Goal: Task Accomplishment & Management: Manage account settings

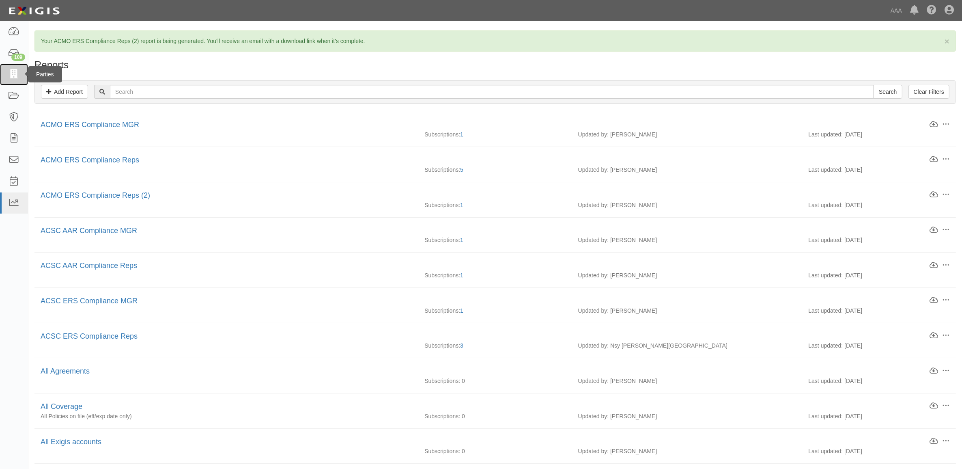
click at [9, 77] on icon at bounding box center [13, 74] width 11 height 9
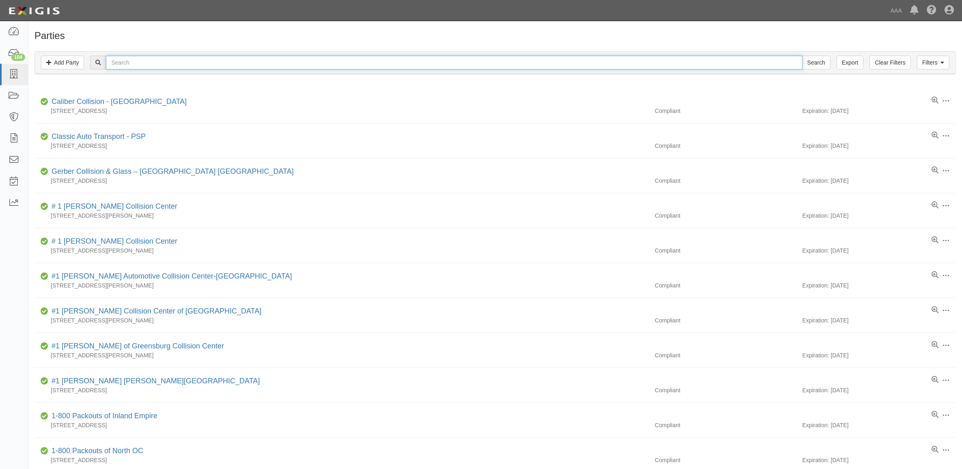
click at [201, 64] on input "text" at bounding box center [454, 63] width 696 height 14
paste input "144027"
type input "144027"
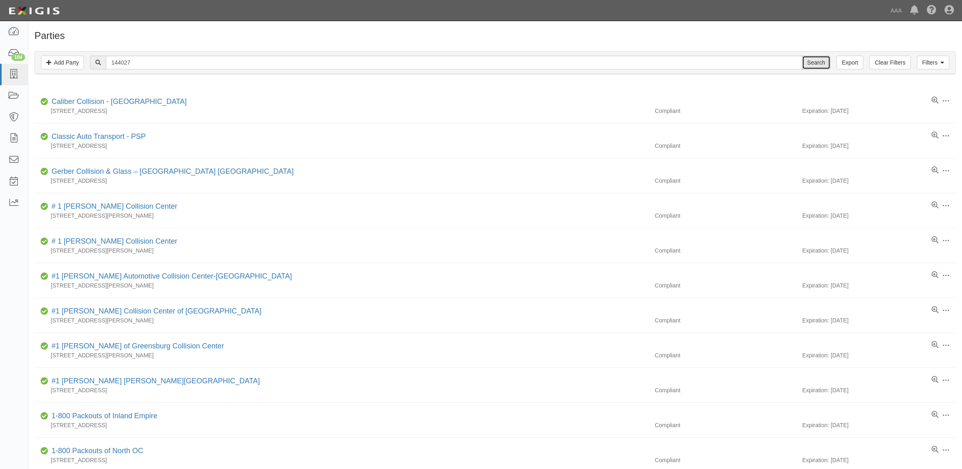
click at [816, 66] on input "Search" at bounding box center [816, 63] width 28 height 14
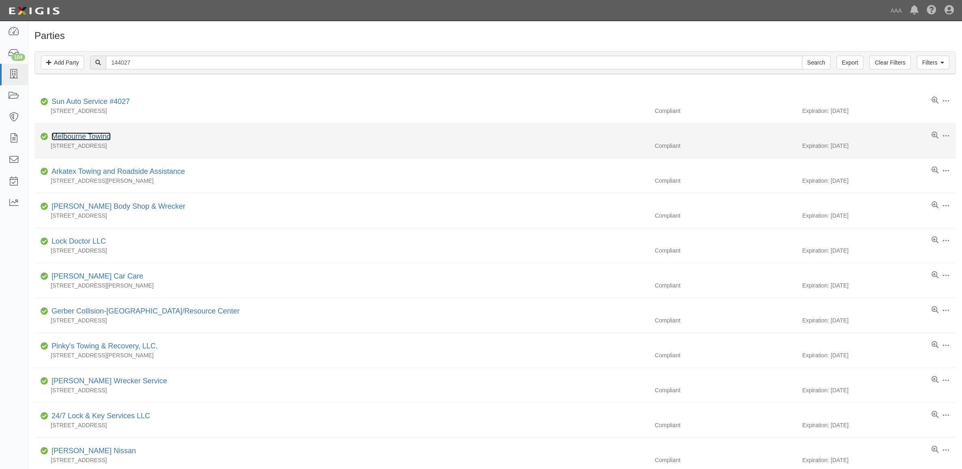
click at [92, 134] on link "Melbourne Towing" at bounding box center [81, 136] width 59 height 8
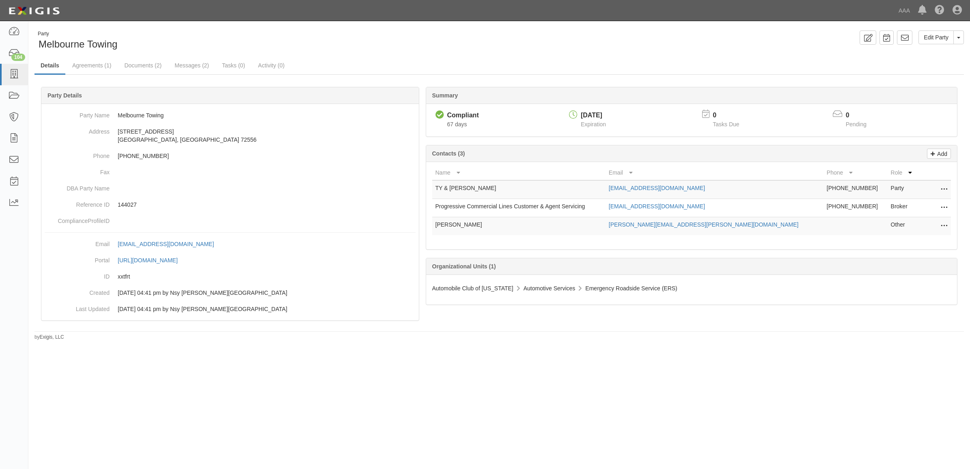
click at [944, 226] on icon at bounding box center [943, 226] width 6 height 11
click at [922, 230] on link "Edit" at bounding box center [915, 223] width 64 height 15
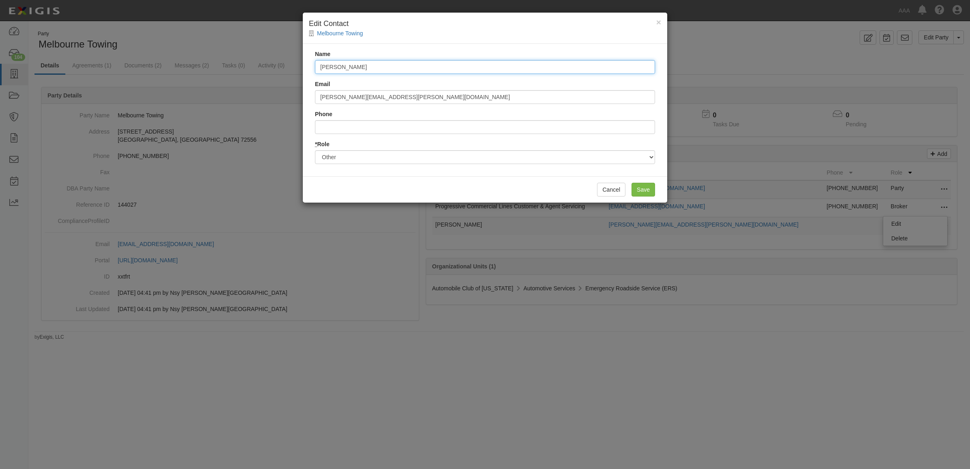
click at [331, 69] on input "Josh Joffrion" at bounding box center [485, 67] width 340 height 14
type input "[PERSON_NAME]"
click at [640, 187] on input "Save" at bounding box center [643, 190] width 24 height 14
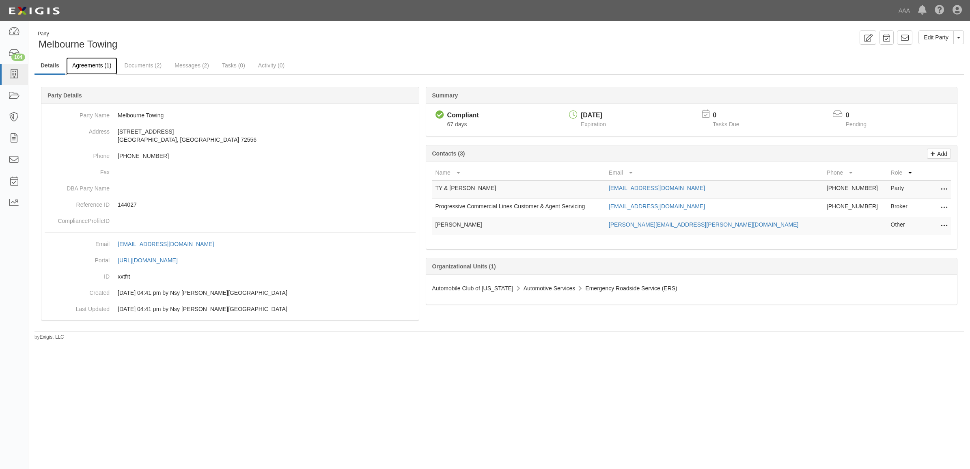
click at [105, 69] on link "Agreements (1)" at bounding box center [91, 65] width 51 height 17
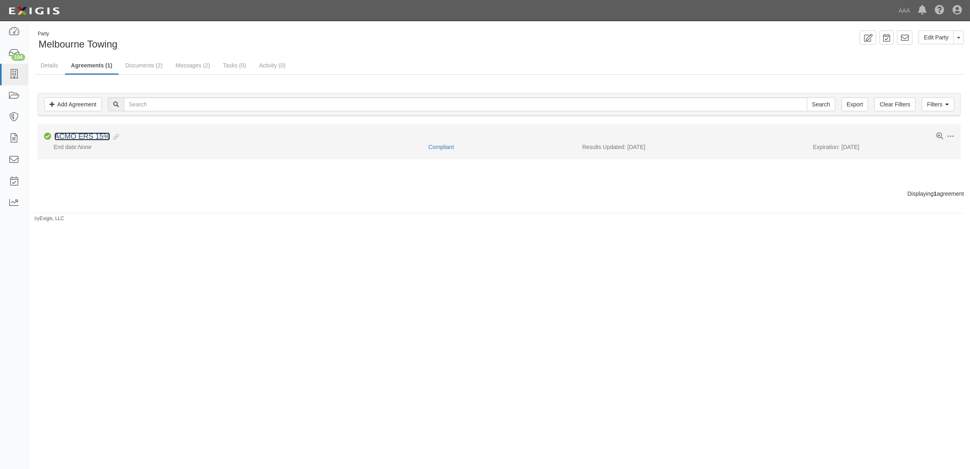
click at [76, 138] on link "ACMO ERS 15%" at bounding box center [82, 136] width 56 height 8
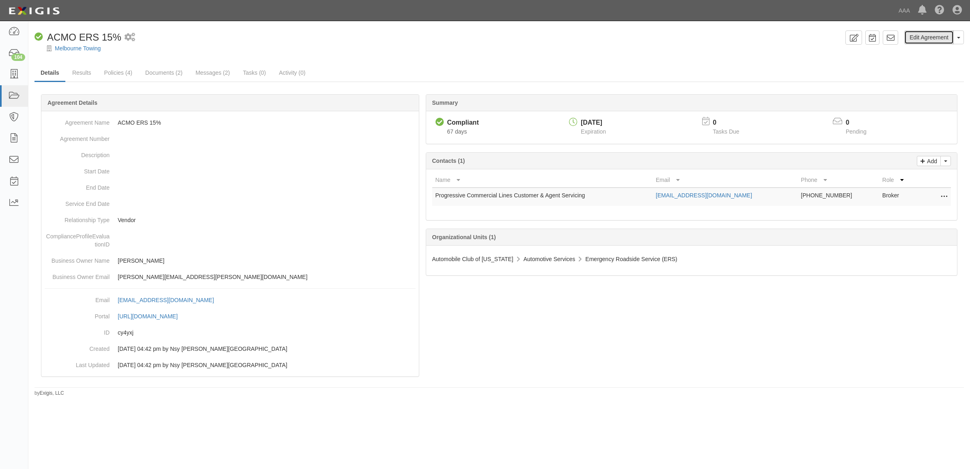
click at [911, 35] on link "Edit Agreement" at bounding box center [928, 37] width 49 height 14
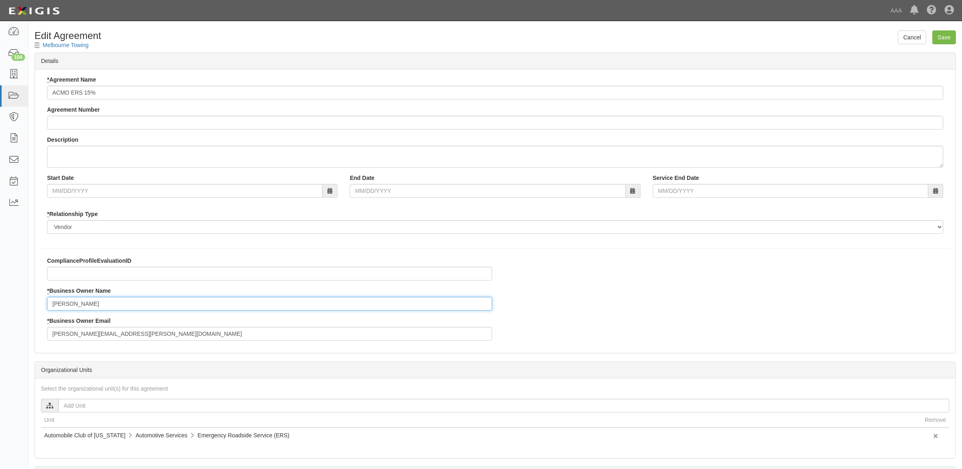
click at [64, 301] on input "Josh Joffrion" at bounding box center [269, 304] width 445 height 14
type input "Joshua Joffrion"
click at [944, 43] on input "Save" at bounding box center [944, 37] width 24 height 14
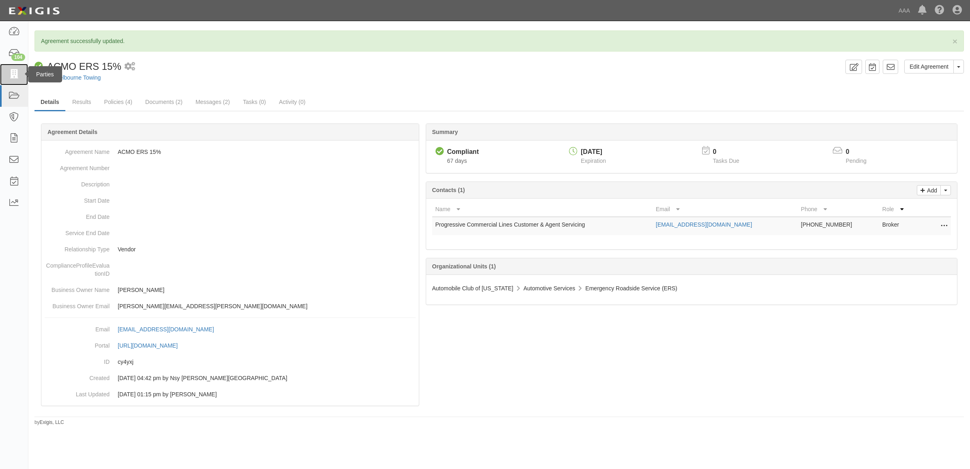
drag, startPoint x: 13, startPoint y: 75, endPoint x: 26, endPoint y: 77, distance: 13.1
click at [13, 75] on icon at bounding box center [13, 74] width 11 height 9
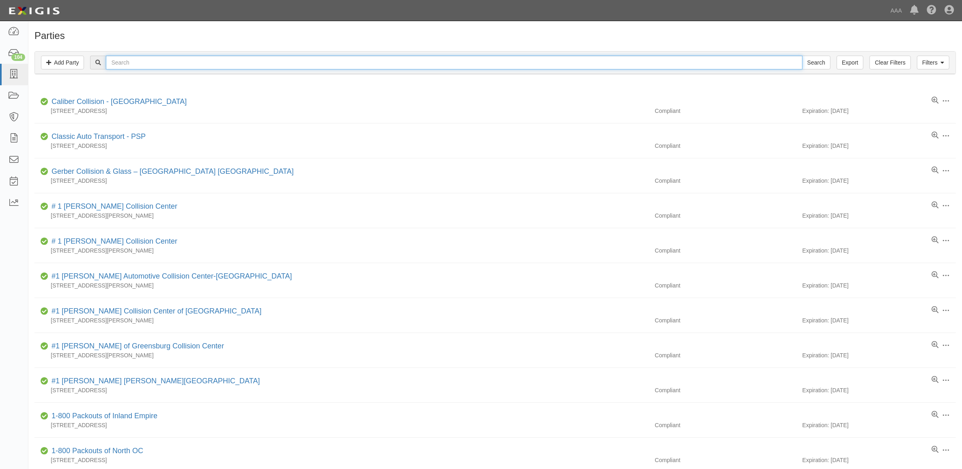
click at [201, 66] on input "text" at bounding box center [454, 63] width 696 height 14
paste input "282879"
type input "282879"
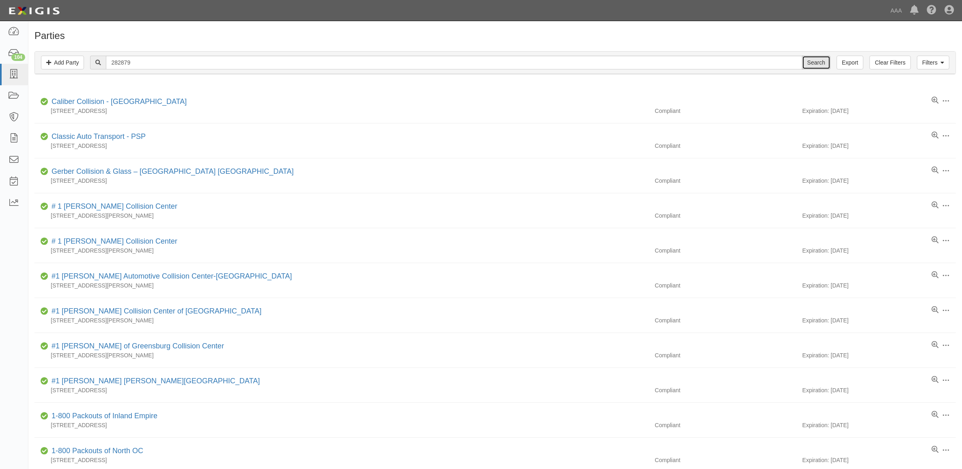
click at [807, 60] on input "Search" at bounding box center [816, 63] width 28 height 14
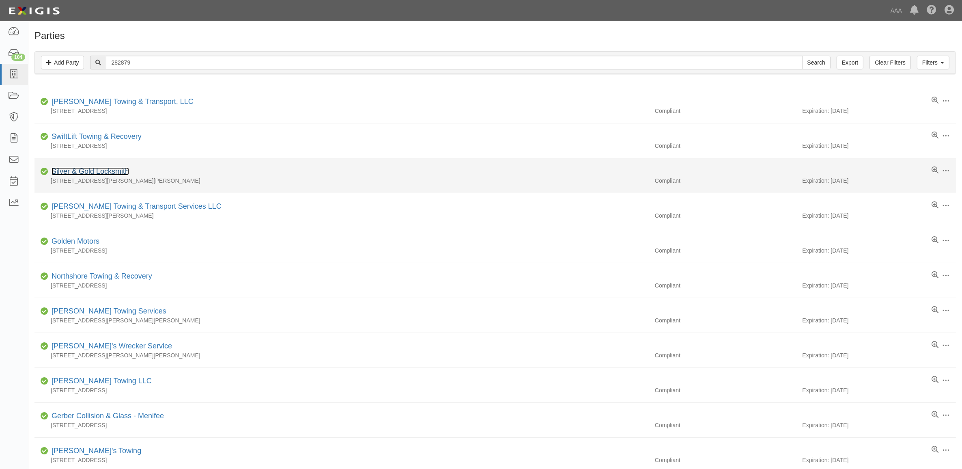
click at [112, 172] on link "Silver & Gold Locksmith" at bounding box center [90, 171] width 77 height 8
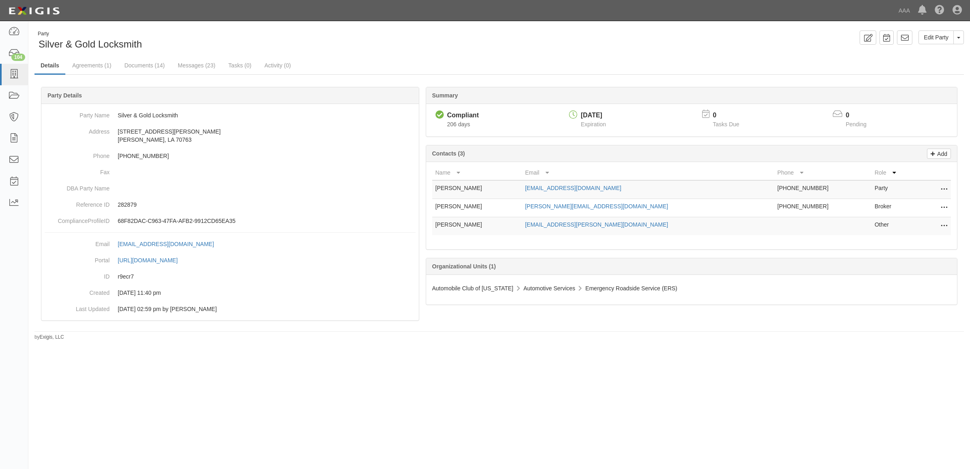
click at [944, 225] on icon at bounding box center [943, 226] width 6 height 11
click at [932, 222] on link "Edit" at bounding box center [915, 223] width 64 height 15
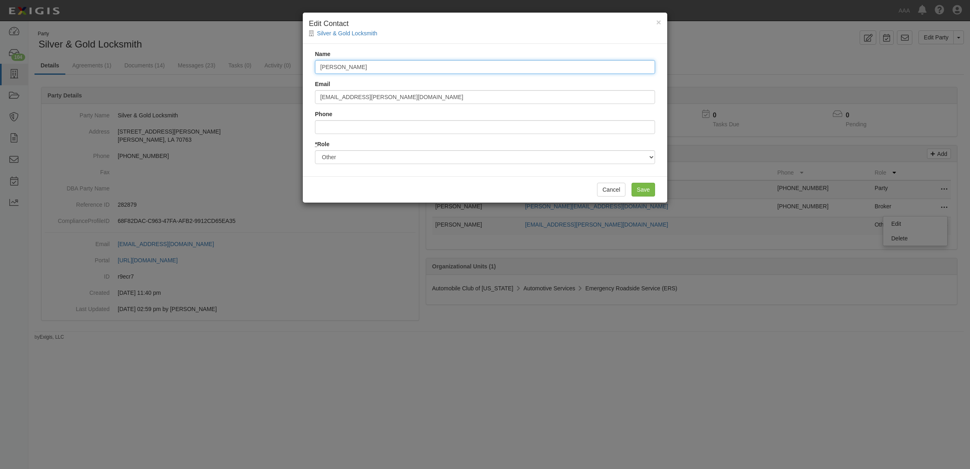
drag, startPoint x: 382, startPoint y: 69, endPoint x: 165, endPoint y: 60, distance: 216.8
click at [176, 62] on div "× Edit Contact Silver & Gold Locksmith Name Gerard Birdlow Email birdlow.gerard…" at bounding box center [485, 234] width 970 height 469
type input "Jon Klisart"
type input "klisart.jon@ace.aaa.com"
click at [650, 191] on input "Save" at bounding box center [643, 190] width 24 height 14
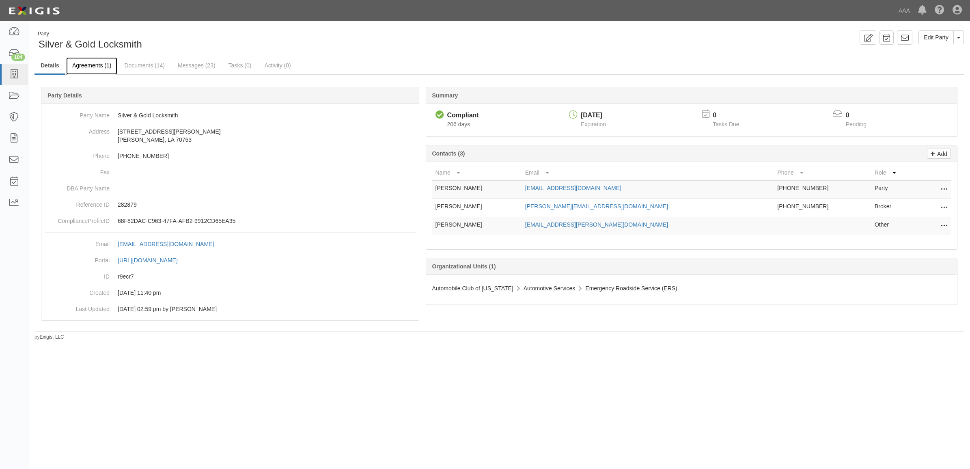
click at [95, 68] on link "Agreements (1)" at bounding box center [91, 65] width 51 height 17
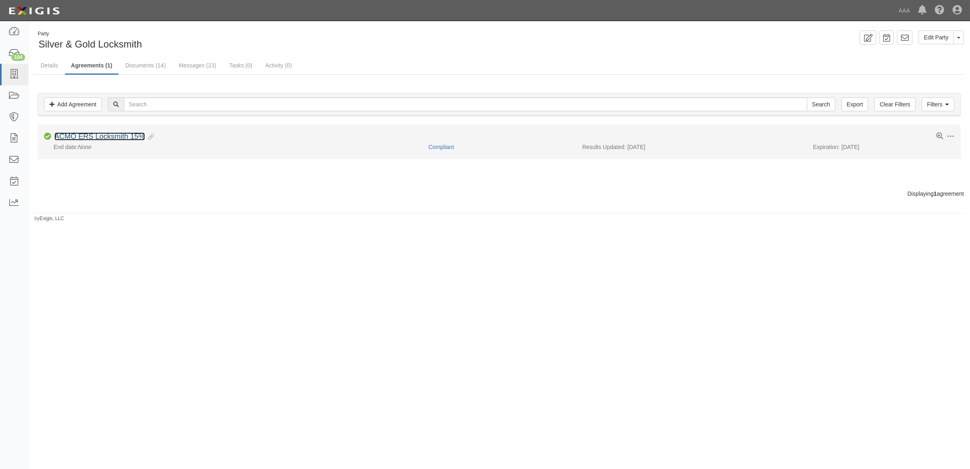
click at [114, 137] on link "ACMO ERS Locksmith 15%" at bounding box center [99, 136] width 90 height 8
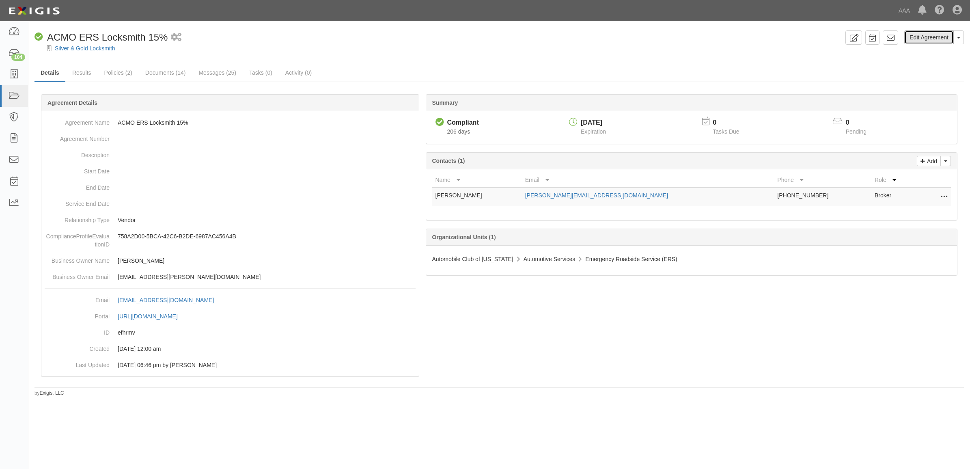
click at [911, 35] on link "Edit Agreement" at bounding box center [928, 37] width 49 height 14
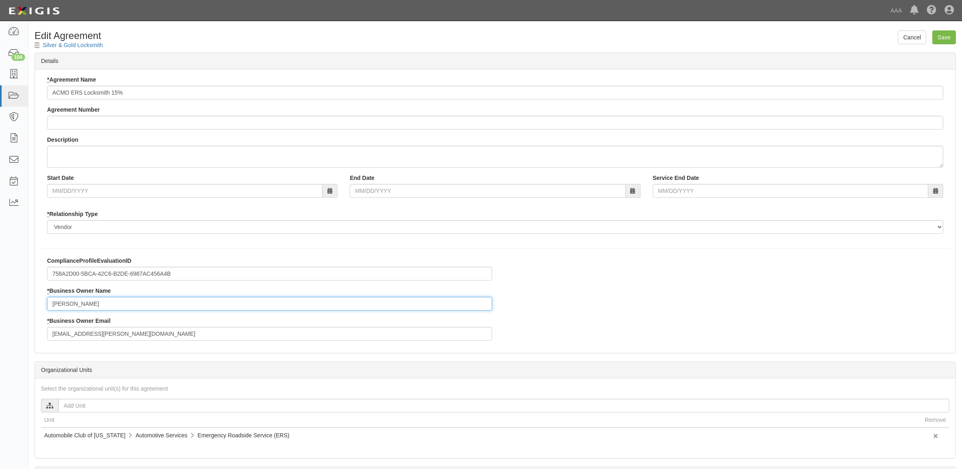
drag, startPoint x: 125, startPoint y: 299, endPoint x: -34, endPoint y: 305, distance: 159.2
click at [0, 305] on html "Toggle navigation Dashboard 104 Inbox Parties Agreements Coverages Documents Me…" at bounding box center [481, 278] width 962 height 557
type input "J"
type input "Jon"
type input "K"
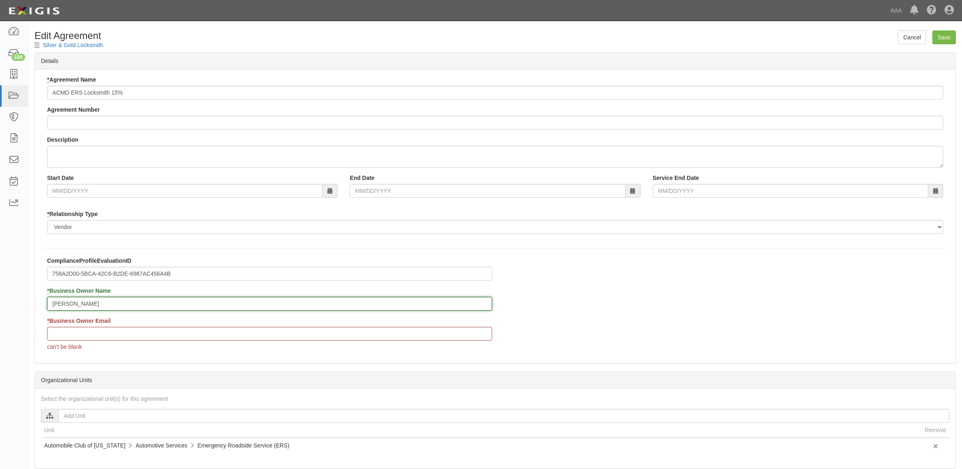
click at [106, 300] on input "Jon" at bounding box center [269, 304] width 445 height 14
type input "Jon Klisart"
type input "klisart.jon@ace.aaa.com"
click at [952, 42] on input "Save" at bounding box center [944, 37] width 24 height 14
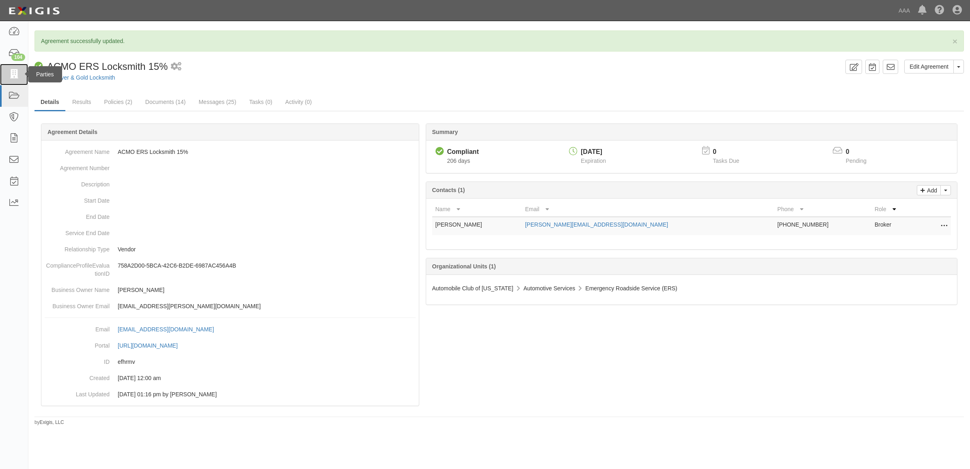
click at [19, 71] on icon at bounding box center [13, 74] width 11 height 9
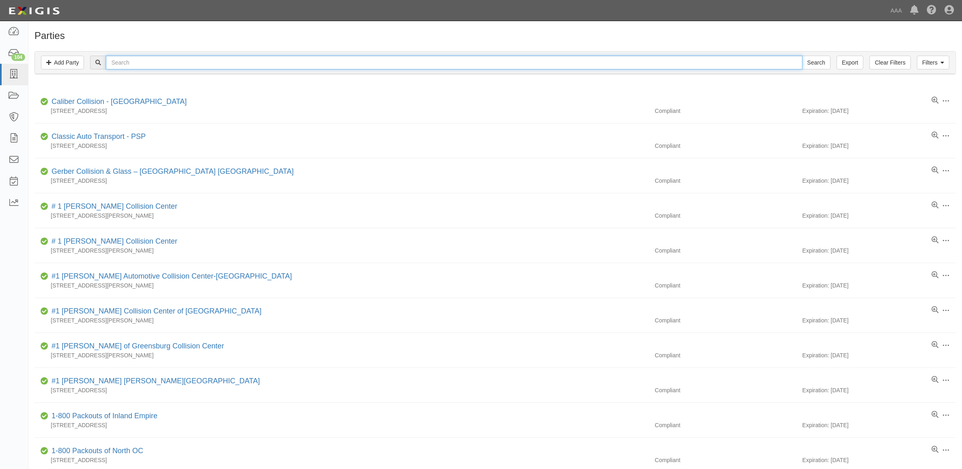
click at [353, 63] on input "text" at bounding box center [454, 63] width 696 height 14
paste input "282894"
type input "282894"
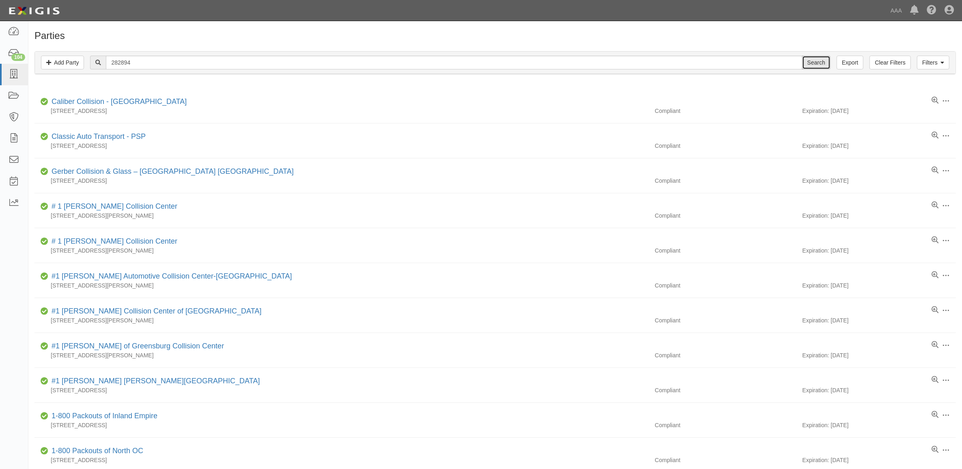
click at [814, 65] on input "Search" at bounding box center [816, 63] width 28 height 14
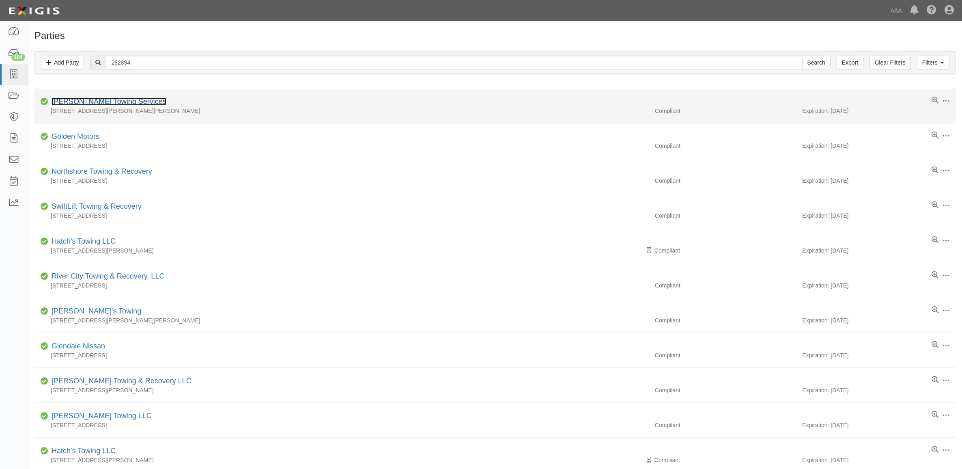
click at [109, 102] on link "[PERSON_NAME] Towing Services" at bounding box center [109, 101] width 115 height 8
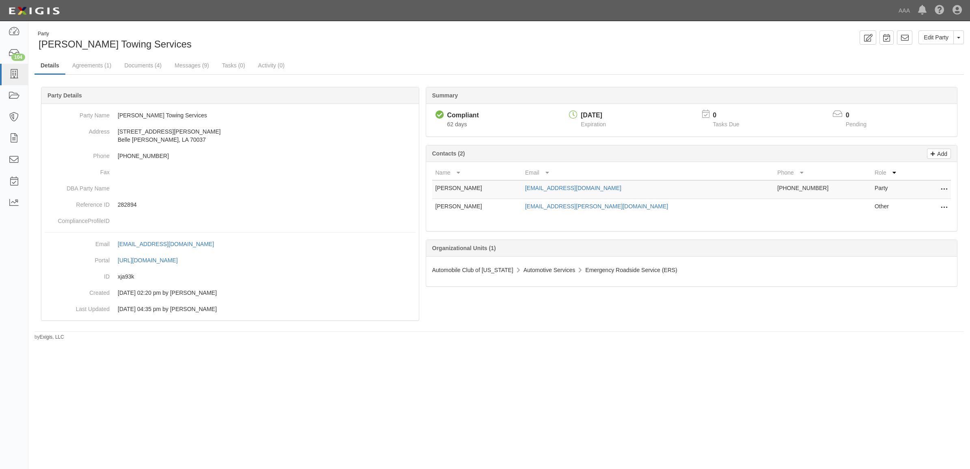
click at [942, 208] on icon at bounding box center [943, 207] width 6 height 11
click at [934, 208] on link "Edit" at bounding box center [915, 205] width 64 height 15
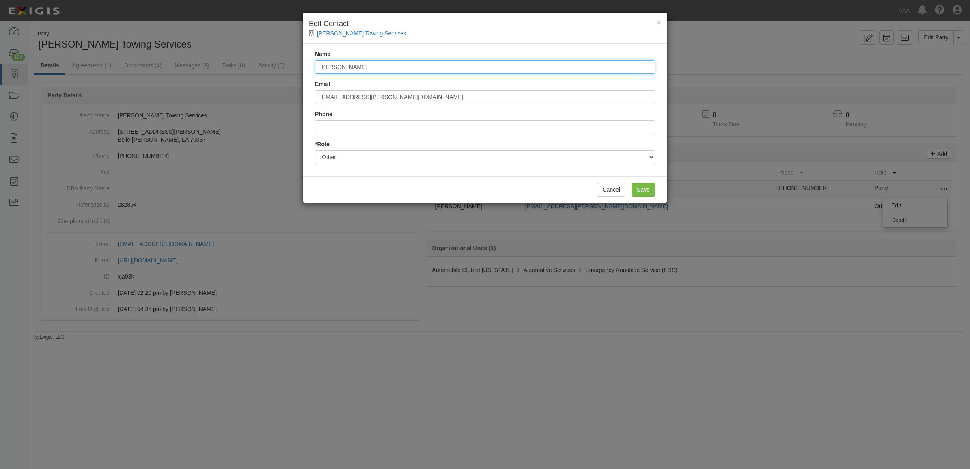
drag, startPoint x: 449, startPoint y: 72, endPoint x: 226, endPoint y: 58, distance: 223.6
click at [241, 60] on div "× Edit Contact Tejada Towing Services Name Gerard Birdlow Email birdlow.gerard@…" at bounding box center [485, 234] width 970 height 469
type input "[PERSON_NAME]"
type input "[EMAIL_ADDRESS][PERSON_NAME][DOMAIN_NAME]"
click at [636, 191] on input "Save" at bounding box center [643, 190] width 24 height 14
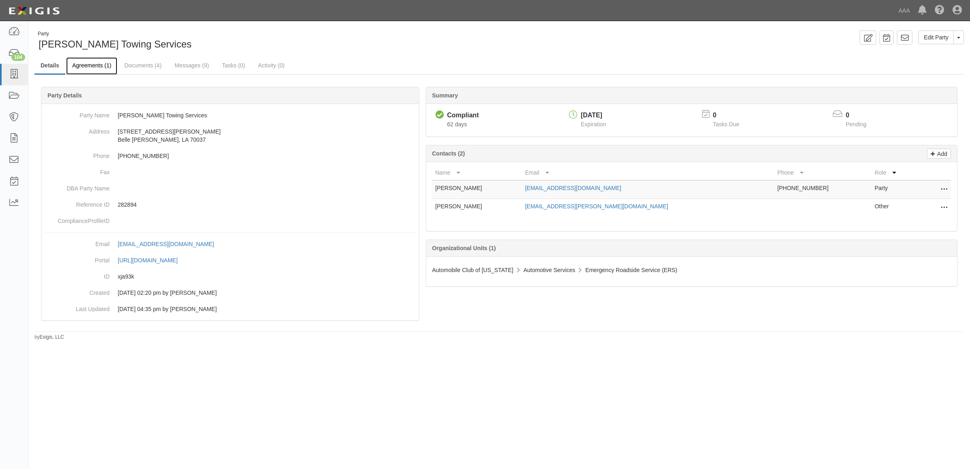
click at [95, 67] on link "Agreements (1)" at bounding box center [91, 65] width 51 height 17
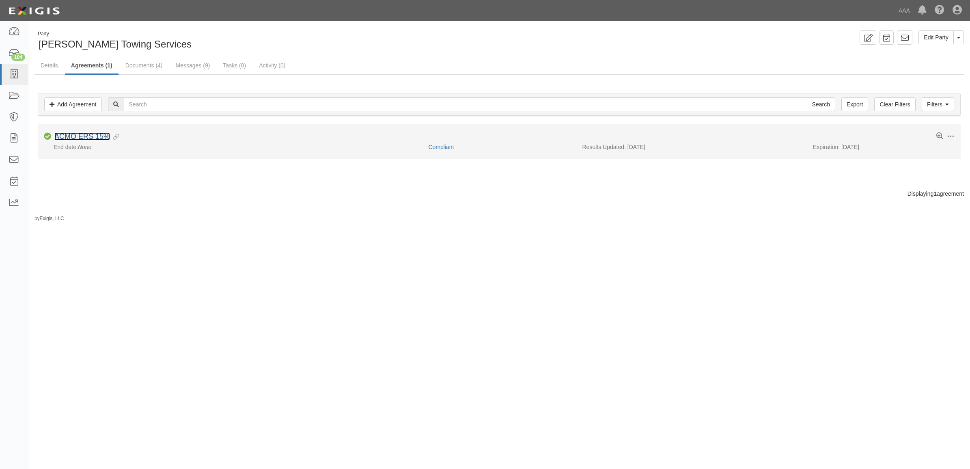
click at [84, 139] on link "ACMO ERS 15%" at bounding box center [82, 136] width 56 height 8
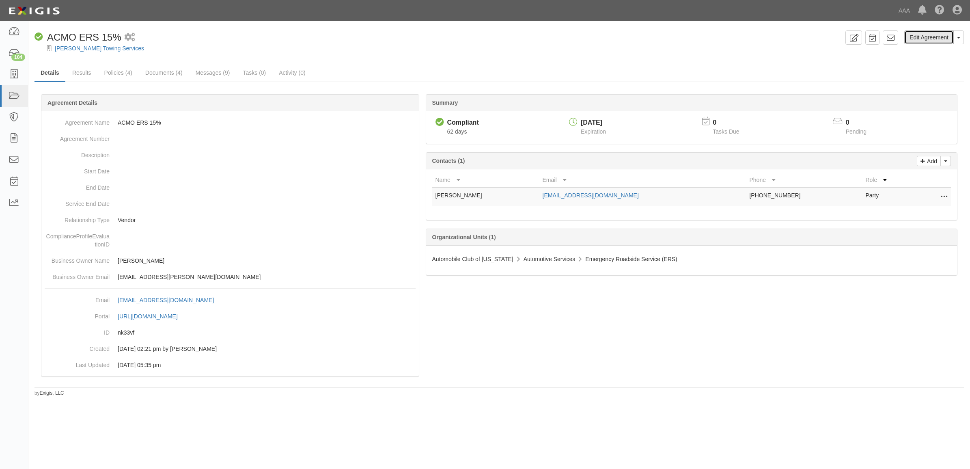
click at [921, 36] on link "Edit Agreement" at bounding box center [928, 37] width 49 height 14
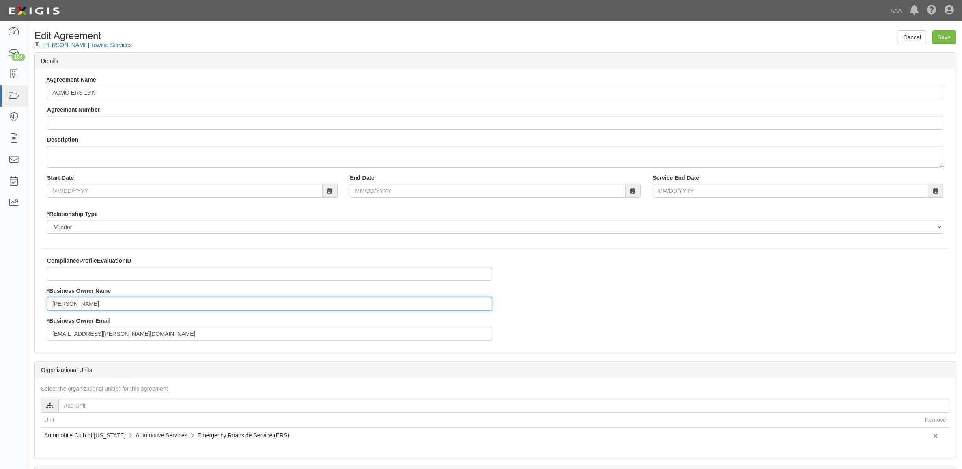
drag, startPoint x: 97, startPoint y: 310, endPoint x: 0, endPoint y: 298, distance: 97.3
click at [0, 298] on html "Toggle navigation Dashboard 104 Inbox Parties Agreements Coverages Documents Me…" at bounding box center [481, 278] width 962 height 557
click at [81, 309] on input "Jon" at bounding box center [269, 304] width 445 height 14
type input "Jon Klisart"
type input "klisart.jon@ace.aaa.com"
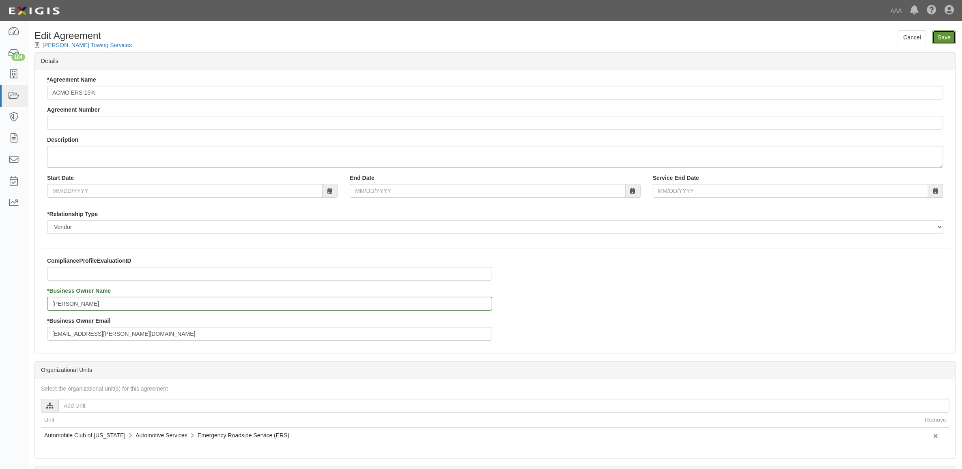
click at [944, 35] on input "Save" at bounding box center [944, 37] width 24 height 14
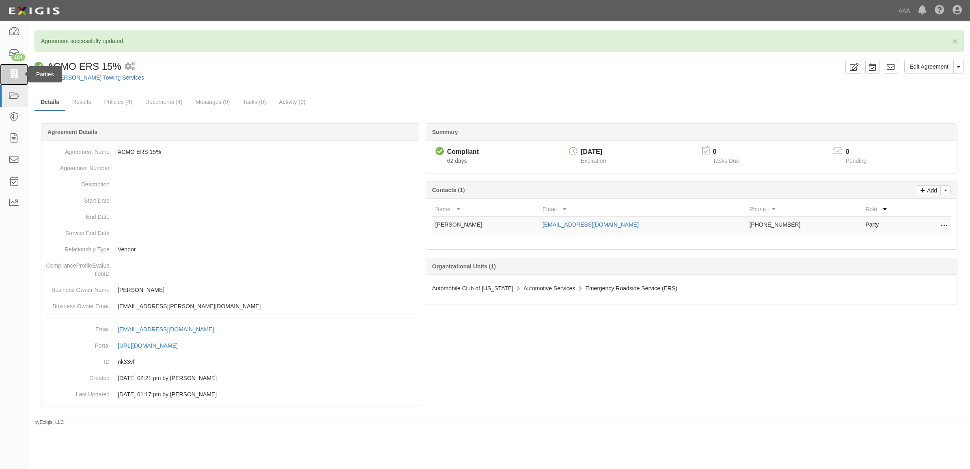
click at [18, 78] on icon at bounding box center [13, 74] width 11 height 9
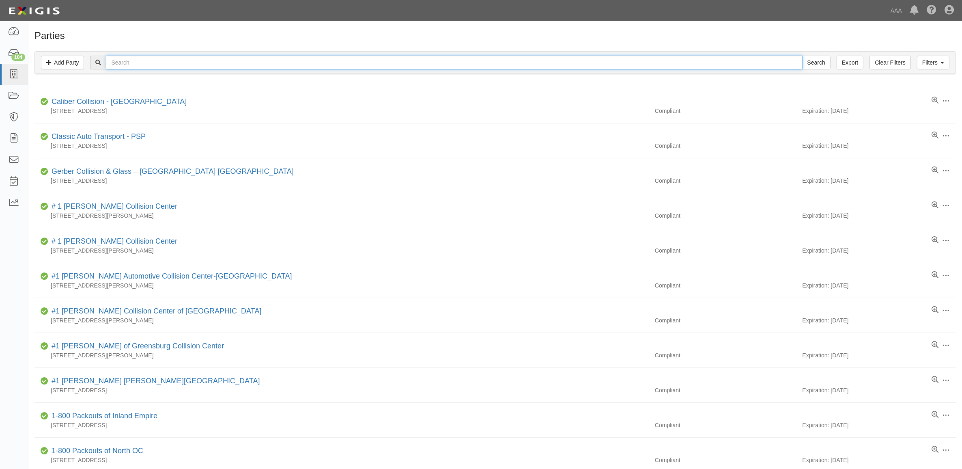
click at [316, 59] on input "text" at bounding box center [454, 63] width 696 height 14
paste input "353503"
type input "353503"
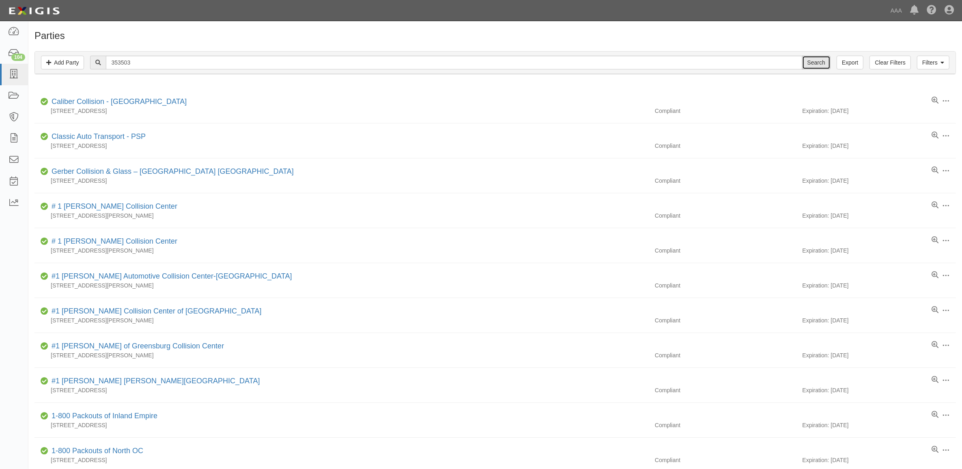
click at [821, 60] on input "Search" at bounding box center [816, 63] width 28 height 14
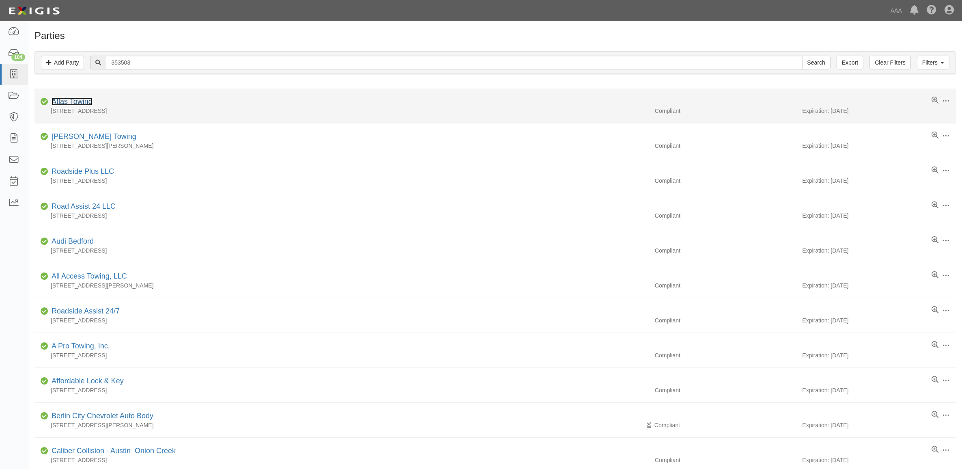
click at [78, 100] on link "Atlas Towing" at bounding box center [72, 101] width 41 height 8
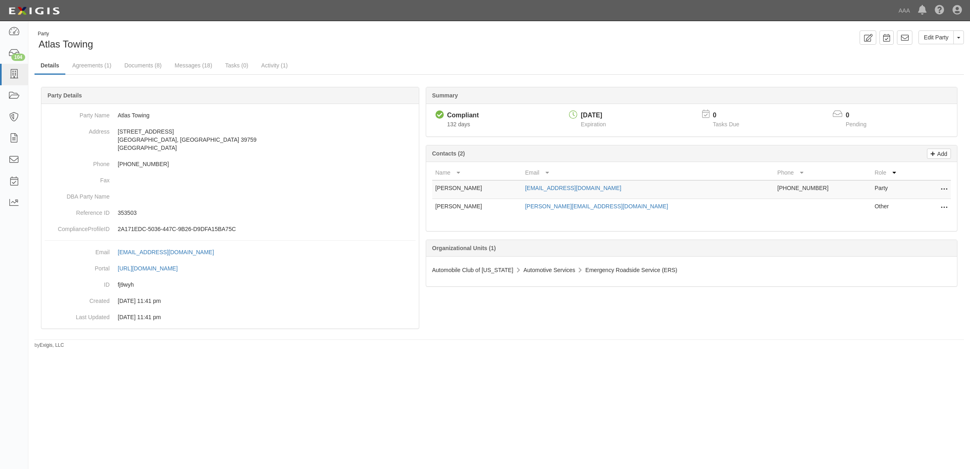
click at [942, 207] on icon at bounding box center [943, 207] width 6 height 11
click at [926, 208] on link "Edit" at bounding box center [915, 205] width 64 height 15
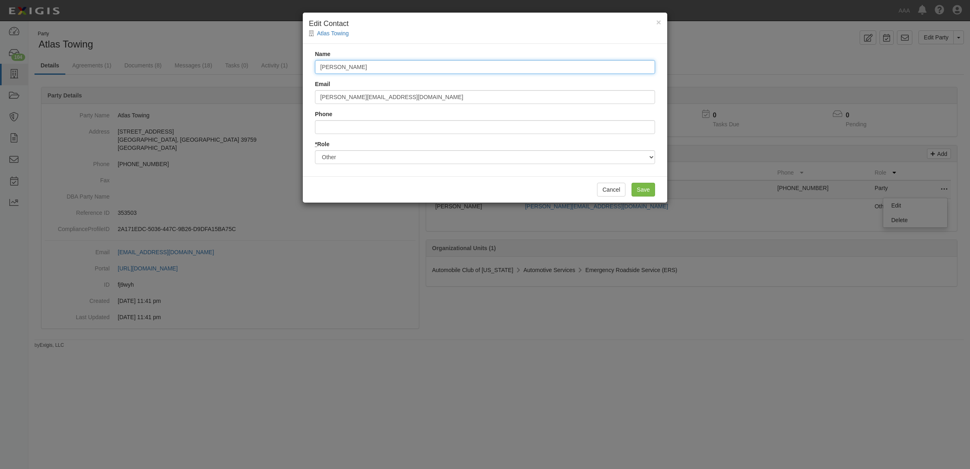
drag, startPoint x: 385, startPoint y: 70, endPoint x: 232, endPoint y: 54, distance: 153.8
click at [297, 61] on div "× Edit Contact Atlas Towing Name Mark Rogers Email rogers.mark1@ace.aaa.com Pho…" at bounding box center [485, 234] width 970 height 469
click at [358, 70] on input "Ebony" at bounding box center [485, 67] width 340 height 14
type input "[PERSON_NAME]"
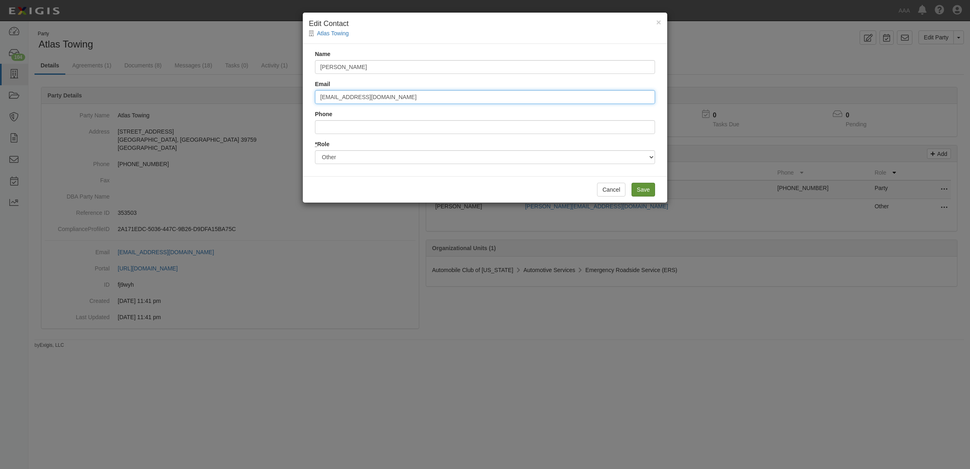
type input "[EMAIL_ADDRESS][DOMAIN_NAME]"
click at [641, 191] on input "Save" at bounding box center [643, 190] width 24 height 14
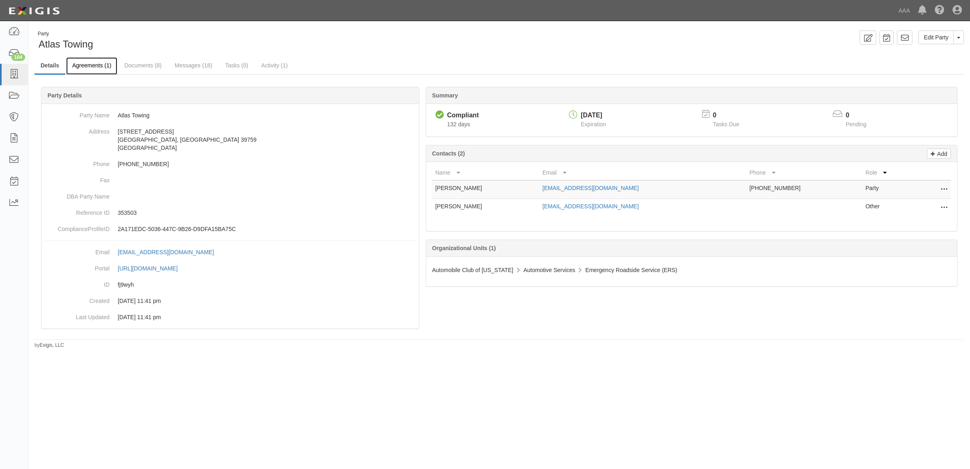
click at [103, 62] on link "Agreements (1)" at bounding box center [91, 65] width 51 height 17
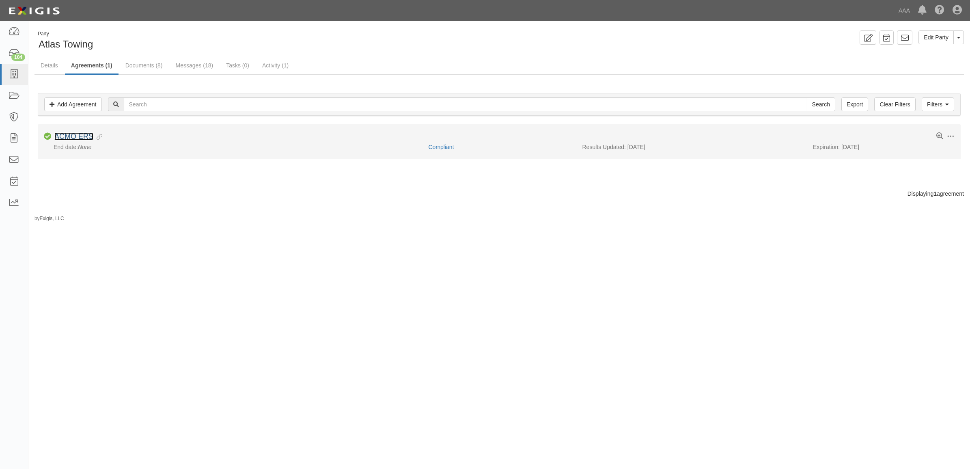
click at [76, 134] on link "ACMO ERS" at bounding box center [73, 136] width 39 height 8
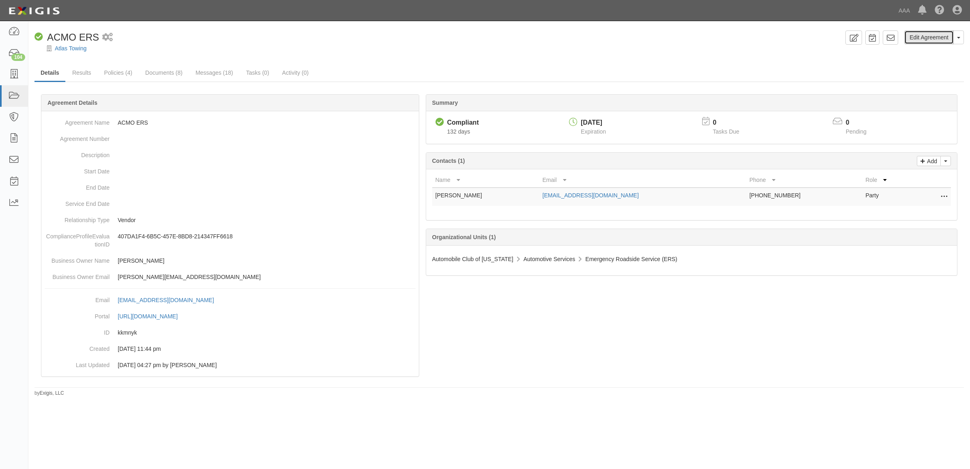
click at [926, 38] on link "Edit Agreement" at bounding box center [928, 37] width 49 height 14
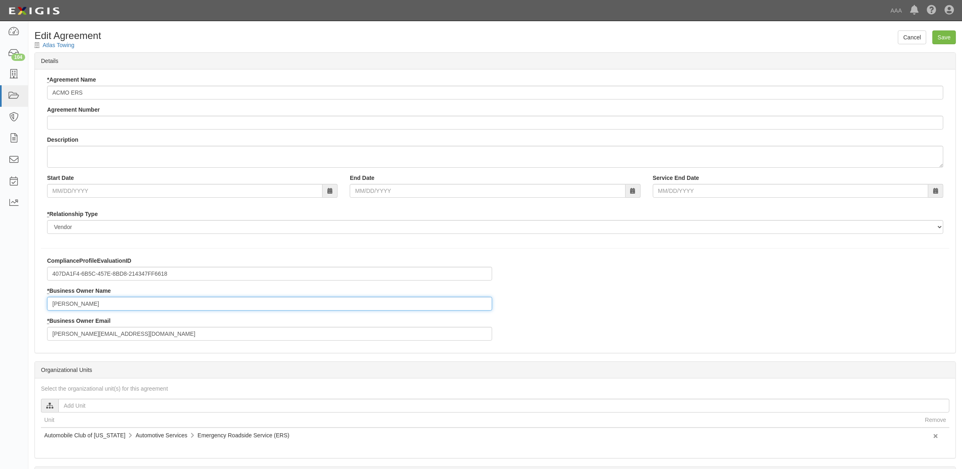
drag, startPoint x: 107, startPoint y: 306, endPoint x: 0, endPoint y: 307, distance: 106.7
click at [4, 307] on body "Toggle navigation Dashboard 104 Inbox Parties Agreements Coverages Documents Me…" at bounding box center [481, 278] width 962 height 557
type input "[PERSON_NAME]"
type input "[EMAIL_ADDRESS][DOMAIN_NAME]"
click at [938, 41] on input "Save" at bounding box center [944, 37] width 24 height 14
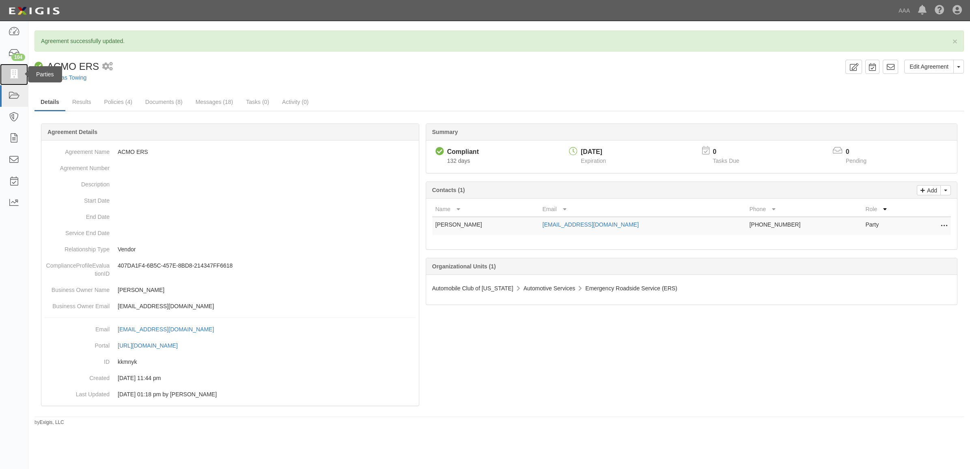
drag, startPoint x: 11, startPoint y: 75, endPoint x: 24, endPoint y: 80, distance: 13.5
click at [11, 75] on icon at bounding box center [13, 74] width 11 height 9
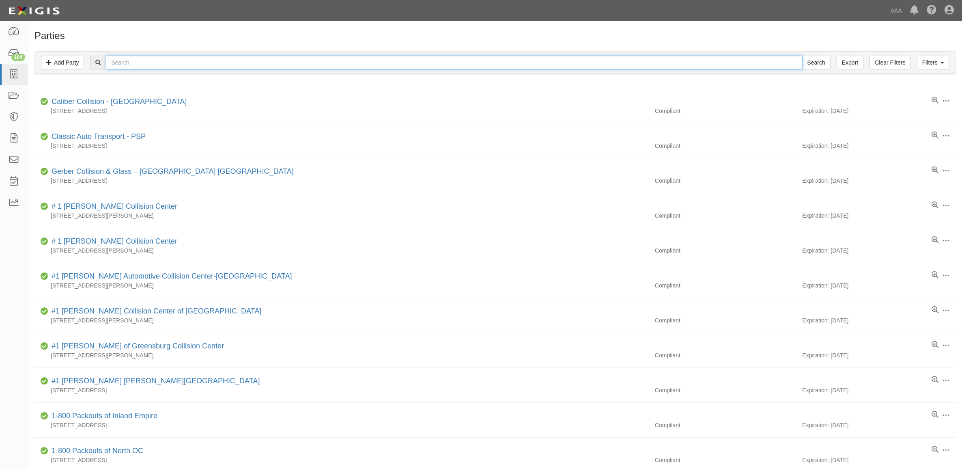
click at [146, 63] on input "text" at bounding box center [454, 63] width 696 height 14
paste input "353997"
type input "353997"
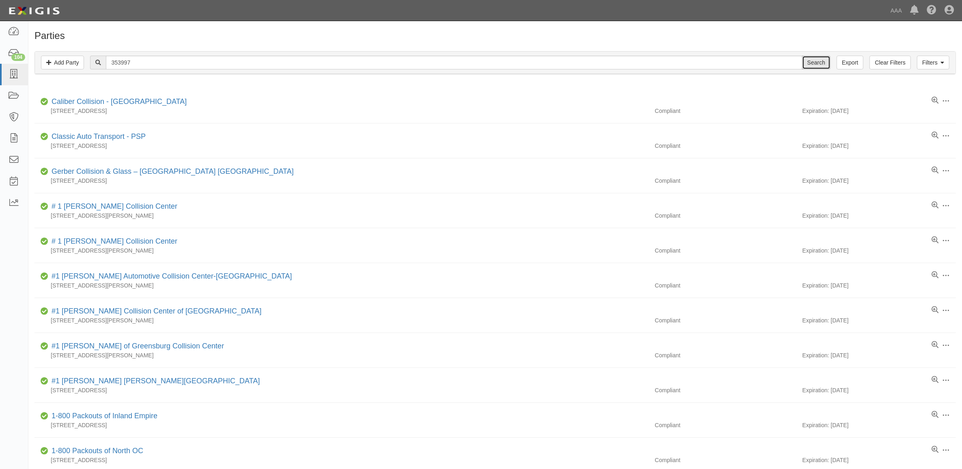
click at [819, 61] on input "Search" at bounding box center [816, 63] width 28 height 14
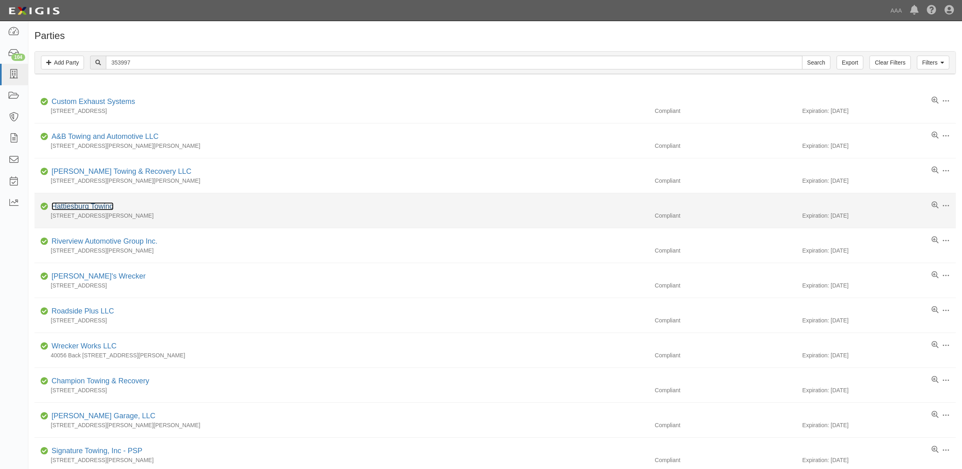
click at [104, 210] on link "Hattiesburg Towing" at bounding box center [83, 206] width 62 height 8
click at [101, 204] on link "Hattiesburg Towing" at bounding box center [83, 206] width 62 height 8
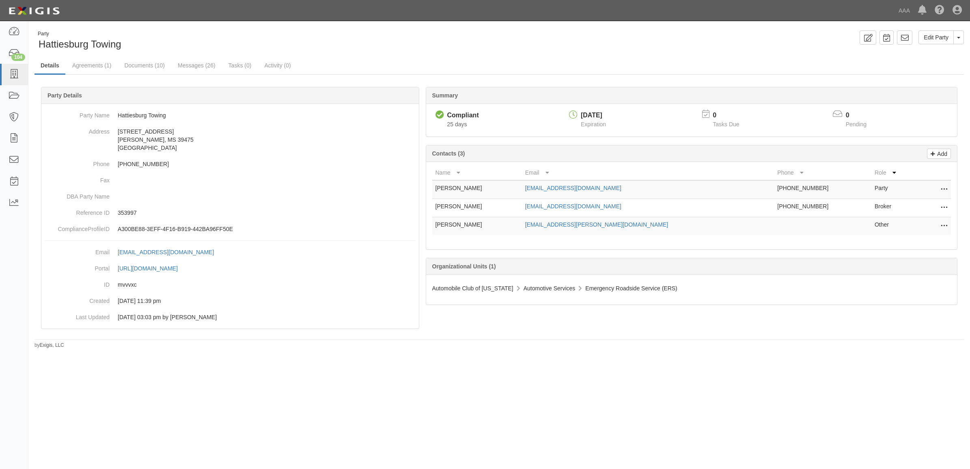
click at [940, 228] on icon at bounding box center [943, 226] width 6 height 11
click at [914, 223] on link "Edit" at bounding box center [915, 223] width 64 height 15
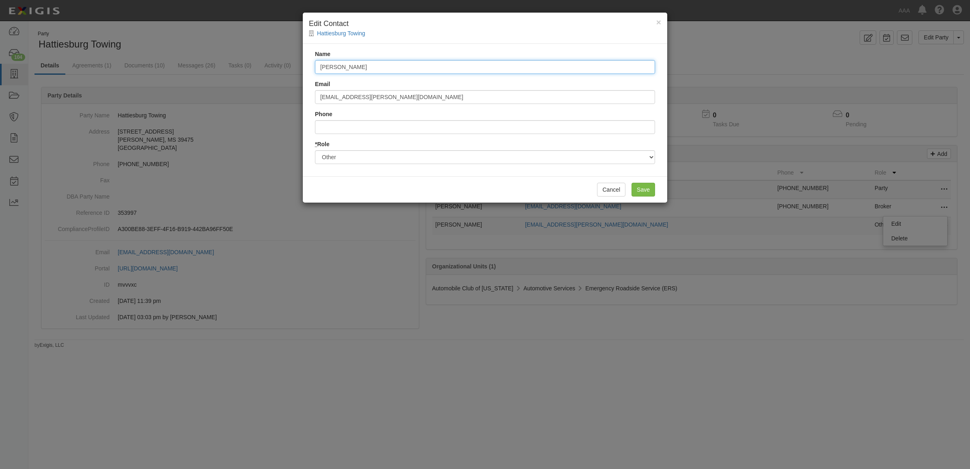
drag, startPoint x: 358, startPoint y: 73, endPoint x: 159, endPoint y: 55, distance: 200.0
click at [211, 59] on div "× Edit Contact Hattiesburg Towing Name Jon Klisart Email klisart.jon@ace.aaa.co…" at bounding box center [485, 234] width 970 height 469
type input "Carey Camp"
type input "camp.carey@ace.aaa.com"
click at [636, 187] on input "Save" at bounding box center [643, 190] width 24 height 14
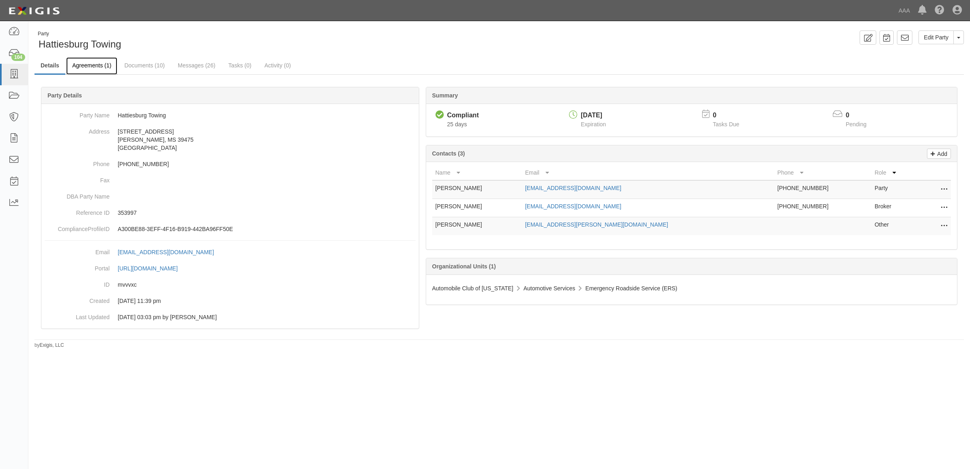
click at [102, 68] on link "Agreements (1)" at bounding box center [91, 65] width 51 height 17
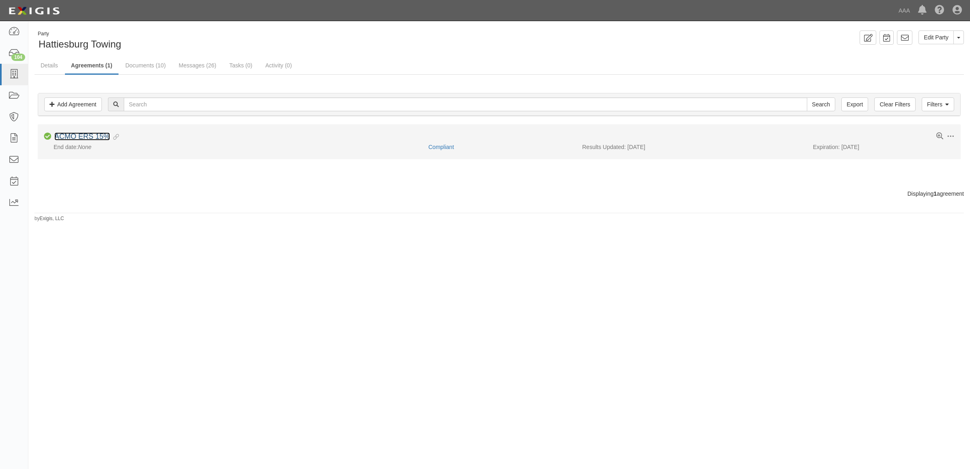
click at [92, 134] on link "ACMO ERS 15%" at bounding box center [82, 136] width 56 height 8
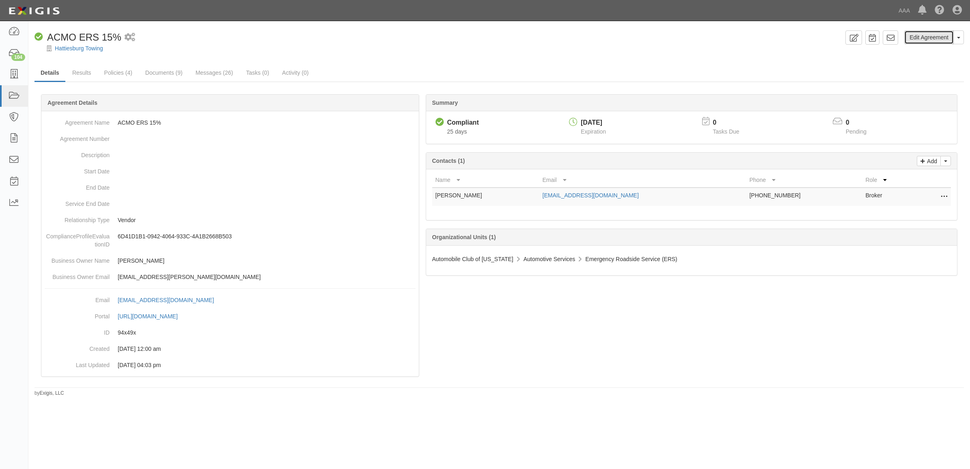
click at [919, 40] on link "Edit Agreement" at bounding box center [928, 37] width 49 height 14
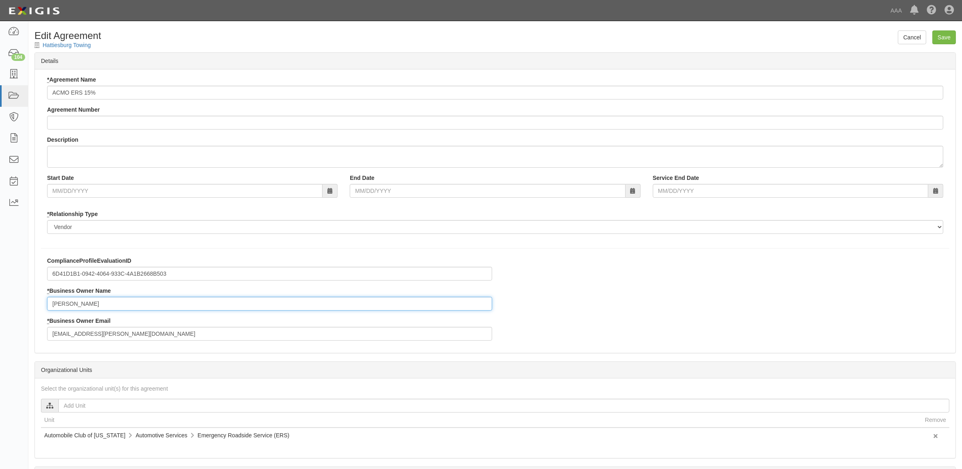
drag, startPoint x: 105, startPoint y: 306, endPoint x: -73, endPoint y: 295, distance: 178.5
click at [0, 295] on html "Toggle navigation Dashboard 104 Inbox Parties Agreements Coverages Documents Me…" at bounding box center [481, 278] width 962 height 557
type input "Carey Camp"
type input "camp.carey@ace.aaa.com"
click at [940, 41] on input "Save" at bounding box center [944, 37] width 24 height 14
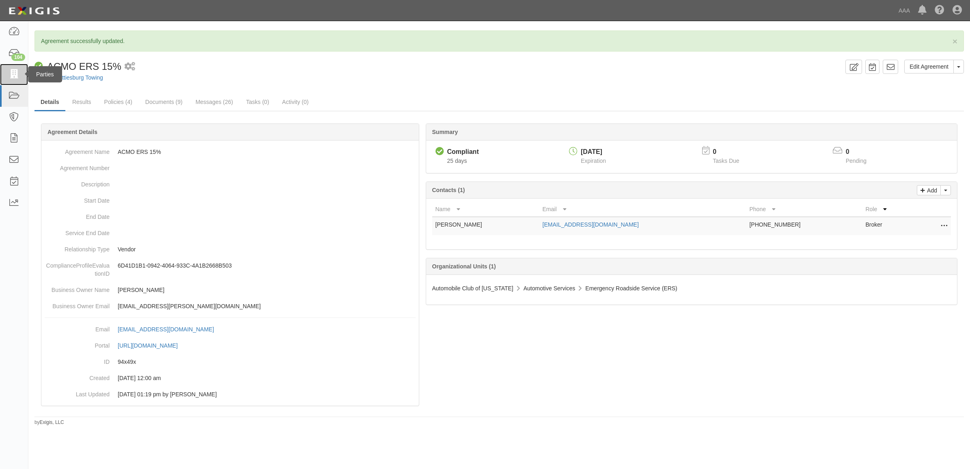
click at [15, 76] on icon at bounding box center [13, 74] width 11 height 9
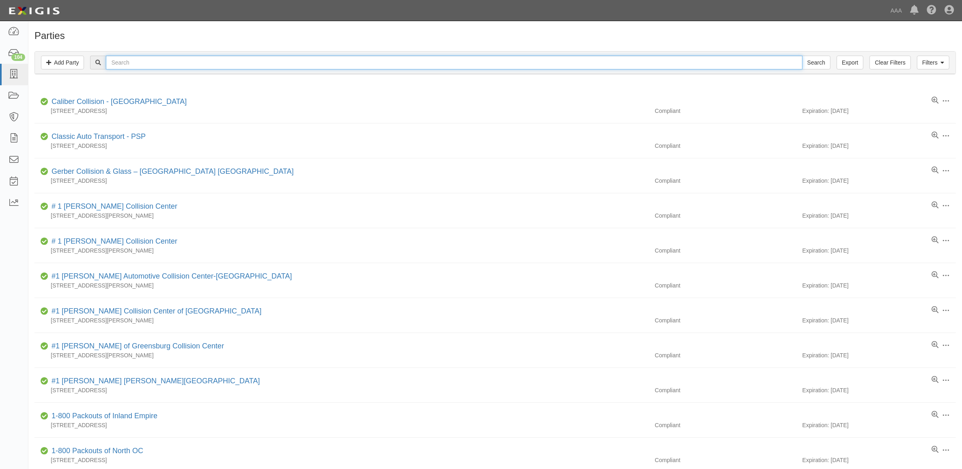
click at [144, 62] on input "text" at bounding box center [454, 63] width 696 height 14
paste input "365037"
type input "365037"
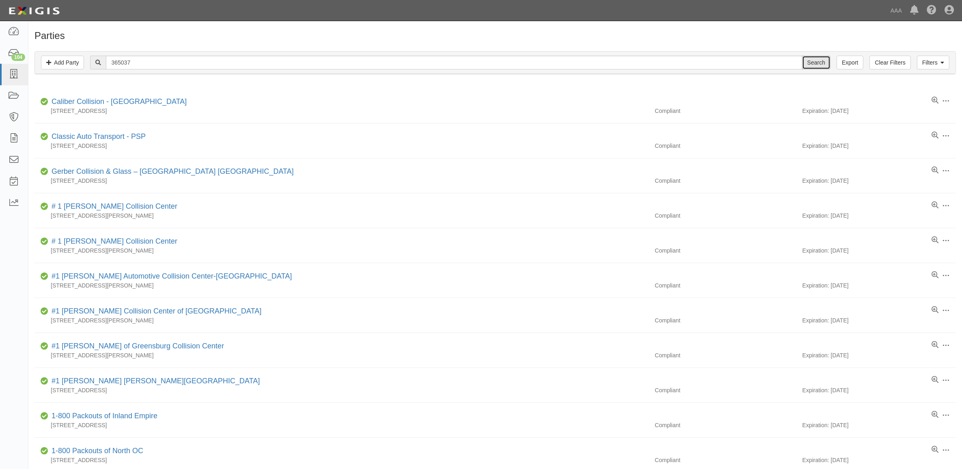
click at [810, 65] on input "Search" at bounding box center [816, 63] width 28 height 14
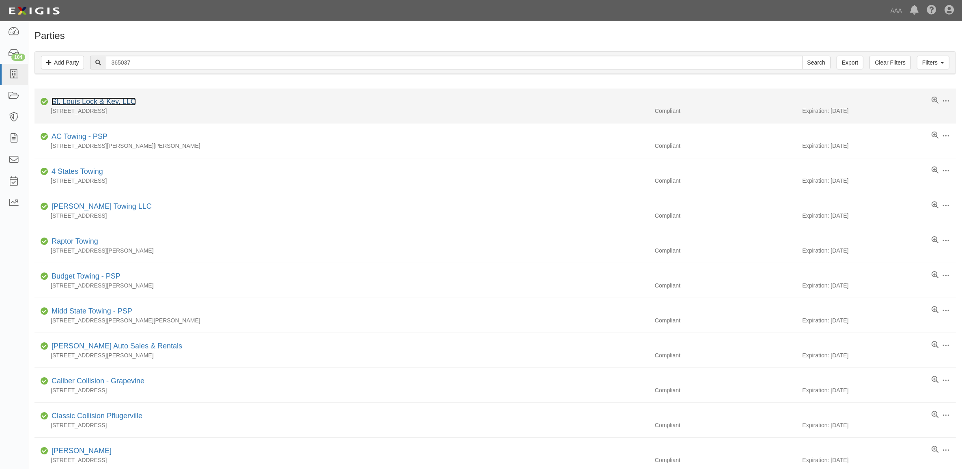
click at [92, 101] on link "St. Louis Lock & Key, LLC" at bounding box center [94, 101] width 84 height 8
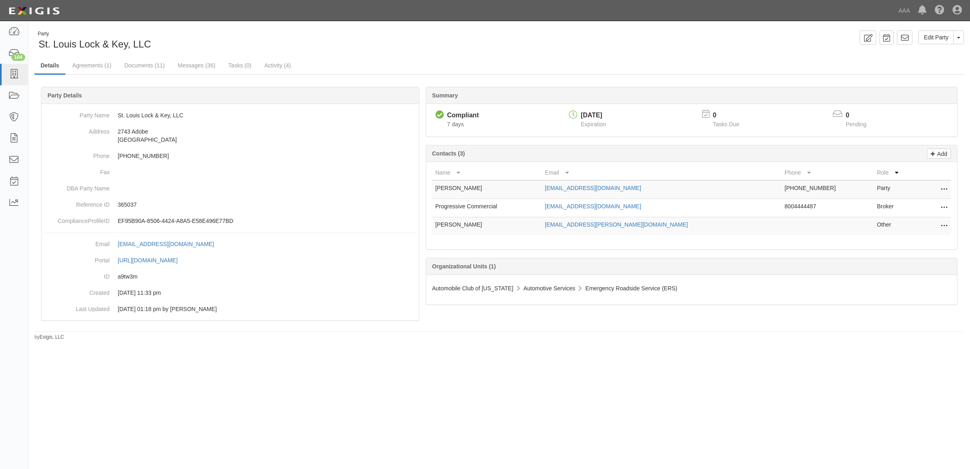
click at [944, 227] on icon at bounding box center [943, 226] width 6 height 11
click at [929, 226] on link "Edit" at bounding box center [915, 223] width 64 height 15
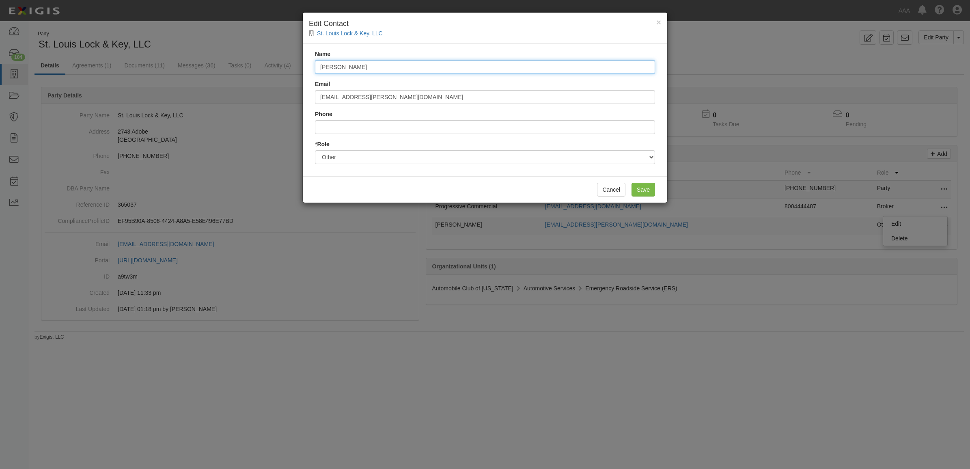
drag, startPoint x: 399, startPoint y: 71, endPoint x: 207, endPoint y: 64, distance: 191.6
click at [207, 64] on div "× Edit Contact St. Louis Lock & Key, LLC Name Raegan Miranda Email miranda.raeg…" at bounding box center [485, 234] width 970 height 469
type input "Theo Anderson"
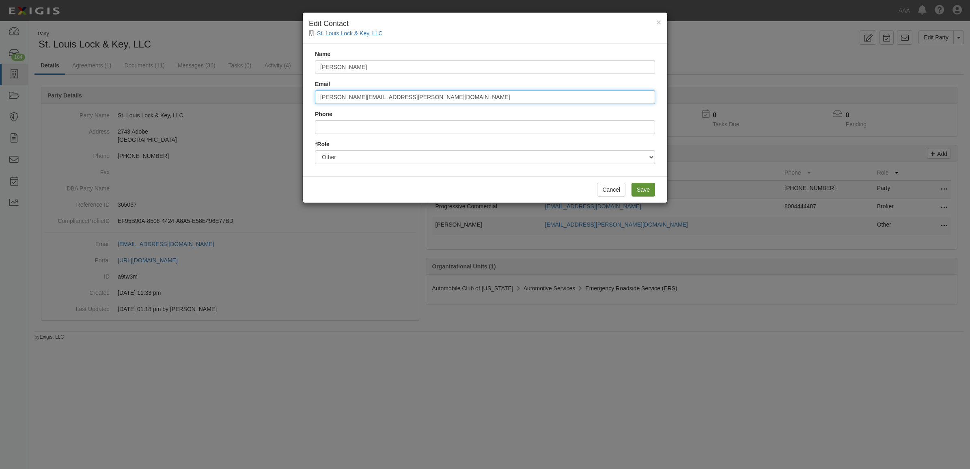
type input "anderson.theo@ace.aaa.com"
click at [642, 187] on input "Save" at bounding box center [643, 190] width 24 height 14
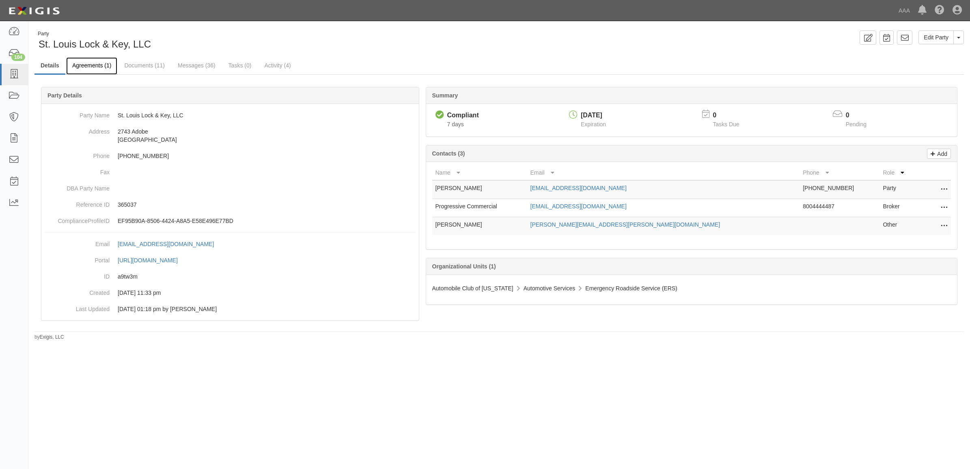
click at [90, 66] on link "Agreements (1)" at bounding box center [91, 65] width 51 height 17
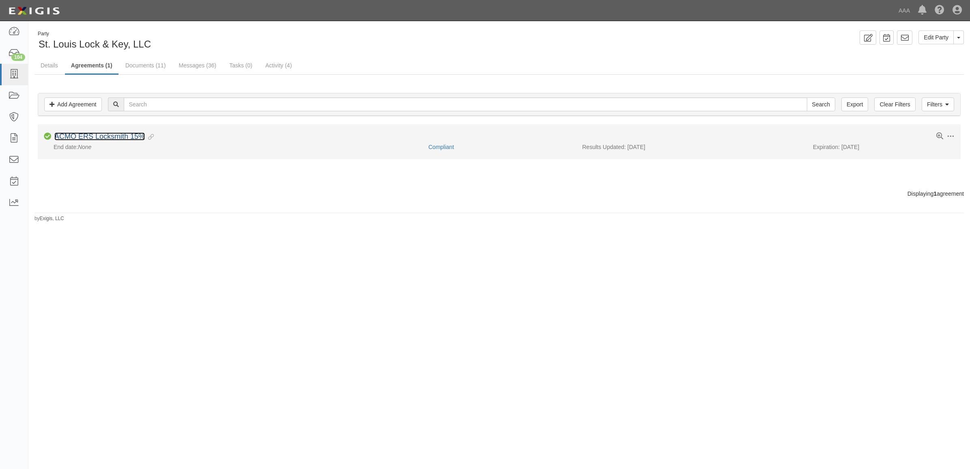
click at [108, 134] on link "ACMO ERS Locksmith 15%" at bounding box center [99, 136] width 90 height 8
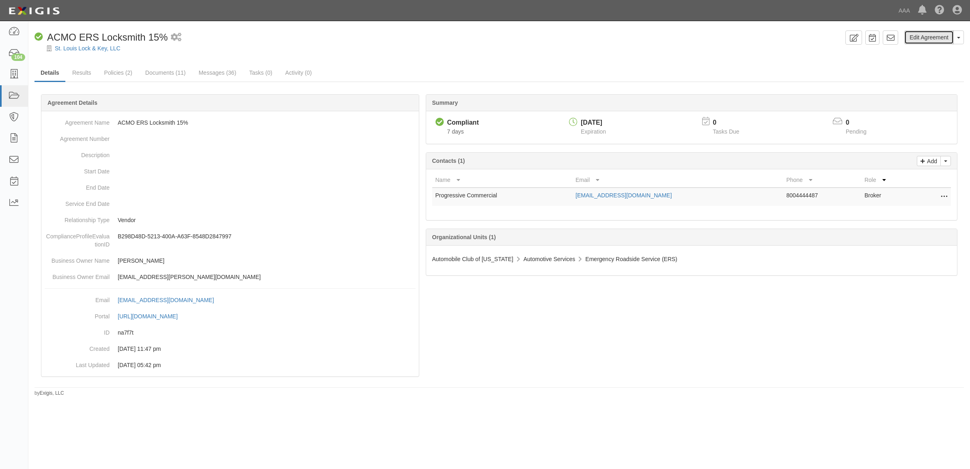
click at [927, 31] on link "Edit Agreement" at bounding box center [928, 37] width 49 height 14
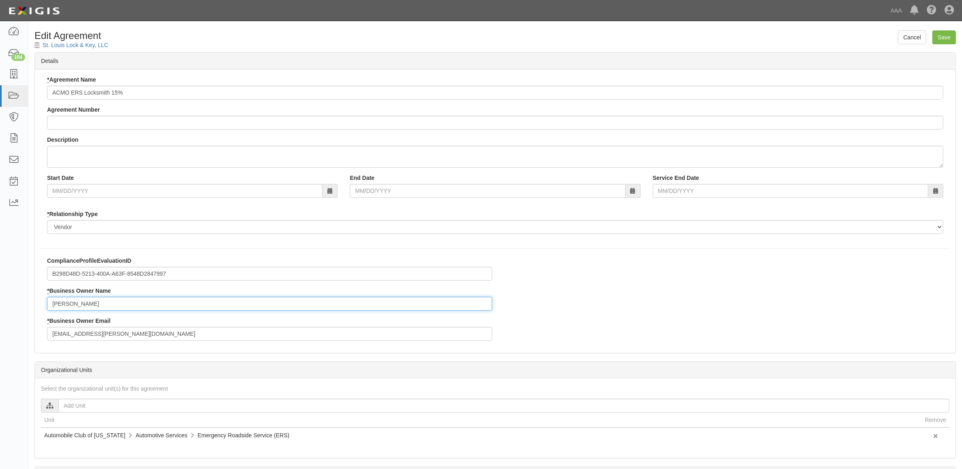
drag, startPoint x: 120, startPoint y: 303, endPoint x: -83, endPoint y: 280, distance: 205.0
click at [0, 280] on html "Toggle navigation Dashboard 104 Inbox Parties Agreements Coverages Documents Me…" at bounding box center [481, 278] width 962 height 557
type input "Theo Anderson"
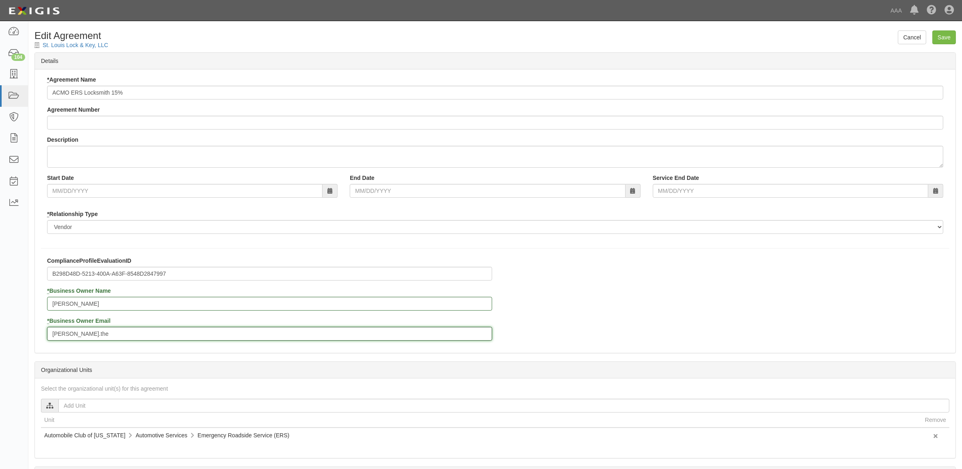
click at [139, 333] on input "anderson.the" at bounding box center [269, 334] width 445 height 14
paste input "odore@ace.aaa.com"
type input "[PERSON_NAME][EMAIL_ADDRESS][PERSON_NAME][DOMAIN_NAME]"
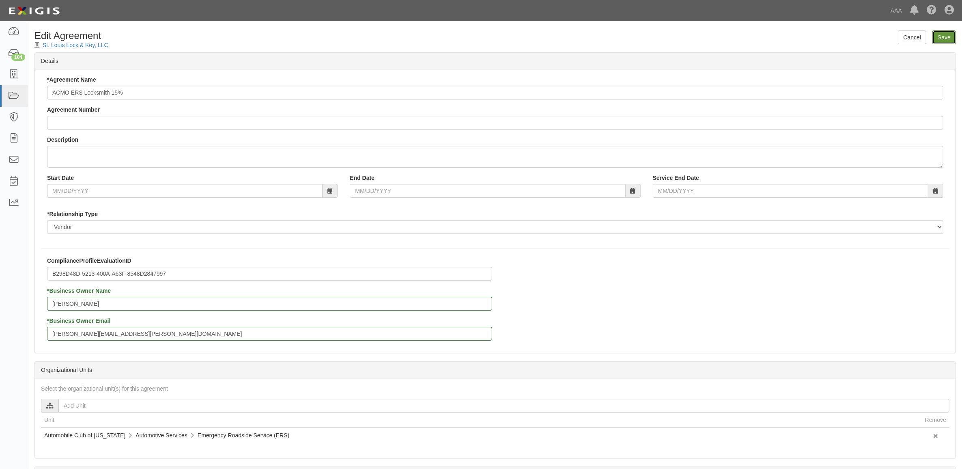
click at [938, 40] on input "Save" at bounding box center [944, 37] width 24 height 14
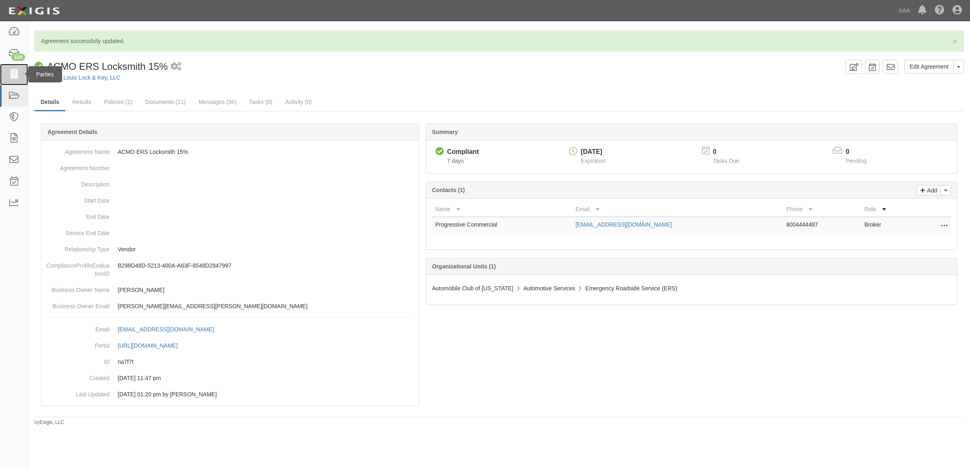
click at [17, 77] on icon at bounding box center [13, 74] width 11 height 9
click at [96, 77] on link "St. Louis Lock & Key, LLC" at bounding box center [88, 77] width 66 height 6
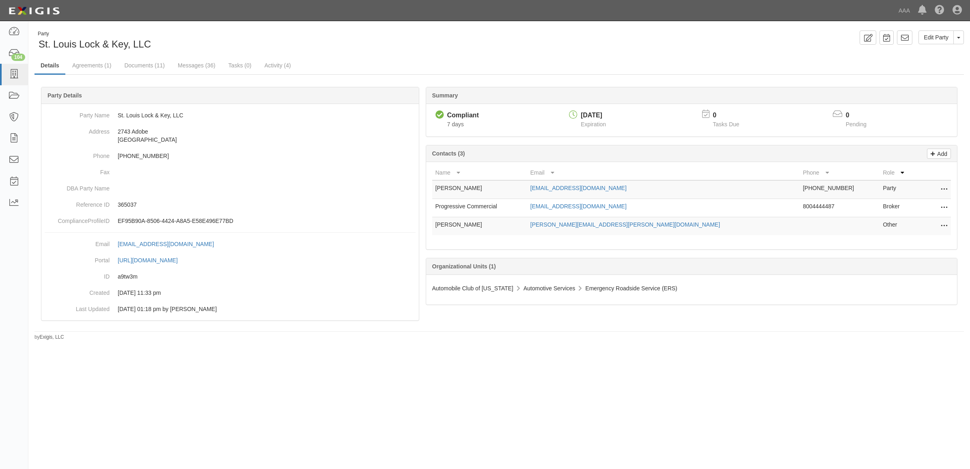
click at [945, 224] on icon at bounding box center [943, 226] width 6 height 11
click at [914, 228] on link "Edit" at bounding box center [915, 223] width 64 height 15
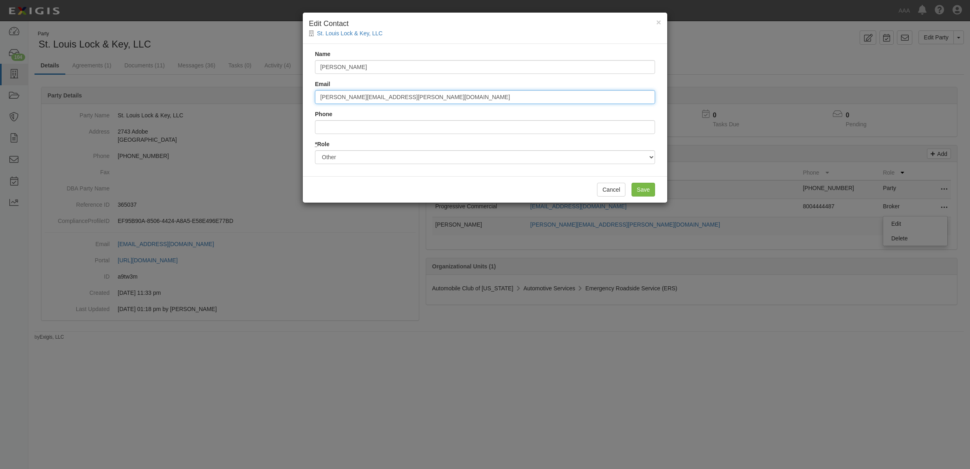
drag, startPoint x: 408, startPoint y: 96, endPoint x: 170, endPoint y: 86, distance: 238.8
click at [169, 86] on div "× Edit Contact St. Louis Lock & Key, LLC Name Theo Anderson Email anderson.theo…" at bounding box center [485, 234] width 970 height 469
paste input "dore"
type input "anderson.theodore@ace.aaa.com"
click at [647, 192] on input "Save" at bounding box center [643, 190] width 24 height 14
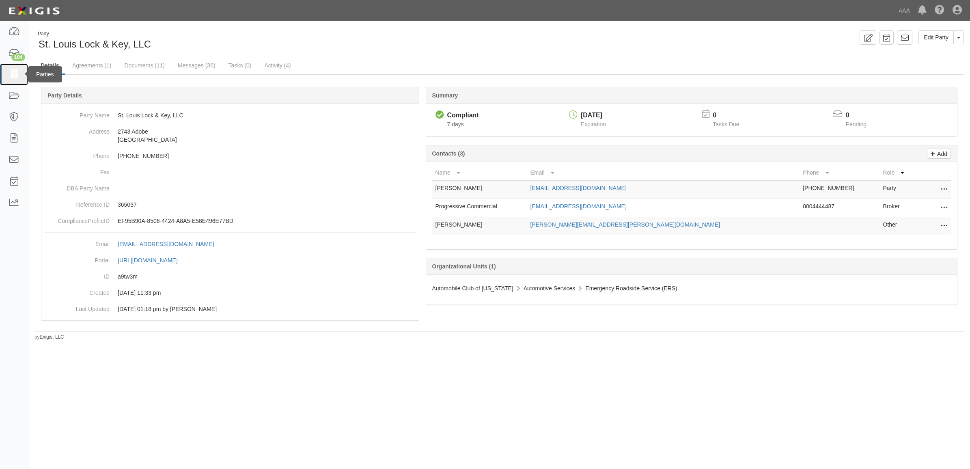
click at [19, 76] on icon at bounding box center [13, 74] width 11 height 9
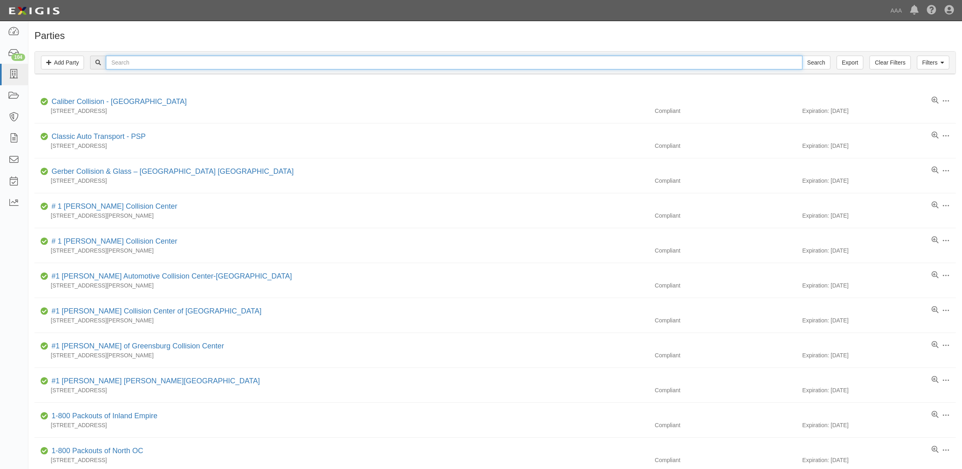
drag, startPoint x: 315, startPoint y: 63, endPoint x: 319, endPoint y: 61, distance: 4.5
click at [316, 63] on input "text" at bounding box center [454, 63] width 696 height 14
paste input "365042"
type input "365042"
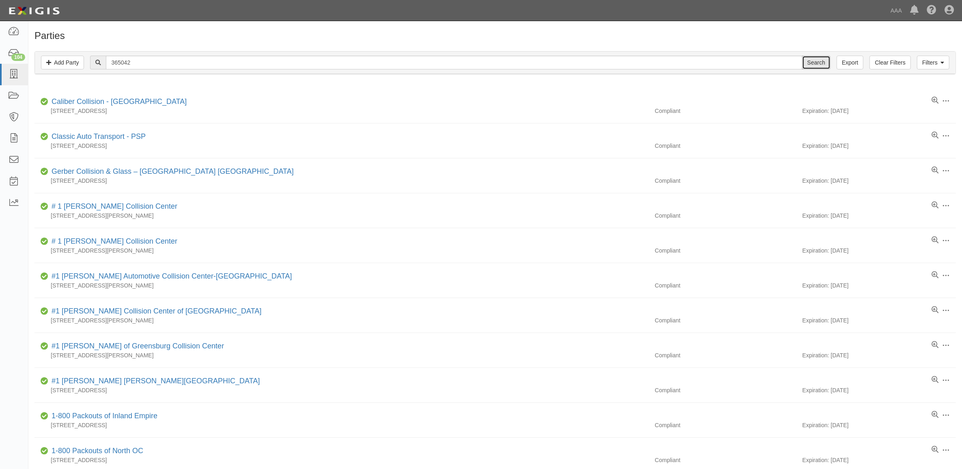
click at [830, 62] on input "Search" at bounding box center [816, 63] width 28 height 14
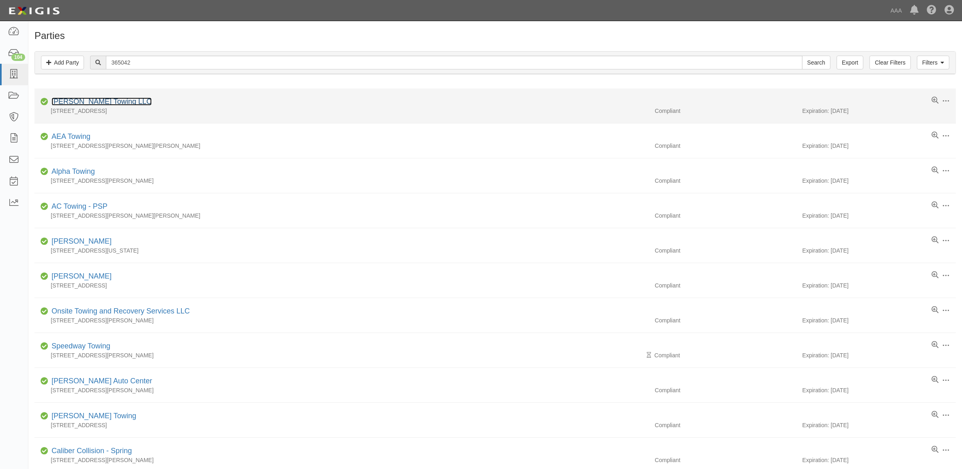
click at [92, 100] on link "[PERSON_NAME] Towing LLC" at bounding box center [102, 101] width 100 height 8
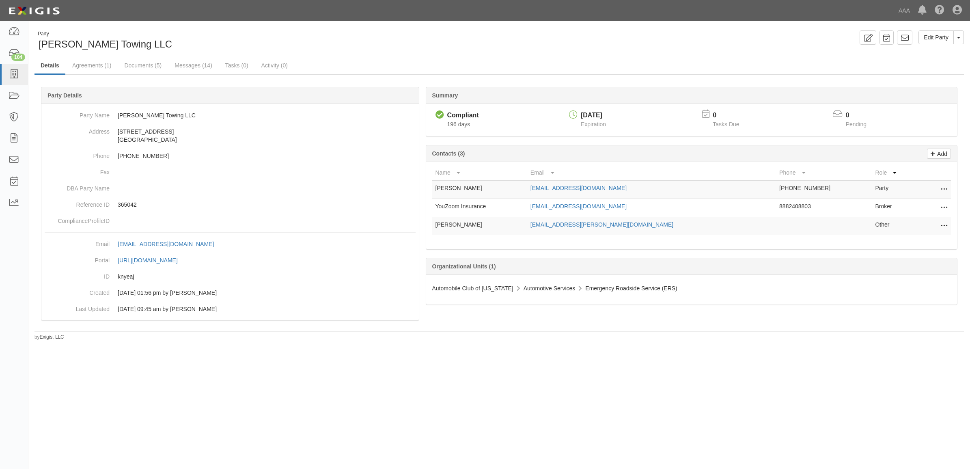
click at [942, 225] on icon at bounding box center [943, 226] width 6 height 11
click at [927, 225] on link "Edit" at bounding box center [915, 223] width 64 height 15
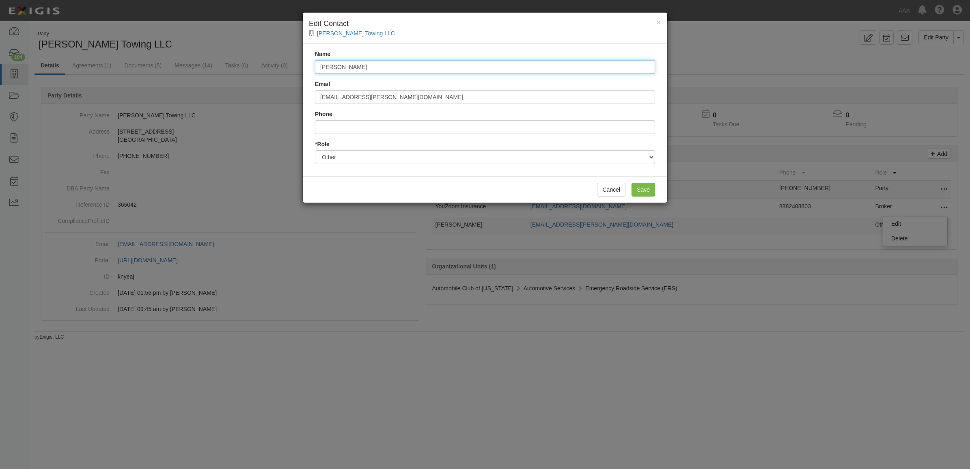
drag, startPoint x: 415, startPoint y: 69, endPoint x: 123, endPoint y: 45, distance: 292.7
click at [173, 55] on div "× Edit Contact Majeed Towing LLC Name Raegan Miranda Email miranda.raegan@ace.a…" at bounding box center [485, 234] width 970 height 469
type input "Theo Anderson"
paste input "365042"
click at [375, 99] on input "365042" at bounding box center [485, 97] width 340 height 14
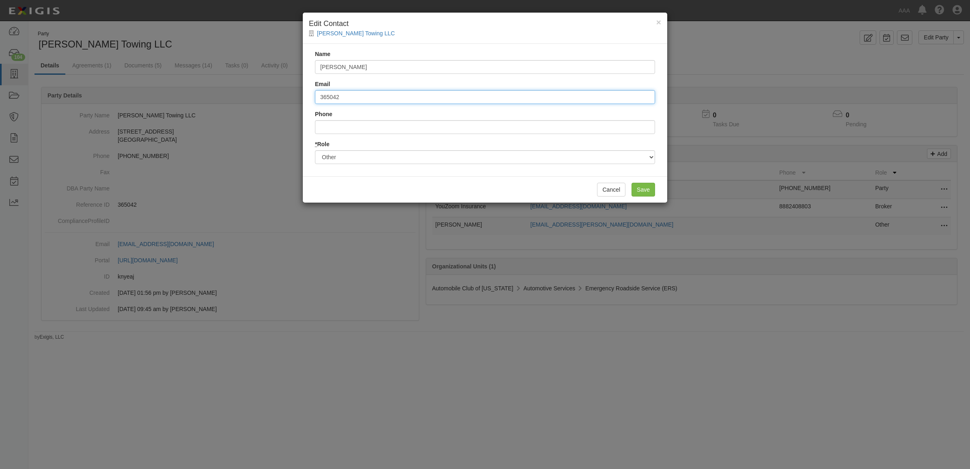
click at [374, 99] on input "365042" at bounding box center [485, 97] width 340 height 14
paste input "[PERSON_NAME][EMAIL_ADDRESS][PERSON_NAME][DOMAIN_NAME]"
type input "[PERSON_NAME][EMAIL_ADDRESS][PERSON_NAME][DOMAIN_NAME]"
click at [647, 189] on input "Save" at bounding box center [643, 190] width 24 height 14
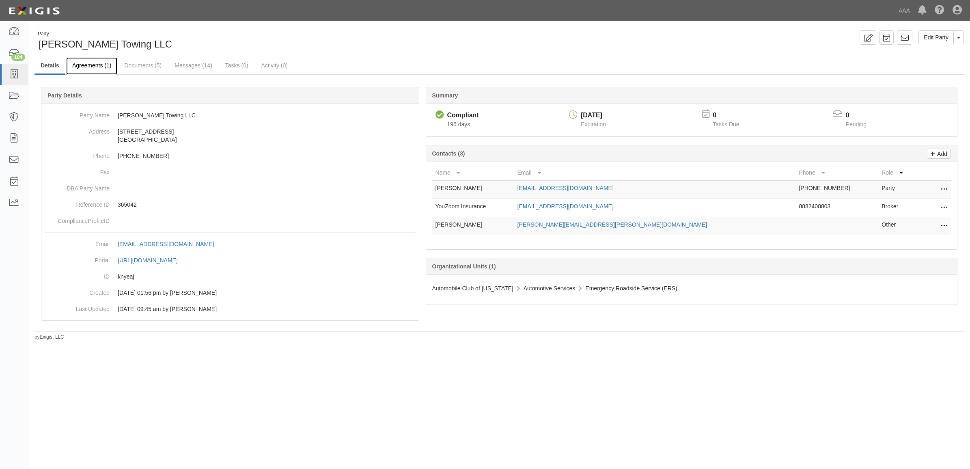
click at [92, 66] on link "Agreements (1)" at bounding box center [91, 65] width 51 height 17
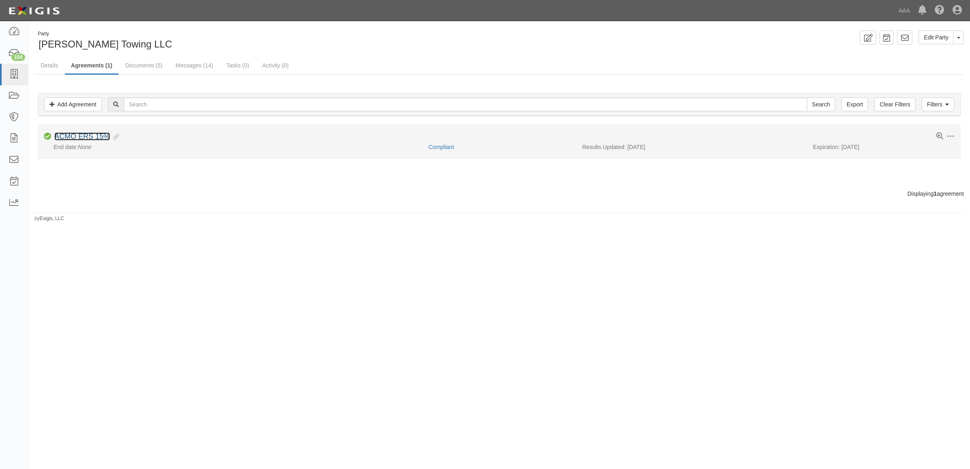
click at [99, 136] on link "ACMO ERS 15%" at bounding box center [82, 136] width 56 height 8
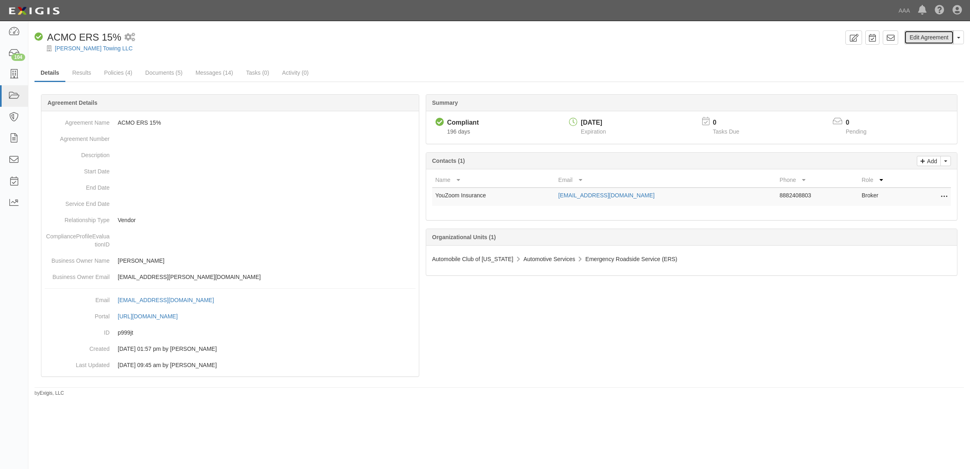
click at [929, 39] on link "Edit Agreement" at bounding box center [928, 37] width 49 height 14
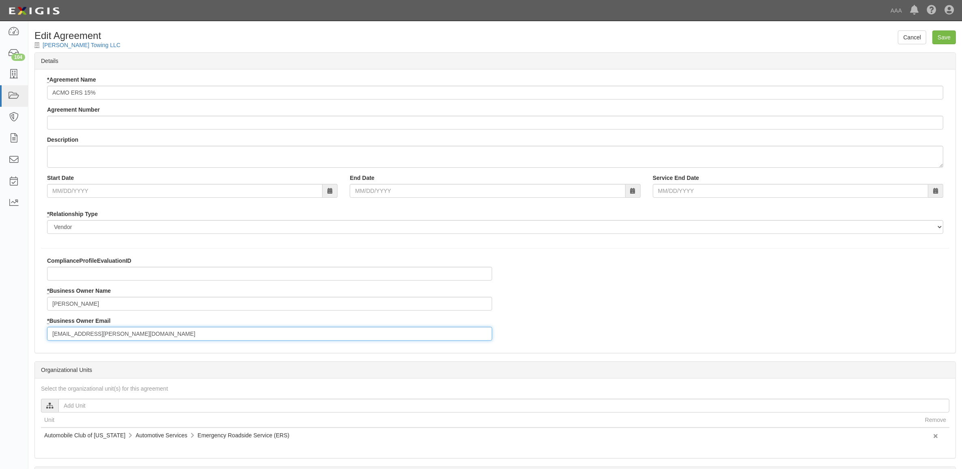
drag, startPoint x: 175, startPoint y: 335, endPoint x: 0, endPoint y: 327, distance: 175.0
click at [2, 327] on body "Toggle navigation Dashboard 104 Inbox Parties Agreements Coverages Documents Me…" at bounding box center [481, 278] width 962 height 557
paste input "anderson.theodore"
type input "[PERSON_NAME][EMAIL_ADDRESS][PERSON_NAME][DOMAIN_NAME]"
click at [120, 308] on input "Raegan Miranda" at bounding box center [269, 304] width 445 height 14
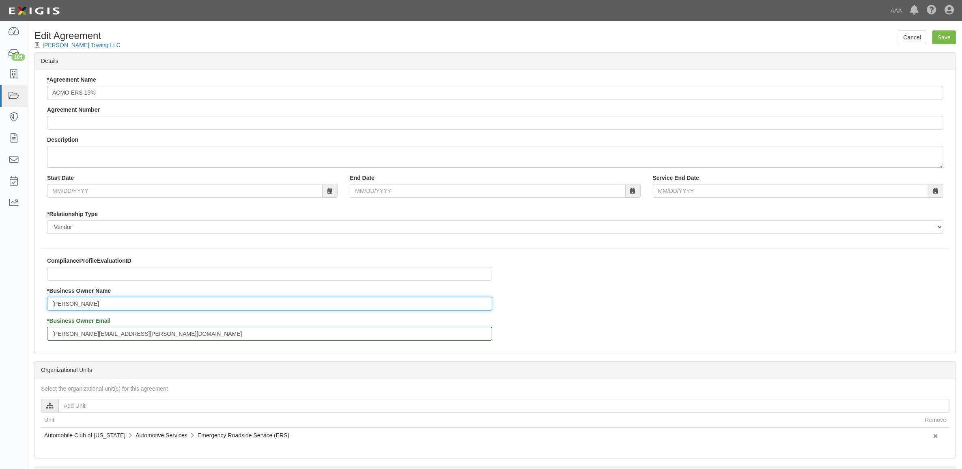
click at [120, 308] on input "Raegan Miranda" at bounding box center [269, 304] width 445 height 14
type input "Theo Anderson"
click at [940, 43] on input "Save" at bounding box center [944, 37] width 24 height 14
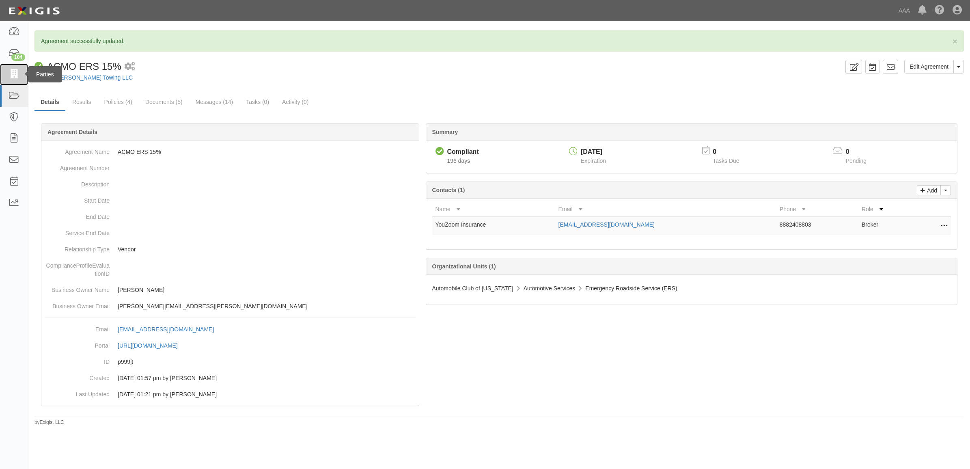
drag, startPoint x: 13, startPoint y: 70, endPoint x: 35, endPoint y: 81, distance: 24.5
click at [13, 70] on icon at bounding box center [13, 74] width 11 height 9
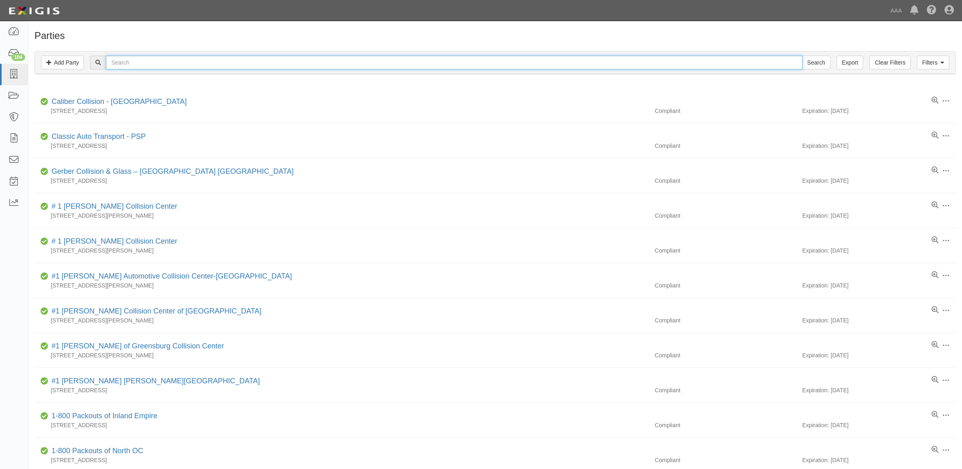
click at [201, 58] on input "text" at bounding box center [454, 63] width 696 height 14
paste input "365118"
type input "365118"
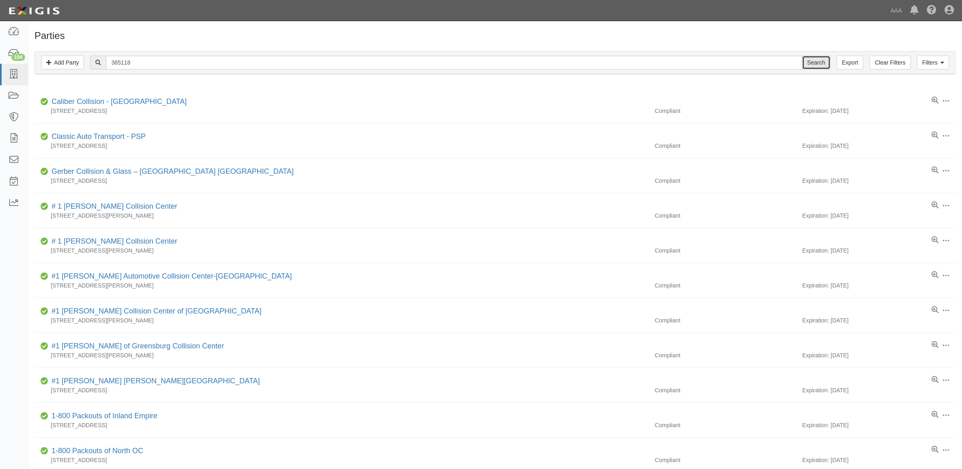
click at [819, 60] on input "Search" at bounding box center [816, 63] width 28 height 14
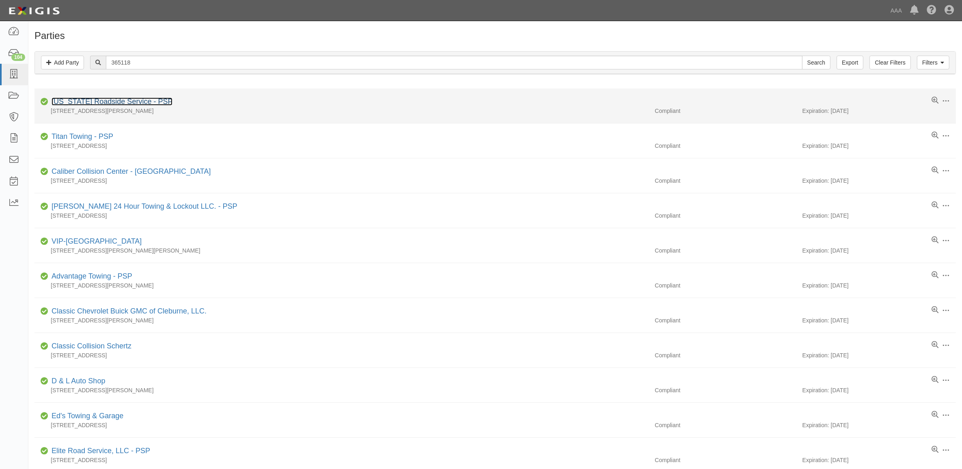
click at [131, 101] on link "[US_STATE] Roadside Service - PSP" at bounding box center [112, 101] width 121 height 8
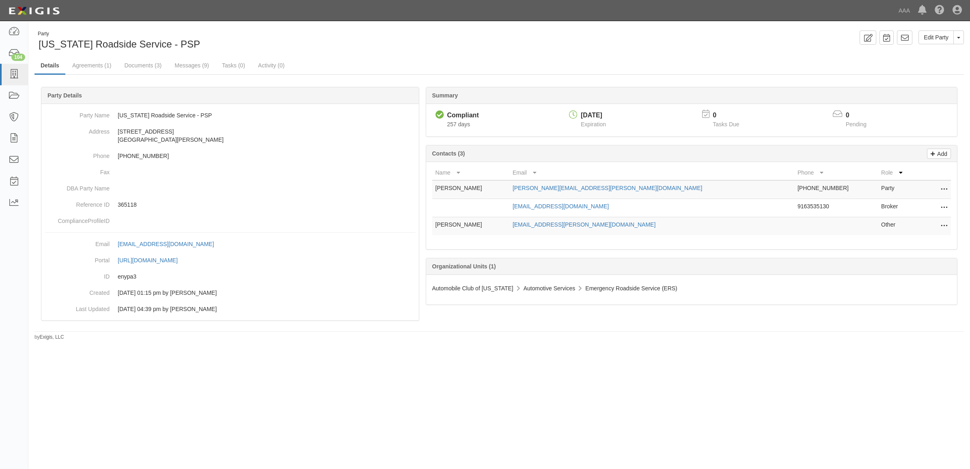
click at [944, 226] on icon at bounding box center [943, 226] width 6 height 11
click at [929, 227] on link "Edit" at bounding box center [915, 223] width 64 height 15
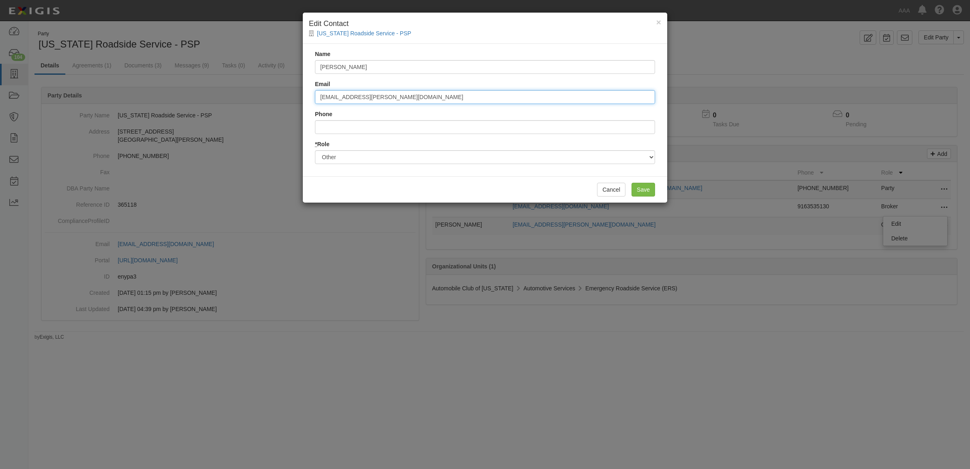
drag, startPoint x: 318, startPoint y: 101, endPoint x: 197, endPoint y: 95, distance: 121.4
click at [197, 95] on div "× Edit Contact Missouri Roadside Service - PSP Name Coleen Pind Email pind.cole…" at bounding box center [485, 234] width 970 height 469
click at [642, 185] on input "Save" at bounding box center [643, 190] width 24 height 14
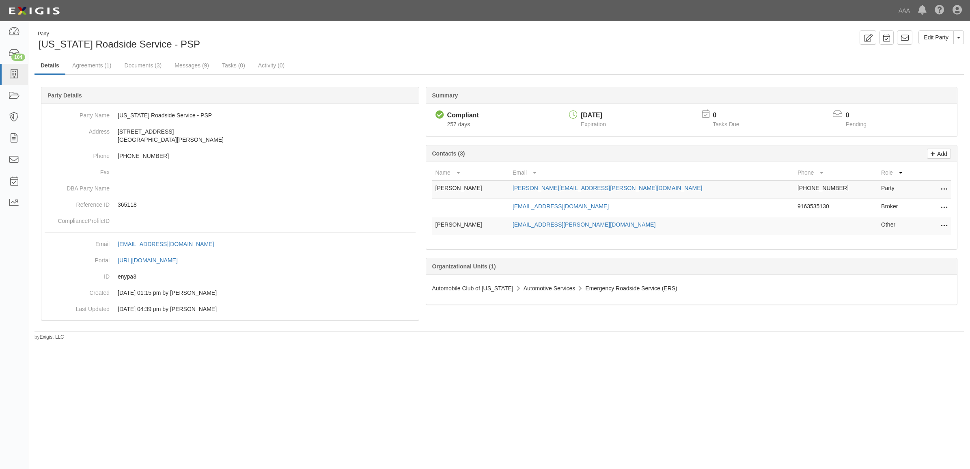
click at [944, 226] on icon at bounding box center [943, 226] width 6 height 11
click at [925, 228] on link "Edit" at bounding box center [915, 223] width 64 height 15
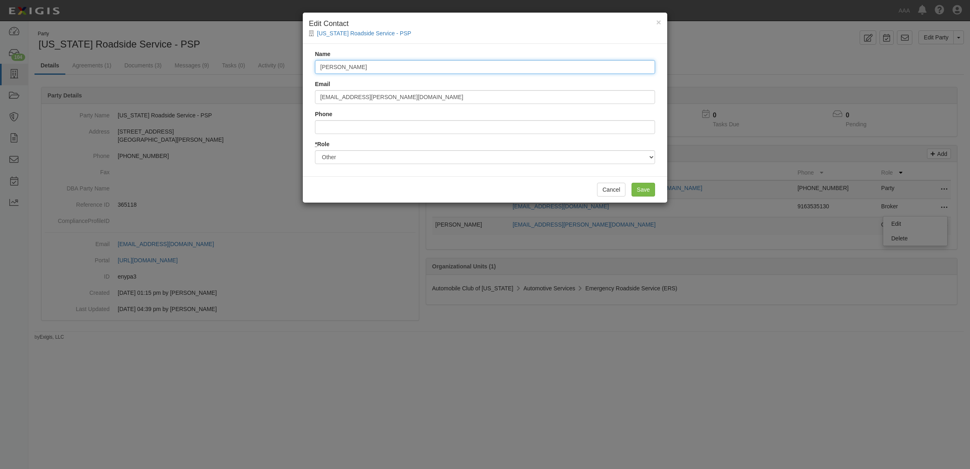
drag, startPoint x: 368, startPoint y: 69, endPoint x: 339, endPoint y: 74, distance: 29.7
click at [339, 74] on div "Name Coleen Pind Email pind.coleen@ace.aaa.com Phone * Role Party Broker Other" at bounding box center [485, 110] width 364 height 132
type input "Coleen Schenk"
click at [643, 189] on input "Save" at bounding box center [643, 190] width 24 height 14
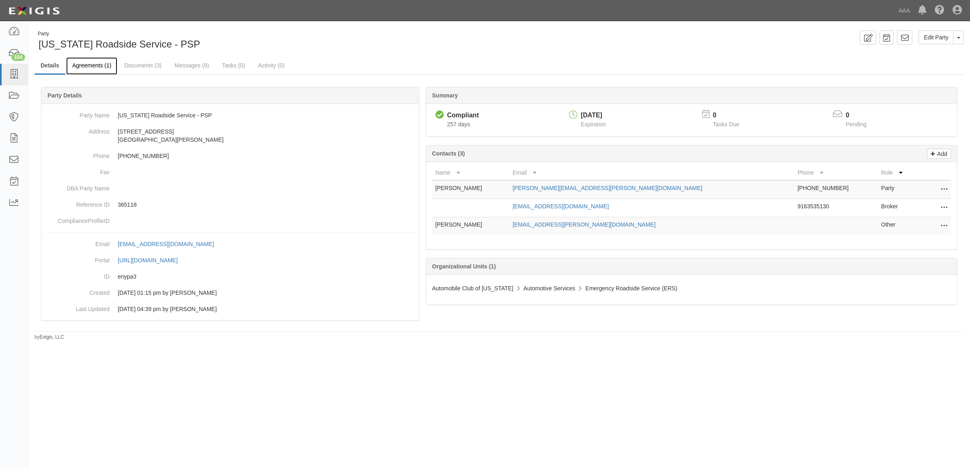
click at [98, 63] on link "Agreements (1)" at bounding box center [91, 65] width 51 height 17
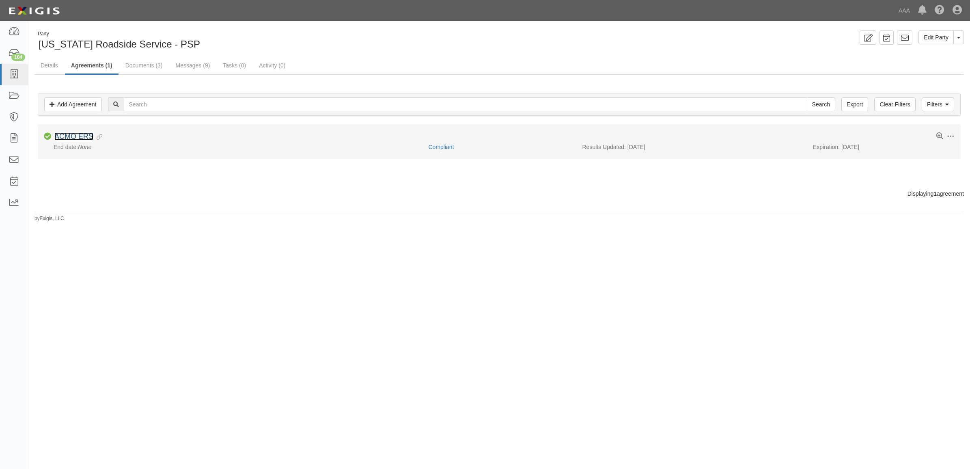
click at [72, 140] on link "ACMO ERS" at bounding box center [73, 136] width 39 height 8
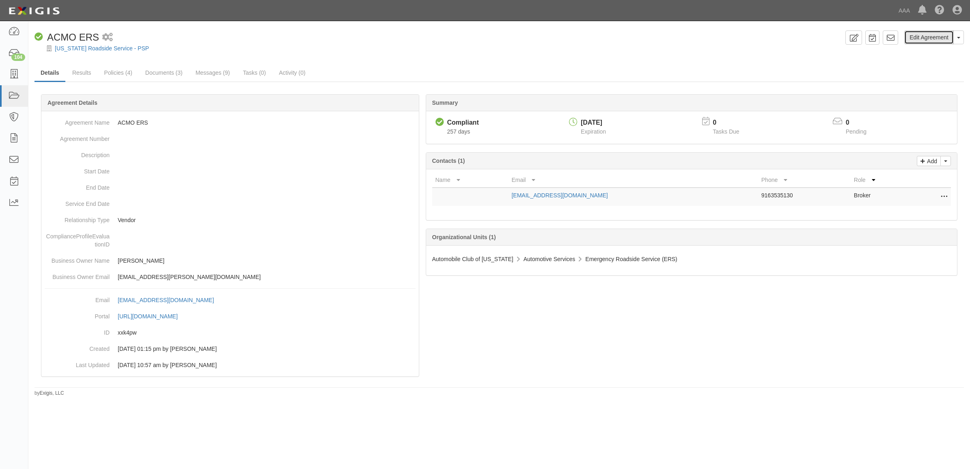
click at [931, 38] on link "Edit Agreement" at bounding box center [928, 37] width 49 height 14
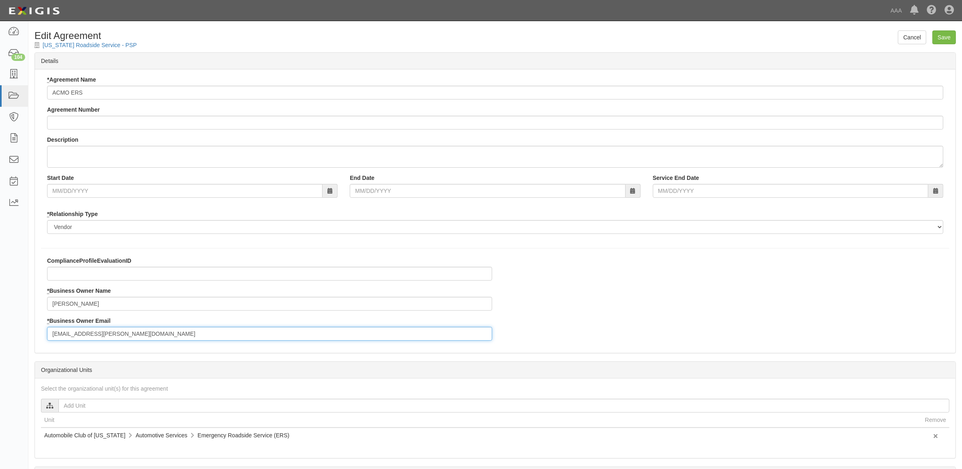
drag, startPoint x: 144, startPoint y: 336, endPoint x: 153, endPoint y: 316, distance: 21.4
click at [153, 316] on div "ComplianceProfileEvaluationID * Business Owner Name Coleen Pind * Business Owne…" at bounding box center [269, 301] width 457 height 90
click at [118, 303] on input "Coleen Pind" at bounding box center [269, 304] width 445 height 14
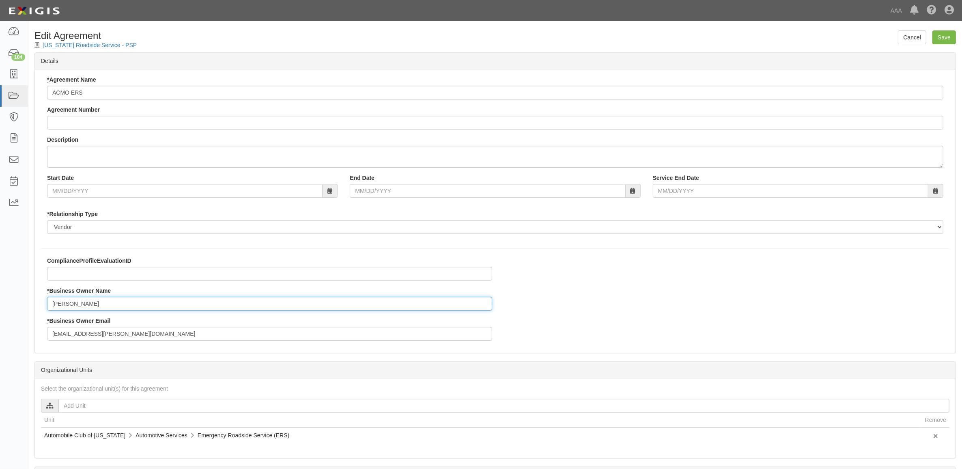
paste input "Schenk"
type input "Coleen Schenk"
click at [941, 34] on input "Save" at bounding box center [944, 37] width 24 height 14
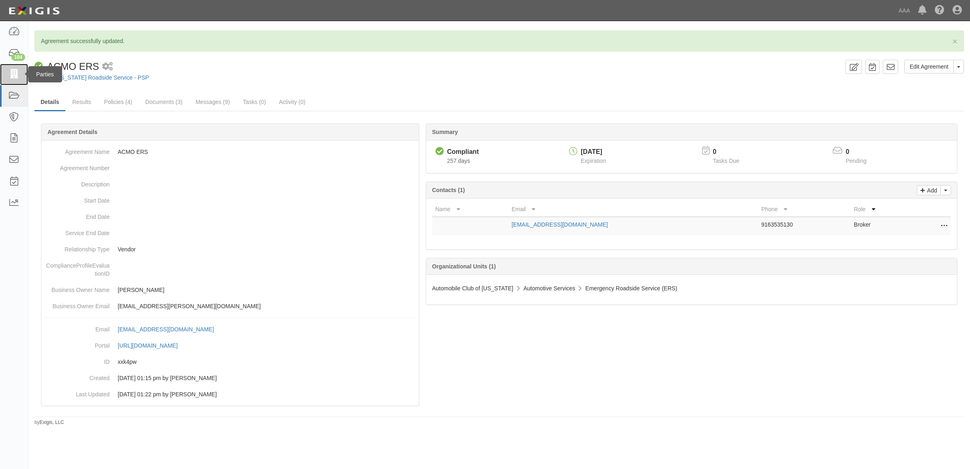
click at [10, 80] on link at bounding box center [14, 75] width 28 height 22
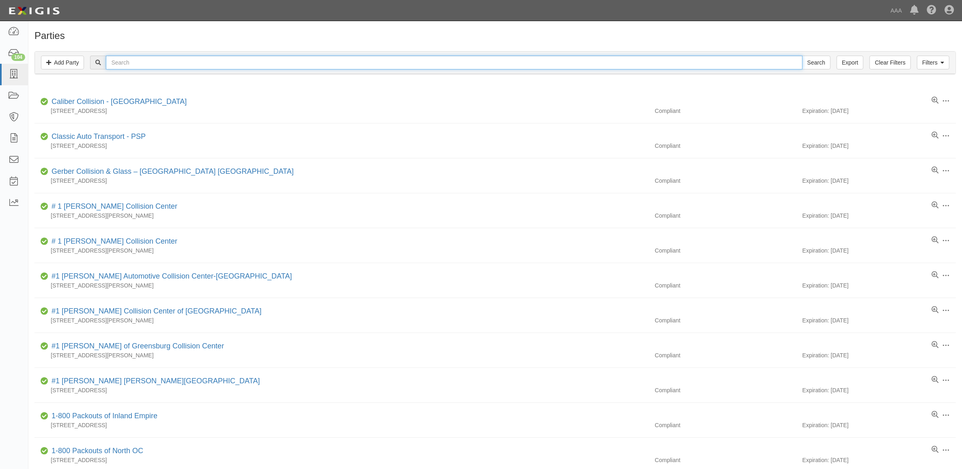
click at [275, 62] on input "text" at bounding box center [454, 63] width 696 height 14
paste input "365203"
type input "365203"
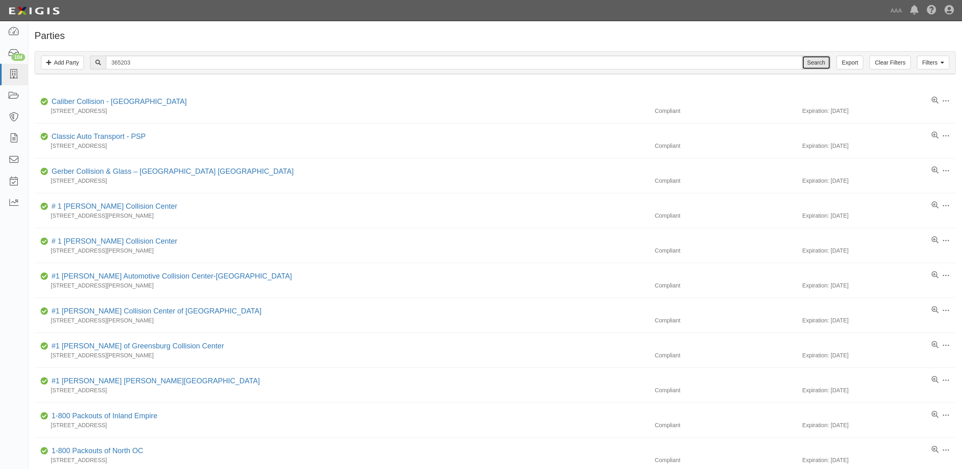
click at [815, 59] on input "Search" at bounding box center [816, 63] width 28 height 14
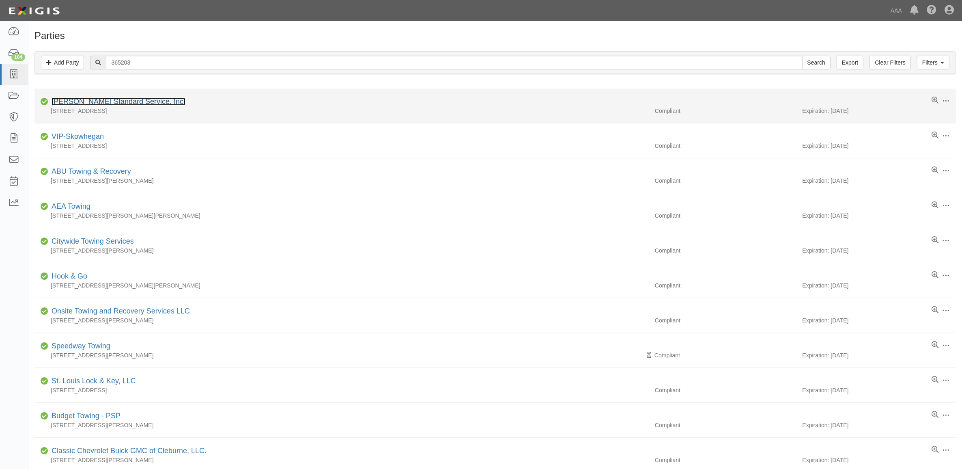
click at [123, 104] on link "[PERSON_NAME] Standard Service, Inc." at bounding box center [119, 101] width 134 height 8
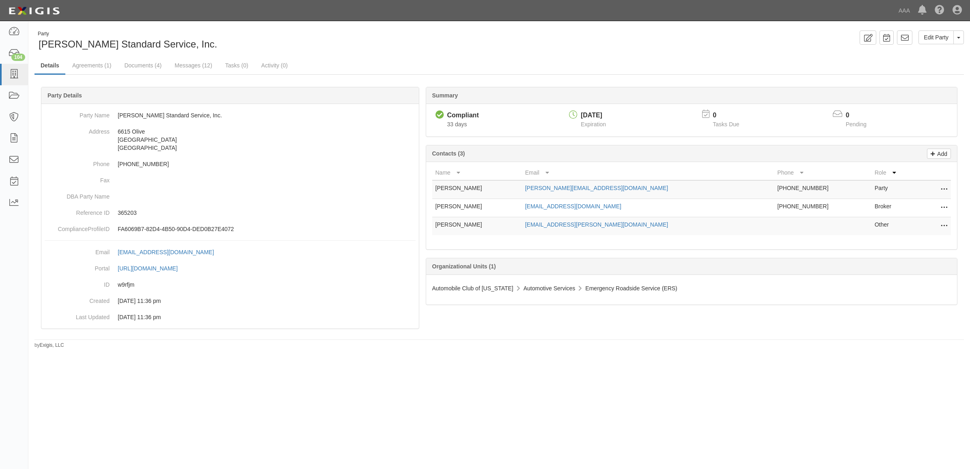
click at [937, 224] on button at bounding box center [942, 225] width 11 height 11
click at [918, 223] on link "Edit" at bounding box center [915, 223] width 64 height 15
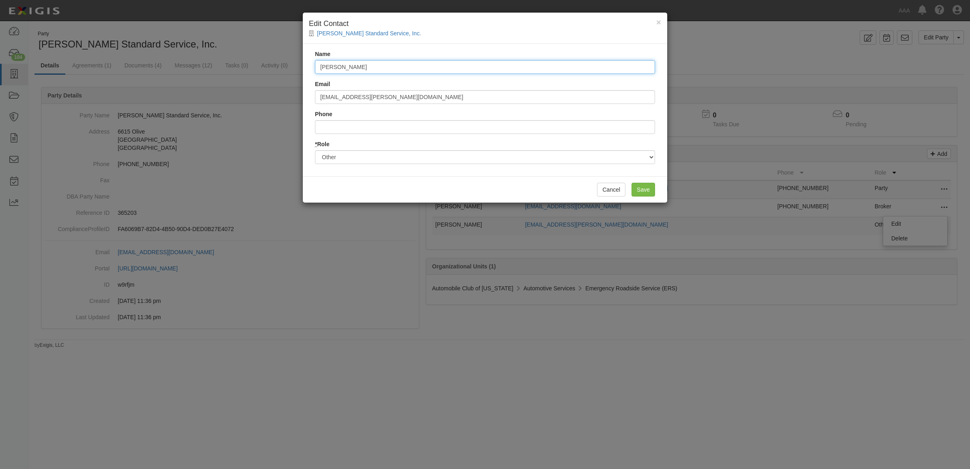
drag, startPoint x: 463, startPoint y: 68, endPoint x: 877, endPoint y: 250, distance: 452.5
click at [254, 62] on div "× Edit Contact Hartmann's Standard Service, Inc. Name Raegan Miranda Email mira…" at bounding box center [485, 234] width 970 height 469
paste input "[PERSON_NAME]"
type input "[PERSON_NAME]"
drag, startPoint x: 404, startPoint y: 92, endPoint x: 214, endPoint y: 76, distance: 191.3
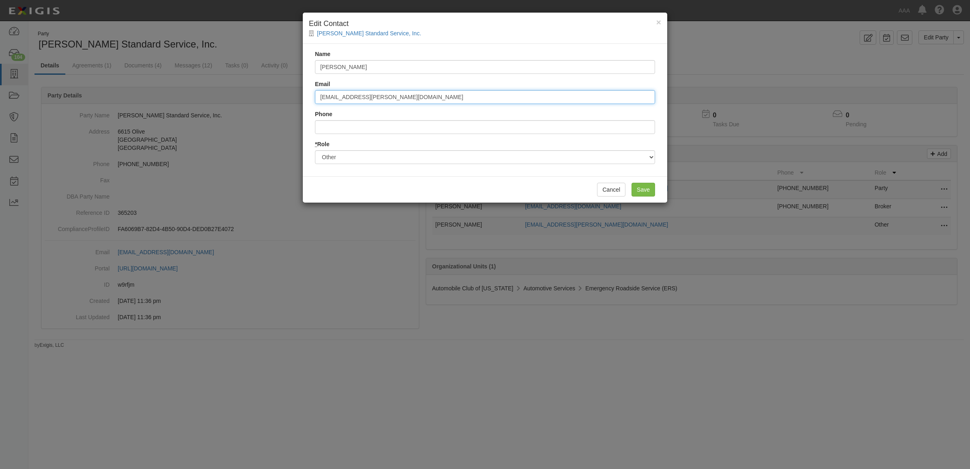
click at [215, 76] on div "× Edit Contact Hartmann's Standard Service, Inc. Name Theo Anderson Email miran…" at bounding box center [485, 234] width 970 height 469
paste input "anderson.theodore"
type input "anderson.theodore@ace.aaa.com"
click at [644, 189] on input "Save" at bounding box center [643, 190] width 24 height 14
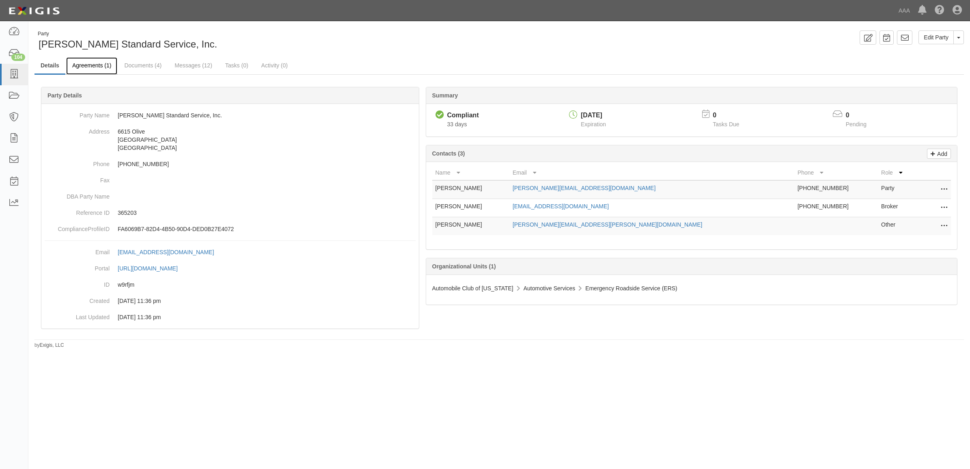
click at [82, 68] on link "Agreements (1)" at bounding box center [91, 65] width 51 height 17
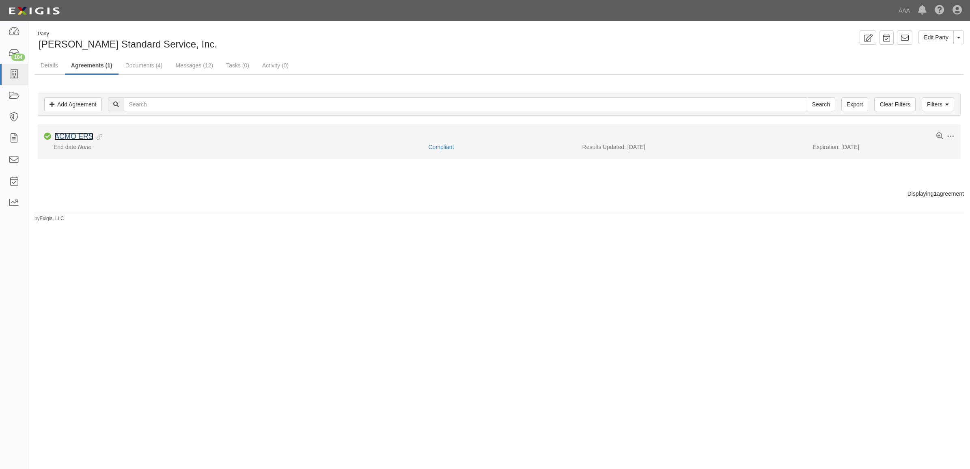
click at [71, 139] on link "ACMO ERS" at bounding box center [73, 136] width 39 height 8
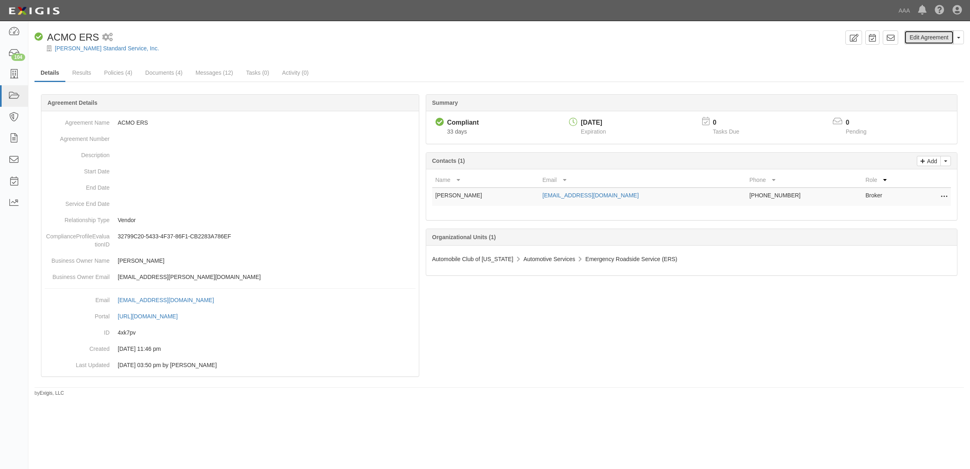
click at [924, 43] on link "Edit Agreement" at bounding box center [928, 37] width 49 height 14
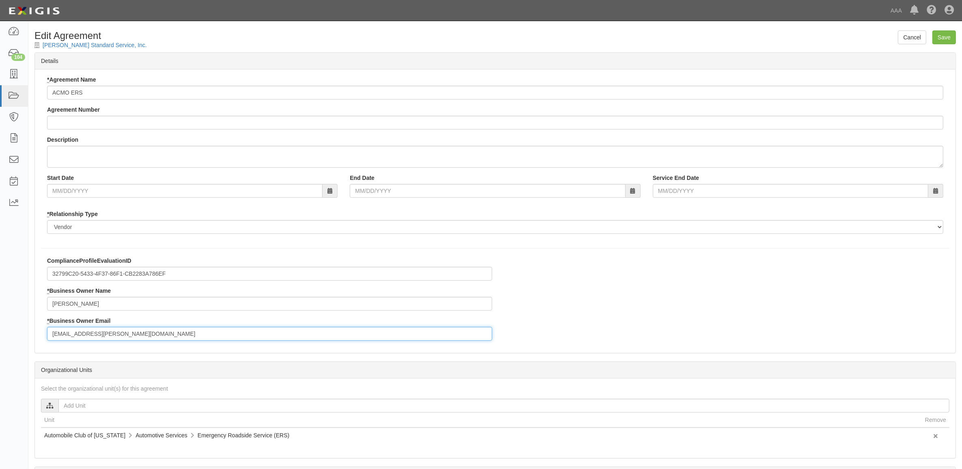
drag, startPoint x: 141, startPoint y: 331, endPoint x: -15, endPoint y: 318, distance: 156.7
click at [0, 318] on html "Toggle navigation Dashboard 104 Inbox Parties Agreements Coverages Documents Me…" at bounding box center [481, 278] width 962 height 557
paste input "anderson.theodore"
type input "[PERSON_NAME][EMAIL_ADDRESS][PERSON_NAME][DOMAIN_NAME]"
drag, startPoint x: 170, startPoint y: 303, endPoint x: -6, endPoint y: 286, distance: 176.1
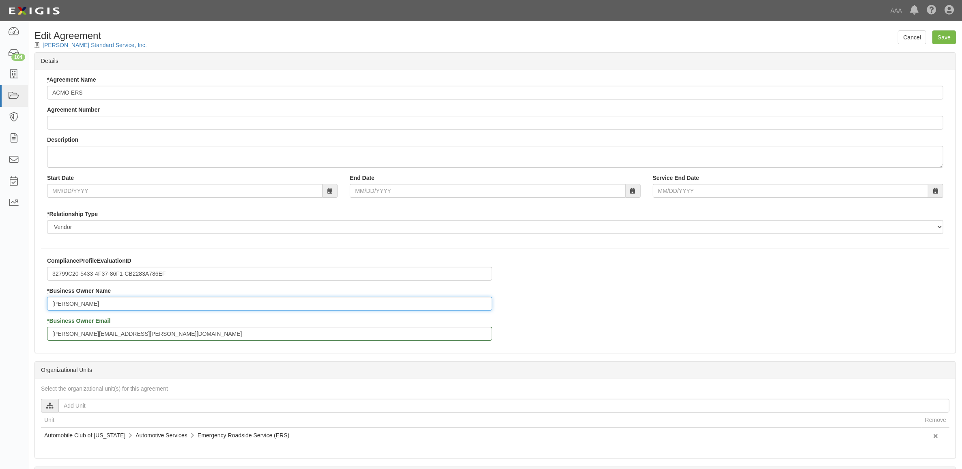
click at [0, 286] on html "Toggle navigation Dashboard 104 Inbox Parties Agreements Coverages Documents Me…" at bounding box center [481, 278] width 962 height 557
paste input "Theo Anderson"
type input "Theo Anderson"
click at [946, 41] on input "Save" at bounding box center [944, 37] width 24 height 14
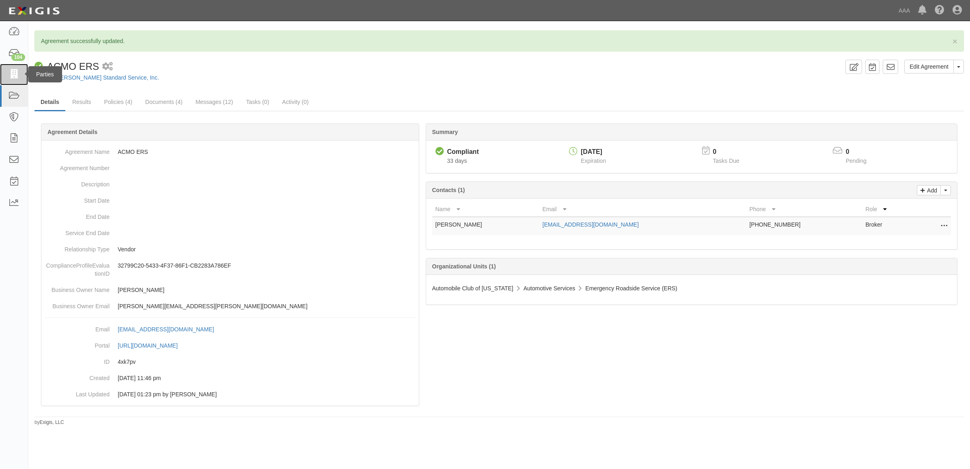
click at [17, 80] on link at bounding box center [14, 75] width 28 height 22
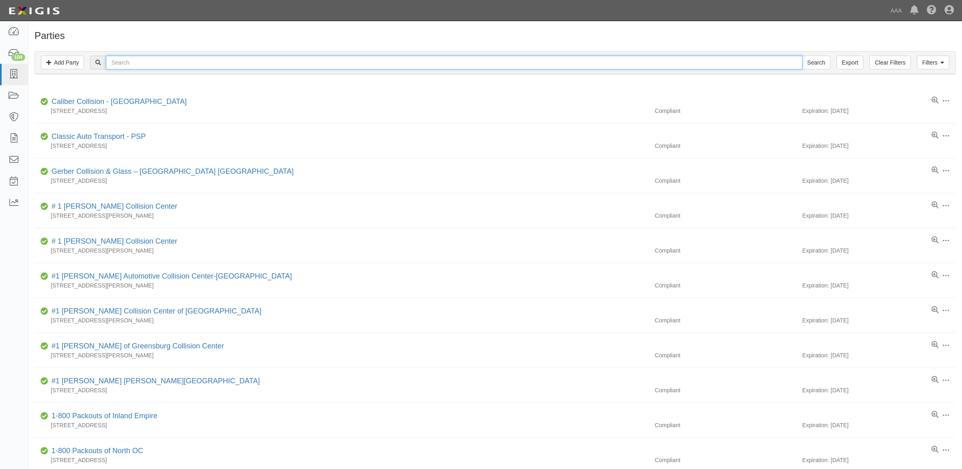
drag, startPoint x: 249, startPoint y: 68, endPoint x: 245, endPoint y: 66, distance: 5.3
click at [247, 67] on input "text" at bounding box center [454, 63] width 696 height 14
paste input "365314"
type input "365314"
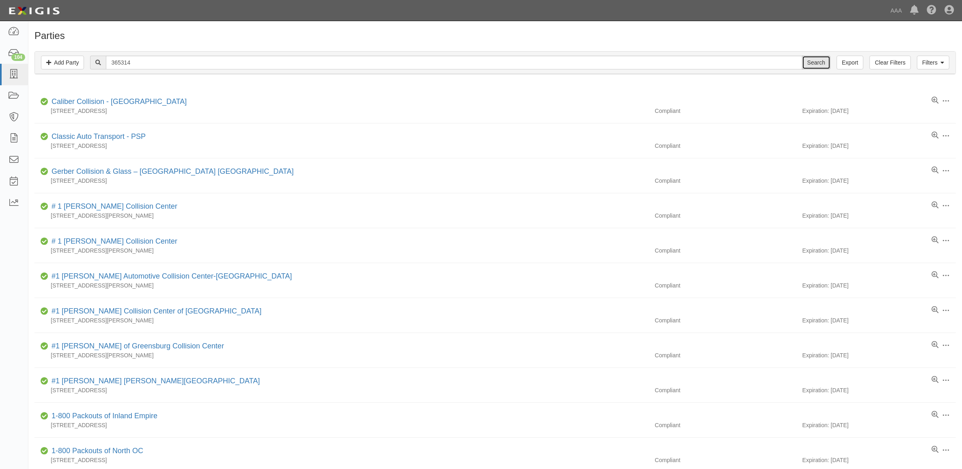
click at [809, 61] on input "Search" at bounding box center [816, 63] width 28 height 14
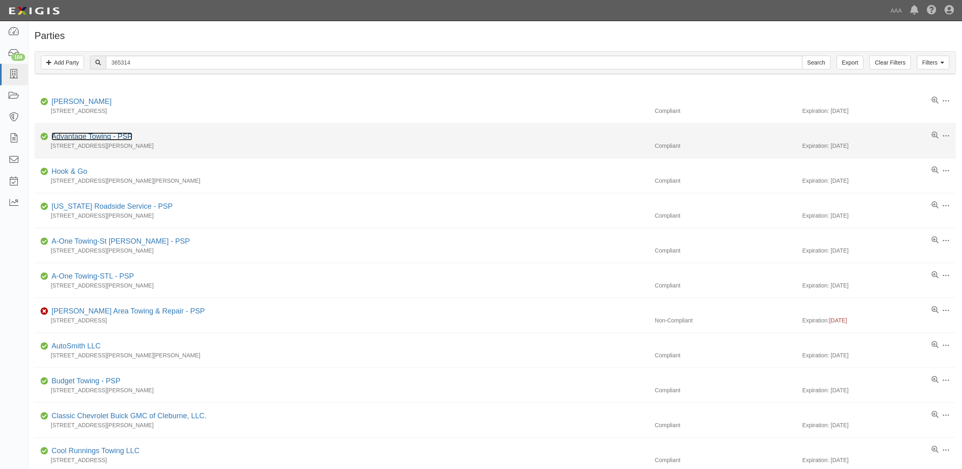
click at [119, 140] on link "Advantage Towing - PSP" at bounding box center [92, 136] width 81 height 8
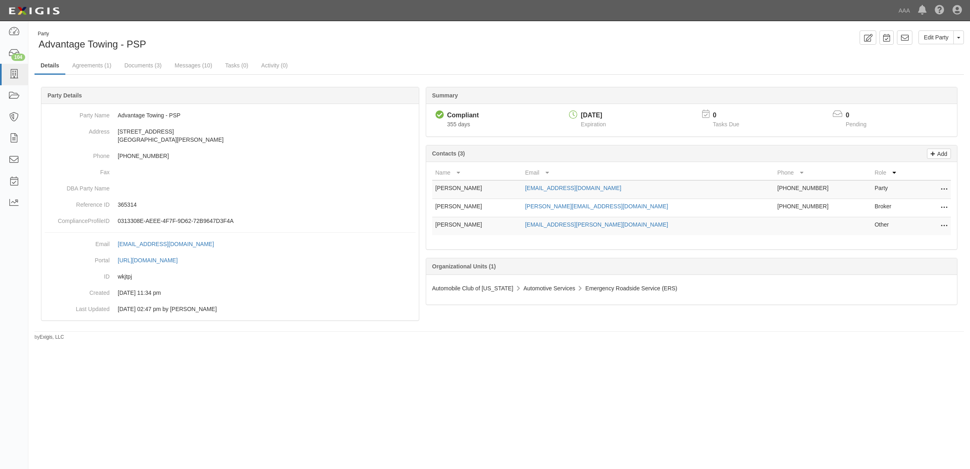
click at [944, 224] on icon at bounding box center [943, 226] width 6 height 11
click at [930, 224] on link "Edit" at bounding box center [915, 223] width 64 height 15
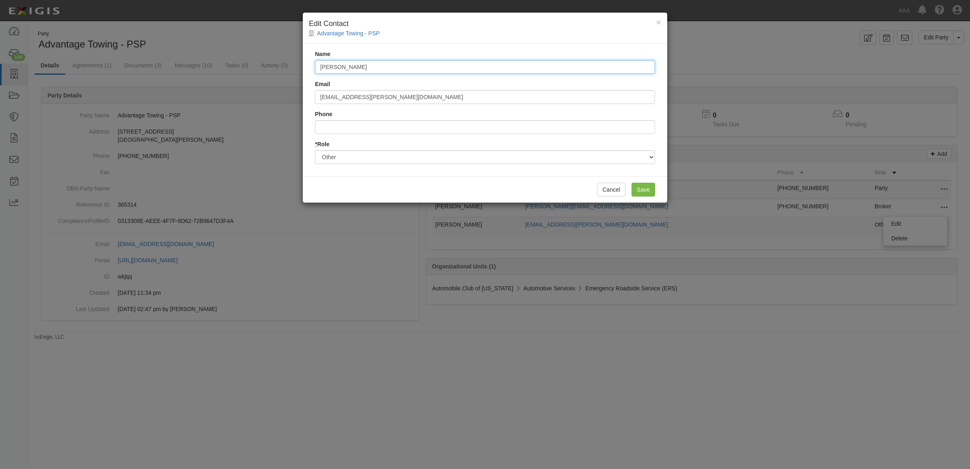
drag, startPoint x: 388, startPoint y: 68, endPoint x: 206, endPoint y: 66, distance: 182.2
click at [206, 66] on div "× Edit Contact Advantage Towing - PSP Name Raegan Miranda Email miranda.raegan@…" at bounding box center [485, 234] width 970 height 469
paste input "Theo Anderson"
type input "Theo Anderson"
drag, startPoint x: 299, startPoint y: 99, endPoint x: 230, endPoint y: 88, distance: 70.2
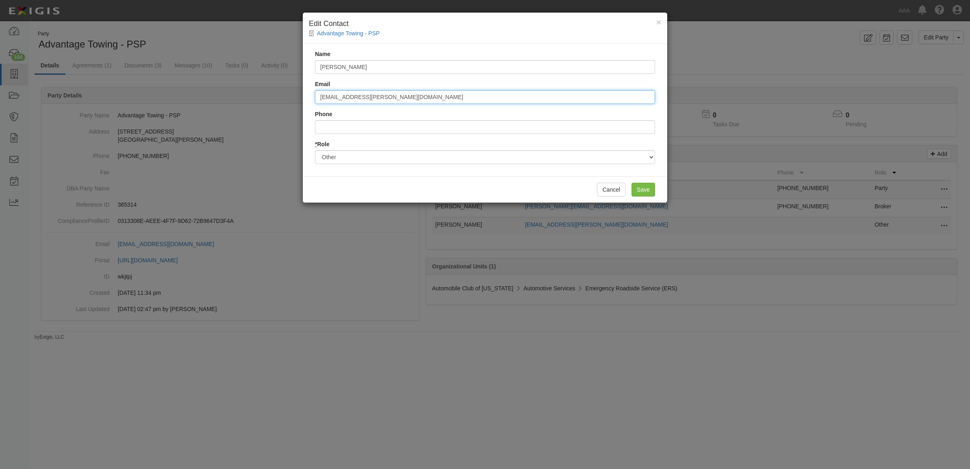
click at [236, 88] on div "× Edit Contact Advantage Towing - PSP Name Theo Anderson Email miranda.raegan@a…" at bounding box center [485, 234] width 970 height 469
paste input "[PERSON_NAME].[PERSON_NAME]"
type input "[PERSON_NAME][EMAIL_ADDRESS][PERSON_NAME][DOMAIN_NAME]"
click at [641, 189] on input "Save" at bounding box center [643, 190] width 24 height 14
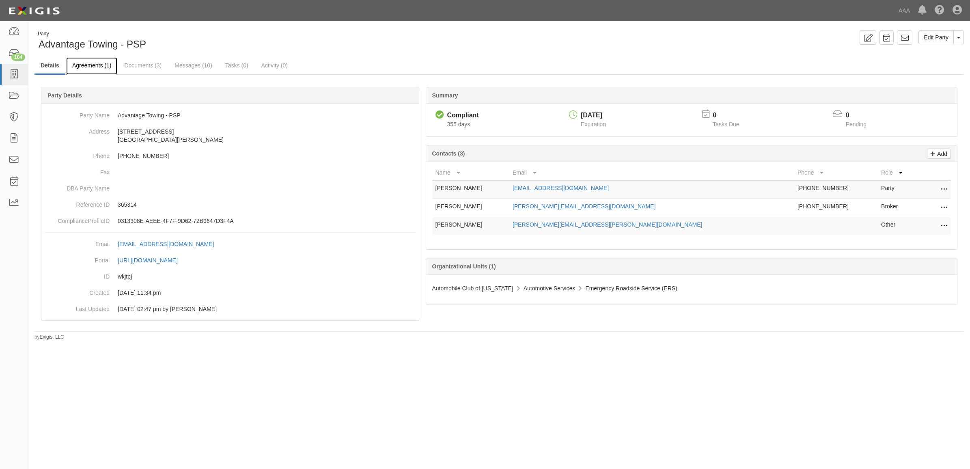
click at [99, 66] on link "Agreements (1)" at bounding box center [91, 65] width 51 height 17
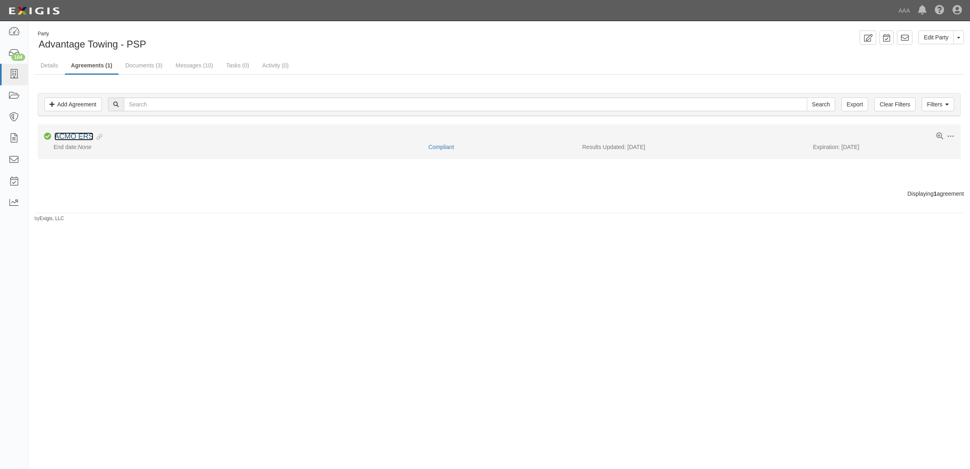
click at [79, 137] on link "ACMO ERS" at bounding box center [73, 136] width 39 height 8
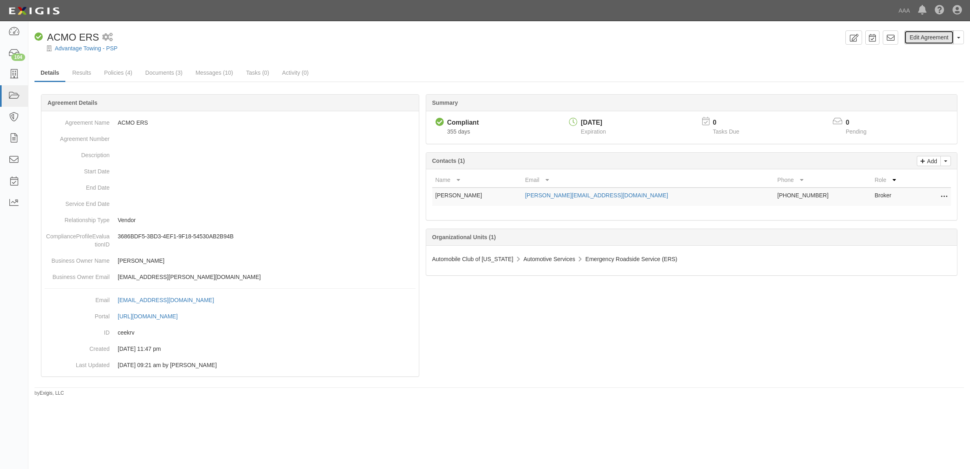
click at [917, 36] on link "Edit Agreement" at bounding box center [928, 37] width 49 height 14
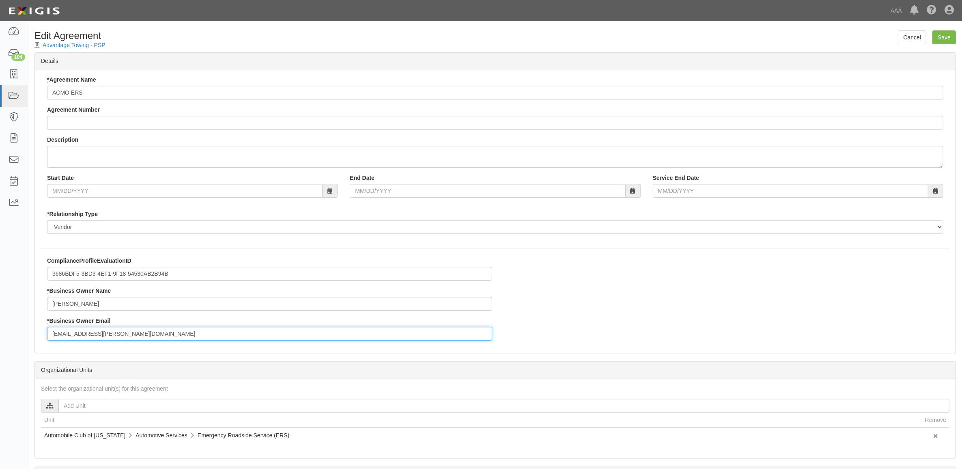
drag, startPoint x: 169, startPoint y: 333, endPoint x: -19, endPoint y: 329, distance: 188.3
click at [0, 329] on html "Toggle navigation Dashboard 104 Inbox Parties Agreements Coverages Documents Me…" at bounding box center [481, 278] width 962 height 557
paste input "[PERSON_NAME].[PERSON_NAME]"
type input "[PERSON_NAME][EMAIL_ADDRESS][PERSON_NAME][DOMAIN_NAME]"
drag, startPoint x: 105, startPoint y: 304, endPoint x: -52, endPoint y: 283, distance: 158.5
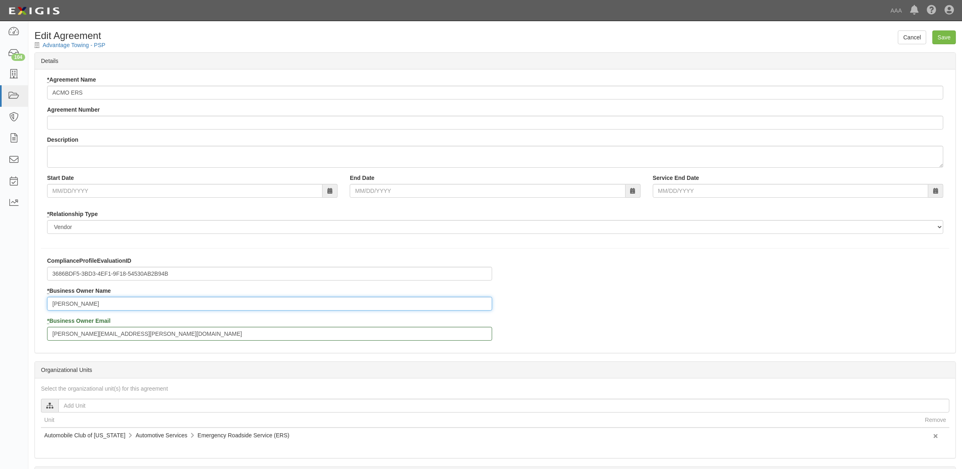
click at [0, 283] on html "Toggle navigation Dashboard 104 Inbox Parties Agreements Coverages Documents Me…" at bounding box center [481, 278] width 962 height 557
paste input "Theo Anderson"
type input "Theo Anderson"
click at [940, 38] on input "Save" at bounding box center [944, 37] width 24 height 14
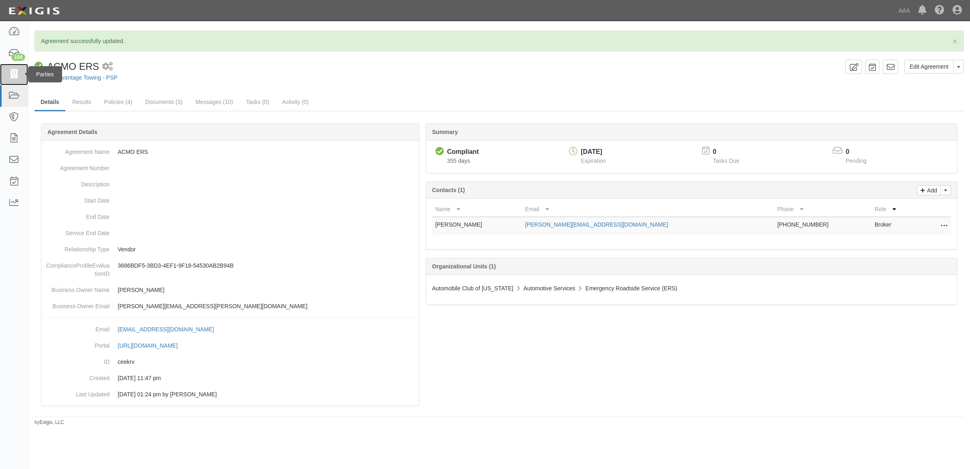
click at [17, 69] on link at bounding box center [14, 75] width 28 height 22
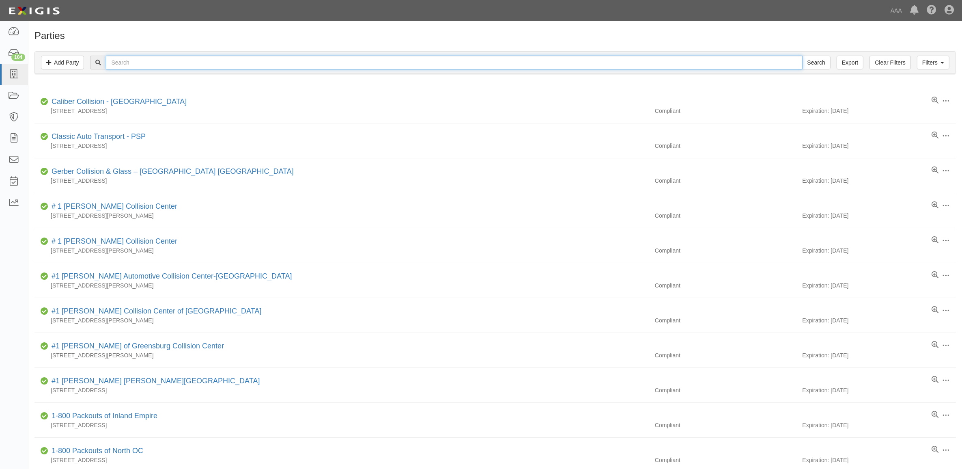
click at [279, 65] on input "text" at bounding box center [454, 63] width 696 height 14
paste input "[PERSON_NAME]"
type input "[PERSON_NAME]"
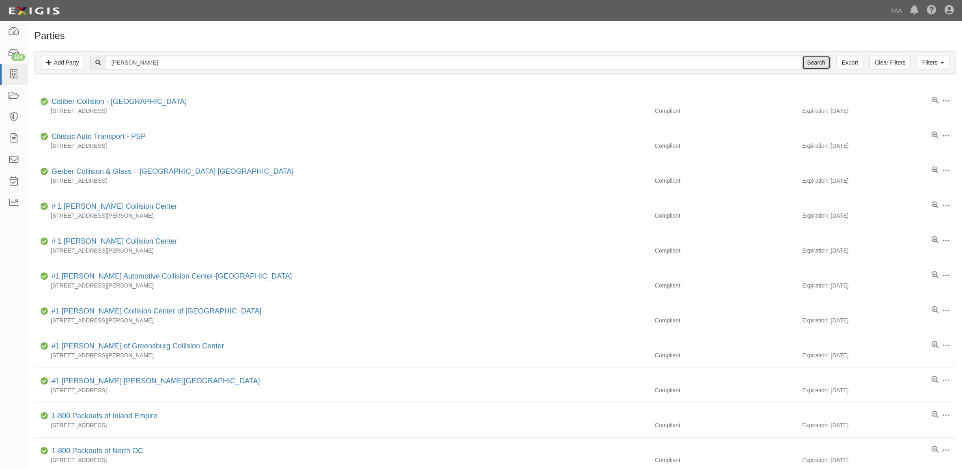
click at [819, 63] on input "Search" at bounding box center [816, 63] width 28 height 14
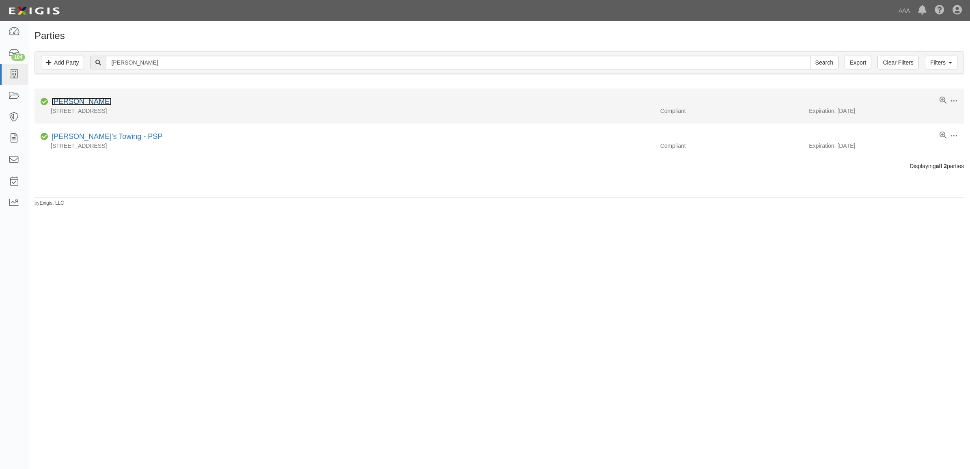
drag, startPoint x: 84, startPoint y: 101, endPoint x: 88, endPoint y: 103, distance: 4.2
click at [84, 101] on link "[PERSON_NAME]" at bounding box center [82, 101] width 60 height 8
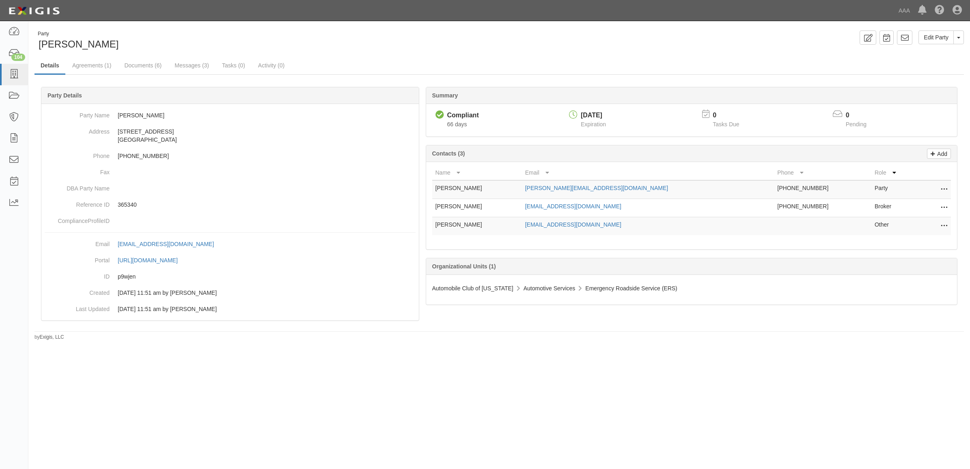
click at [942, 229] on icon at bounding box center [943, 226] width 6 height 11
click at [925, 226] on link "Edit" at bounding box center [915, 223] width 64 height 15
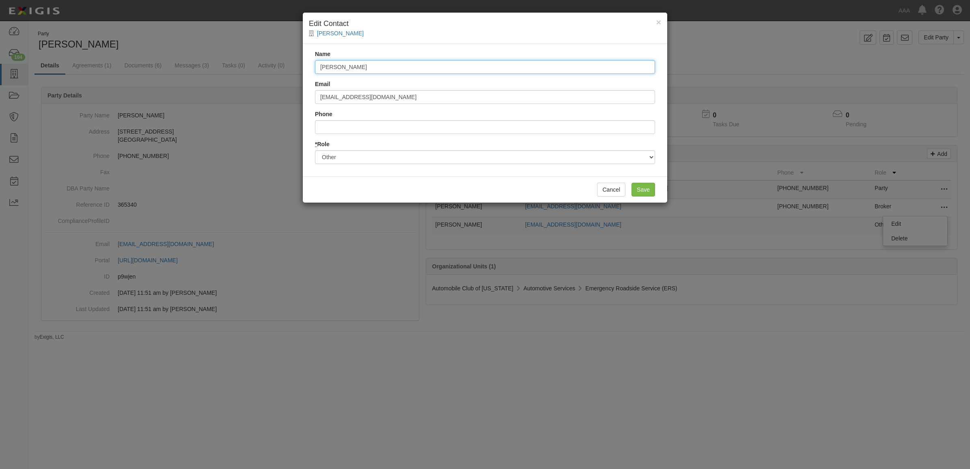
drag, startPoint x: 374, startPoint y: 64, endPoint x: 228, endPoint y: 65, distance: 145.6
click at [228, 65] on div "× Edit Contact Johnathans Towing Name Raegan Miranda Email miranda.raegen@ace.a…" at bounding box center [485, 234] width 970 height 469
paste input "[PERSON_NAME]"
type input "[PERSON_NAME]"
drag, startPoint x: 434, startPoint y: 99, endPoint x: 179, endPoint y: 90, distance: 255.3
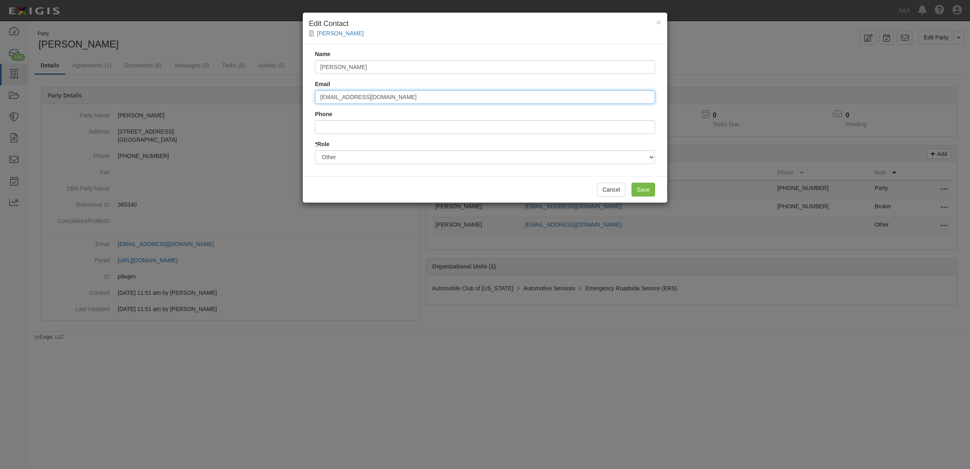
click at [181, 91] on div "× Edit Contact Johnathans Towing Name Coleen Schenk Email miranda.raegen@ace.aa…" at bounding box center [485, 234] width 970 height 469
paste input "pind.cole"
type input "pind.coleen@ace.aaa.com"
click at [644, 183] on input "Save" at bounding box center [643, 190] width 24 height 14
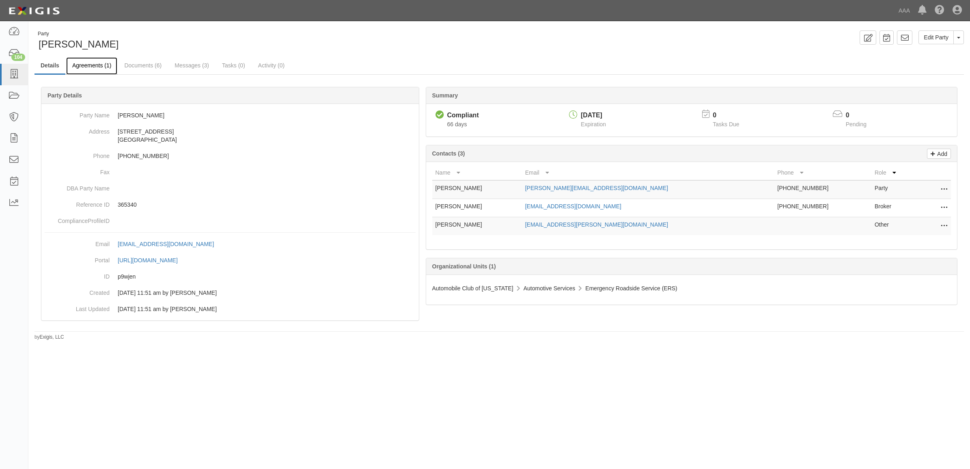
click at [100, 65] on link "Agreements (1)" at bounding box center [91, 65] width 51 height 17
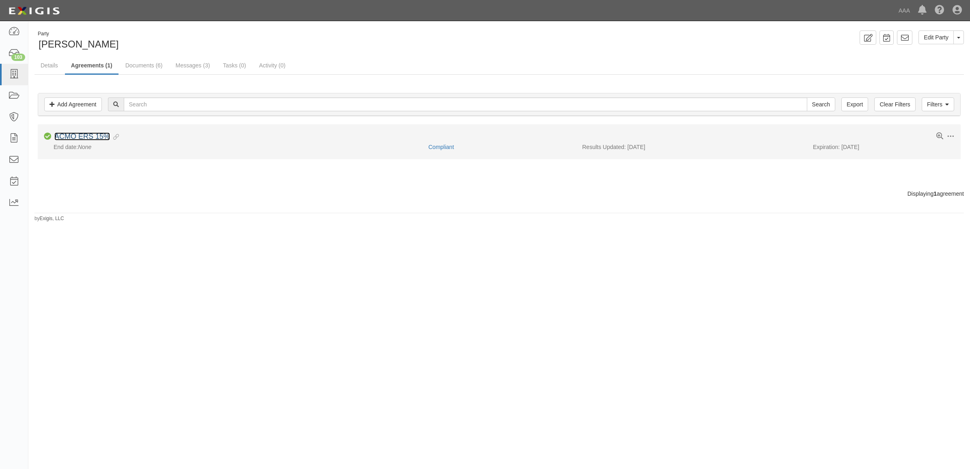
click at [98, 135] on link "ACMO ERS 15%" at bounding box center [82, 136] width 56 height 8
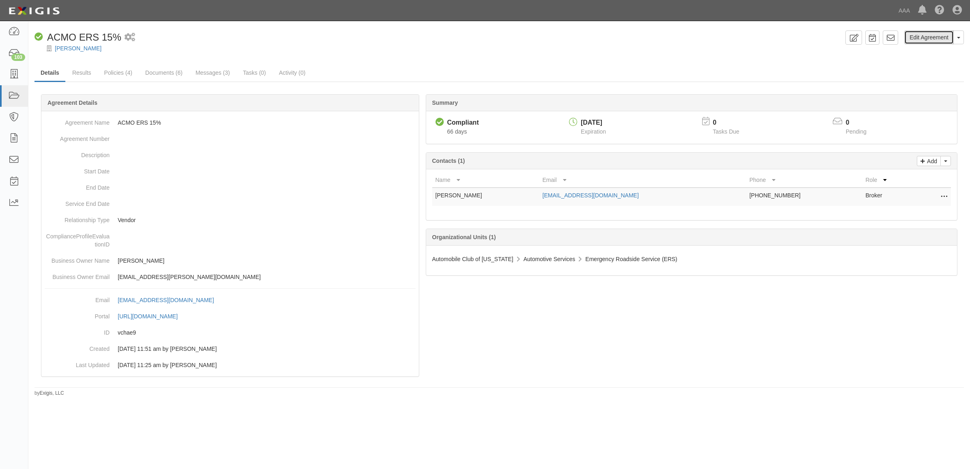
click at [940, 39] on link "Edit Agreement" at bounding box center [928, 37] width 49 height 14
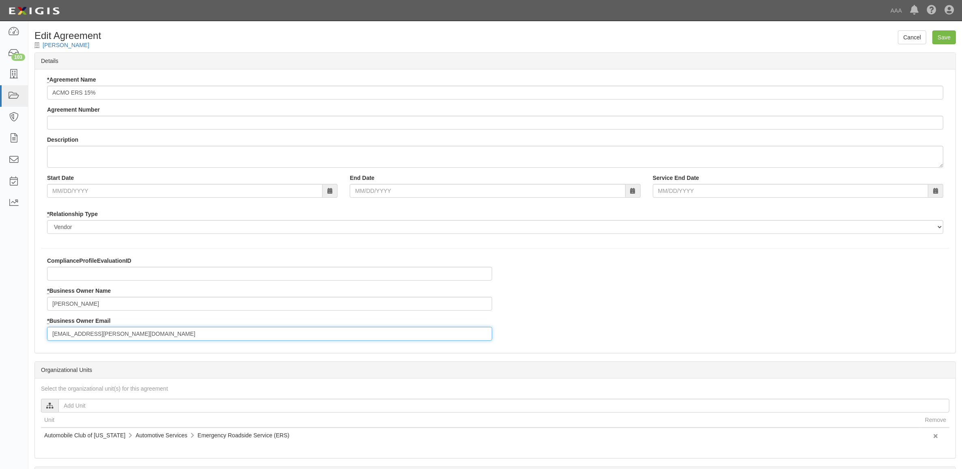
drag, startPoint x: 163, startPoint y: 336, endPoint x: -20, endPoint y: 328, distance: 183.1
click at [0, 328] on html "Toggle navigation Dashboard 103 Inbox Parties Agreements Coverages Documents Me…" at bounding box center [481, 278] width 962 height 557
paste input "pind.[PERSON_NAME]"
type input "pind.coleen@ace.aaa.com"
drag, startPoint x: 124, startPoint y: 303, endPoint x: -8, endPoint y: 285, distance: 133.5
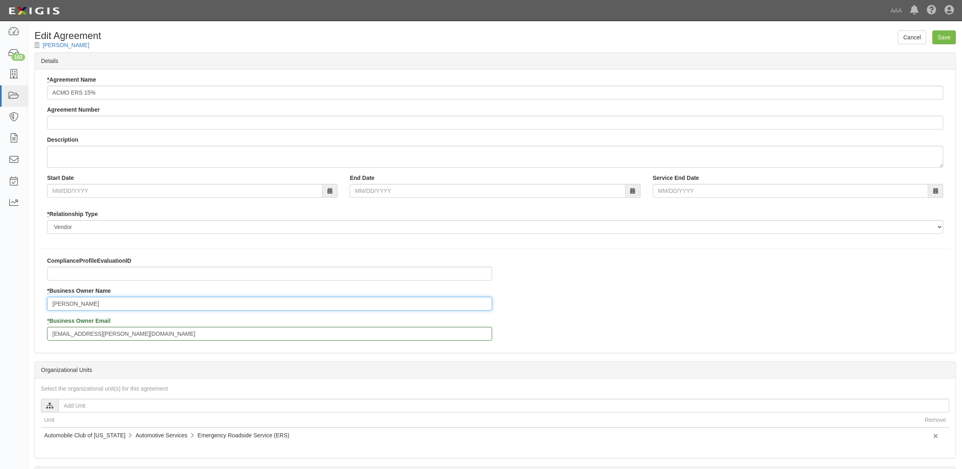
click at [0, 285] on html "Toggle navigation Dashboard 103 Inbox Parties Agreements Coverages Documents Me…" at bounding box center [481, 278] width 962 height 557
paste input "Coleen Schenk"
type input "Coleen Schenk"
click at [947, 33] on input "Save" at bounding box center [944, 37] width 24 height 14
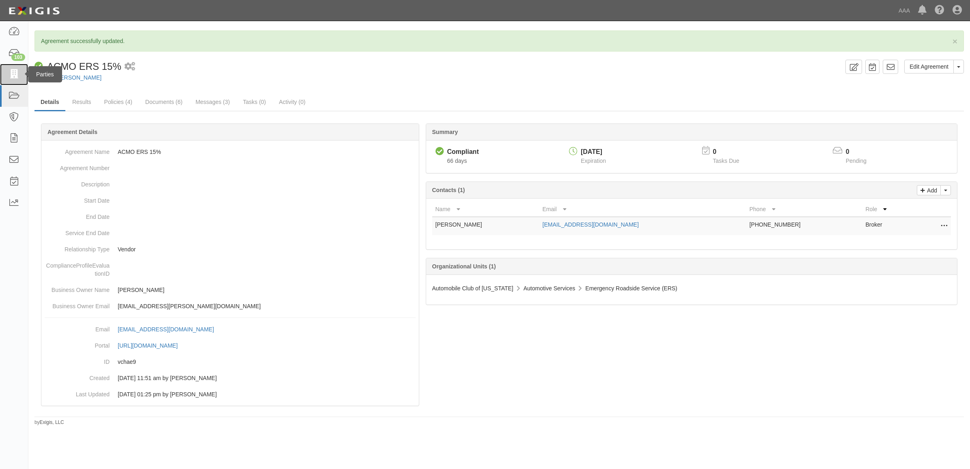
click at [6, 79] on link at bounding box center [14, 75] width 28 height 22
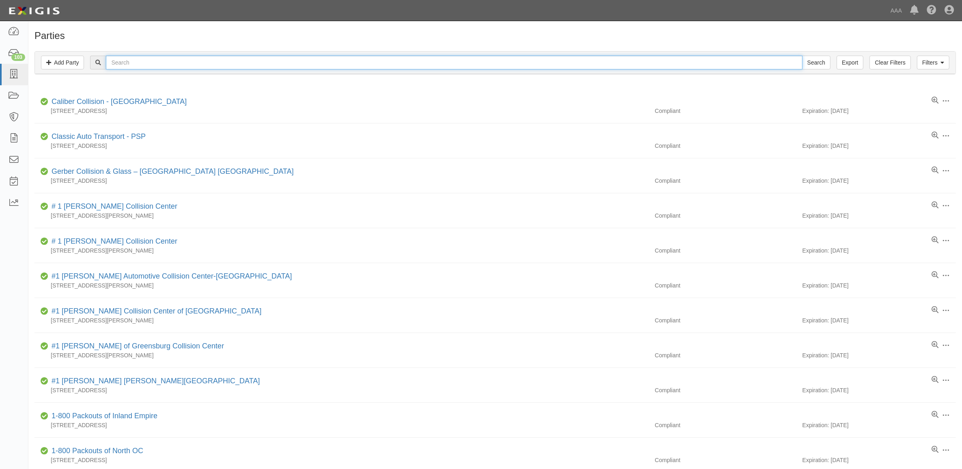
click at [234, 64] on input "text" at bounding box center [454, 63] width 696 height 14
paste input "365363"
type input "365363"
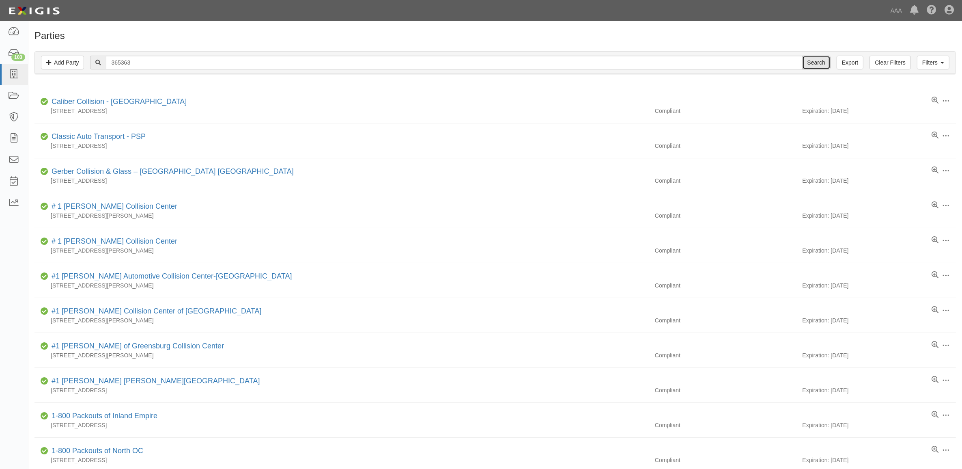
click at [818, 64] on input "Search" at bounding box center [816, 63] width 28 height 14
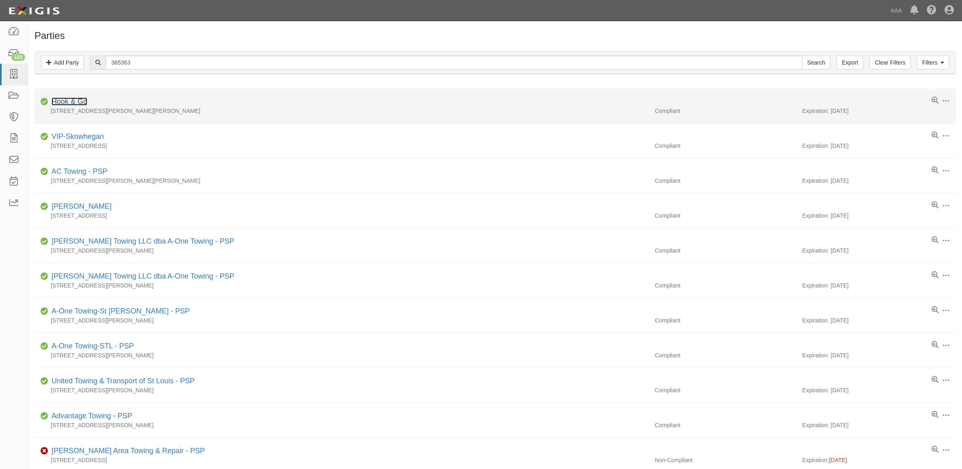
click at [77, 102] on link "Hook & Go" at bounding box center [70, 101] width 36 height 8
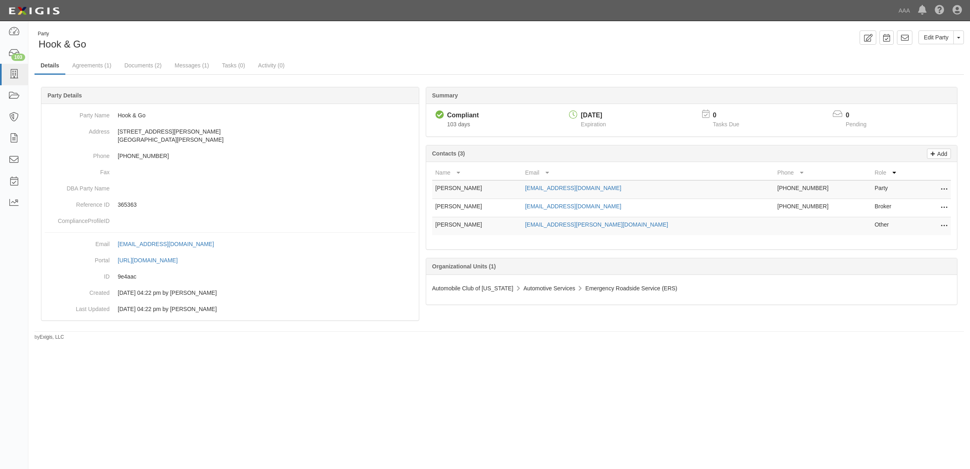
click at [940, 226] on icon at bounding box center [943, 226] width 6 height 11
click at [924, 226] on link "Edit" at bounding box center [915, 223] width 64 height 15
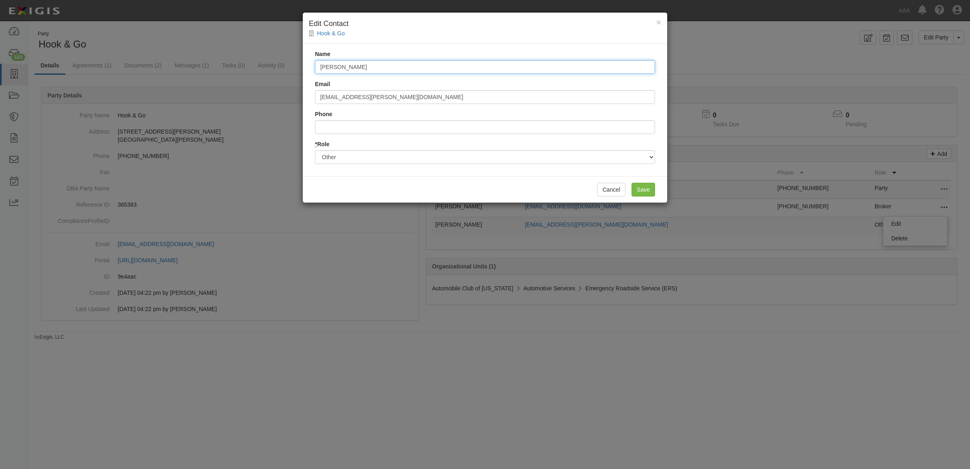
drag, startPoint x: 467, startPoint y: 70, endPoint x: 191, endPoint y: 69, distance: 275.9
click at [208, 71] on div "× Edit Contact Hook & Go Name Raegan Miranda Email miranda.raegan@ace.aaa.com P…" at bounding box center [485, 234] width 970 height 469
paste input "[PERSON_NAME]"
type input "[PERSON_NAME]"
drag, startPoint x: 396, startPoint y: 97, endPoint x: 278, endPoint y: 84, distance: 119.2
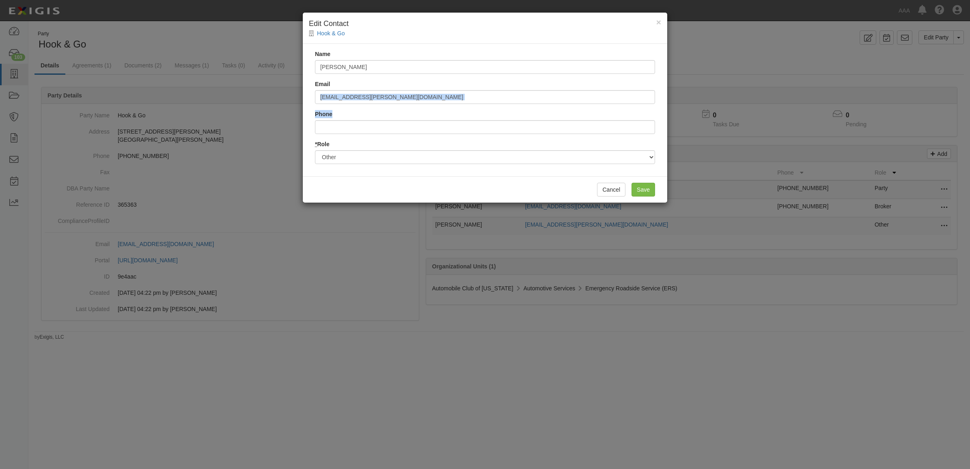
click at [278, 84] on div "× Edit Contact Hook & Go Name Coleen Schenk Email miranda.raegan@ace.aaa.com Ph…" at bounding box center [485, 234] width 970 height 469
click at [431, 101] on input "miranda.raegan@ace.aaa.com" at bounding box center [485, 97] width 340 height 14
click at [429, 101] on input "miranda.raegan@ace.aaa.com" at bounding box center [485, 97] width 340 height 14
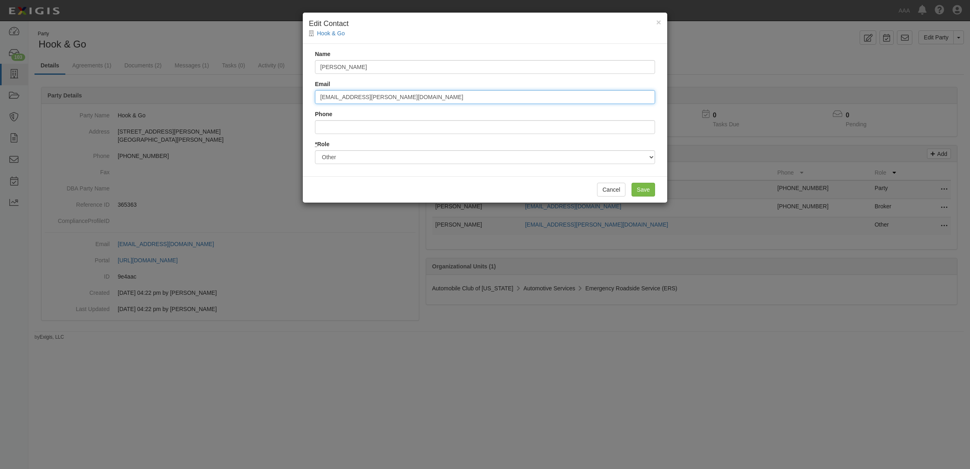
paste input "pind.[PERSON_NAME]"
type input "[EMAIL_ADDRESS][PERSON_NAME][DOMAIN_NAME]"
click at [645, 187] on input "Save" at bounding box center [643, 190] width 24 height 14
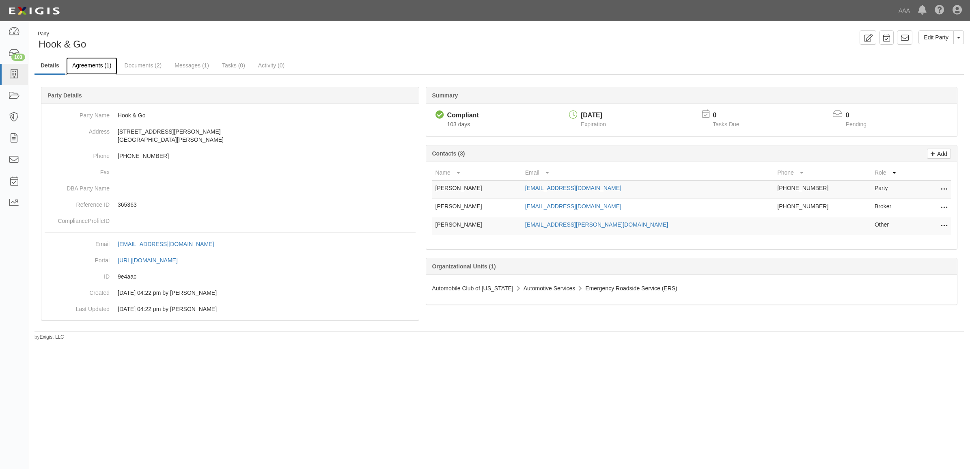
click at [97, 63] on link "Agreements (1)" at bounding box center [91, 65] width 51 height 17
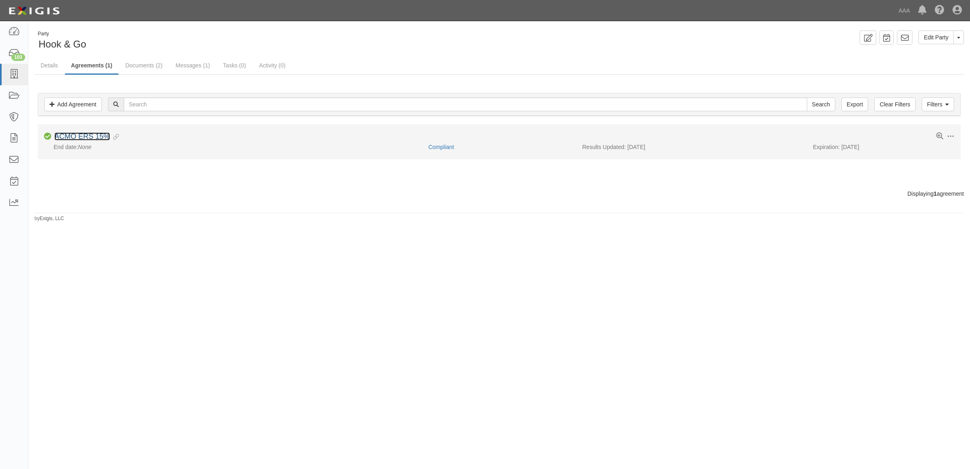
click at [99, 136] on link "ACMO ERS 15%" at bounding box center [82, 136] width 56 height 8
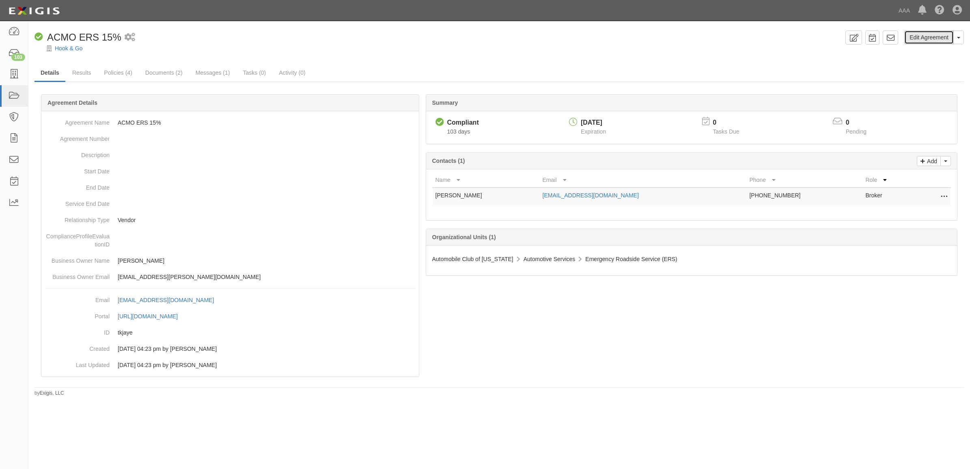
click at [936, 35] on link "Edit Agreement" at bounding box center [928, 37] width 49 height 14
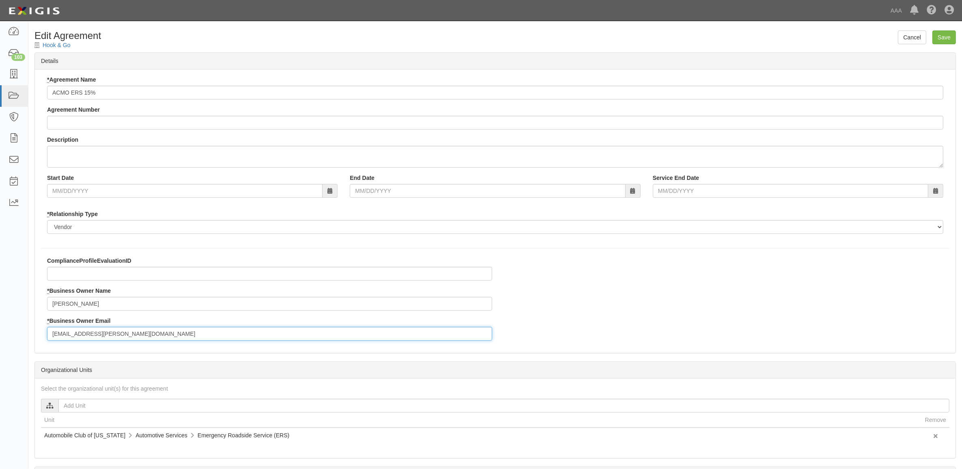
drag, startPoint x: 154, startPoint y: 331, endPoint x: -71, endPoint y: 329, distance: 225.2
click at [0, 329] on html "Toggle navigation Dashboard 103 Inbox Parties Agreements Coverages Documents Me…" at bounding box center [481, 278] width 962 height 557
paste input "pind.[PERSON_NAME]"
type input "[EMAIL_ADDRESS][PERSON_NAME][DOMAIN_NAME]"
drag, startPoint x: 131, startPoint y: 306, endPoint x: -100, endPoint y: 284, distance: 231.9
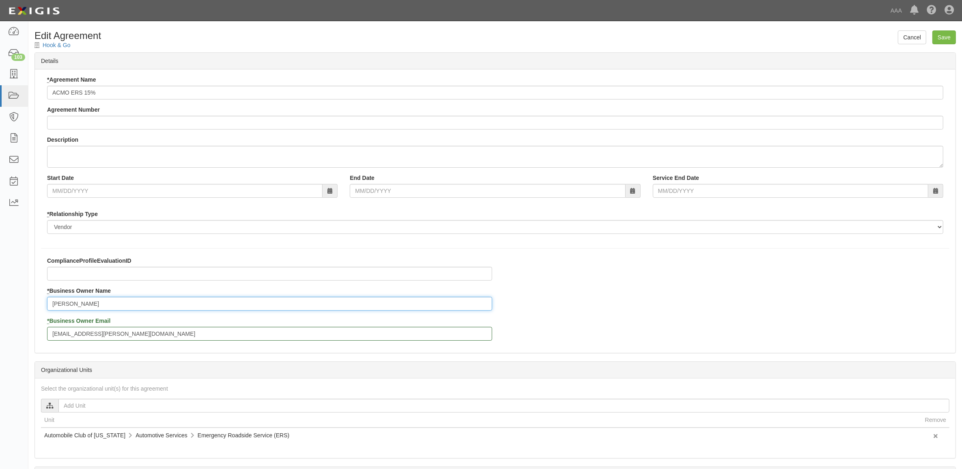
click at [0, 284] on html "Toggle navigation Dashboard 103 Inbox Parties Agreements Coverages Documents Me…" at bounding box center [481, 278] width 962 height 557
paste input "Coleen Schenk"
type input "Coleen Schenk"
click at [935, 37] on input "Save" at bounding box center [944, 37] width 24 height 14
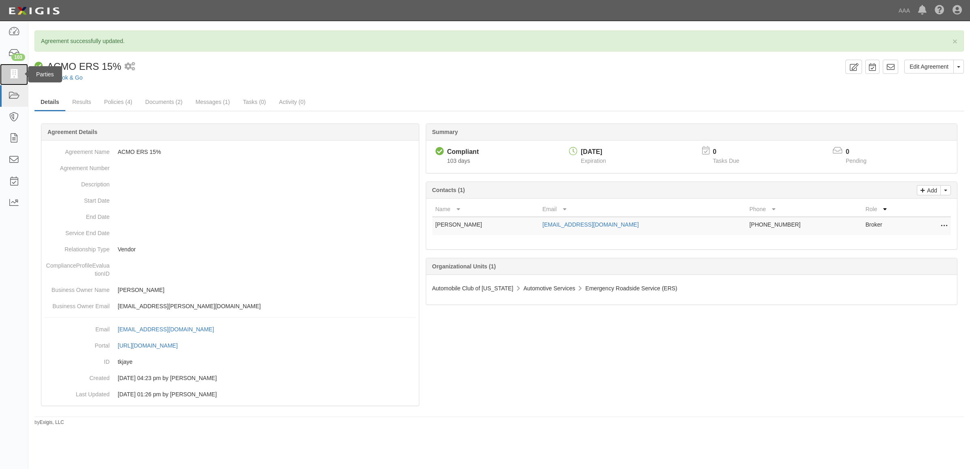
click at [13, 75] on icon at bounding box center [13, 74] width 11 height 9
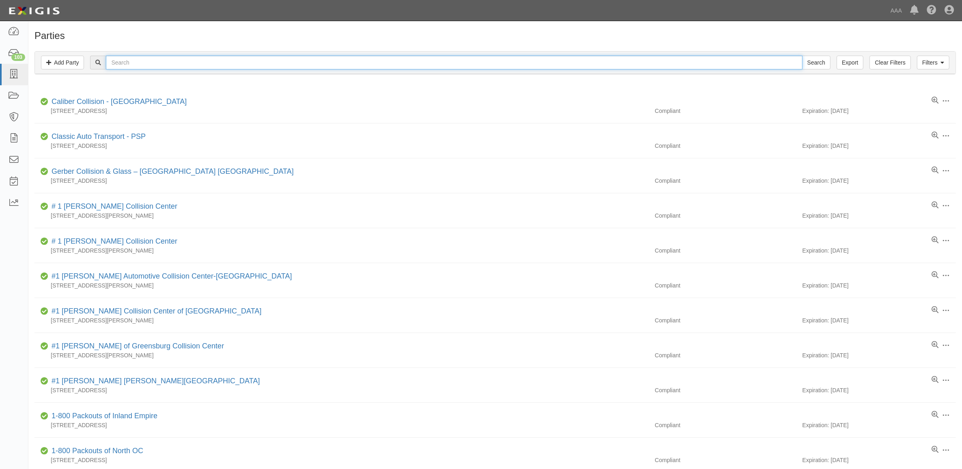
click at [194, 65] on input "text" at bounding box center [454, 63] width 696 height 14
paste input "365402"
type input "365402"
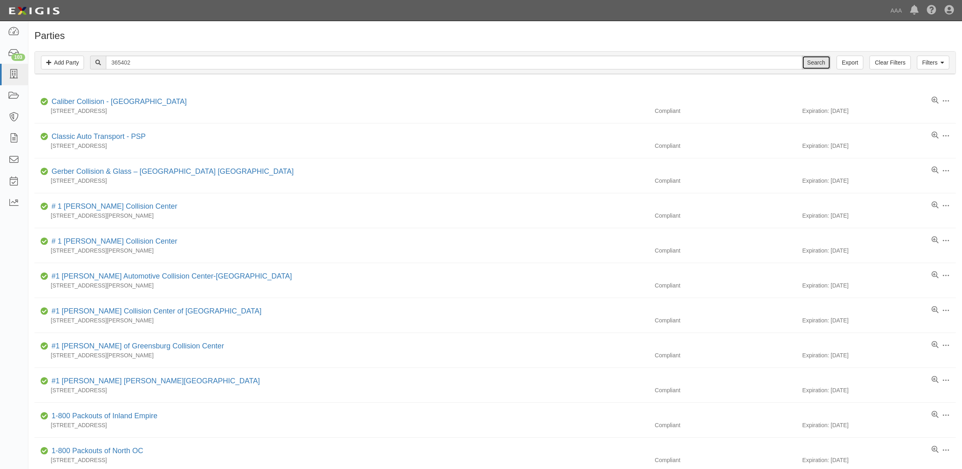
click at [808, 62] on input "Search" at bounding box center [816, 63] width 28 height 14
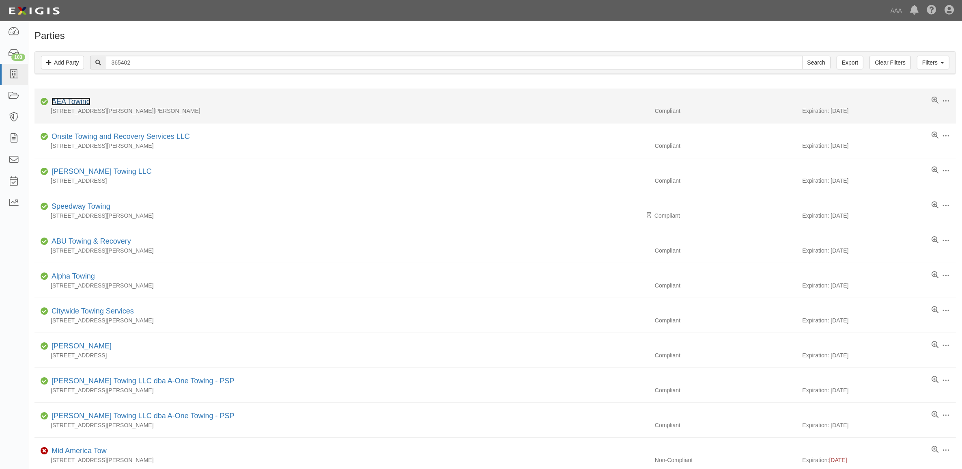
click at [75, 101] on link "AEA Towing" at bounding box center [71, 101] width 39 height 8
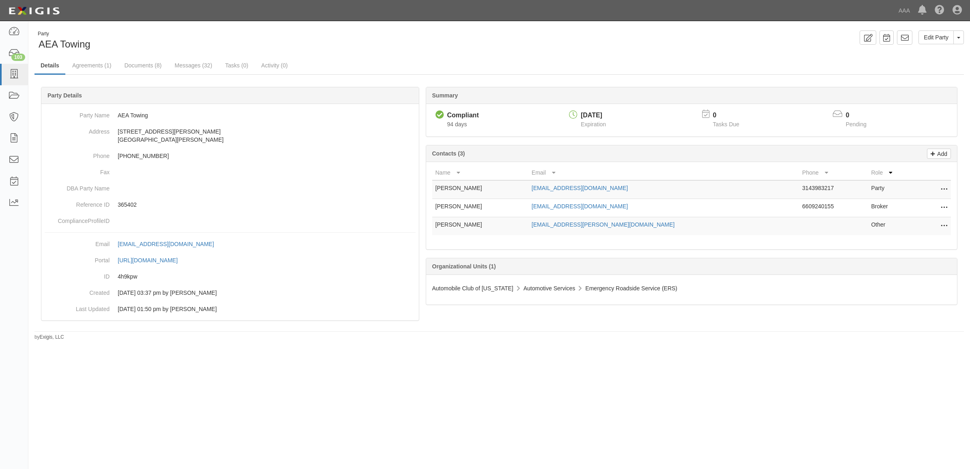
click at [938, 226] on button at bounding box center [942, 225] width 11 height 11
click at [926, 226] on link "Edit" at bounding box center [915, 223] width 64 height 15
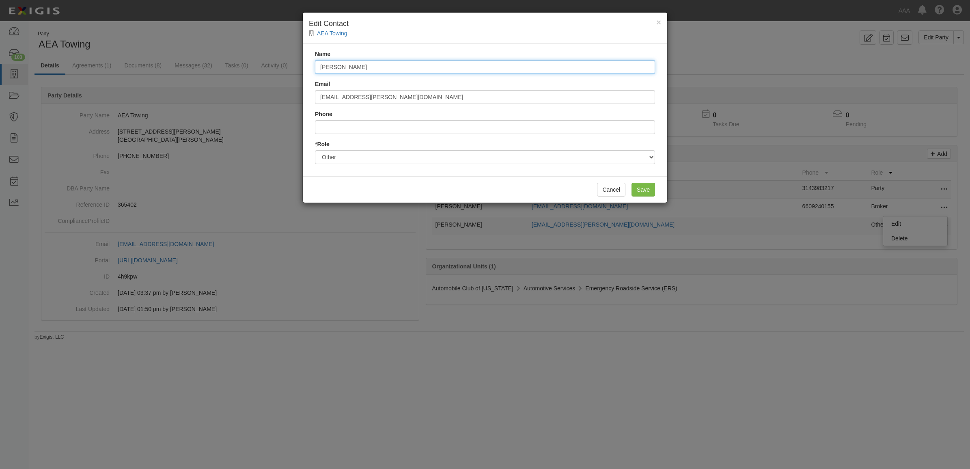
drag, startPoint x: 339, startPoint y: 72, endPoint x: 288, endPoint y: 71, distance: 50.7
click at [289, 72] on div "× Edit Contact AEA Towing Name Raegan Miranda Email miranda.raegan@ace.aaa.com …" at bounding box center [485, 234] width 970 height 469
paste input "Coleen Schenk"
type input "Coleen Schenk"
drag, startPoint x: 406, startPoint y: 98, endPoint x: 214, endPoint y: 92, distance: 192.8
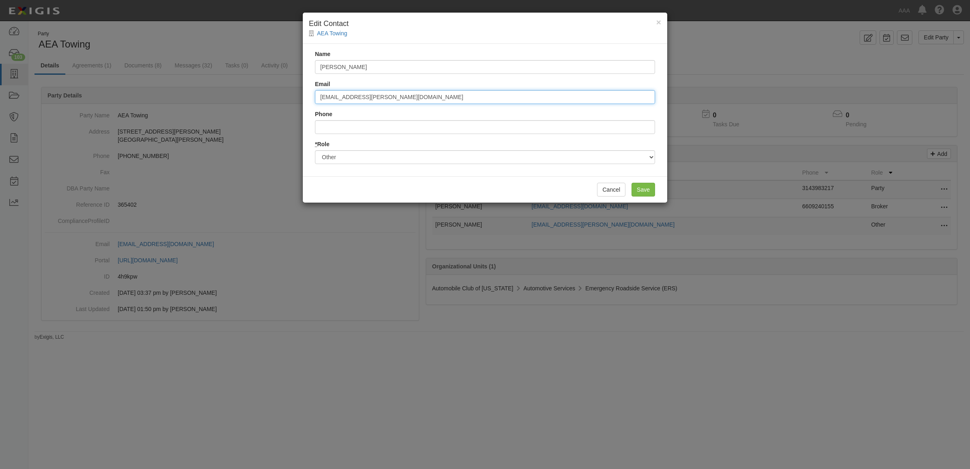
click at [218, 94] on div "× Edit Contact AEA Towing Name Coleen Schenk Email miranda.raegan@ace.aaa.com P…" at bounding box center [485, 234] width 970 height 469
paste input "pind.colee"
type input "[EMAIL_ADDRESS][PERSON_NAME][DOMAIN_NAME]"
click at [635, 187] on input "Save" at bounding box center [643, 190] width 24 height 14
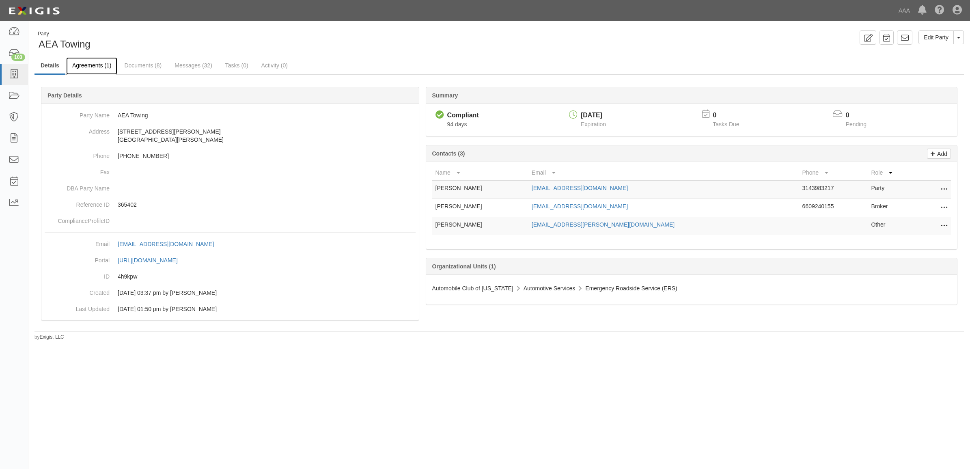
click at [104, 63] on link "Agreements (1)" at bounding box center [91, 65] width 51 height 17
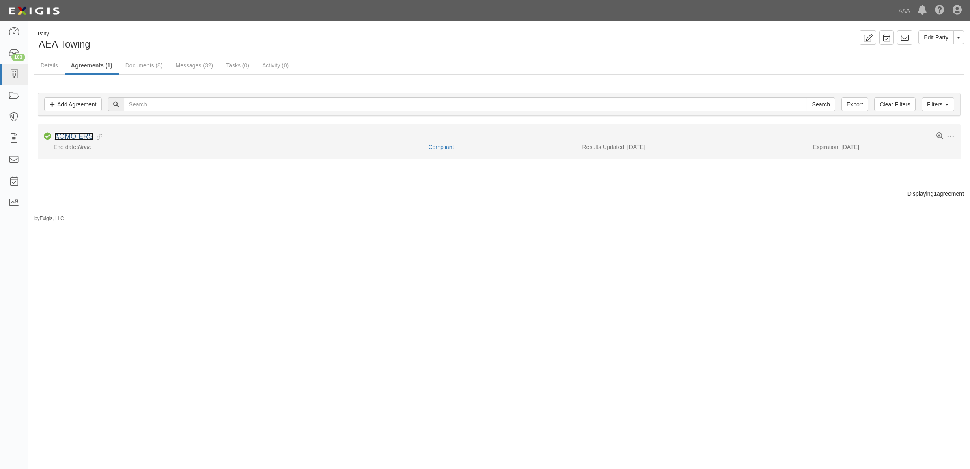
click at [74, 136] on link "ACMO ERS" at bounding box center [73, 136] width 39 height 8
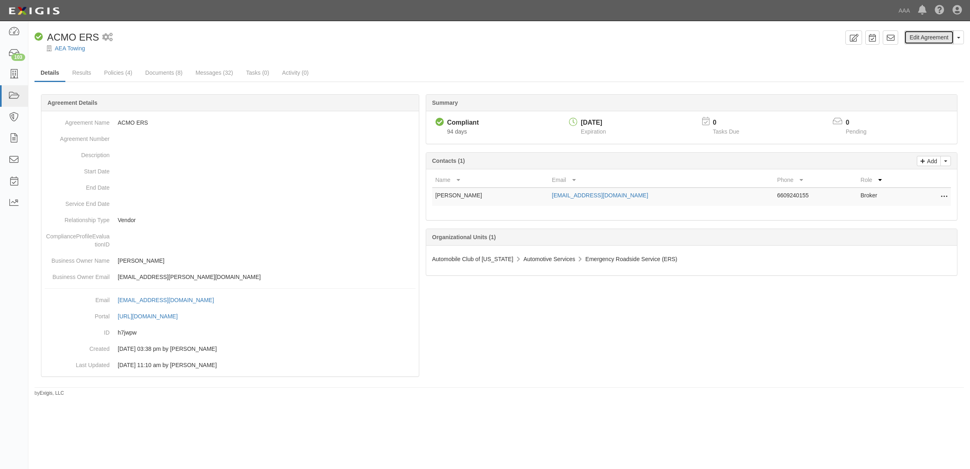
click at [908, 39] on link "Edit Agreement" at bounding box center [928, 37] width 49 height 14
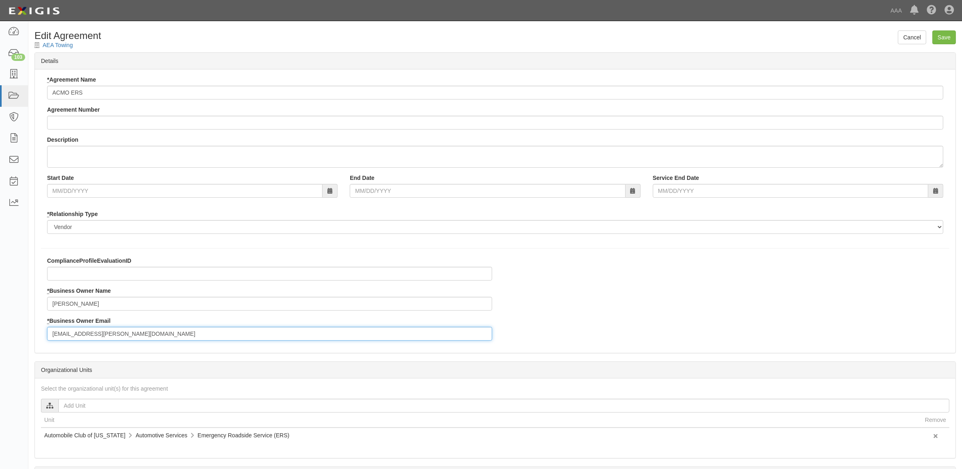
click at [0, 338] on html "Toggle navigation Dashboard 103 Inbox Parties Agreements Coverages Documents Me…" at bounding box center [481, 278] width 962 height 557
paste input "pind.colee"
type input "[EMAIL_ADDRESS][PERSON_NAME][DOMAIN_NAME]"
drag, startPoint x: 188, startPoint y: 304, endPoint x: -135, endPoint y: 216, distance: 334.4
click at [0, 216] on html "Toggle navigation Dashboard 103 Inbox Parties Agreements Coverages Documents Me…" at bounding box center [481, 278] width 962 height 557
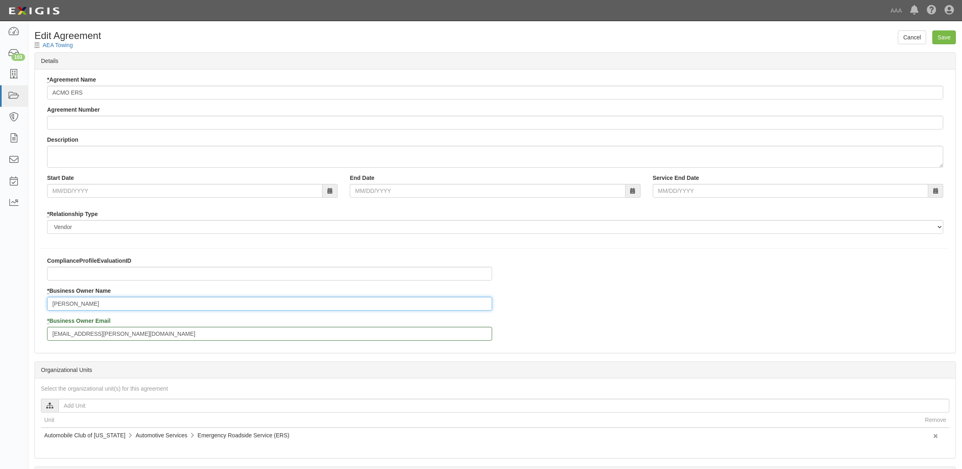
paste input "Coleen Schenk"
type input "[PERSON_NAME]"
click at [944, 33] on input "Save" at bounding box center [944, 37] width 24 height 14
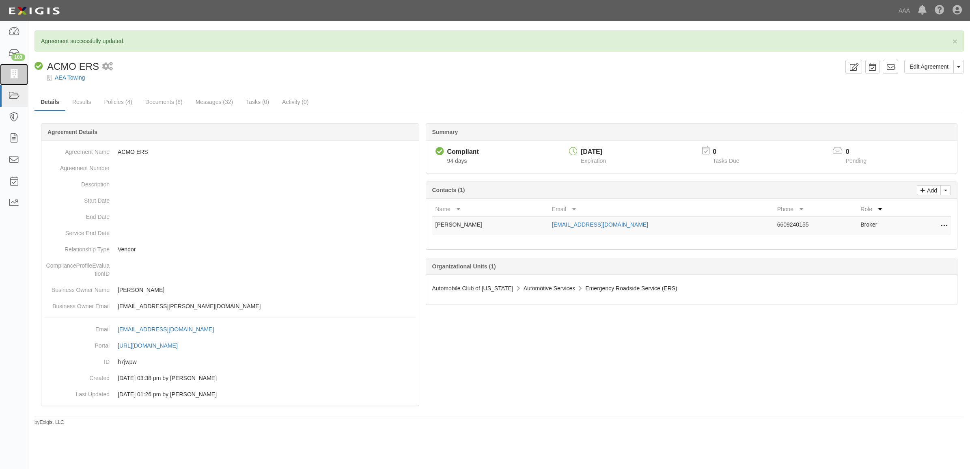
drag, startPoint x: 22, startPoint y: 69, endPoint x: 63, endPoint y: 92, distance: 46.7
click at [22, 69] on link at bounding box center [14, 75] width 28 height 22
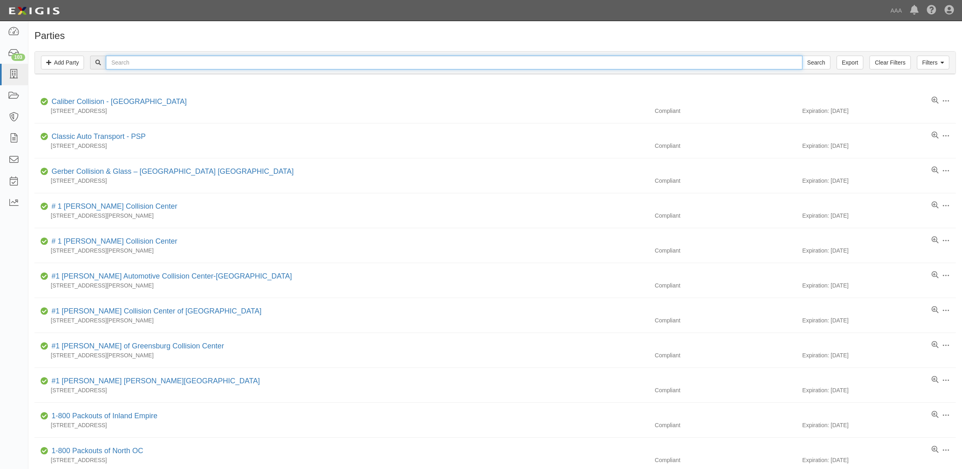
click at [185, 56] on input "text" at bounding box center [454, 63] width 696 height 14
paste input "365834"
type input "365834"
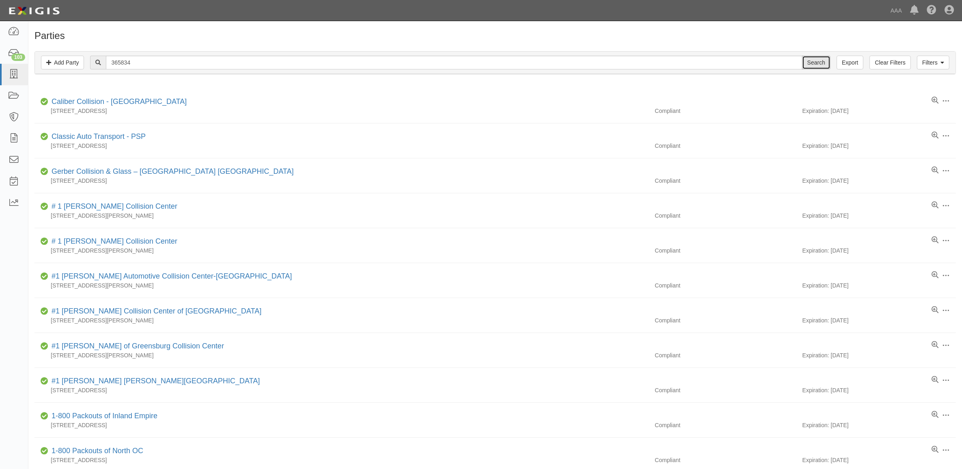
click at [819, 57] on input "Search" at bounding box center [816, 63] width 28 height 14
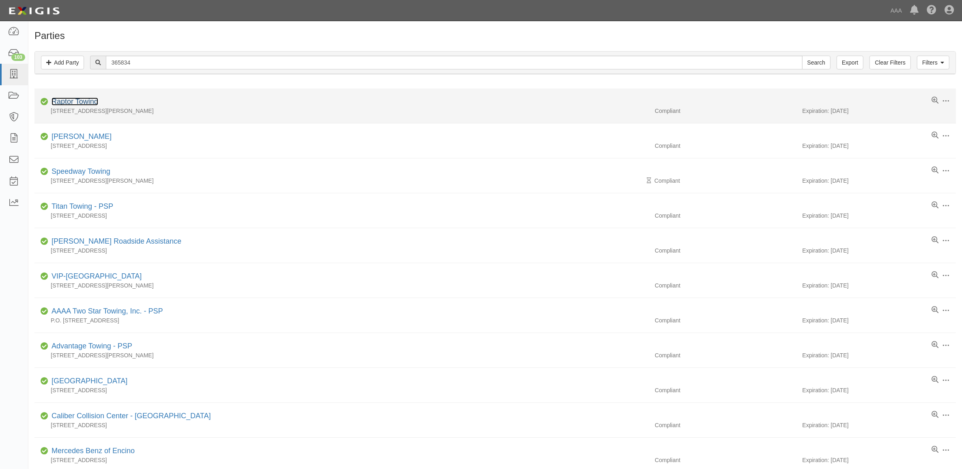
click at [68, 103] on link "Raptor Towing" at bounding box center [75, 101] width 47 height 8
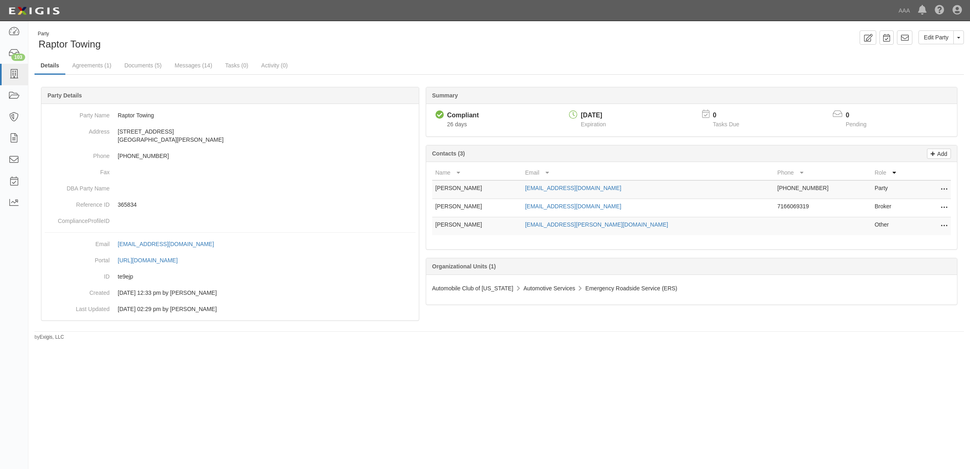
click at [944, 226] on icon at bounding box center [943, 226] width 6 height 11
click at [929, 226] on link "Edit" at bounding box center [915, 223] width 64 height 15
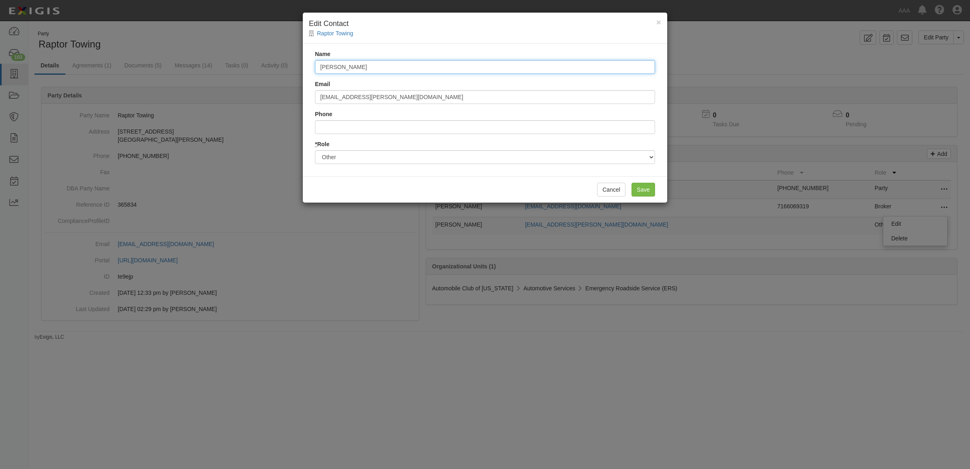
drag, startPoint x: 307, startPoint y: 72, endPoint x: 162, endPoint y: 71, distance: 144.4
click at [159, 71] on div "× Edit Contact Raptor Towing Name Raegan Miranda Email miranda.raegan@ace.aaa.c…" at bounding box center [485, 234] width 970 height 469
paste input "Coleen Schenk"
type input "Coleen Schenk"
drag, startPoint x: 435, startPoint y: 101, endPoint x: 147, endPoint y: 98, distance: 288.0
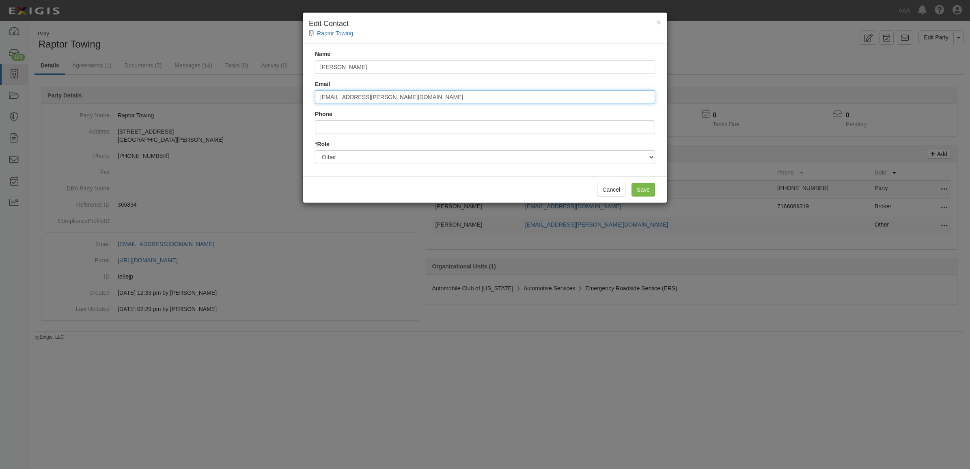
click at [149, 99] on div "× Edit Contact Raptor Towing Name Coleen Schenk Email miranda.raegan@ace.aaa.co…" at bounding box center [485, 234] width 970 height 469
paste input "pind.colee"
type input "pind.coleen@ace.aaa.com"
click at [643, 189] on input "Save" at bounding box center [643, 190] width 24 height 14
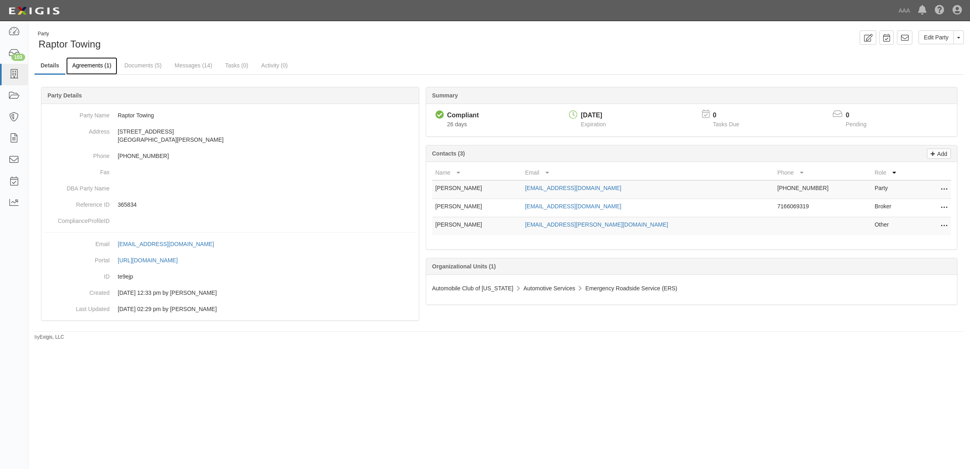
click at [98, 60] on link "Agreements (1)" at bounding box center [91, 65] width 51 height 17
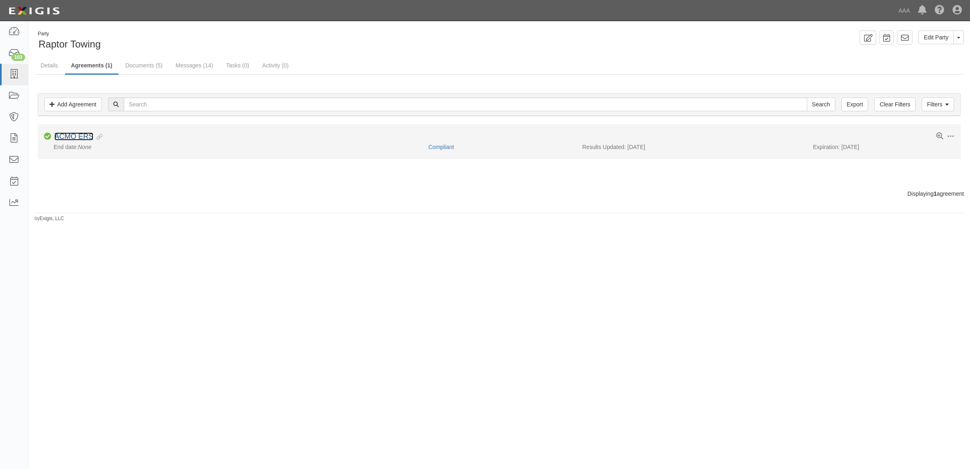
click at [85, 138] on link "ACMO ERS" at bounding box center [73, 136] width 39 height 8
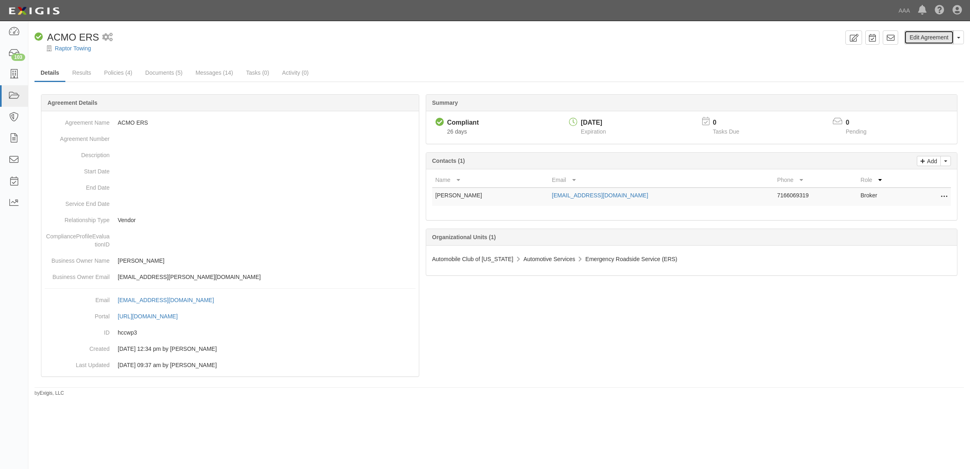
click at [921, 38] on link "Edit Agreement" at bounding box center [928, 37] width 49 height 14
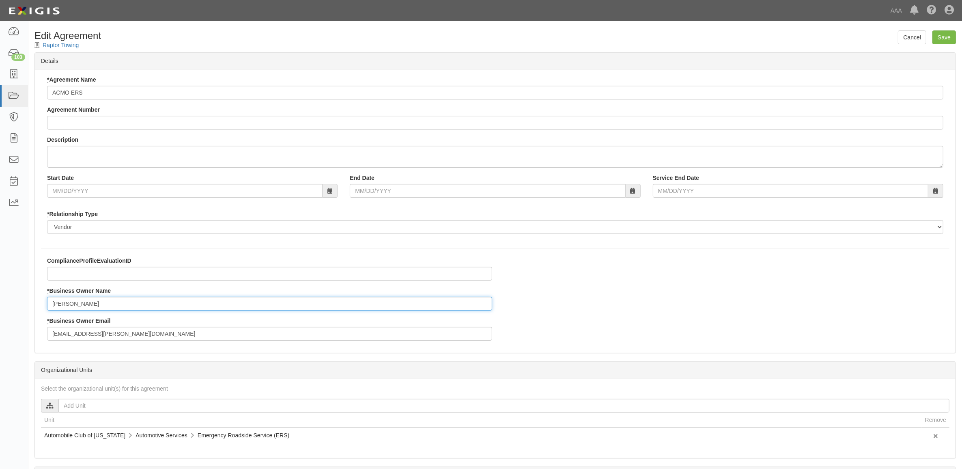
drag, startPoint x: 80, startPoint y: 307, endPoint x: -44, endPoint y: 301, distance: 124.7
click at [0, 301] on html "Toggle navigation Dashboard 103 Inbox Parties Agreements Coverages Documents Me…" at bounding box center [481, 278] width 962 height 557
drag, startPoint x: 194, startPoint y: 340, endPoint x: -26, endPoint y: 318, distance: 220.5
click at [0, 318] on html "Toggle navigation Dashboard 103 Inbox Parties Agreements Coverages Documents Me…" at bounding box center [481, 278] width 962 height 557
paste input "pind.colee"
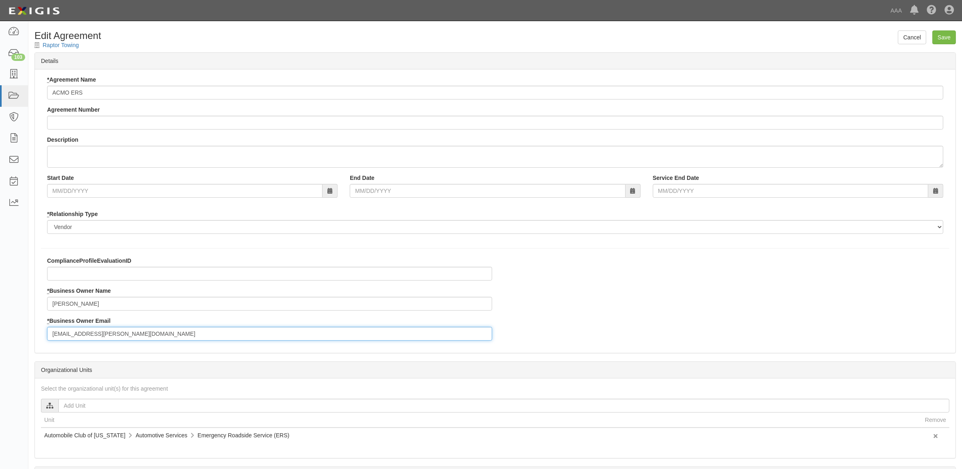
type input "pind.coleen@ace.aaa.com"
drag, startPoint x: 106, startPoint y: 303, endPoint x: -71, endPoint y: 290, distance: 177.3
click at [0, 290] on html "Toggle navigation Dashboard 103 Inbox Parties Agreements Coverages Documents Me…" at bounding box center [481, 278] width 962 height 557
paste input "Coleen Schenk"
type input "Coleen Schenk"
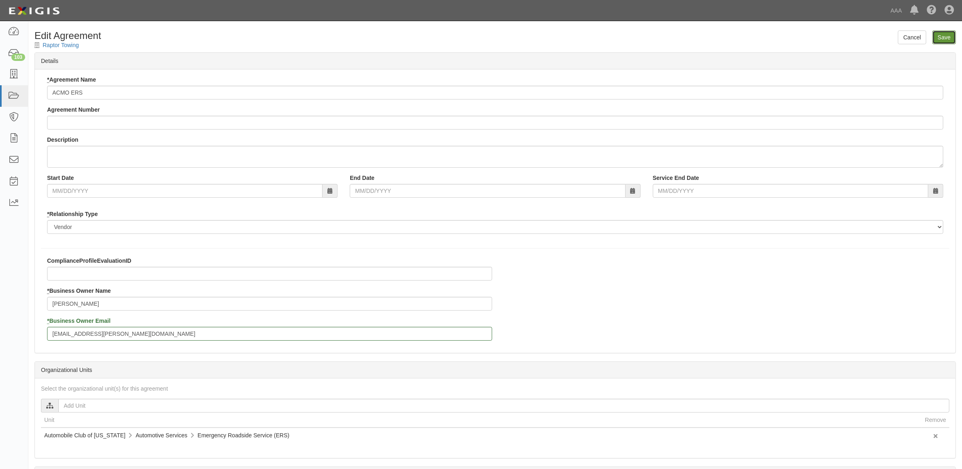
click at [946, 37] on input "Save" at bounding box center [944, 37] width 24 height 14
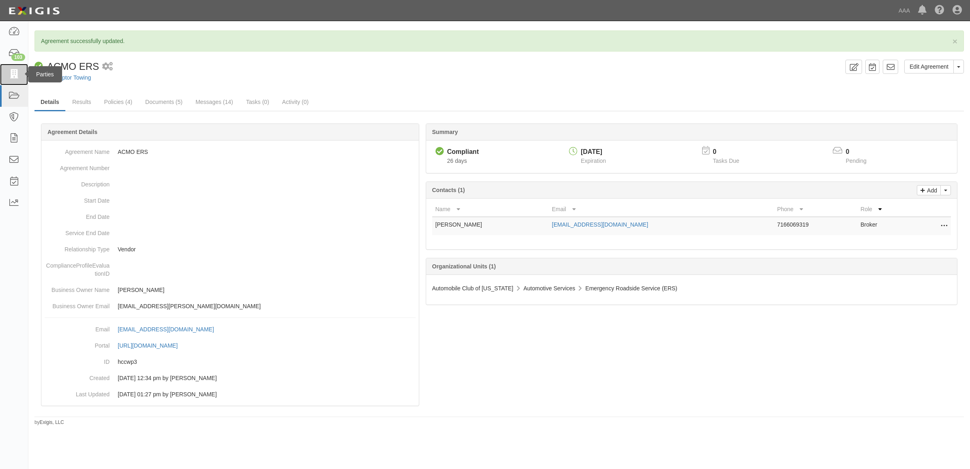
click at [17, 71] on icon at bounding box center [13, 74] width 11 height 9
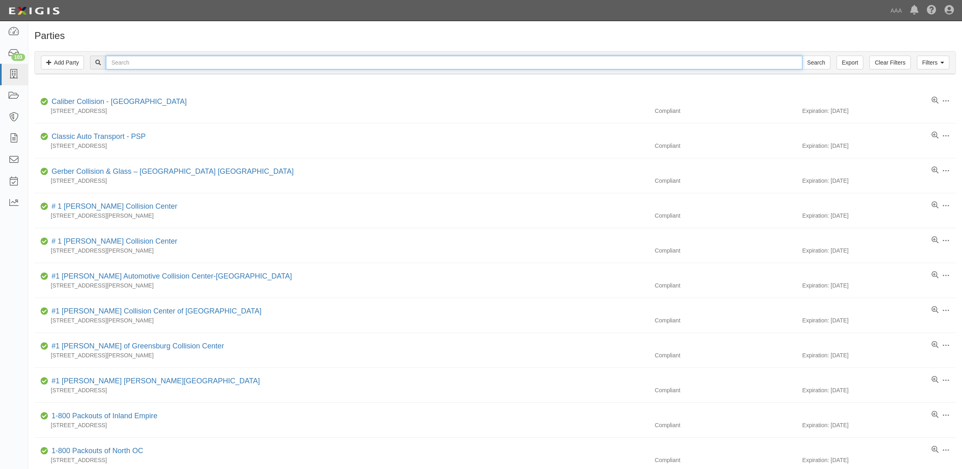
click at [288, 65] on input "text" at bounding box center [454, 63] width 696 height 14
paste input "Beeline Towing"
type input "Beeline Towing"
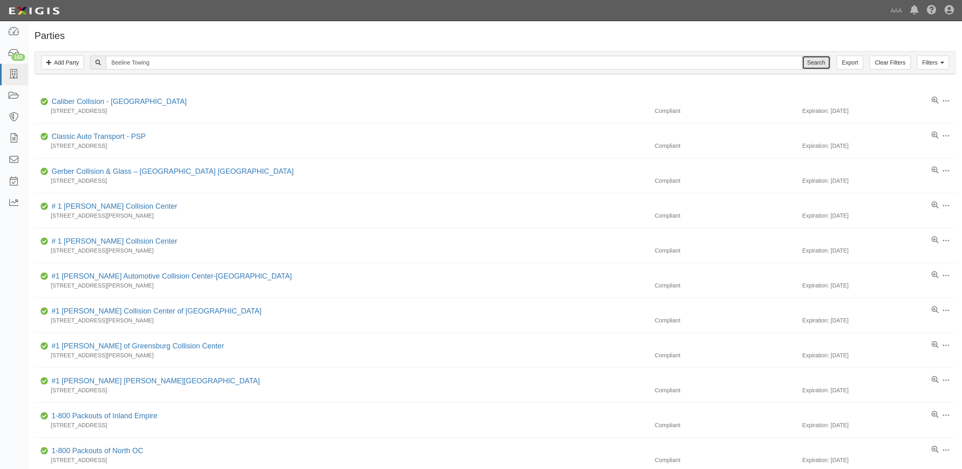
click at [813, 63] on input "Search" at bounding box center [816, 63] width 28 height 14
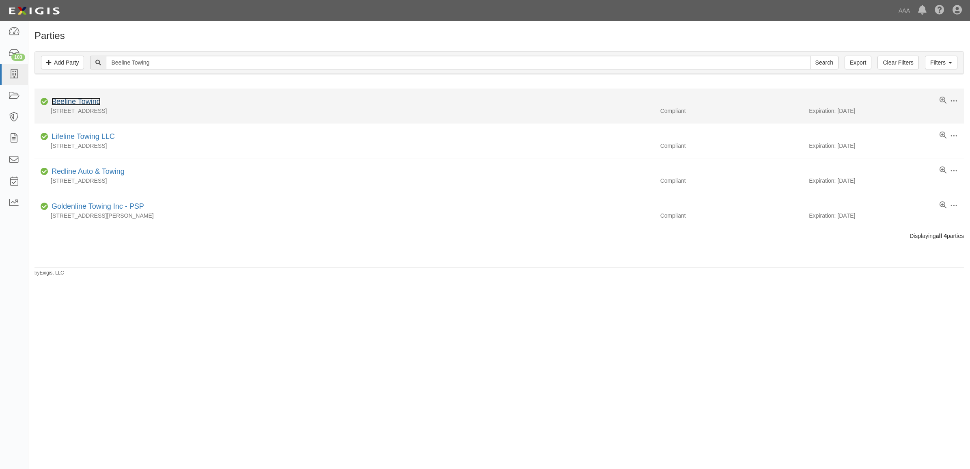
click at [91, 104] on link "Beeline Towing" at bounding box center [76, 101] width 49 height 8
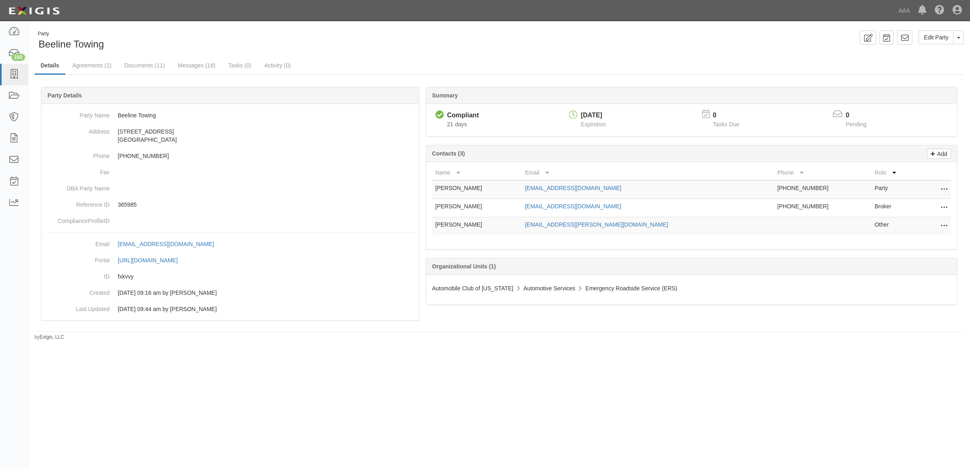
click at [944, 227] on icon at bounding box center [943, 226] width 6 height 11
click at [925, 226] on link "Edit" at bounding box center [915, 223] width 64 height 15
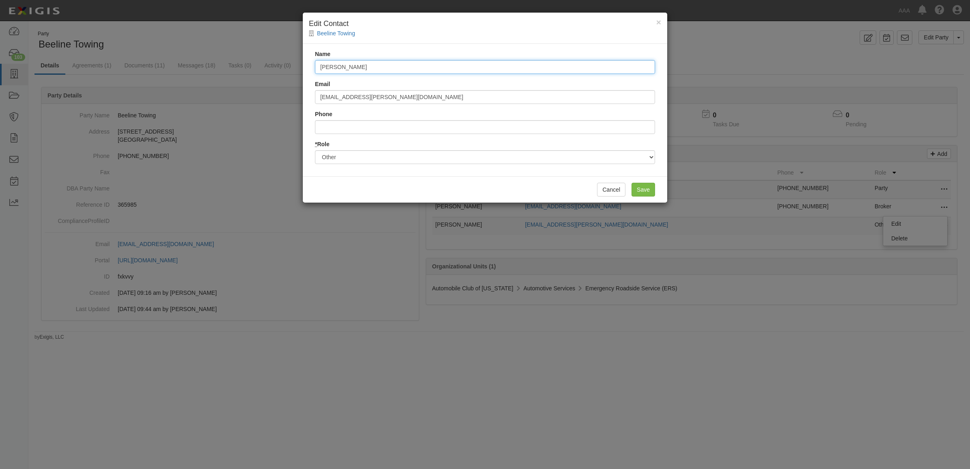
drag, startPoint x: 400, startPoint y: 66, endPoint x: 240, endPoint y: 71, distance: 160.3
click at [242, 71] on div "× Edit Contact Beeline Towing Name Raegan Miranda Email miranda.raegan@ace.aaa.…" at bounding box center [485, 234] width 970 height 469
paste input "Coleen Schenk"
type input "Coleen Schenk"
drag, startPoint x: 443, startPoint y: 99, endPoint x: 195, endPoint y: 87, distance: 249.0
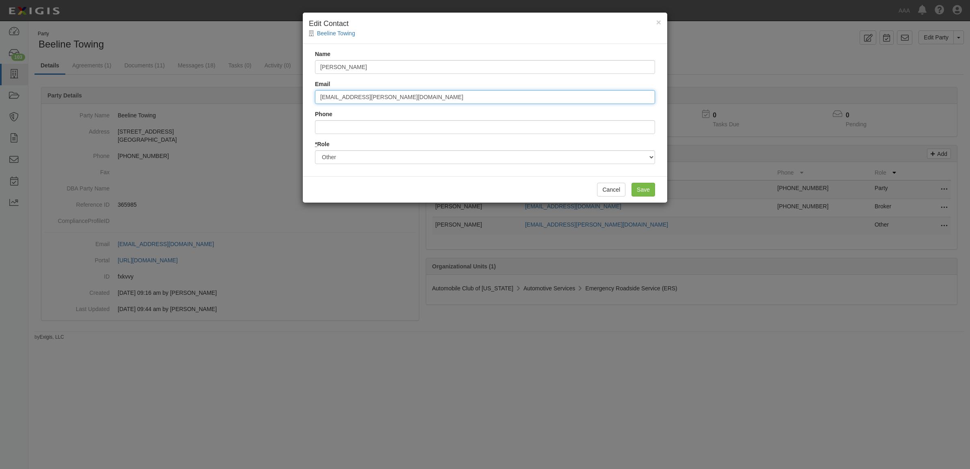
click at [195, 88] on div "× Edit Contact Beeline Towing Name Coleen Schenk Email miranda.raegan@ace.aaa.c…" at bounding box center [485, 234] width 970 height 469
paste input "pind.colee"
type input "pind.coleen@ace.aaa.com"
click at [644, 189] on input "Save" at bounding box center [643, 190] width 24 height 14
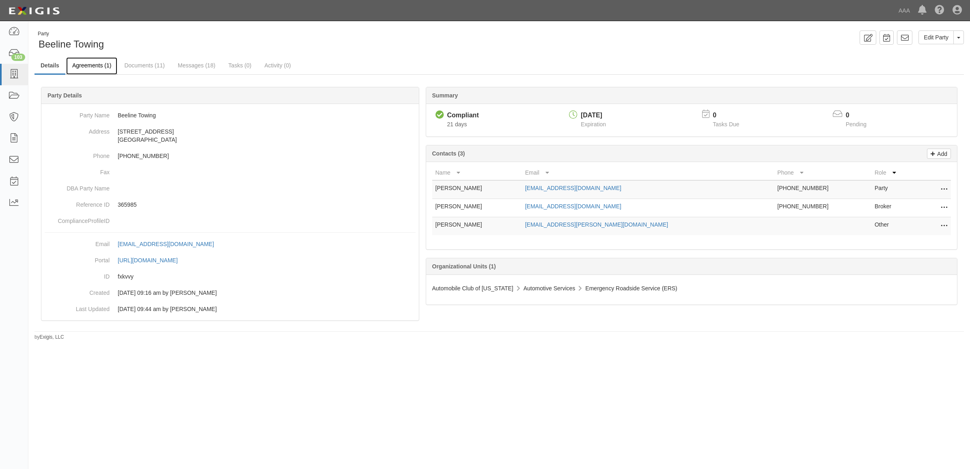
click at [90, 62] on link "Agreements (1)" at bounding box center [91, 65] width 51 height 17
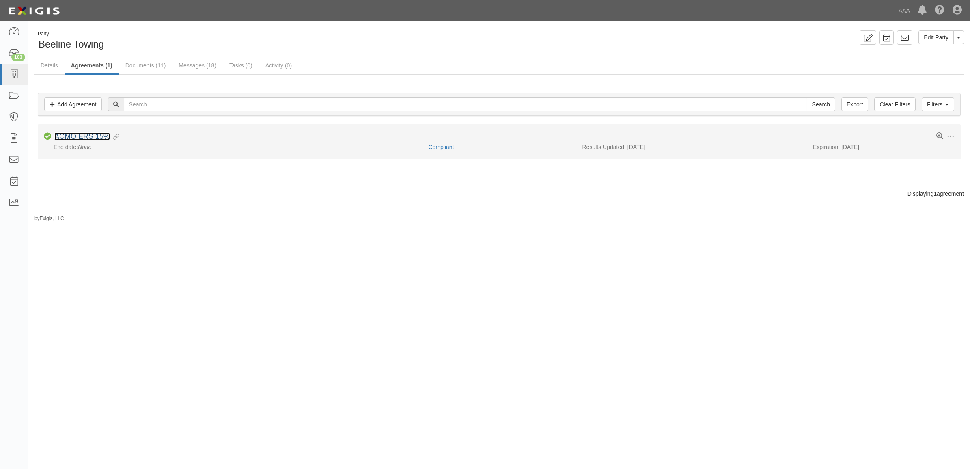
click at [90, 138] on link "ACMO ERS 15%" at bounding box center [82, 136] width 56 height 8
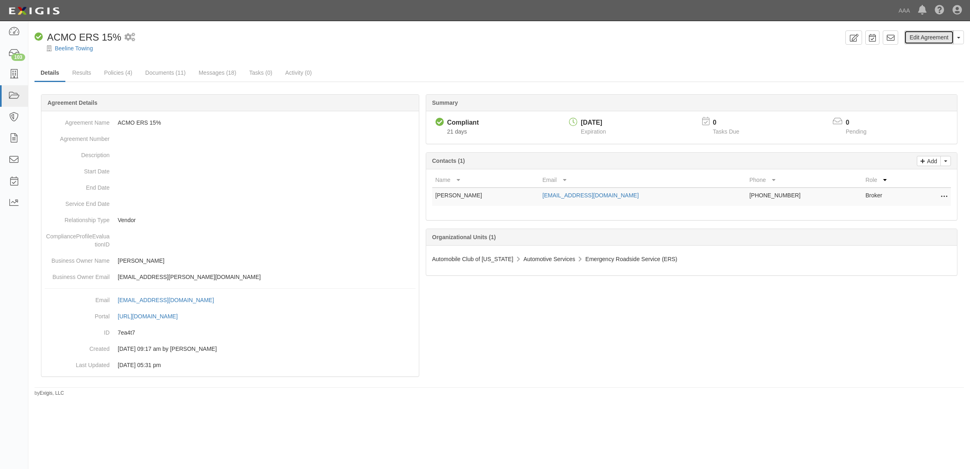
click at [924, 37] on link "Edit Agreement" at bounding box center [928, 37] width 49 height 14
drag, startPoint x: 718, startPoint y: 149, endPoint x: 711, endPoint y: 153, distance: 8.4
click at [711, 153] on div "Summary Compliant Compliant 21 days 10/07/2025 Expiration 0 Tasks Due 0 Pending…" at bounding box center [691, 188] width 538 height 189
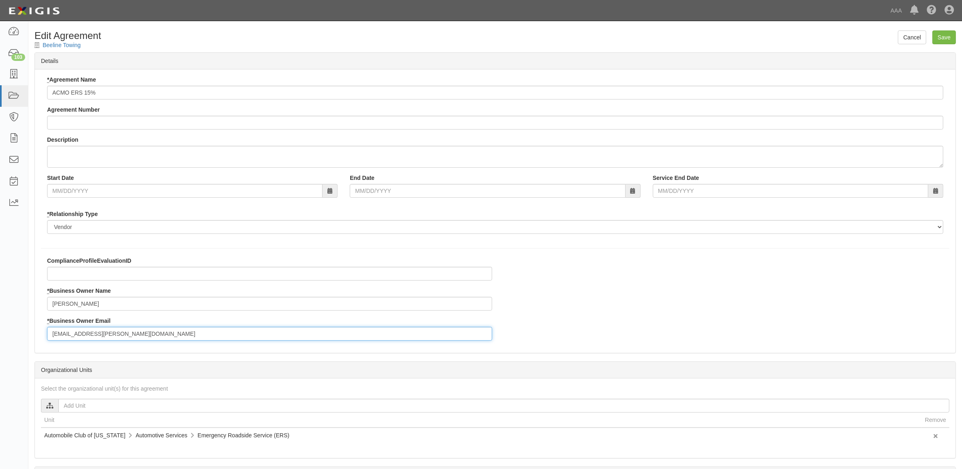
click at [120, 338] on input "miranda.raegan@ace.aaa.com" at bounding box center [269, 334] width 445 height 14
paste input "pind.colee"
type input "pind.coleen@ace.aaa.com"
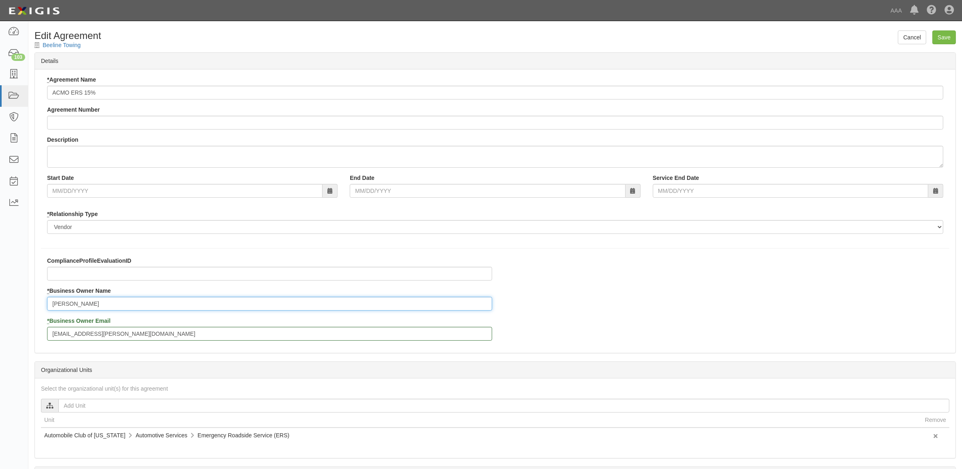
drag, startPoint x: 100, startPoint y: 308, endPoint x: 222, endPoint y: 251, distance: 135.0
click at [1, 299] on body "Toggle navigation Dashboard 103 Inbox Parties Agreements Coverages Documents Me…" at bounding box center [481, 278] width 962 height 557
paste input "Coleen Schenk"
type input "Coleen Schenk"
click at [944, 34] on input "Save" at bounding box center [944, 37] width 24 height 14
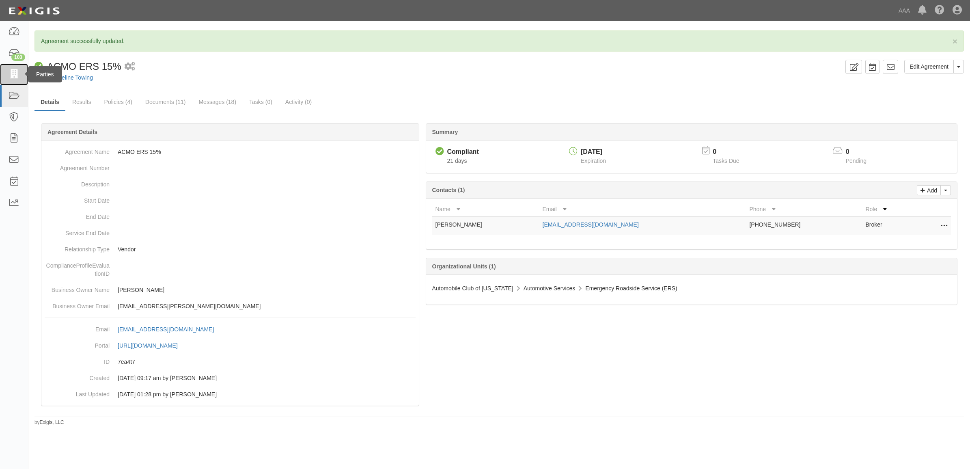
click at [17, 80] on link at bounding box center [14, 75] width 28 height 22
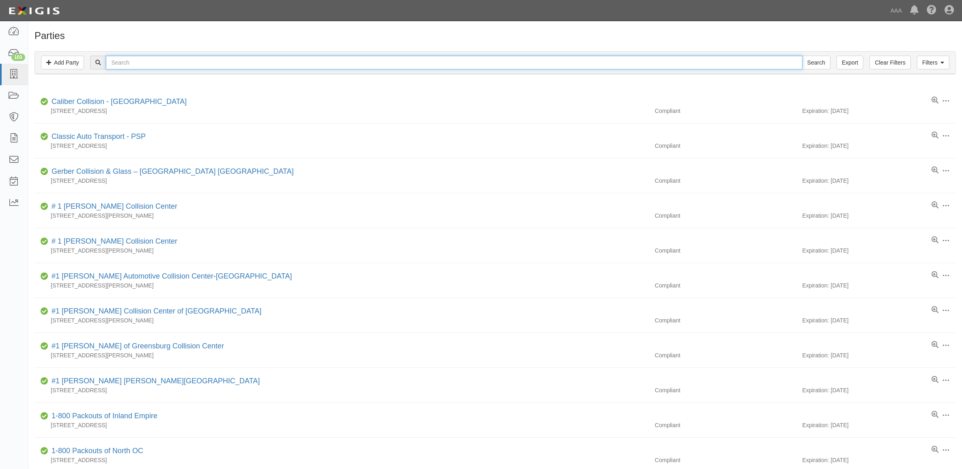
click at [269, 60] on input "text" at bounding box center [454, 63] width 696 height 14
paste input "366202"
type input "366202"
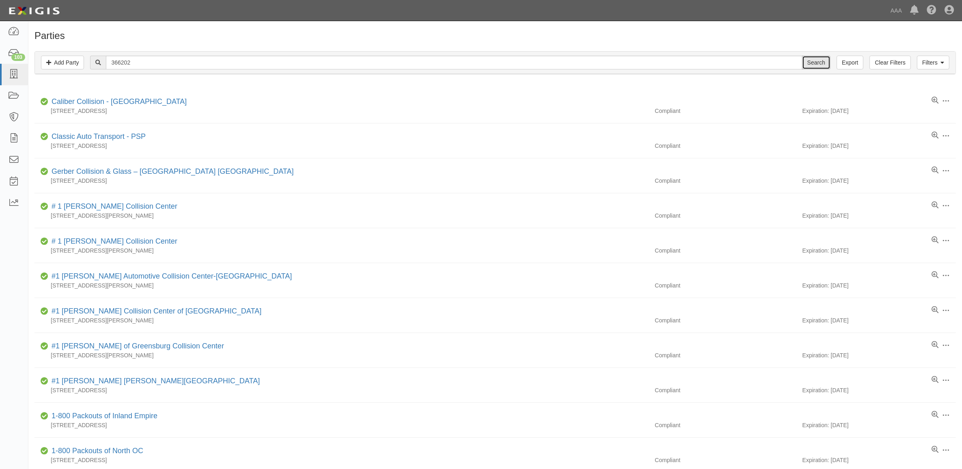
click at [825, 67] on input "Search" at bounding box center [816, 63] width 28 height 14
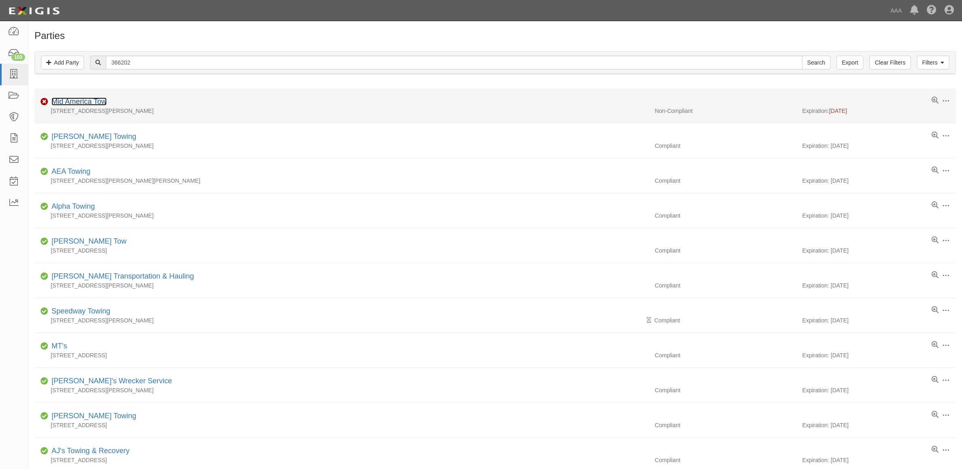
click at [88, 100] on link "Mid America Tow" at bounding box center [79, 101] width 55 height 8
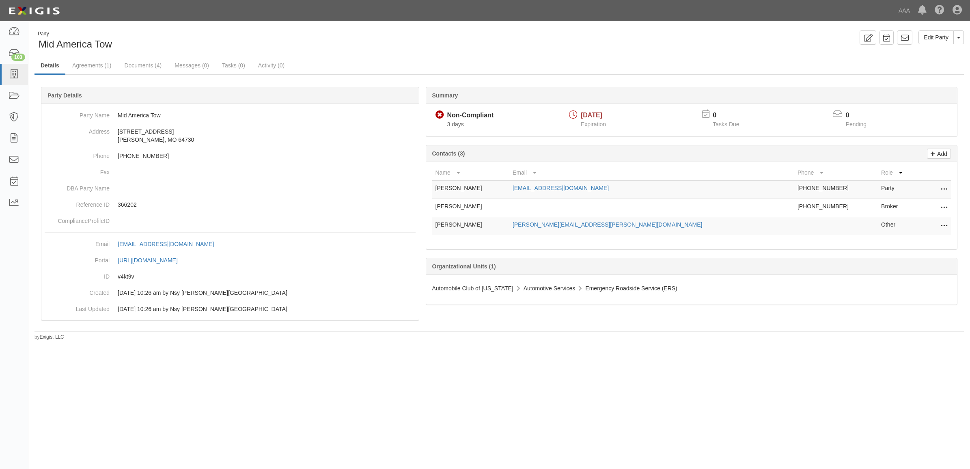
drag, startPoint x: 946, startPoint y: 227, endPoint x: 928, endPoint y: 226, distance: 17.9
click at [945, 226] on icon at bounding box center [943, 226] width 6 height 11
click at [918, 227] on link "Edit" at bounding box center [915, 223] width 64 height 15
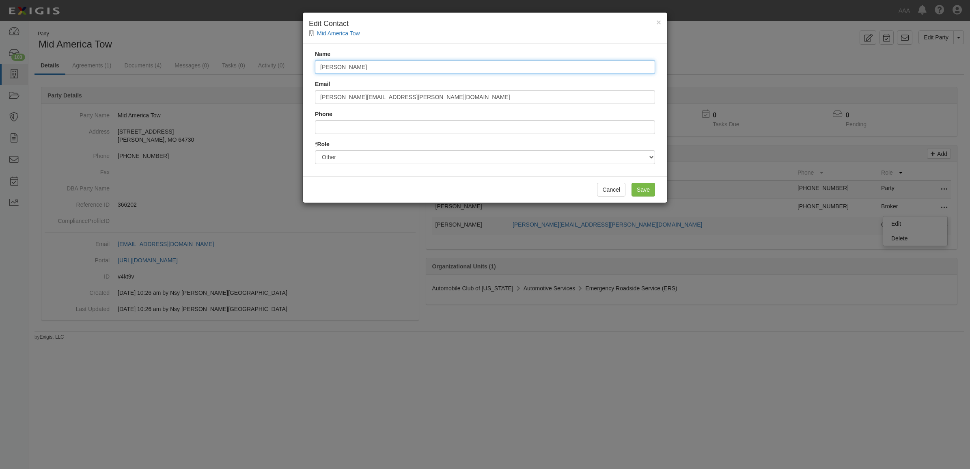
drag, startPoint x: 418, startPoint y: 66, endPoint x: 249, endPoint y: 54, distance: 170.0
click at [250, 54] on div "× Edit Contact [GEOGRAPHIC_DATA] Tow Name [PERSON_NAME] Email [PERSON_NAME][EMA…" at bounding box center [485, 234] width 970 height 469
paste input "[PERSON_NAME]"
type input "Joshua Joffrion"
drag, startPoint x: 414, startPoint y: 94, endPoint x: 211, endPoint y: 84, distance: 203.1
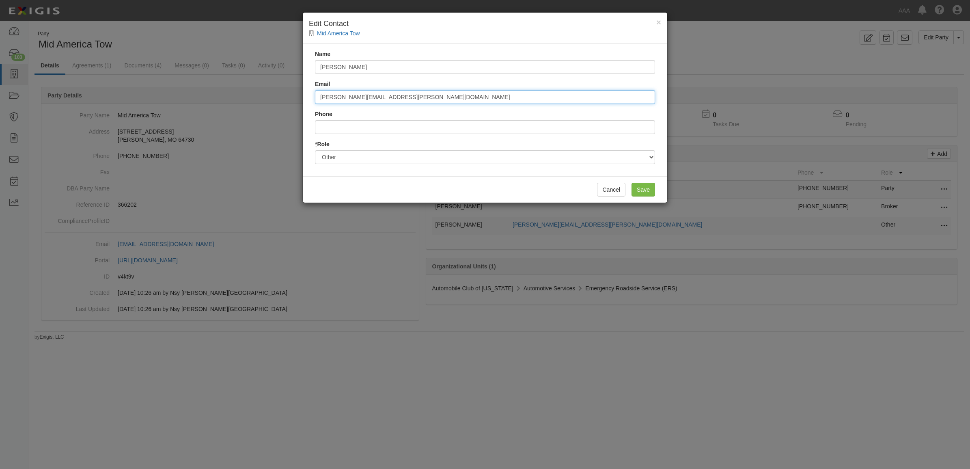
click at [212, 88] on div "× Edit Contact Mid America Tow Name Joshua Joffrion Email senf.stephen@ace.aaa.…" at bounding box center [485, 234] width 970 height 469
type input "h"
type input "joffrion.joshua@ace.aaa.com"
click at [645, 195] on input "Save" at bounding box center [643, 190] width 24 height 14
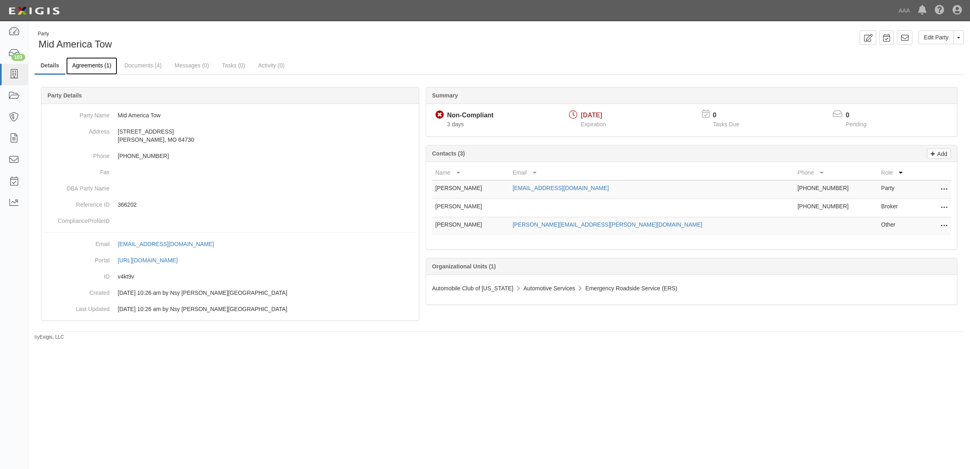
click at [99, 66] on link "Agreements (1)" at bounding box center [91, 65] width 51 height 17
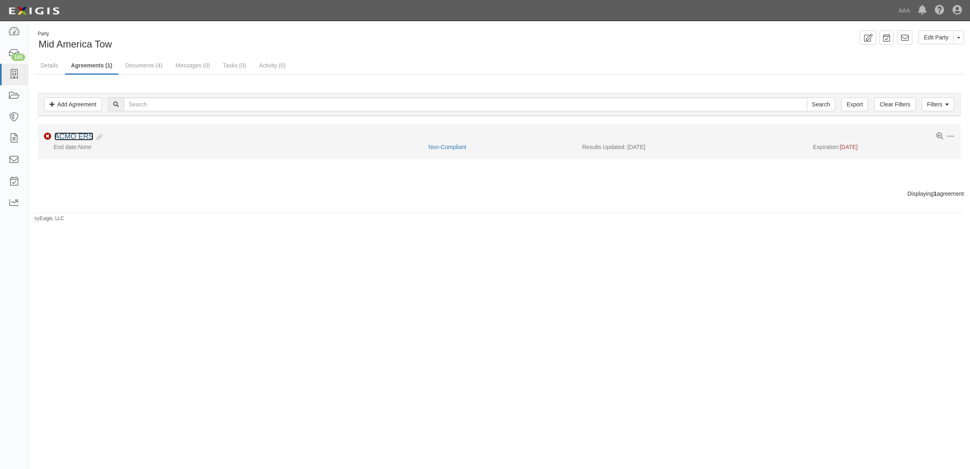
click at [76, 132] on link "ACMO ERS" at bounding box center [73, 136] width 39 height 8
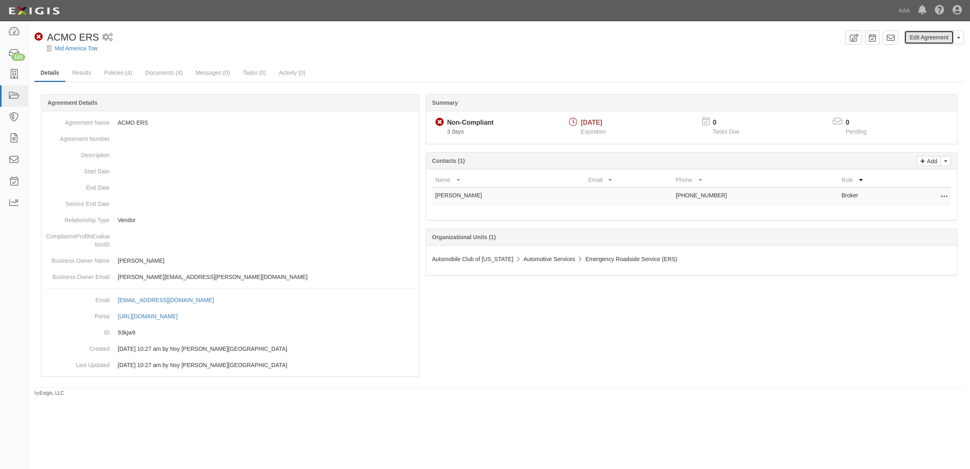
click at [929, 35] on link "Edit Agreement" at bounding box center [928, 37] width 49 height 14
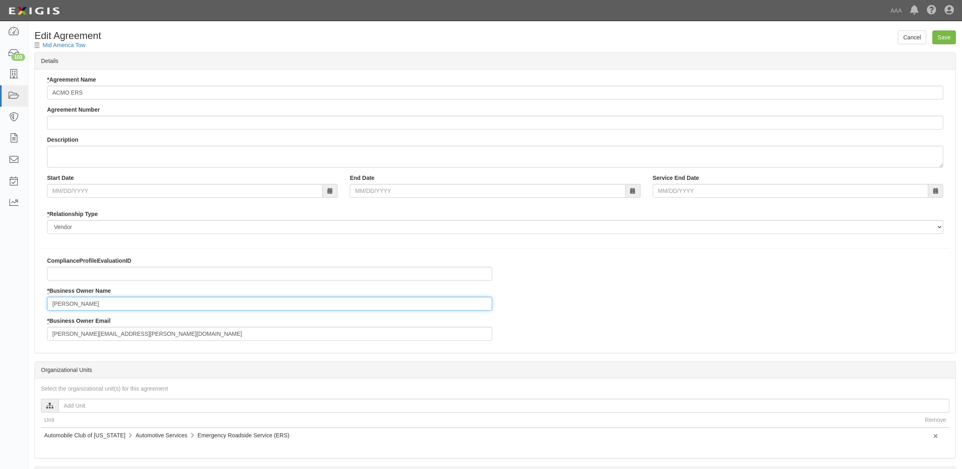
drag, startPoint x: 106, startPoint y: 305, endPoint x: -43, endPoint y: 312, distance: 149.4
click at [0, 312] on html "Toggle navigation Dashboard 103 Inbox Parties Agreements Coverages Documents Me…" at bounding box center [481, 278] width 962 height 557
type input "Joshua Joffrion"
type input "joffrion.joshua@ace.aaa.com"
click at [938, 35] on input "Save" at bounding box center [944, 37] width 24 height 14
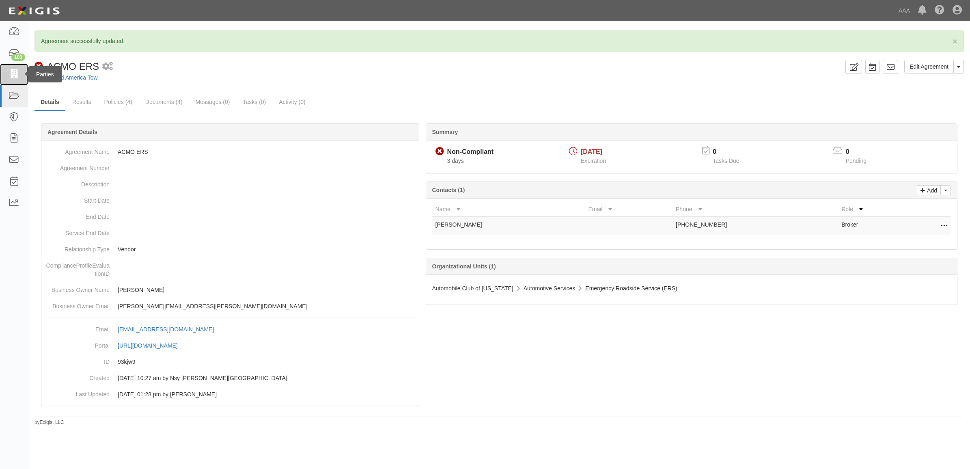
drag, startPoint x: 11, startPoint y: 74, endPoint x: 19, endPoint y: 76, distance: 8.5
click at [11, 74] on icon at bounding box center [13, 74] width 11 height 9
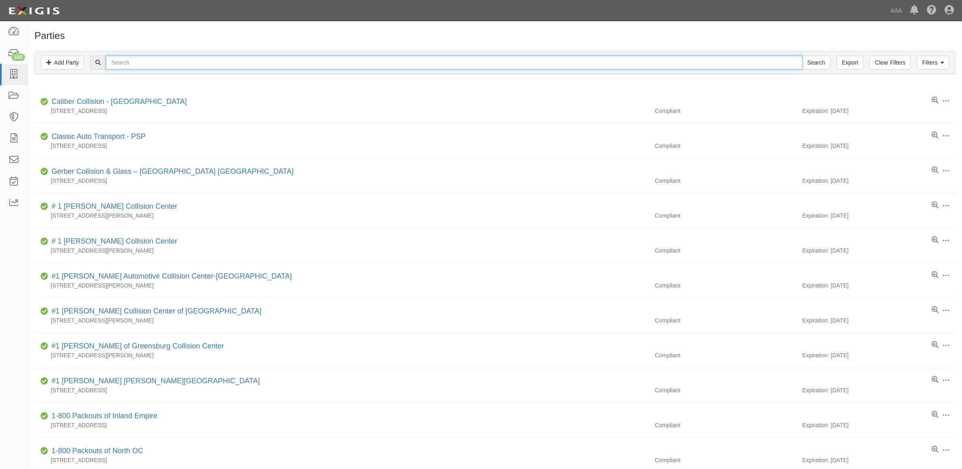
click at [247, 64] on input "text" at bounding box center [454, 63] width 696 height 14
paste input "366329"
type input "366329"
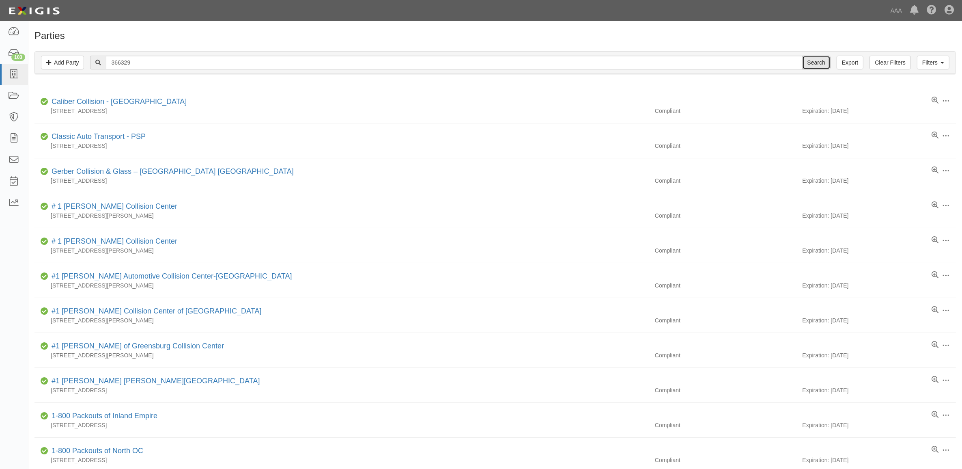
click at [821, 65] on input "Search" at bounding box center [816, 63] width 28 height 14
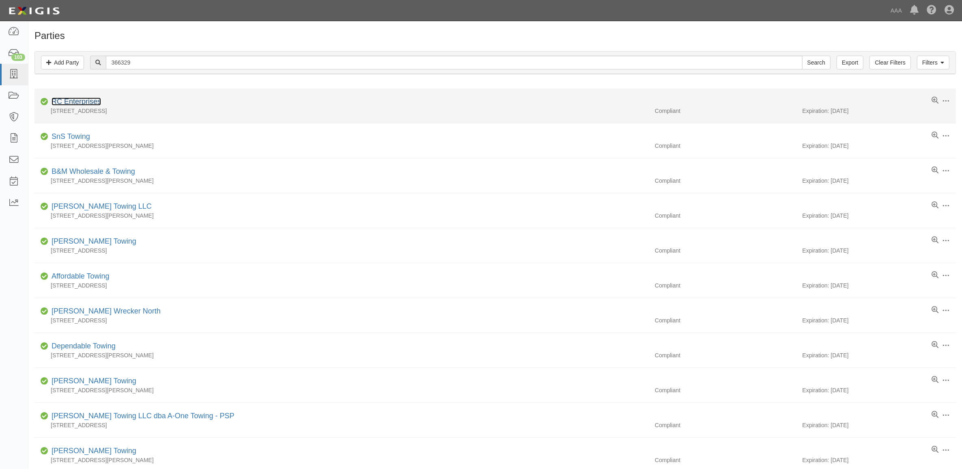
click at [90, 103] on link "RC Enterprises" at bounding box center [76, 101] width 49 height 8
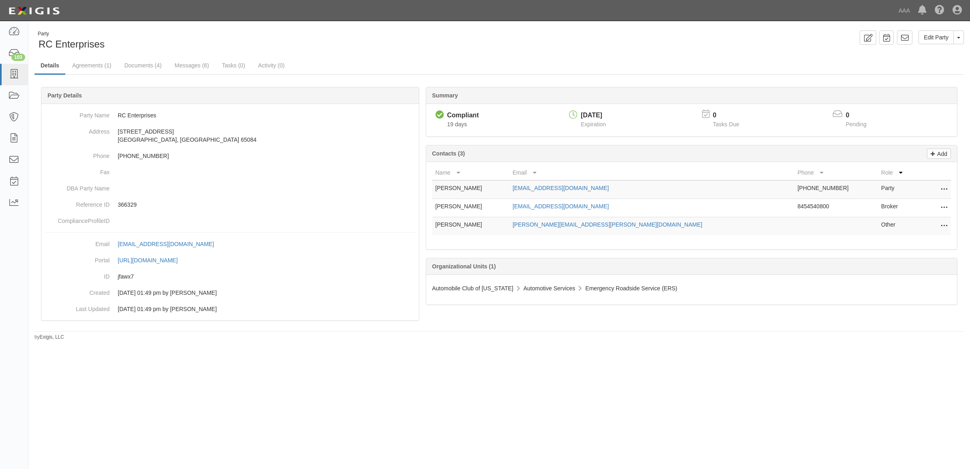
click at [940, 224] on icon at bounding box center [943, 226] width 6 height 11
click at [914, 224] on link "Edit" at bounding box center [915, 223] width 64 height 15
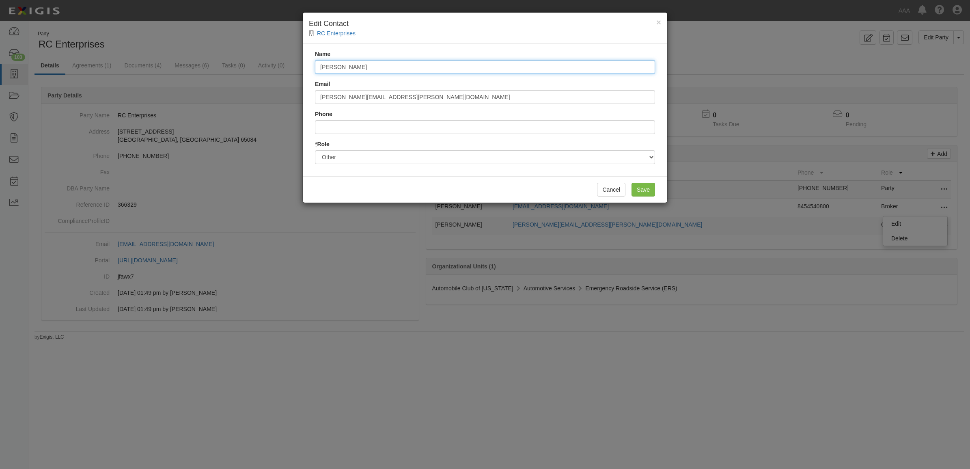
drag, startPoint x: 353, startPoint y: 60, endPoint x: 210, endPoint y: 57, distance: 143.2
click at [210, 57] on div "× Edit Contact RC Enterprises Name Steve Senf Email senf.steve@ace.aaa.com Phon…" at bounding box center [485, 234] width 970 height 469
paste input "[PERSON_NAME]"
type input "[PERSON_NAME]"
drag, startPoint x: 381, startPoint y: 97, endPoint x: 230, endPoint y: 88, distance: 151.2
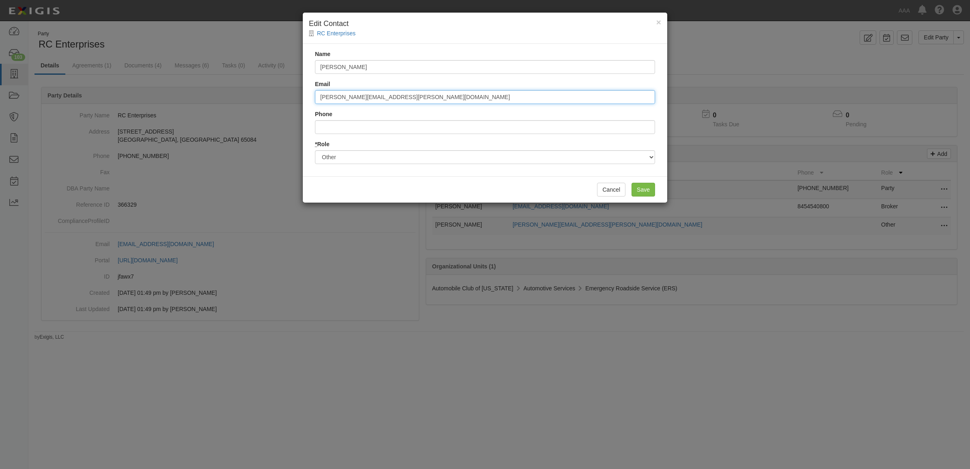
click at [230, 88] on div "× Edit Contact RC Enterprises Name Wayne Kuehn Email senf.steve@ace.aaa.com Pho…" at bounding box center [485, 234] width 970 height 469
type input "[PERSON_NAME][EMAIL_ADDRESS][PERSON_NAME][DOMAIN_NAME]"
click at [639, 190] on input "Save" at bounding box center [643, 190] width 24 height 14
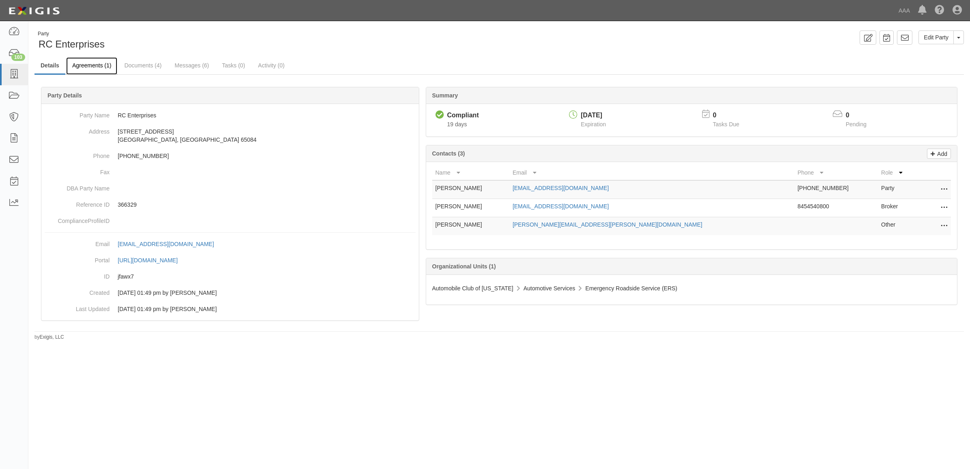
click at [86, 66] on link "Agreements (1)" at bounding box center [91, 65] width 51 height 17
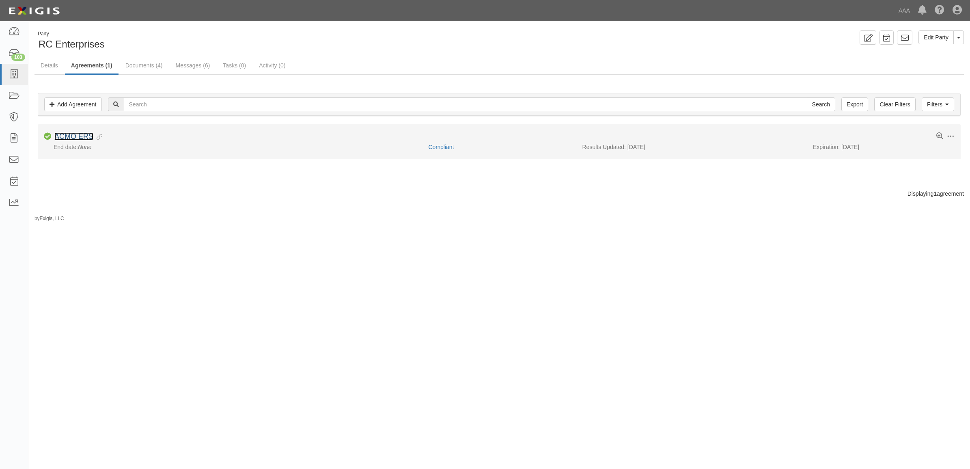
click at [80, 139] on link "ACMO ERS" at bounding box center [73, 136] width 39 height 8
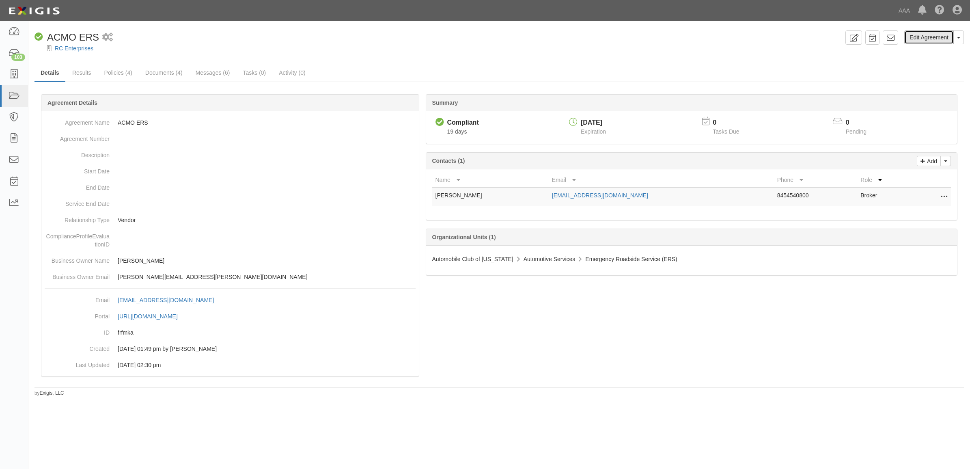
click at [925, 39] on link "Edit Agreement" at bounding box center [928, 37] width 49 height 14
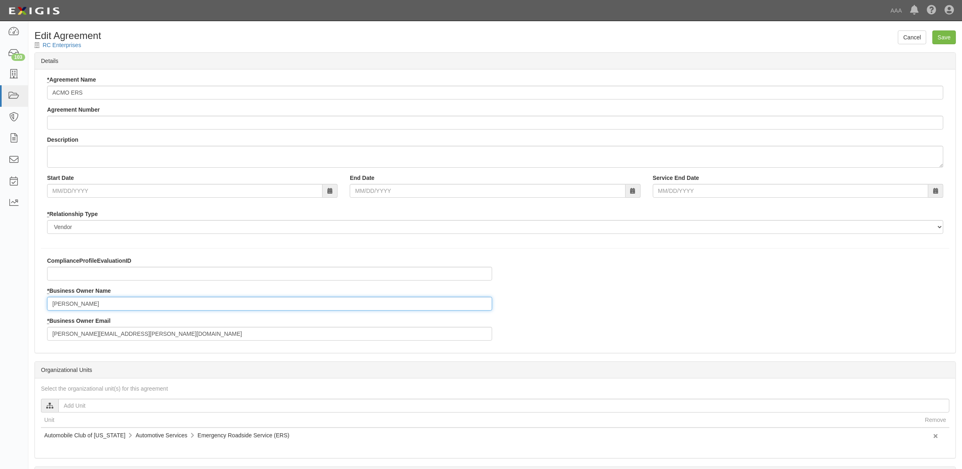
drag, startPoint x: -23, startPoint y: 312, endPoint x: -56, endPoint y: 306, distance: 33.7
click at [0, 306] on html "Toggle navigation Dashboard 103 Inbox Parties Agreements Coverages Documents Me…" at bounding box center [481, 278] width 962 height 557
type input "[PERSON_NAME]"
type input "kuehn.wayne@ace.aaa.com"
click at [942, 44] on input "Save" at bounding box center [944, 37] width 24 height 14
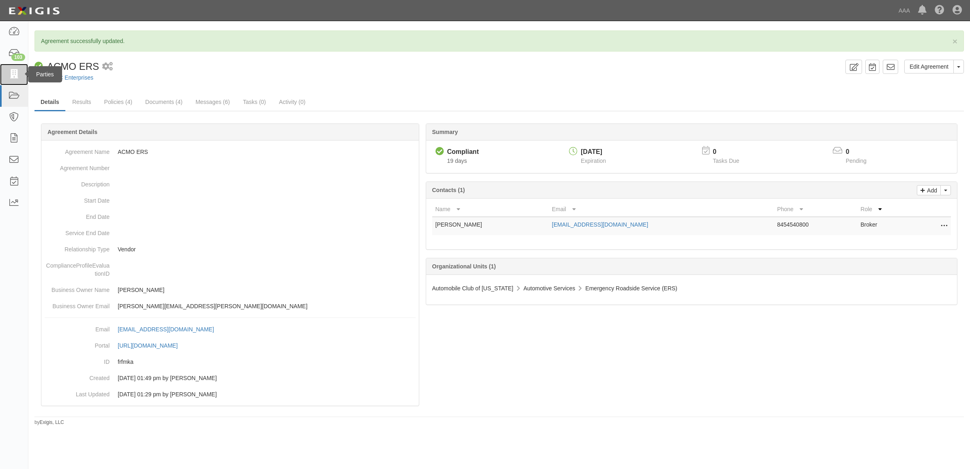
click at [15, 73] on icon at bounding box center [13, 74] width 11 height 9
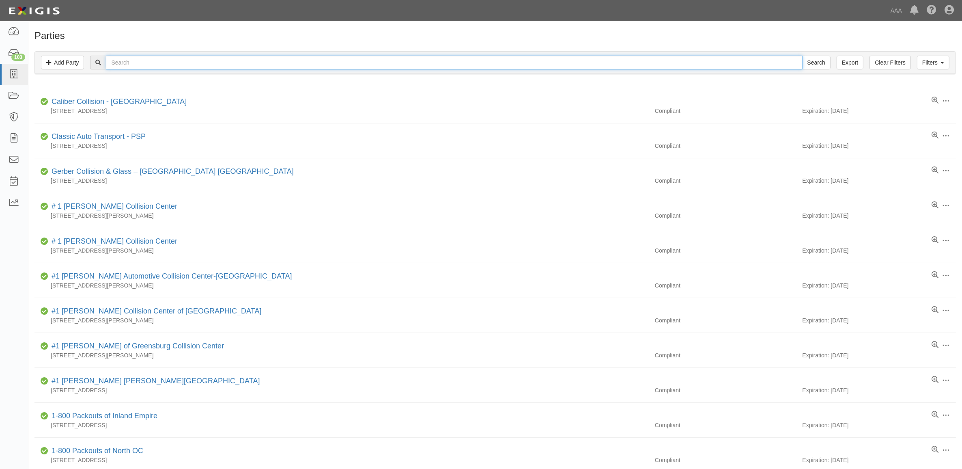
click at [123, 63] on input "text" at bounding box center [454, 63] width 696 height 14
paste input "366502"
type input "366502"
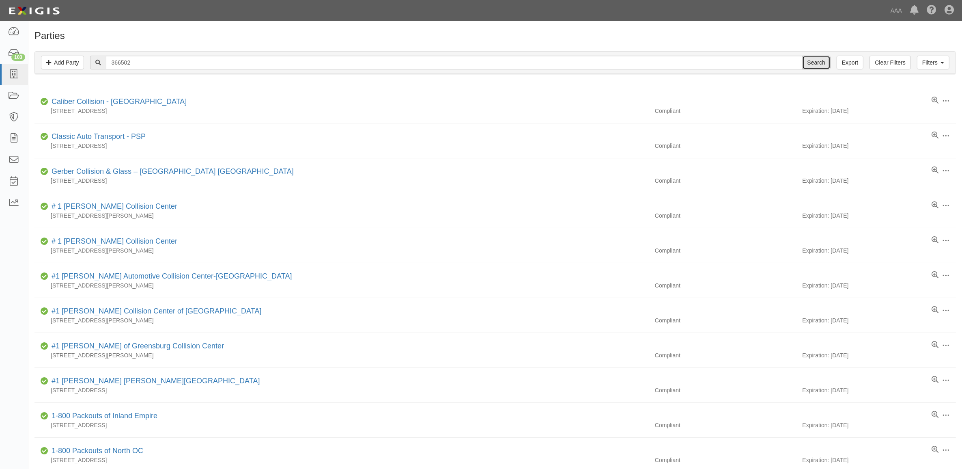
click at [819, 62] on input "Search" at bounding box center [816, 63] width 28 height 14
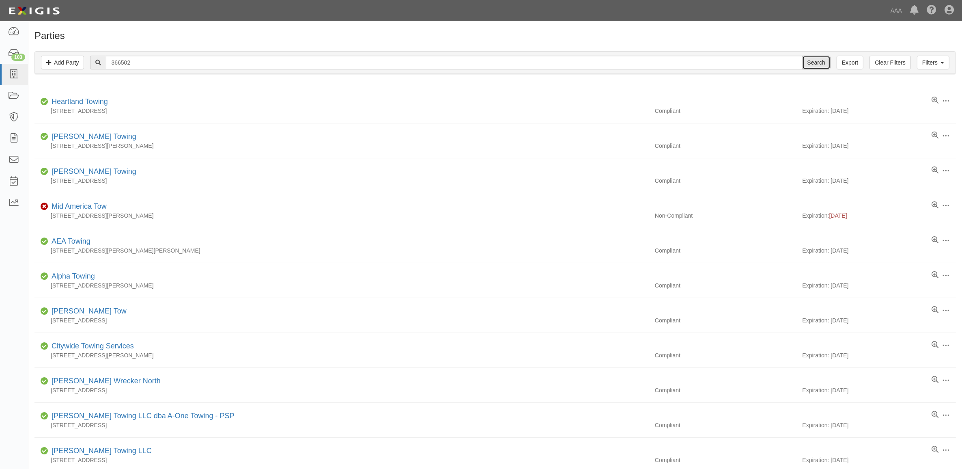
click at [819, 61] on input "Search" at bounding box center [816, 63] width 28 height 14
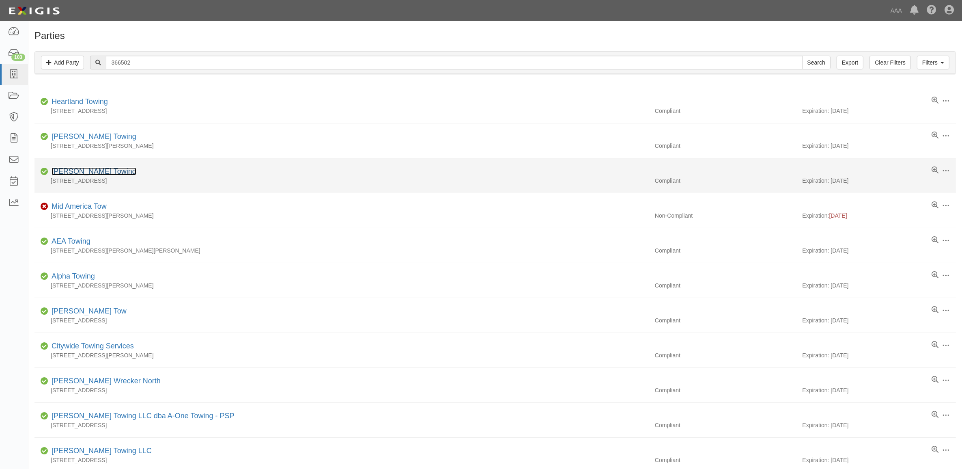
click at [94, 173] on link "[PERSON_NAME] Towing" at bounding box center [94, 171] width 85 height 8
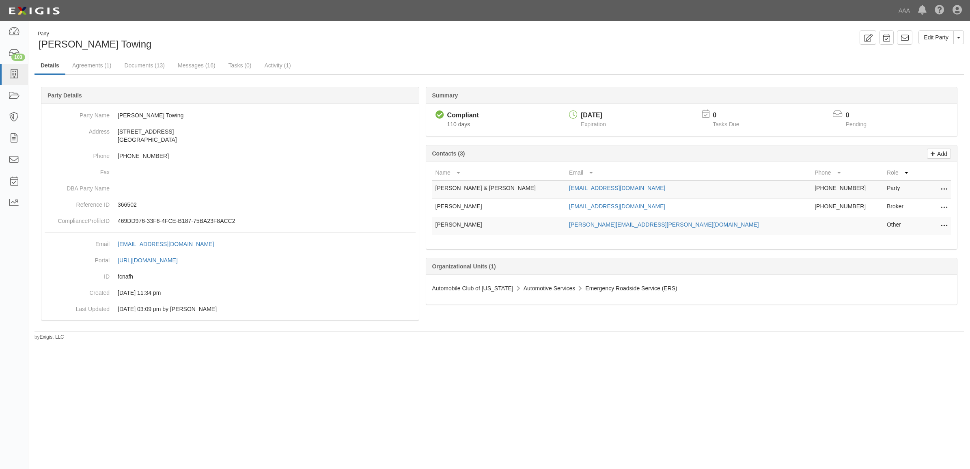
drag, startPoint x: 951, startPoint y: 226, endPoint x: 940, endPoint y: 226, distance: 11.0
click at [948, 226] on div "Name Email Phone Role Steve & Debbie Brown owenstowing2@yahoo.com 573-859-3912 …" at bounding box center [691, 205] width 531 height 87
click at [938, 226] on button at bounding box center [942, 225] width 11 height 11
click at [927, 219] on link "Edit" at bounding box center [915, 223] width 64 height 15
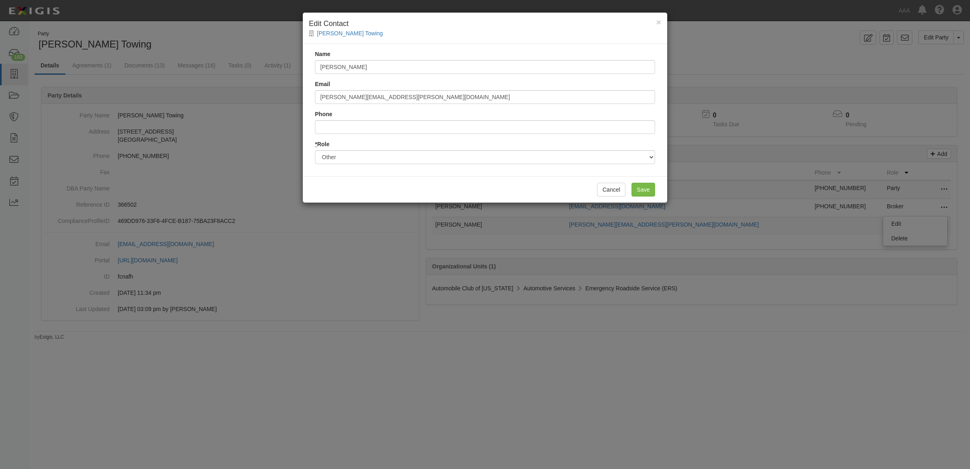
drag, startPoint x: 388, startPoint y: 76, endPoint x: 384, endPoint y: 72, distance: 5.5
click at [387, 76] on div "Name Wayne Kuehn Email kuehn.wayne@ace.aaa.com Phone * Role Party Broker Other" at bounding box center [485, 110] width 364 height 132
click at [383, 66] on input "[PERSON_NAME]" at bounding box center [485, 67] width 340 height 14
click at [383, 66] on input "Wayne Kuehn" at bounding box center [485, 67] width 340 height 14
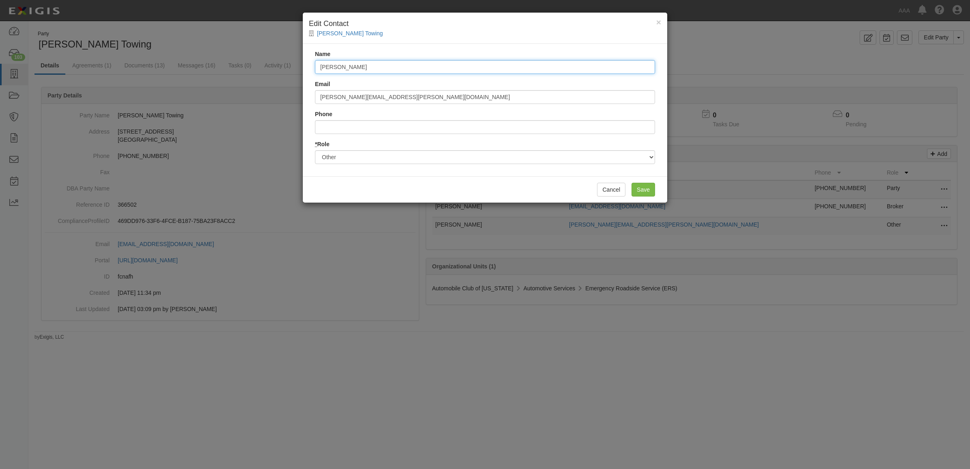
paste input "[PERSON_NAME]"
type input "Steve Senf"
drag, startPoint x: 398, startPoint y: 101, endPoint x: 246, endPoint y: 98, distance: 152.6
click at [246, 99] on div "× Edit Contact Owens Towing Name Steve Senf Email kuehn.wayne@ace.aaa.com Phone…" at bounding box center [485, 234] width 970 height 469
type input "S"
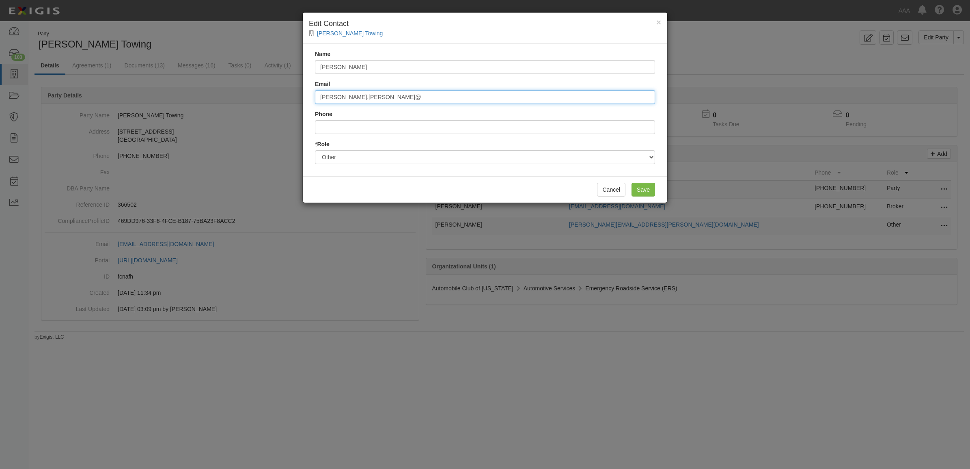
drag, startPoint x: 366, startPoint y: 100, endPoint x: 247, endPoint y: 98, distance: 119.3
click at [248, 98] on div "× Edit Contact Owens Towing Name Steve Senf Email senf.steve@ Phone * Role Part…" at bounding box center [485, 234] width 970 height 469
paste input "phen@ace.aaa.com"
type input "senf.stephen@ace.aaa.com"
click at [645, 192] on input "Save" at bounding box center [643, 190] width 24 height 14
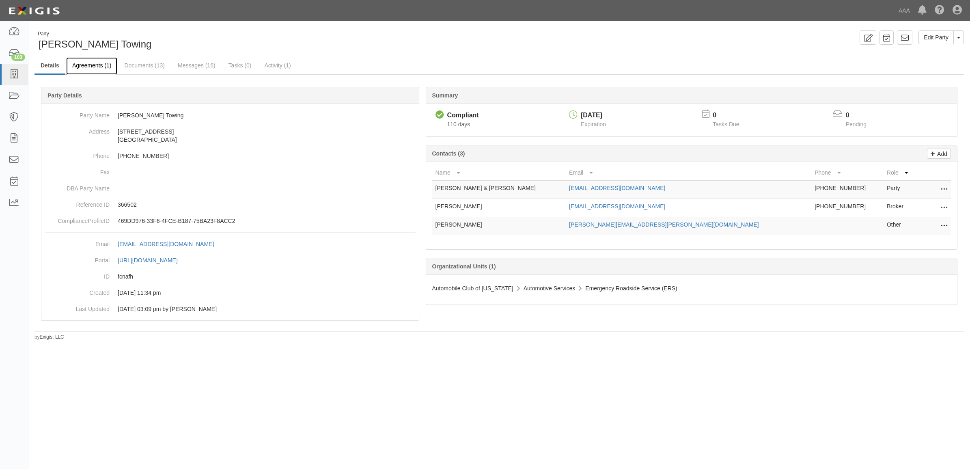
click at [76, 67] on link "Agreements (1)" at bounding box center [91, 65] width 51 height 17
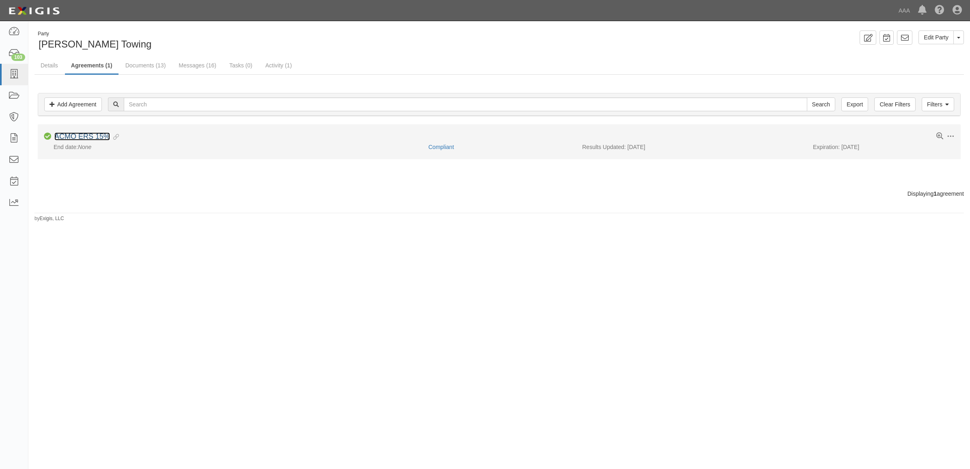
click at [73, 137] on link "ACMO ERS 15%" at bounding box center [82, 136] width 56 height 8
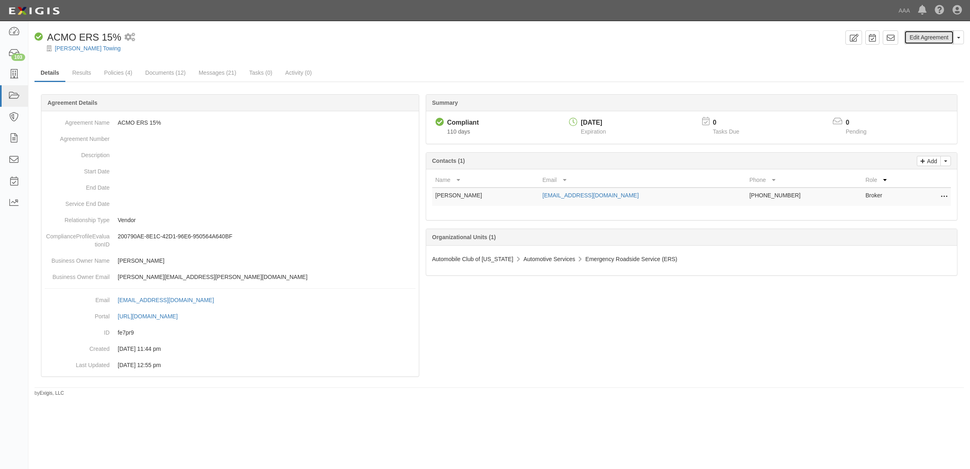
click at [913, 34] on link "Edit Agreement" at bounding box center [928, 37] width 49 height 14
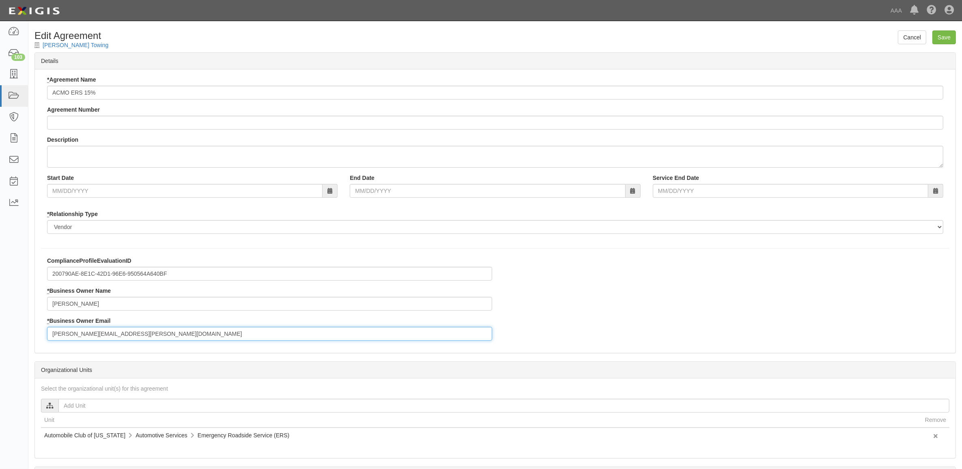
drag, startPoint x: 136, startPoint y: 333, endPoint x: -66, endPoint y: 321, distance: 202.8
click at [0, 321] on html "Toggle navigation Dashboard 103 Inbox Parties Agreements Coverages Documents Me…" at bounding box center [481, 278] width 962 height 557
paste input "[PERSON_NAME].[PERSON_NAME]"
type input "[PERSON_NAME][EMAIL_ADDRESS][PERSON_NAME][DOMAIN_NAME]"
drag, startPoint x: 108, startPoint y: 301, endPoint x: -4, endPoint y: 297, distance: 112.0
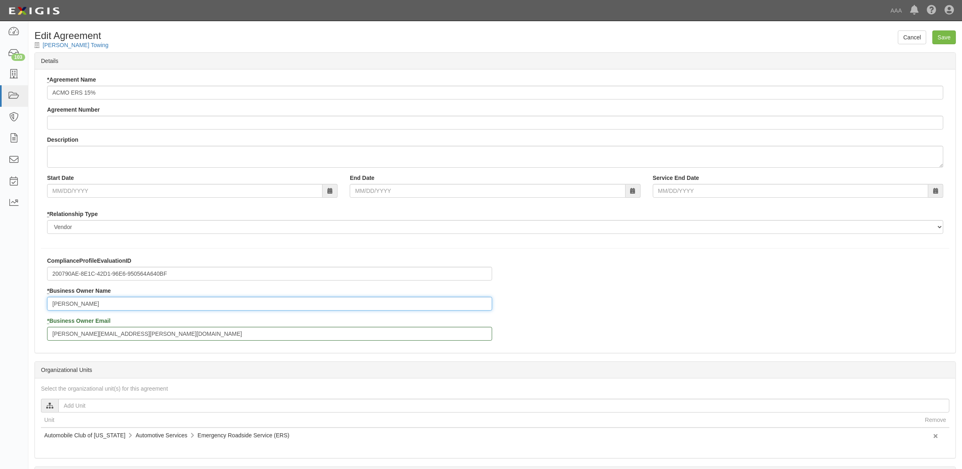
click at [0, 297] on html "Toggle navigation Dashboard 103 Inbox Parties Agreements Coverages Documents Me…" at bounding box center [481, 278] width 962 height 557
paste input "[PERSON_NAME]"
type input "Steve Senf"
click at [943, 34] on input "Save" at bounding box center [944, 37] width 24 height 14
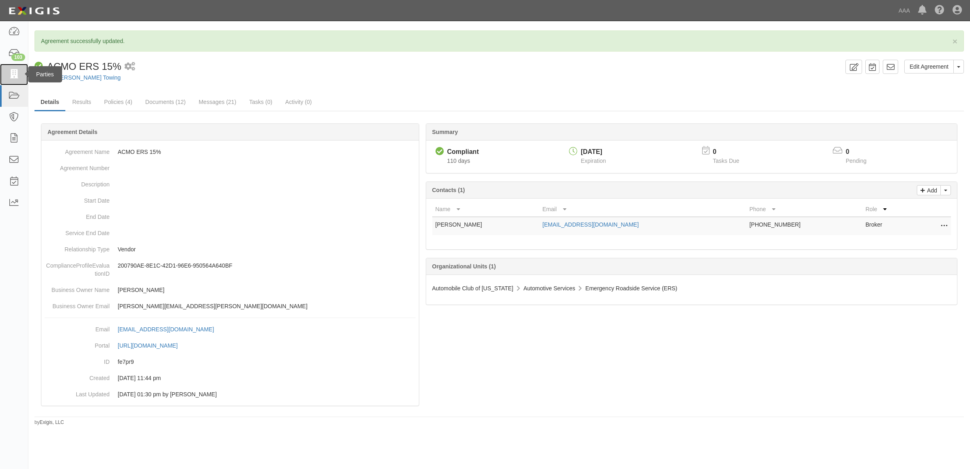
drag, startPoint x: 12, startPoint y: 78, endPoint x: 22, endPoint y: 79, distance: 10.2
click at [13, 78] on icon at bounding box center [13, 74] width 11 height 9
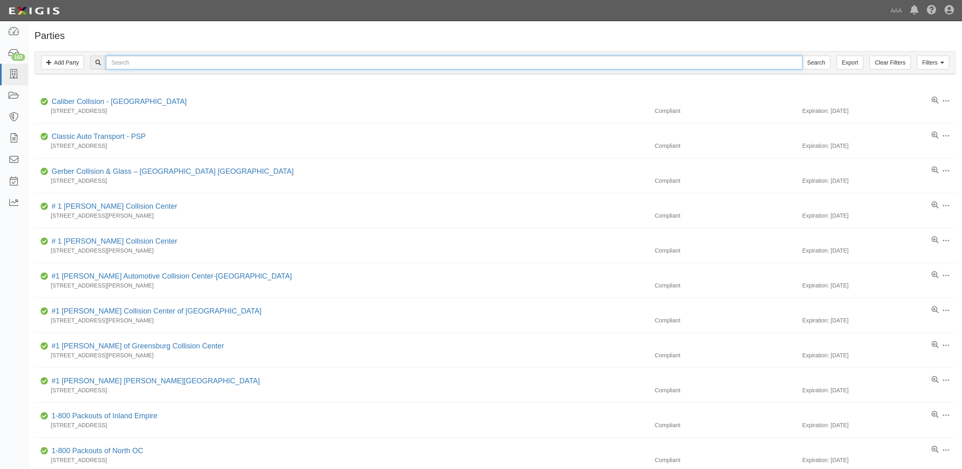
click at [256, 64] on input "text" at bounding box center [454, 63] width 696 height 14
paste input "366638"
type input "366638"
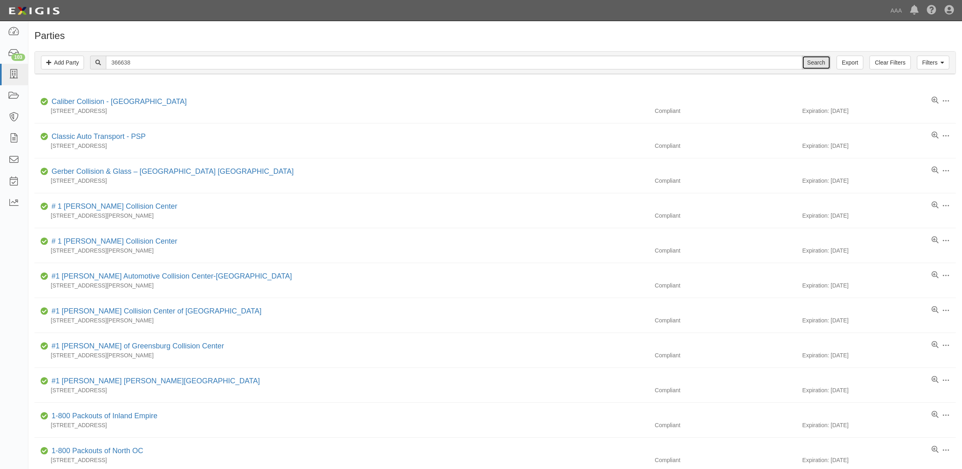
click at [814, 60] on input "Search" at bounding box center [816, 63] width 28 height 14
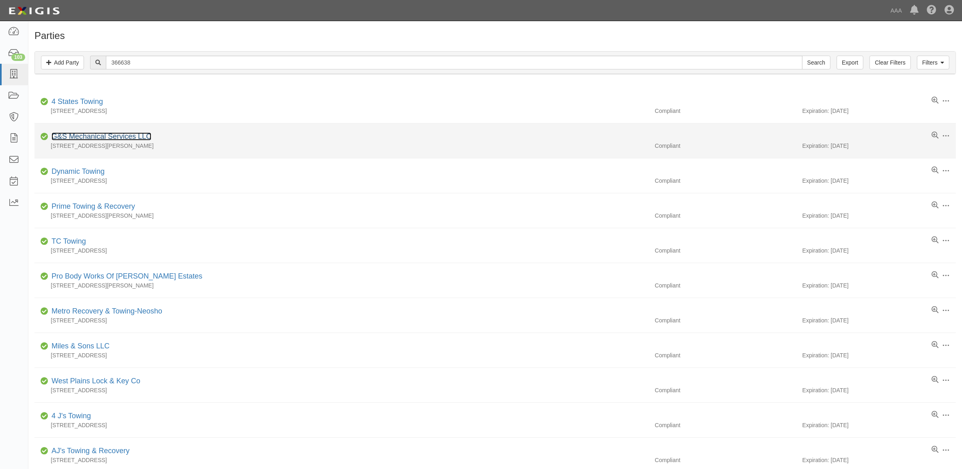
click at [96, 140] on link "G&S Mechanical Services LLC" at bounding box center [102, 136] width 100 height 8
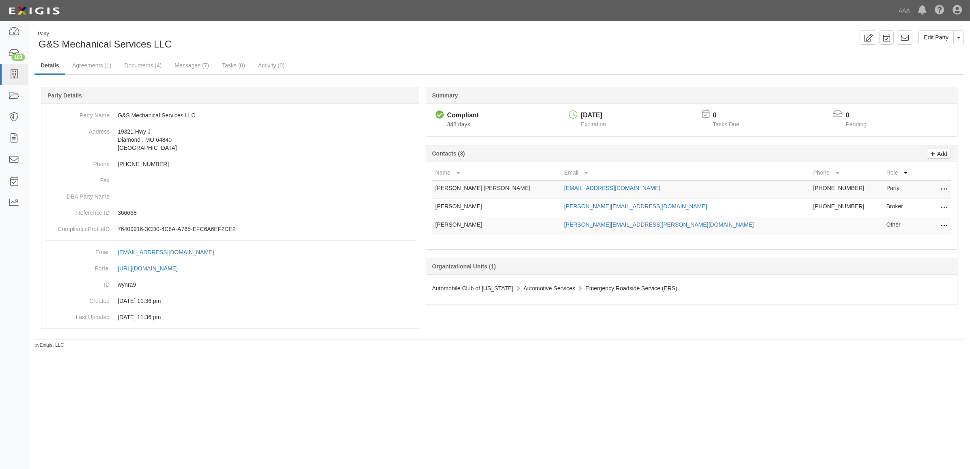
click at [942, 226] on icon at bounding box center [943, 226] width 6 height 11
click at [936, 225] on link "Edit" at bounding box center [915, 223] width 64 height 15
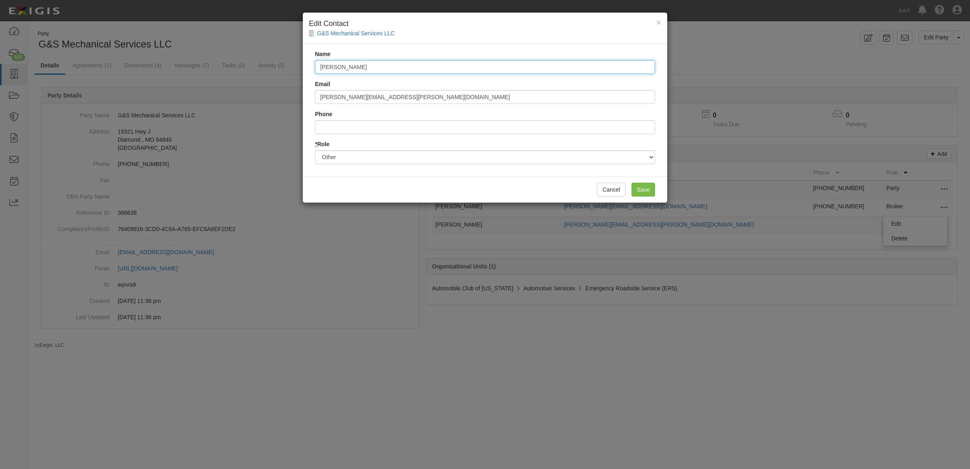
click at [332, 67] on input "[PERSON_NAME]" at bounding box center [485, 67] width 340 height 14
type input "[PERSON_NAME]"
click at [649, 185] on input "Save" at bounding box center [643, 190] width 24 height 14
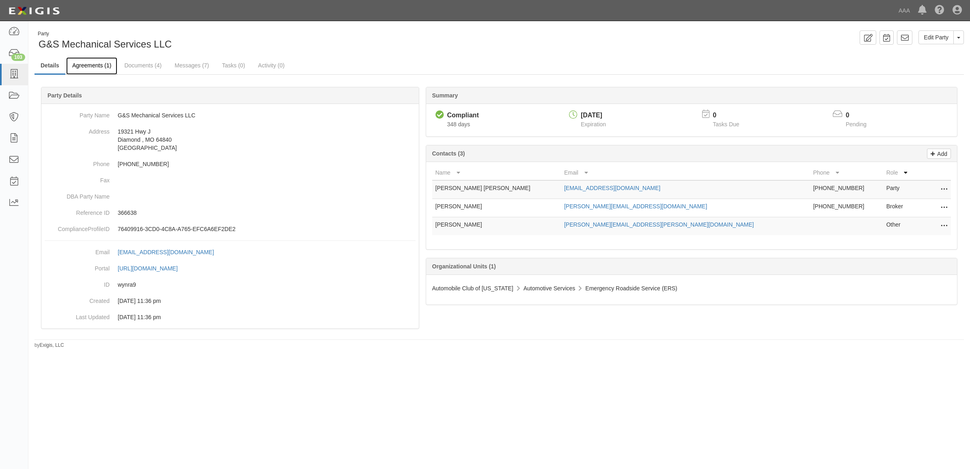
click at [90, 69] on link "Agreements (1)" at bounding box center [91, 65] width 51 height 17
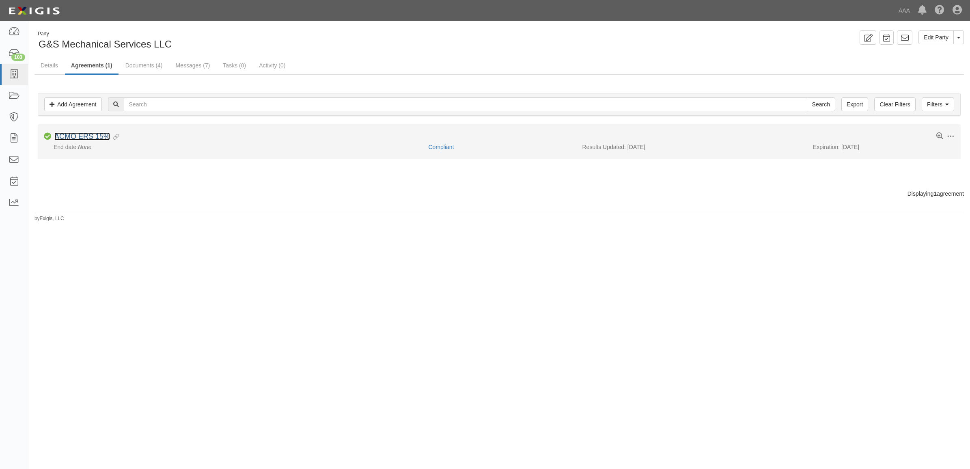
click at [82, 135] on link "ACMO ERS 15%" at bounding box center [82, 136] width 56 height 8
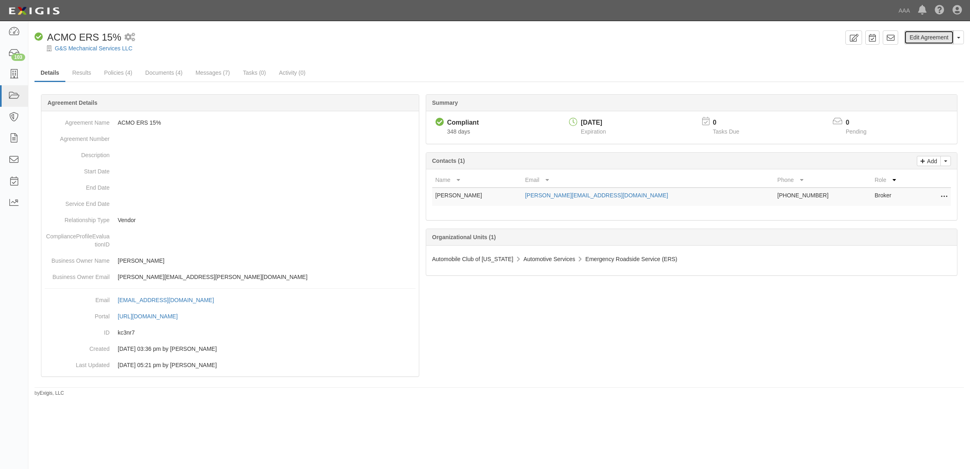
click at [920, 34] on link "Edit Agreement" at bounding box center [928, 37] width 49 height 14
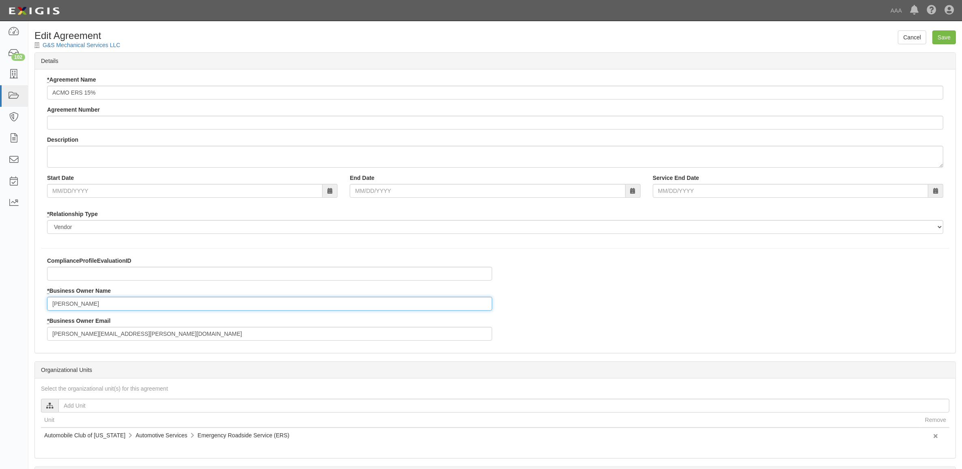
click at [62, 303] on input "Josh Joffrion" at bounding box center [269, 304] width 445 height 14
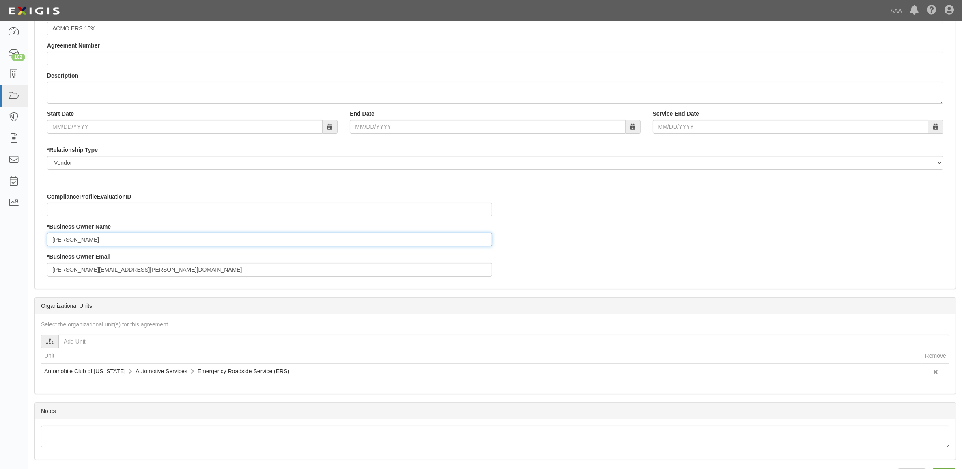
scroll to position [39, 0]
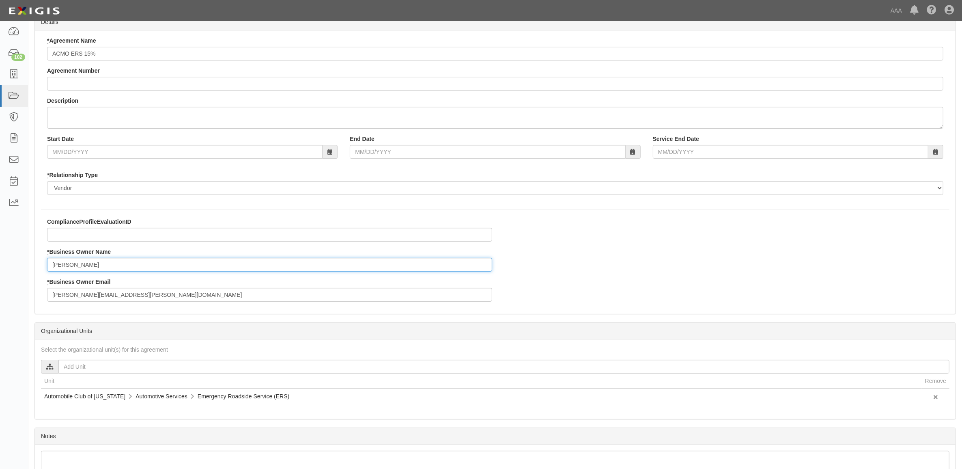
type input "Joshua Joffrion"
click at [74, 295] on input "Joffrion.Joshua@ace.aaa.com" at bounding box center [269, 295] width 445 height 14
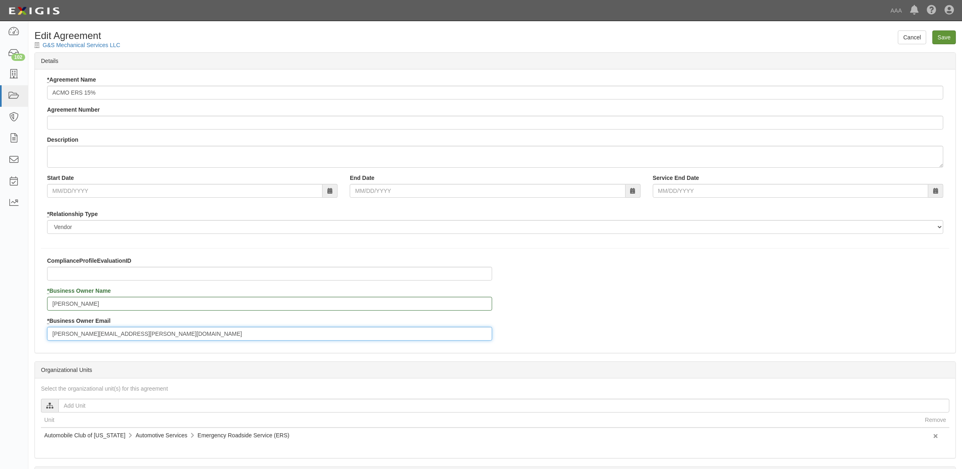
type input "joffrion.joshua@ace.aaa.com"
click at [946, 33] on input "Save" at bounding box center [944, 37] width 24 height 14
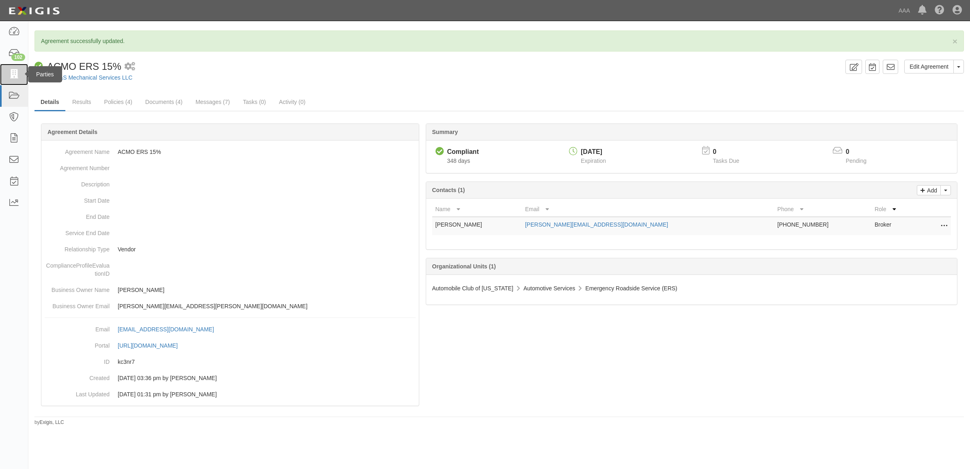
click at [18, 80] on link at bounding box center [14, 75] width 28 height 22
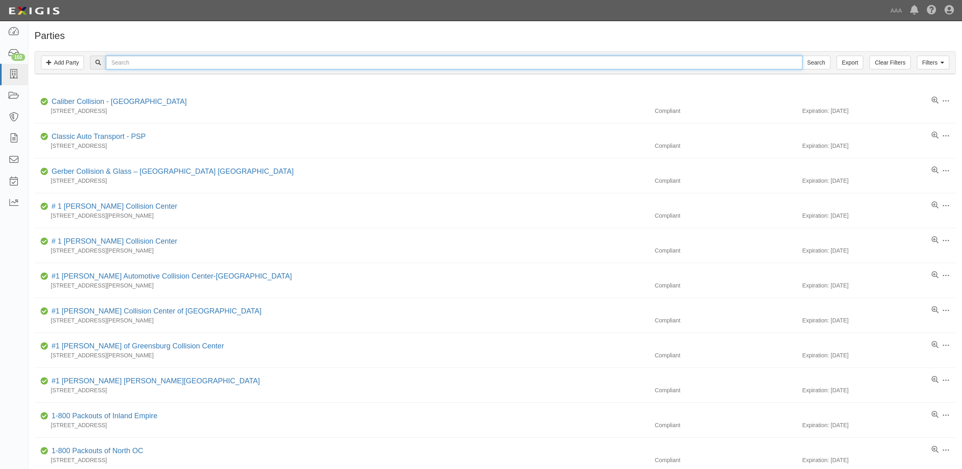
click at [166, 66] on input "text" at bounding box center [454, 63] width 696 height 14
paste input "366671"
type input "366671"
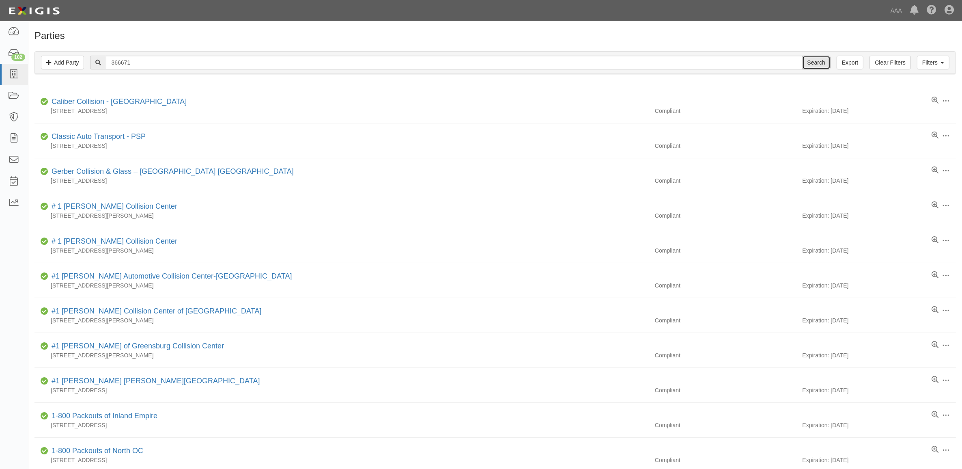
click at [820, 60] on input "Search" at bounding box center [816, 63] width 28 height 14
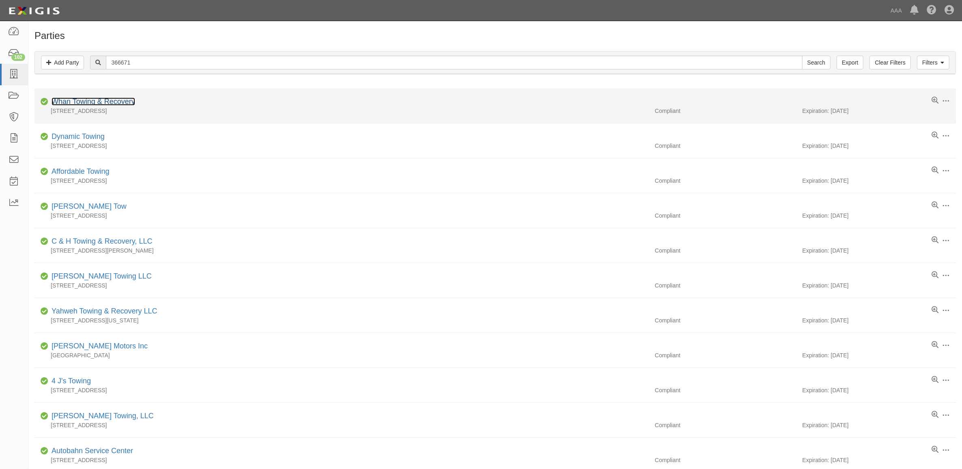
click at [86, 102] on link "Whan Towing & Recovery" at bounding box center [94, 101] width 84 height 8
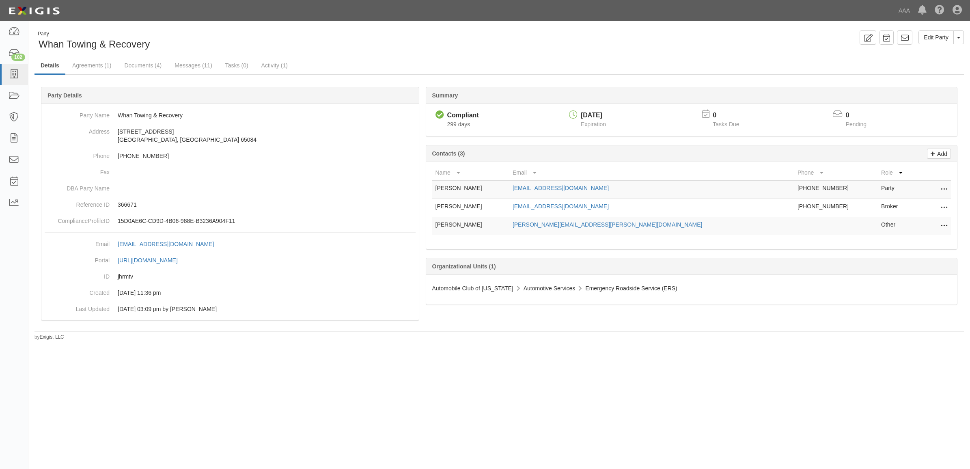
click at [940, 222] on icon at bounding box center [943, 226] width 6 height 11
click at [937, 222] on link "Edit" at bounding box center [915, 223] width 64 height 15
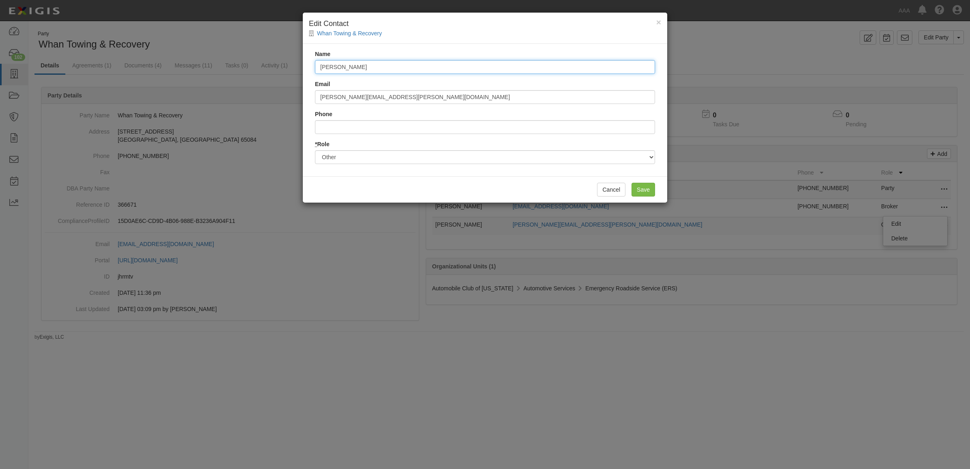
drag, startPoint x: 355, startPoint y: 65, endPoint x: 347, endPoint y: 110, distance: 45.3
click at [252, 65] on div "× Edit Contact Whan Towing & Recovery Name Steve Senf Email senf.stephen@ace.aa…" at bounding box center [485, 234] width 970 height 469
paste input "Wayne Kuehn"
type input "Wayne Kuehn"
drag, startPoint x: 331, startPoint y: 100, endPoint x: 211, endPoint y: 101, distance: 120.1
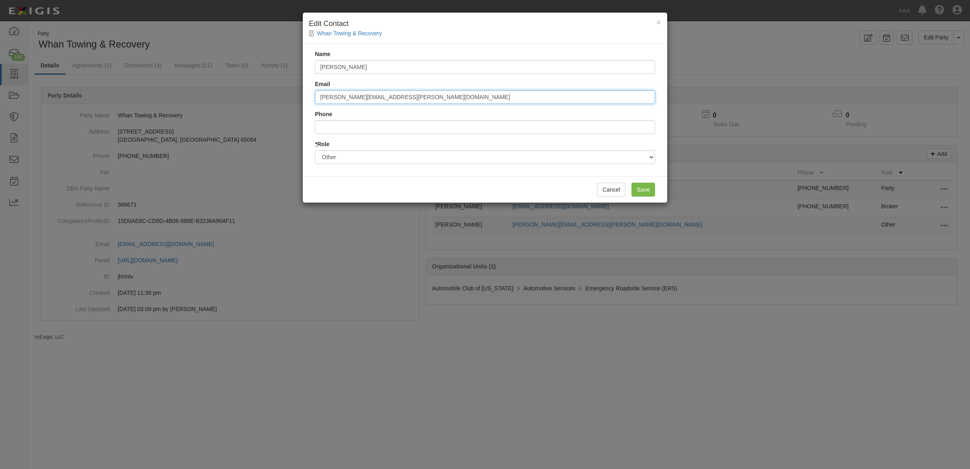
click at [213, 101] on div "× Edit Contact Whan Towing & Recovery Name Wayne Kuehn Email senf.stephen@ace.a…" at bounding box center [485, 234] width 970 height 469
type input "kuehn.wayne@ace.aaa.com"
click at [639, 189] on input "Save" at bounding box center [643, 190] width 24 height 14
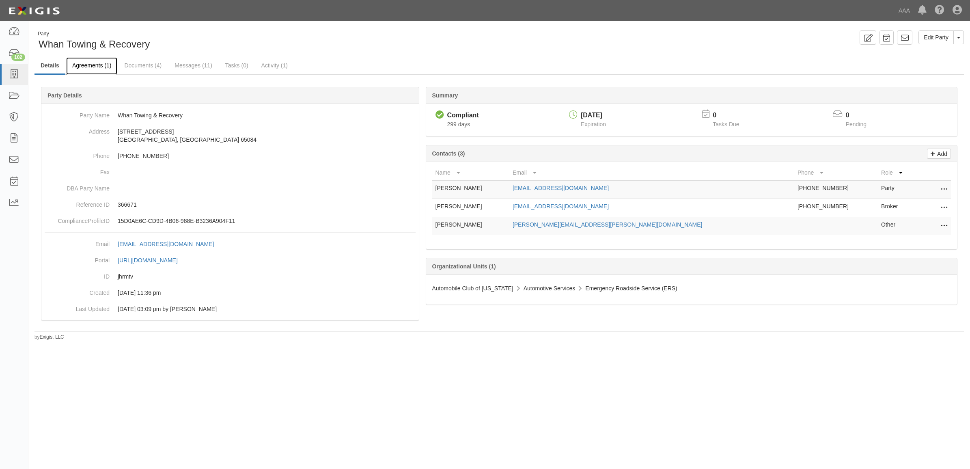
click at [86, 66] on link "Agreements (1)" at bounding box center [91, 65] width 51 height 17
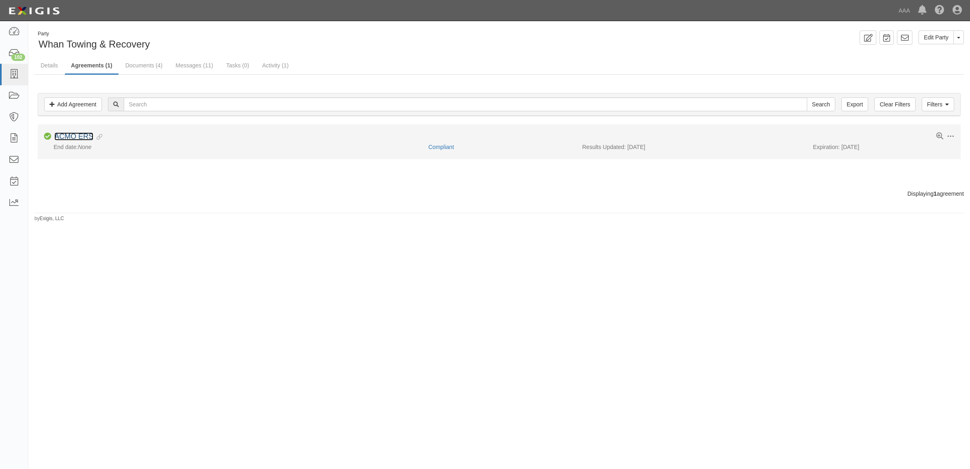
click at [76, 134] on link "ACMO ERS" at bounding box center [73, 136] width 39 height 8
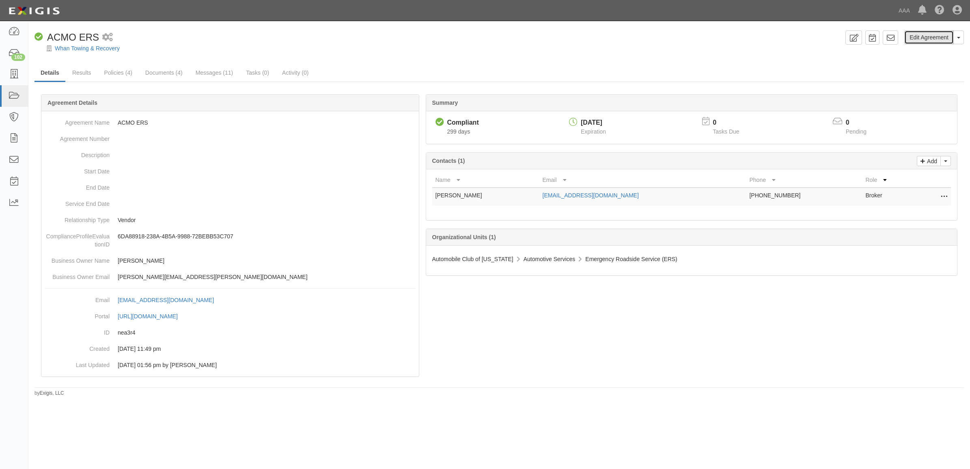
click at [924, 39] on link "Edit Agreement" at bounding box center [928, 37] width 49 height 14
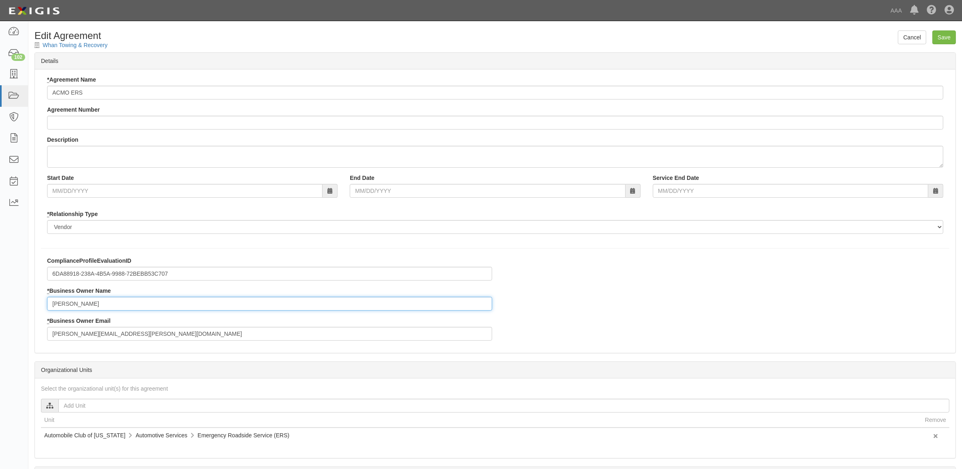
drag, startPoint x: 133, startPoint y: 304, endPoint x: 9, endPoint y: 300, distance: 124.6
click at [9, 301] on body "Toggle navigation Dashboard 102 Inbox Parties Agreements Coverages Documents Me…" at bounding box center [481, 278] width 962 height 557
paste input "Wayne Kuehn"
type input "Wayne Kuehn"
drag, startPoint x: 154, startPoint y: 331, endPoint x: 17, endPoint y: 323, distance: 137.8
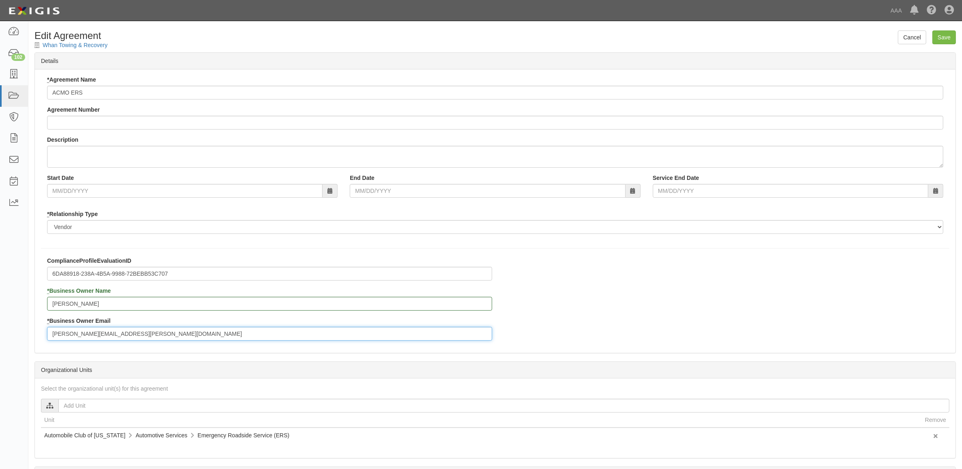
click at [27, 329] on body "Toggle navigation Dashboard 102 Inbox Parties Agreements Coverages Documents Me…" at bounding box center [481, 278] width 962 height 557
type input "kuehn.wayne@ace.aaa.com"
click at [946, 43] on input "Save" at bounding box center [944, 37] width 24 height 14
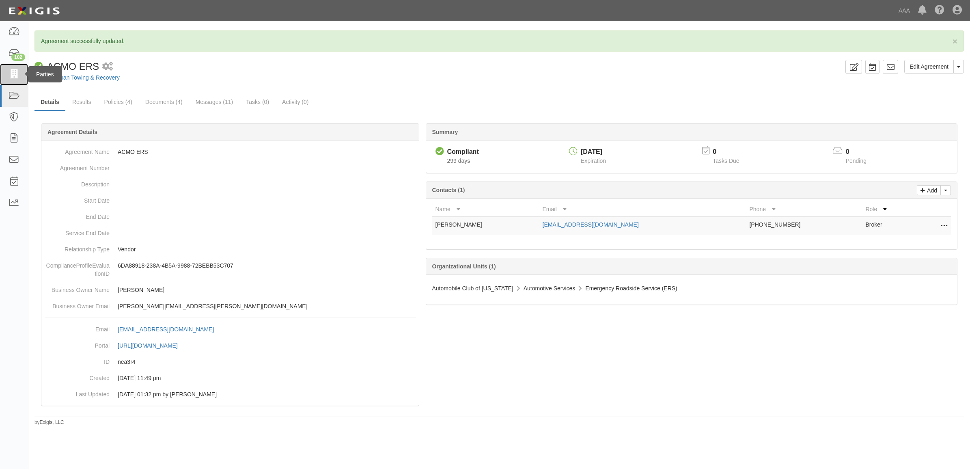
click at [8, 77] on icon at bounding box center [13, 74] width 11 height 9
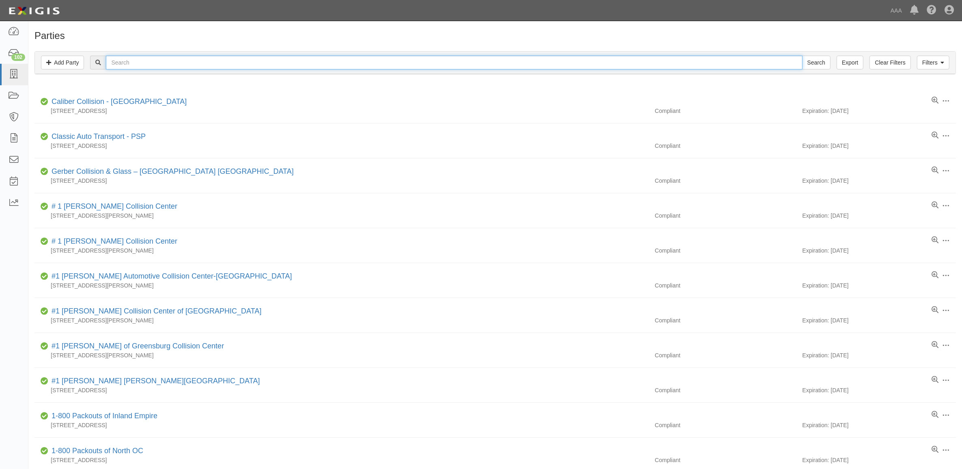
click at [261, 67] on input "text" at bounding box center [454, 63] width 696 height 14
paste input "366920"
type input "366920"
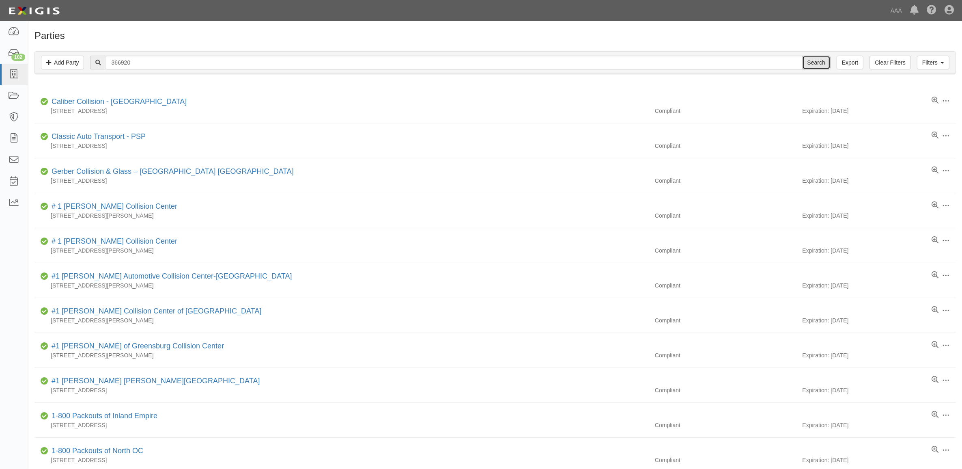
click at [816, 69] on input "Search" at bounding box center [816, 63] width 28 height 14
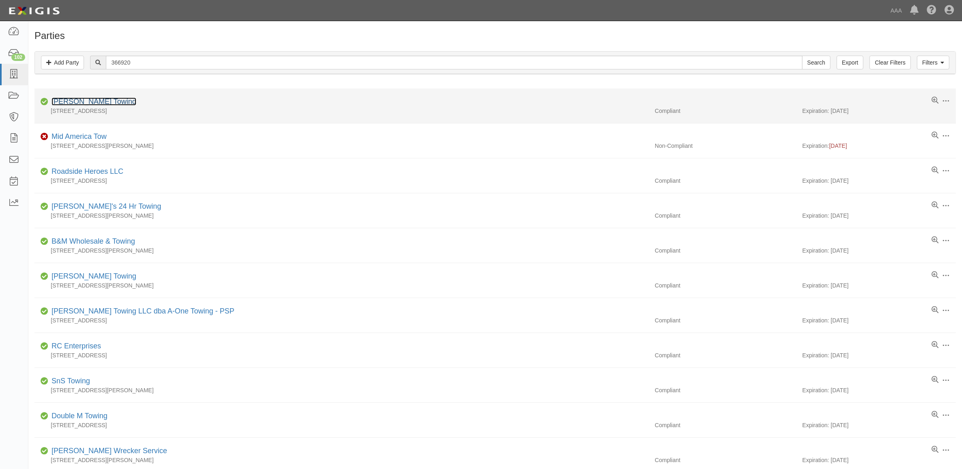
click at [93, 104] on link "[PERSON_NAME] Towing" at bounding box center [94, 101] width 85 height 8
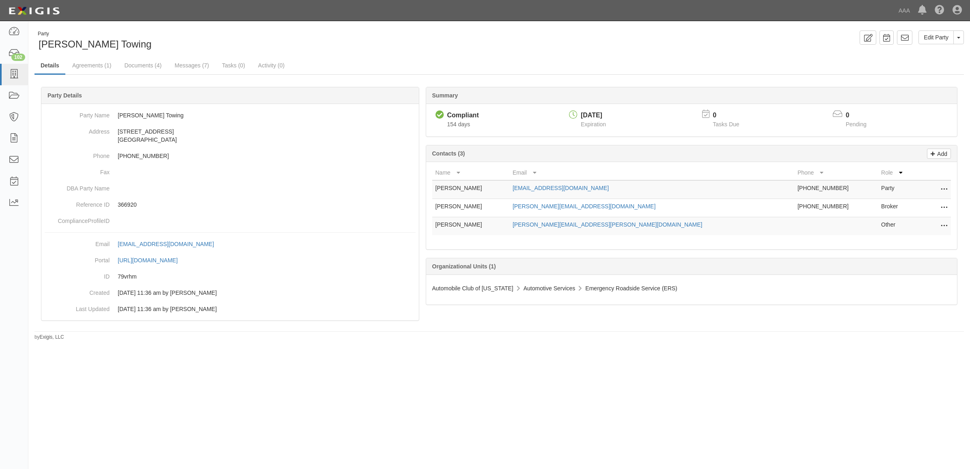
click at [944, 224] on icon at bounding box center [943, 226] width 6 height 11
click at [932, 226] on link "Edit" at bounding box center [915, 223] width 64 height 15
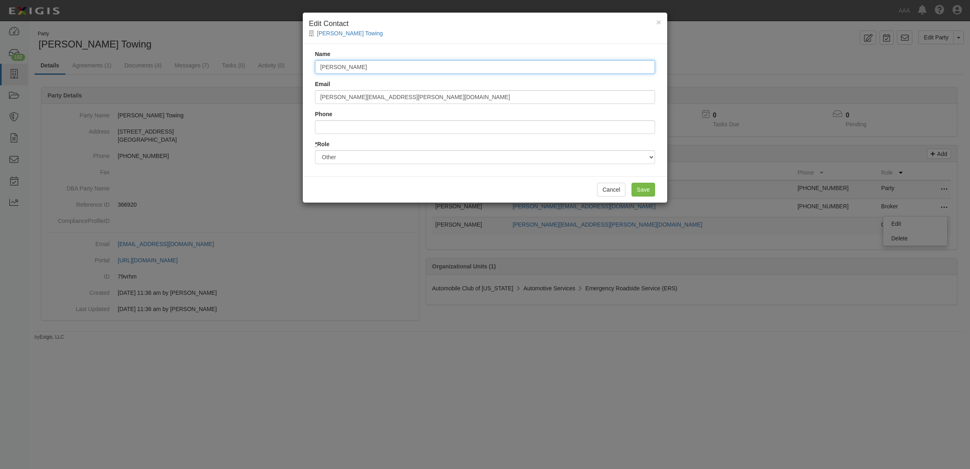
drag, startPoint x: 274, startPoint y: 70, endPoint x: 230, endPoint y: 67, distance: 44.3
click at [234, 69] on div "× Edit Contact [PERSON_NAME] Towing Name [PERSON_NAME] Email [PERSON_NAME][EMAI…" at bounding box center [485, 234] width 970 height 469
type input "[PERSON_NAME]"
type input "joffrion.joshua@ace.aaa.com"
click at [650, 188] on input "Save" at bounding box center [643, 190] width 24 height 14
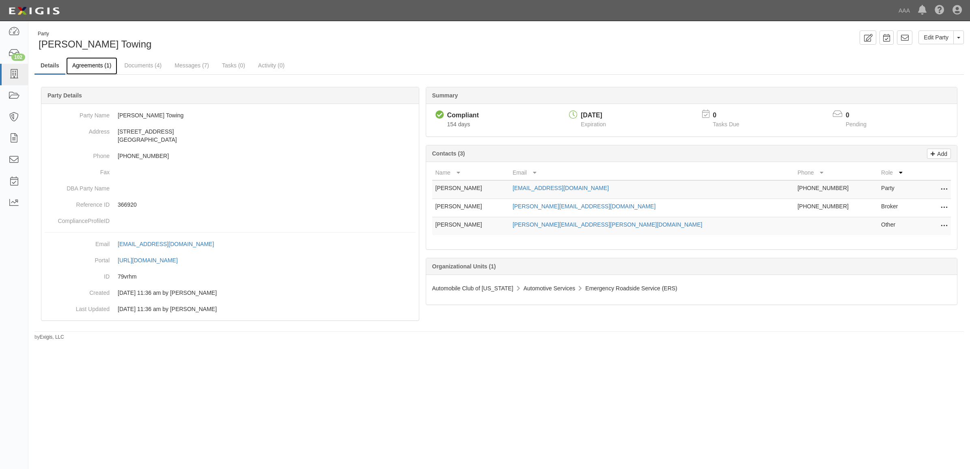
click at [101, 69] on link "Agreements (1)" at bounding box center [91, 65] width 51 height 17
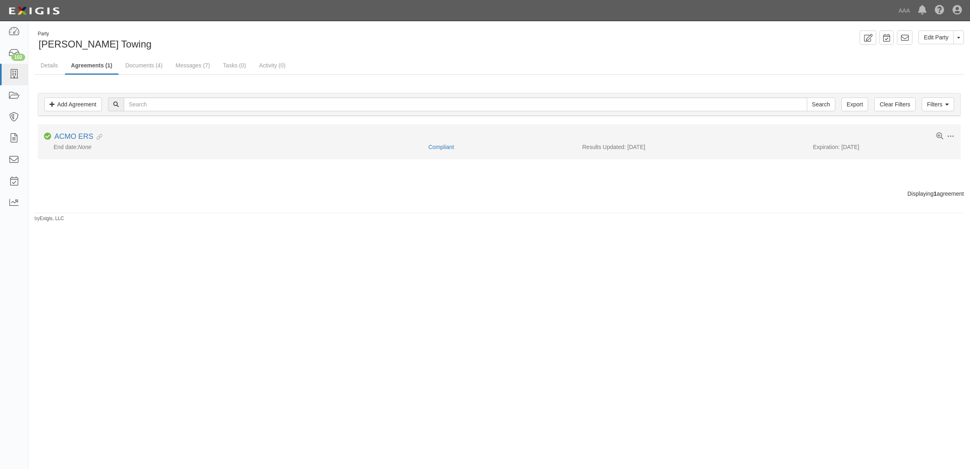
click at [82, 142] on div "Toggle Agreement Dropdown Edit Log activity Add task Send message Archive Compl…" at bounding box center [499, 137] width 923 height 10
click at [81, 138] on link "ACMO ERS" at bounding box center [73, 136] width 39 height 8
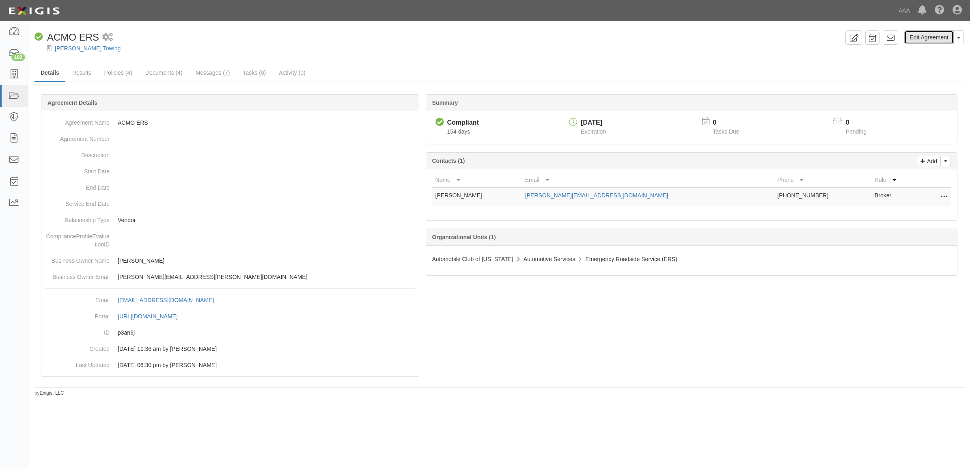
click at [923, 40] on link "Edit Agreement" at bounding box center [928, 37] width 49 height 14
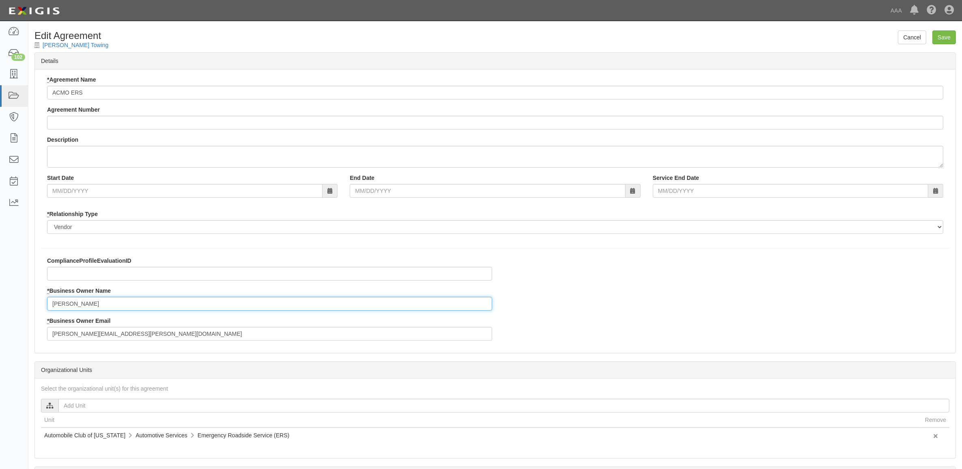
drag, startPoint x: 130, startPoint y: 309, endPoint x: -45, endPoint y: 297, distance: 175.7
click at [0, 297] on html "Toggle navigation Dashboard 102 Inbox Parties Agreements Coverages Documents Me…" at bounding box center [481, 278] width 962 height 557
type input "Joshua Joffrion"
type input "joffrion.joshua@ace.aaa.com"
click at [945, 37] on input "Save" at bounding box center [944, 37] width 24 height 14
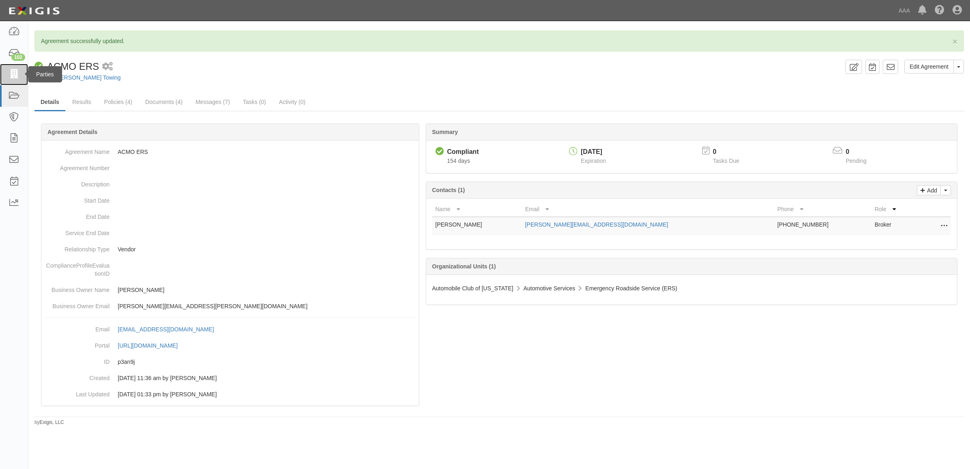
click at [13, 77] on icon at bounding box center [13, 74] width 11 height 9
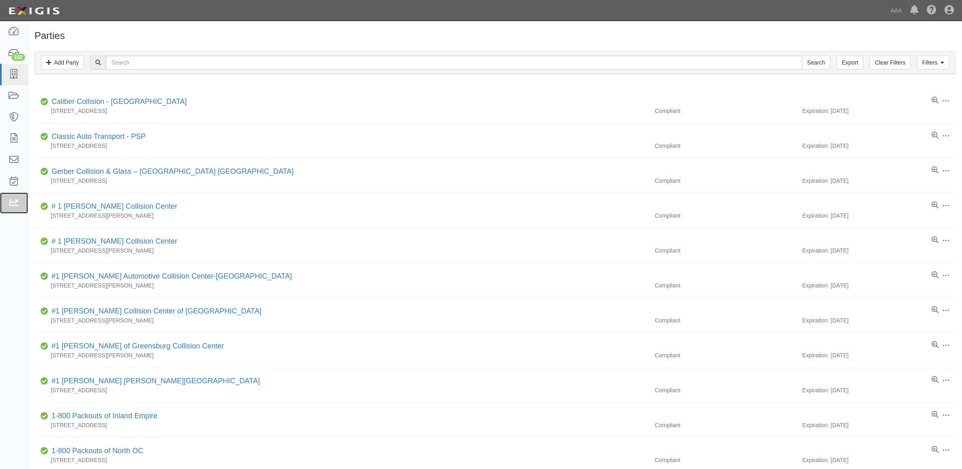
click at [16, 198] on icon at bounding box center [13, 202] width 11 height 9
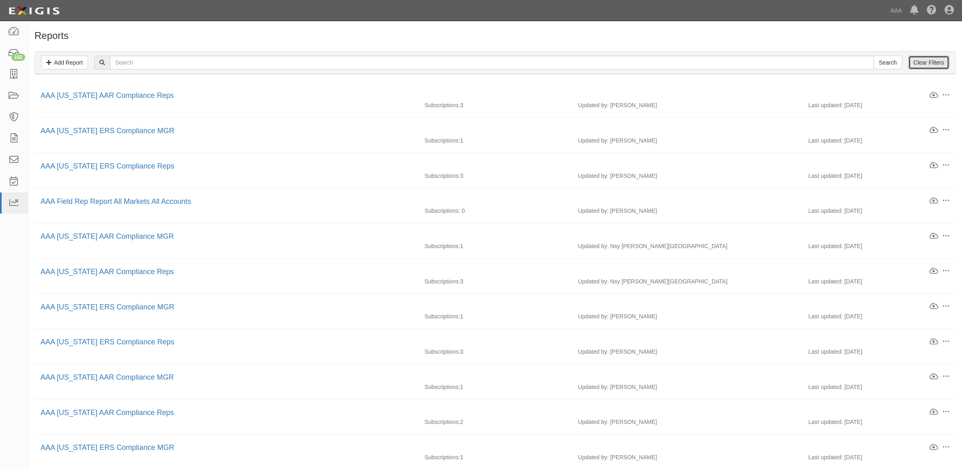
click at [926, 60] on link "Clear Filters" at bounding box center [928, 63] width 41 height 14
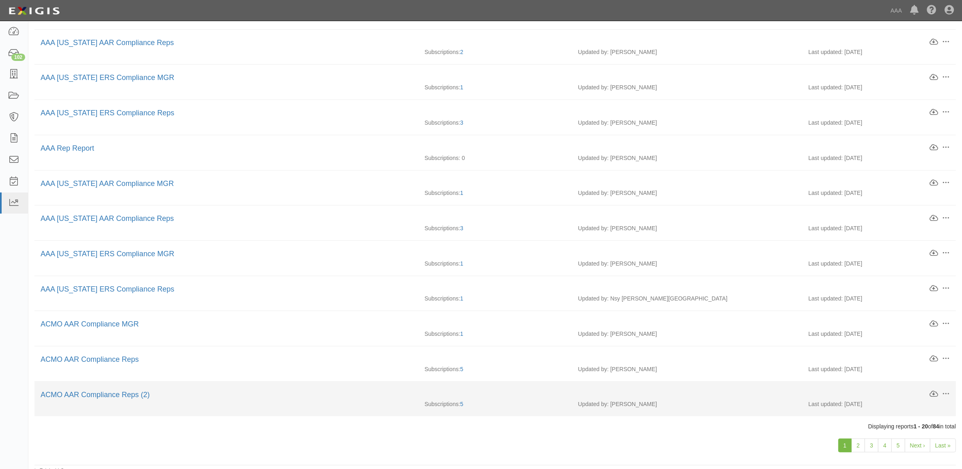
scroll to position [378, 0]
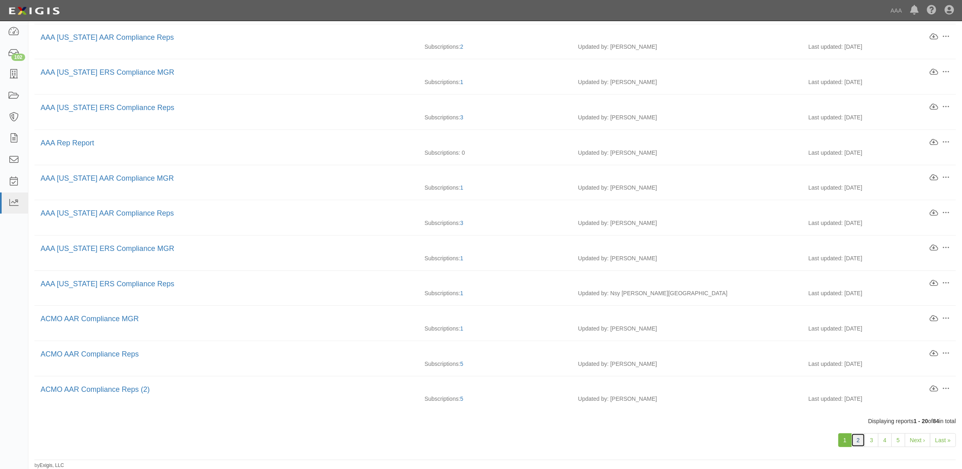
click at [859, 441] on link "2" at bounding box center [858, 440] width 14 height 14
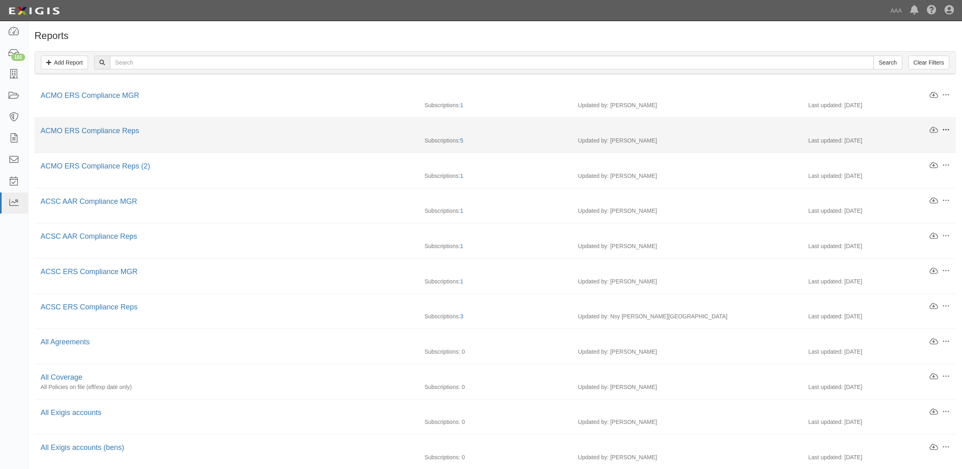
click at [948, 129] on span at bounding box center [945, 129] width 7 height 7
click at [891, 132] on link "Edit" at bounding box center [908, 129] width 64 height 15
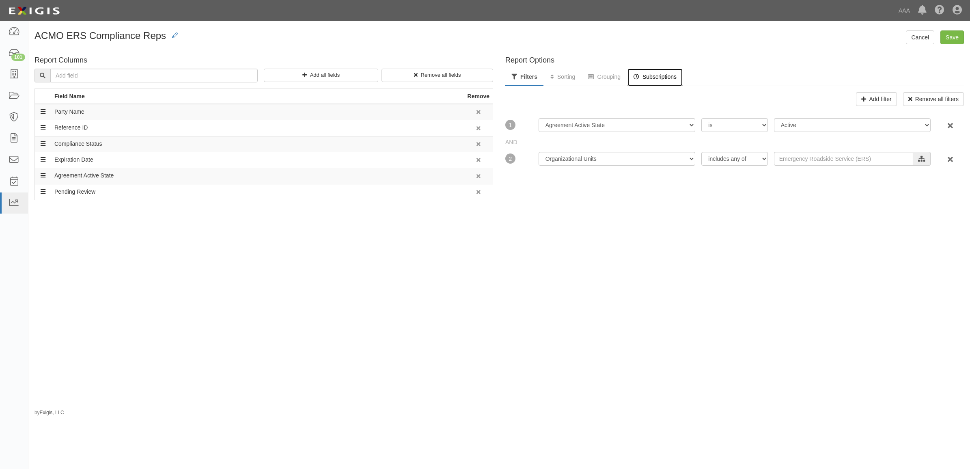
click at [650, 77] on link "Subscriptions" at bounding box center [654, 77] width 55 height 17
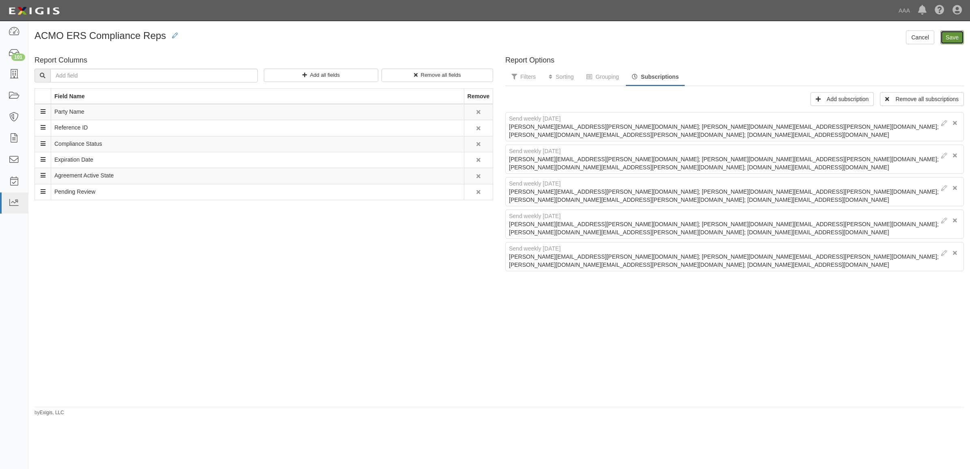
click at [947, 39] on input "Save" at bounding box center [952, 37] width 24 height 14
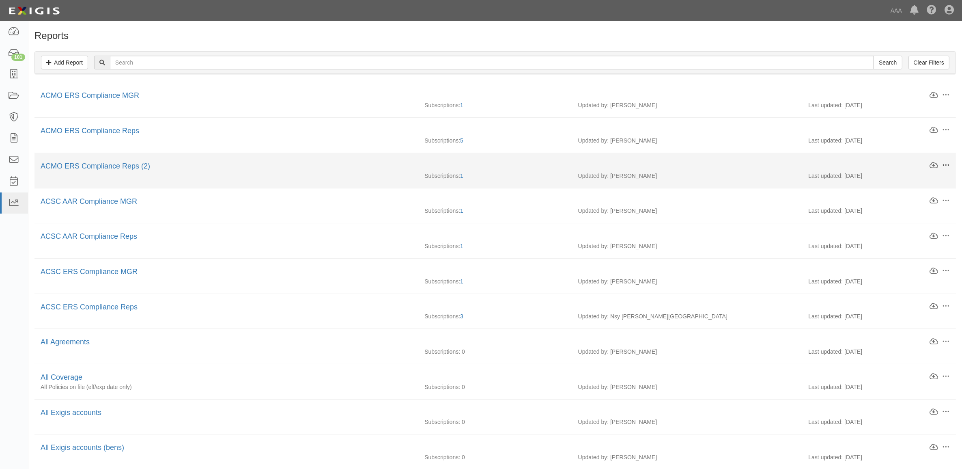
click at [941, 166] on button at bounding box center [943, 165] width 11 height 9
click at [910, 168] on link "Edit" at bounding box center [908, 164] width 64 height 15
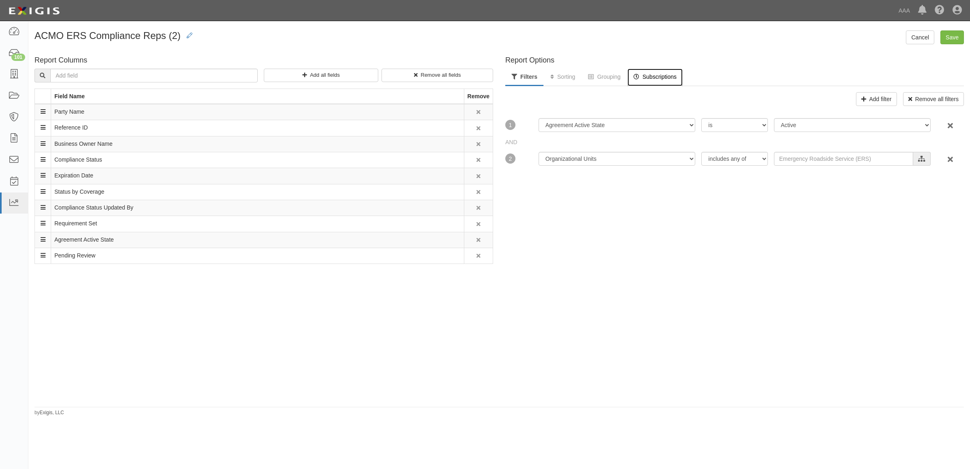
click at [642, 78] on link "Subscriptions" at bounding box center [654, 77] width 55 height 17
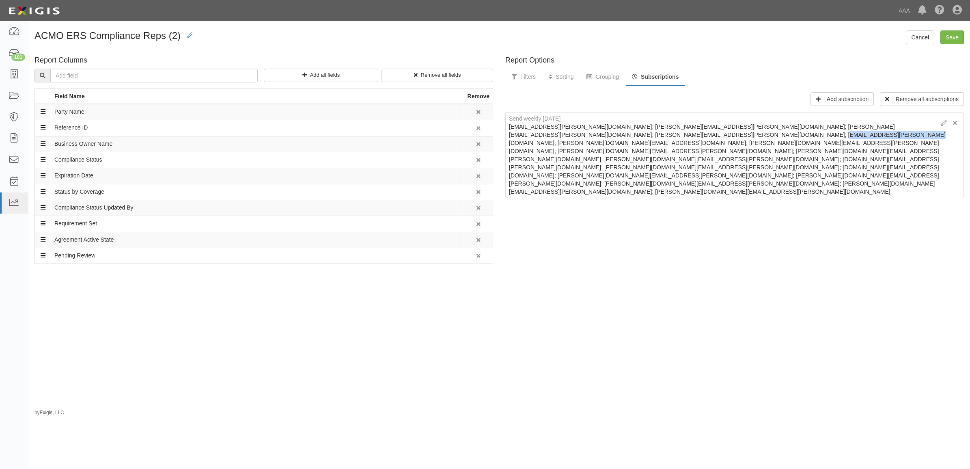
drag, startPoint x: 813, startPoint y: 136, endPoint x: 733, endPoint y: 137, distance: 79.9
click at [733, 137] on div "Send weekly on Wednesday klisart.jon@ace.aaa.com; Kuehn.Wayne@ace.aaa.com; Kemp…" at bounding box center [734, 155] width 458 height 86
drag, startPoint x: 733, startPoint y: 137, endPoint x: 785, endPoint y: 159, distance: 57.4
click at [785, 159] on div "Report Options Filters Sorting Grouping Subscriptions Add filter Remove all fil…" at bounding box center [734, 227] width 471 height 351
click at [812, 135] on div "Send weekly on Wednesday klisart.jon@ace.aaa.com; Kuehn.Wayne@ace.aaa.com; Kemp…" at bounding box center [734, 155] width 458 height 86
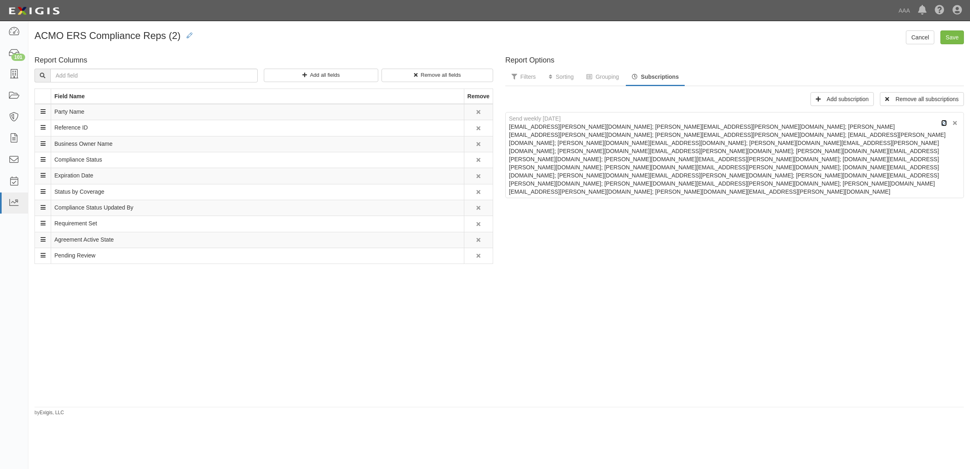
click at [941, 121] on icon at bounding box center [944, 123] width 6 height 6
select select "weekly"
type textarea "klisart.jon@ace.aaa.com; Kuehn.Wayne@ace.aaa.com; Kempf.Christopher@ace.aaa.com…"
type input "Report: ACMO ERS Compliance Reps"
type textarea "The following report is available for download. Click the link below to downloa…"
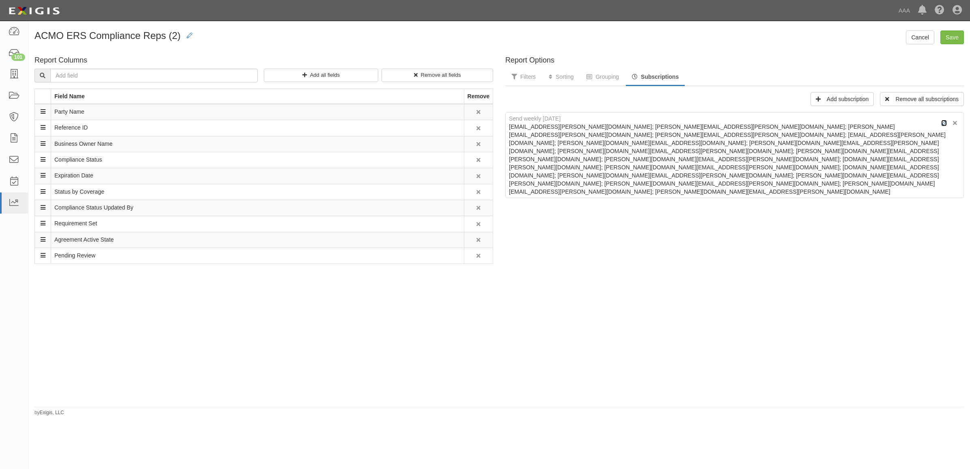
checkbox input "true"
select select "3"
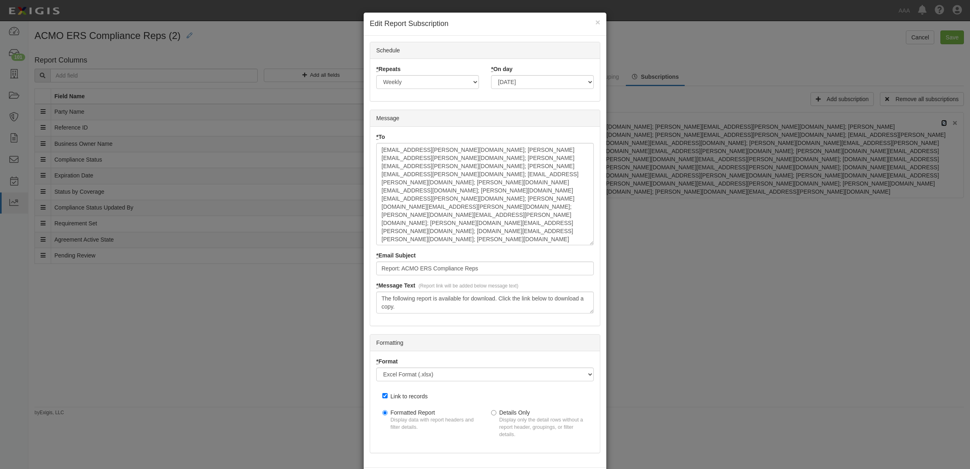
drag, startPoint x: 589, startPoint y: 163, endPoint x: 591, endPoint y: 243, distance: 80.3
click at [591, 243] on div "* To klisart.jon@ace.aaa.com; Kuehn.Wayne@ace.aaa.com; Kempf.Christopher@ace.aa…" at bounding box center [485, 192] width 230 height 118
drag, startPoint x: 457, startPoint y: 183, endPoint x: 374, endPoint y: 184, distance: 82.8
click at [376, 184] on textarea "klisart.jon@ace.aaa.com; Kuehn.Wayne@ace.aaa.com; Kempf.Christopher@ace.aaa.com…" at bounding box center [484, 194] width 217 height 102
click at [539, 177] on textarea "klisart.jon@ace.aaa.com; Kuehn.Wayne@ace.aaa.com; Kempf.Christopher@ace.aaa.com…" at bounding box center [484, 194] width 217 height 102
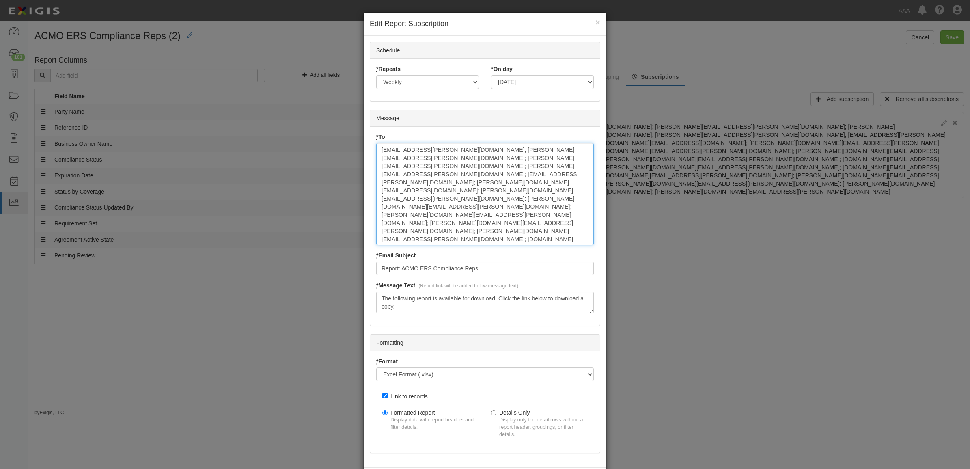
scroll to position [39, 0]
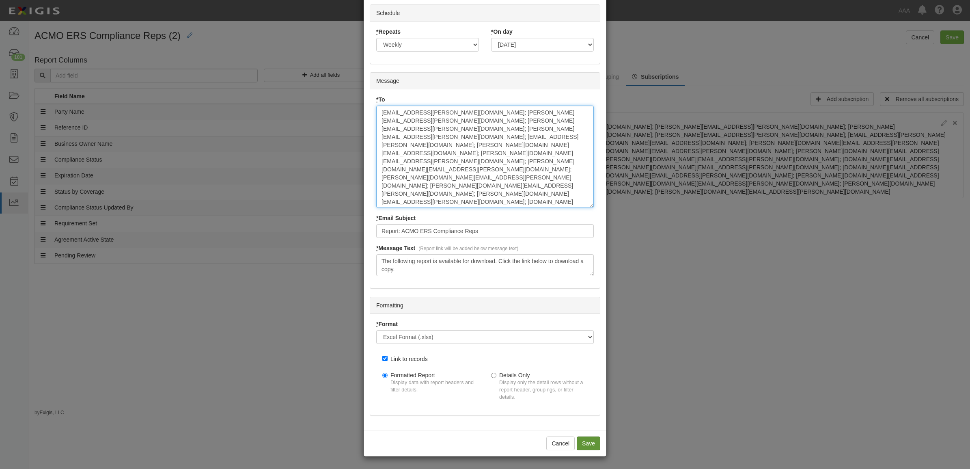
type textarea "klisart.jon@ace.aaa.com; Kuehn.Wayne@ace.aaa.com; Kempf.Christopher@ace.aaa.com…"
click at [593, 441] on input "Save" at bounding box center [588, 443] width 24 height 14
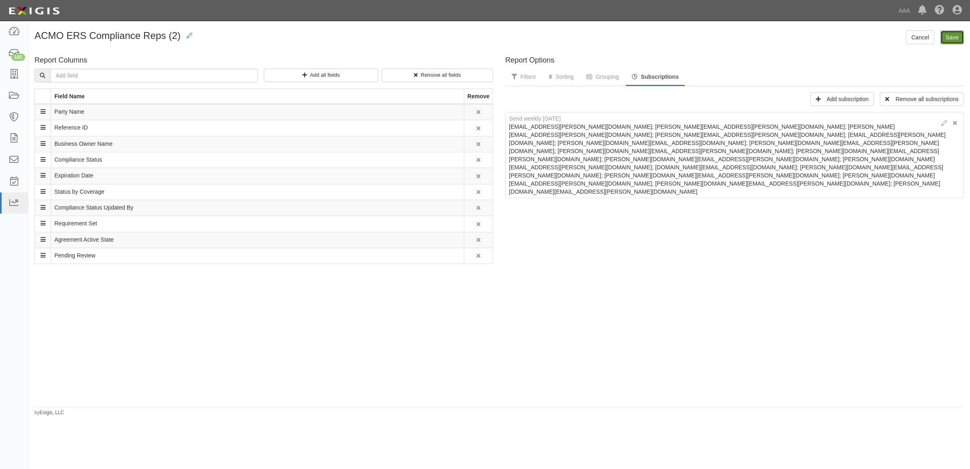
click at [953, 37] on input "Save" at bounding box center [952, 37] width 24 height 14
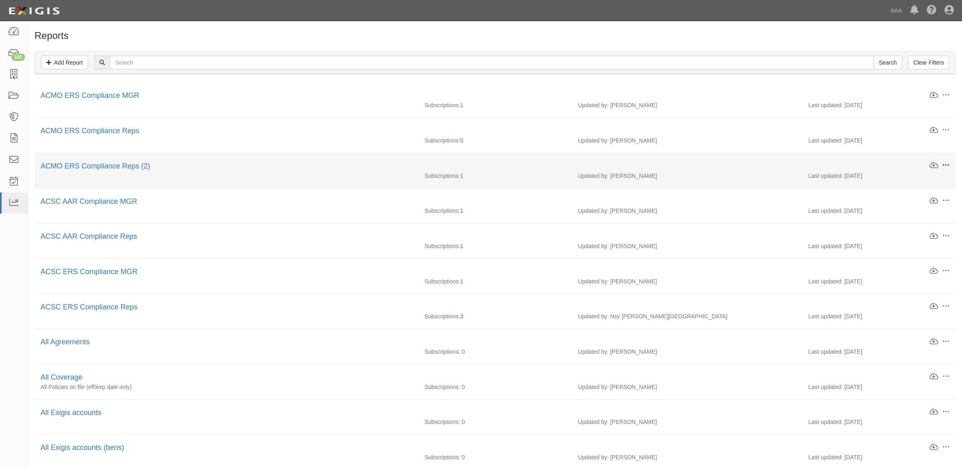
click at [946, 165] on span at bounding box center [945, 164] width 7 height 7
click at [894, 168] on link "Edit" at bounding box center [908, 164] width 64 height 15
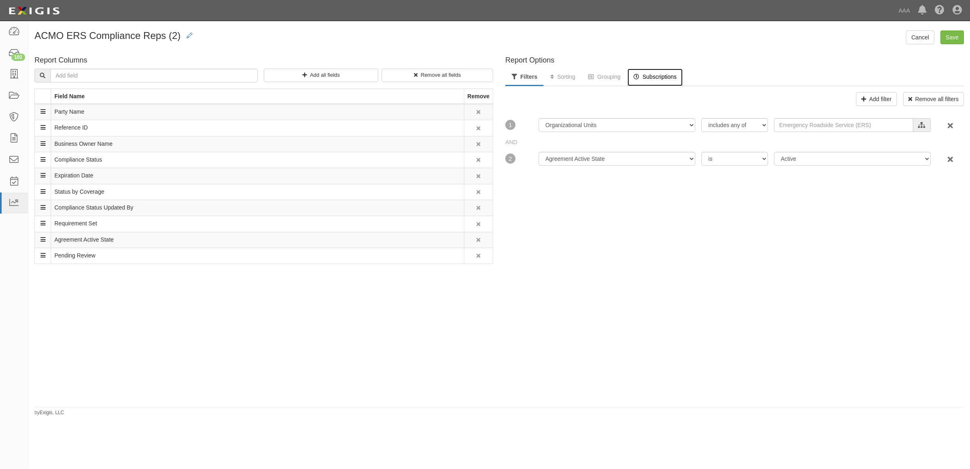
click at [674, 82] on link "Subscriptions" at bounding box center [654, 77] width 55 height 17
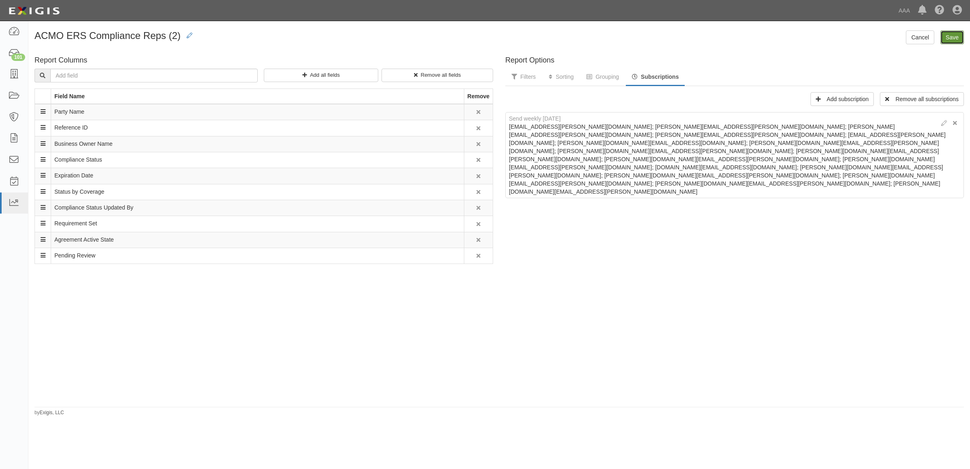
click at [950, 37] on input "Save" at bounding box center [952, 37] width 24 height 14
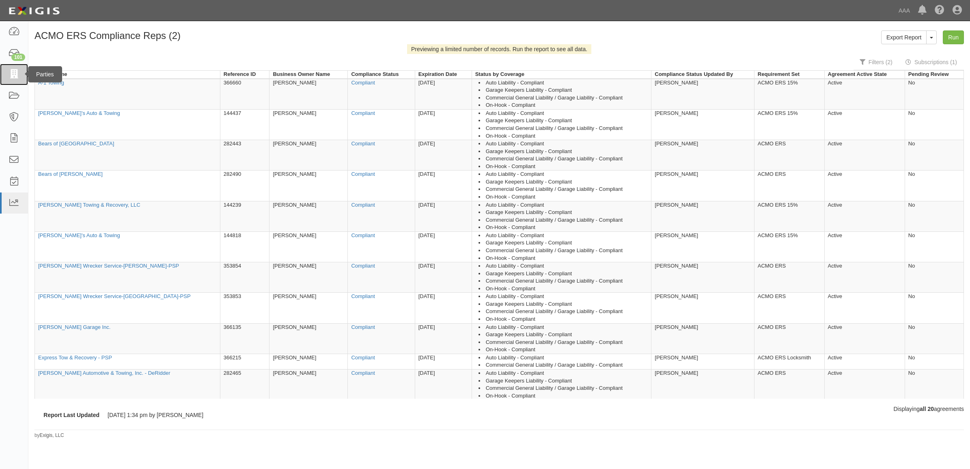
click at [14, 74] on icon at bounding box center [13, 74] width 11 height 9
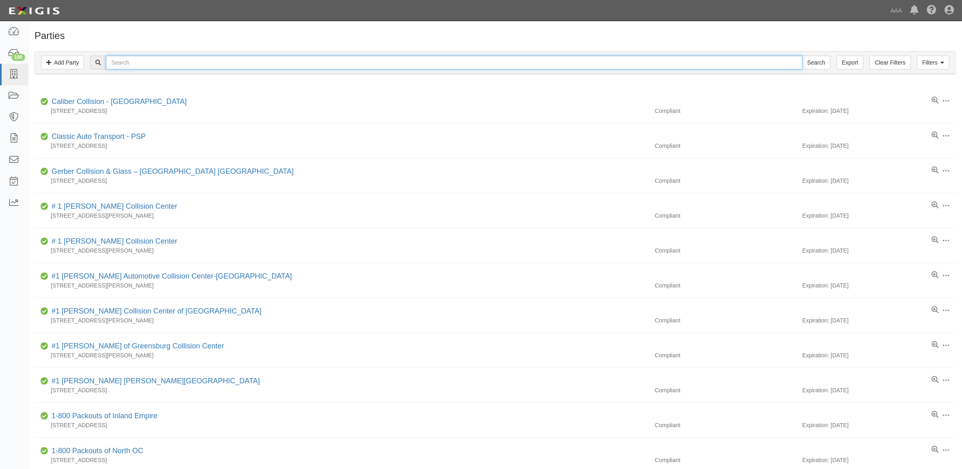
click at [333, 67] on input "text" at bounding box center [454, 63] width 696 height 14
paste input "10150"
type input "10150"
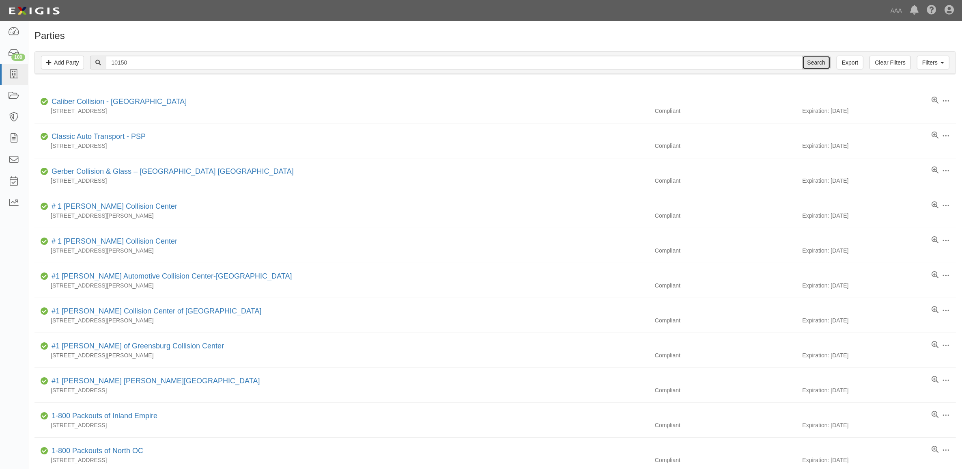
click at [814, 65] on input "Search" at bounding box center [816, 63] width 28 height 14
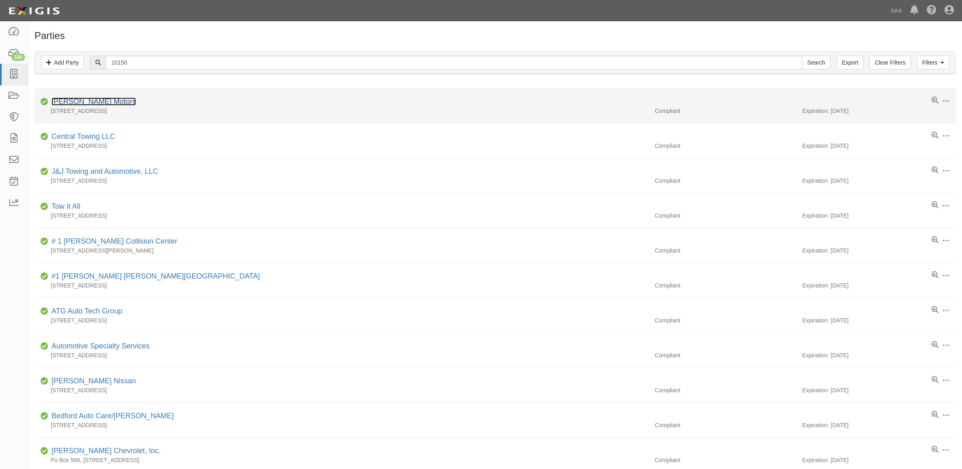
click at [92, 104] on link "[PERSON_NAME] Motors" at bounding box center [94, 101] width 84 height 8
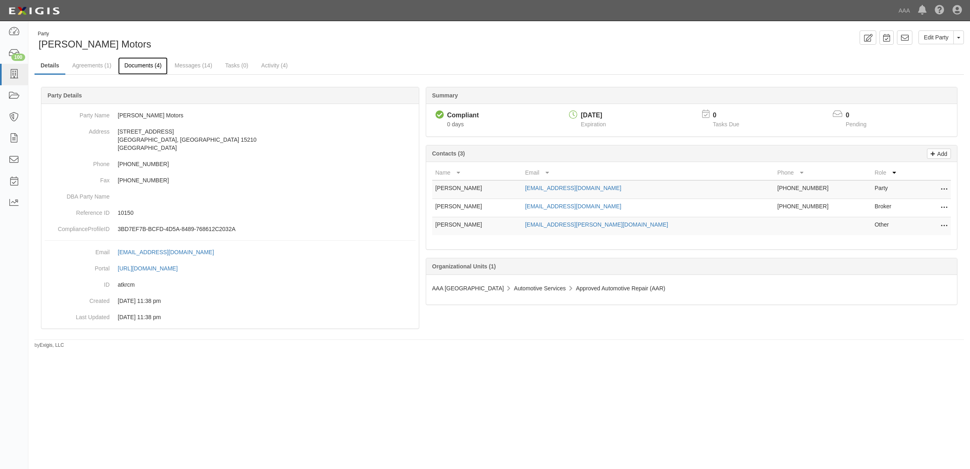
click at [150, 65] on link "Documents (4)" at bounding box center [142, 65] width 49 height 17
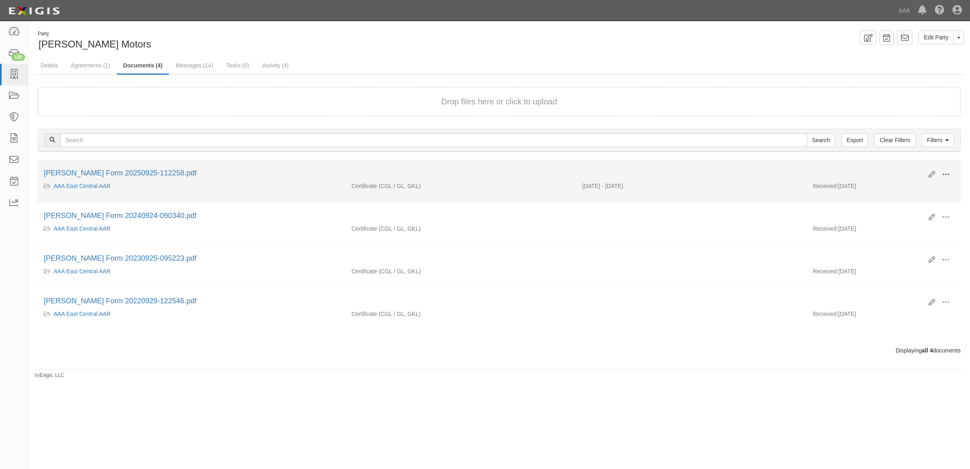
click at [943, 173] on span at bounding box center [945, 174] width 7 height 7
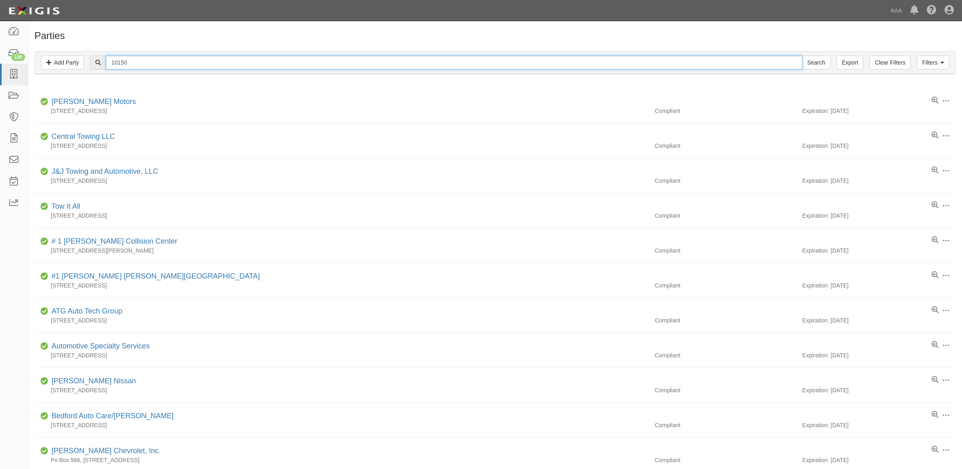
click at [137, 57] on input "10150" at bounding box center [454, 63] width 696 height 14
paste input "474"
type input "10474"
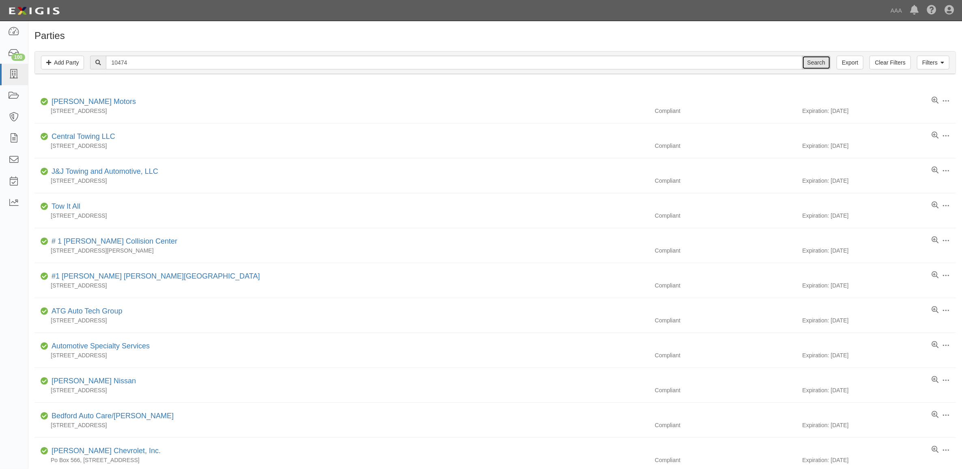
click at [817, 60] on input "Search" at bounding box center [816, 63] width 28 height 14
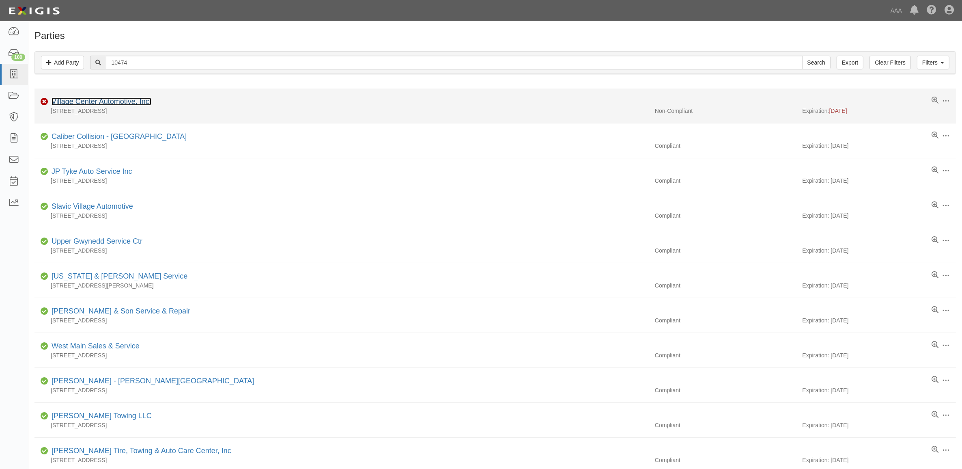
click at [126, 102] on link "Village Center Automotive, Inc." at bounding box center [102, 101] width 100 height 8
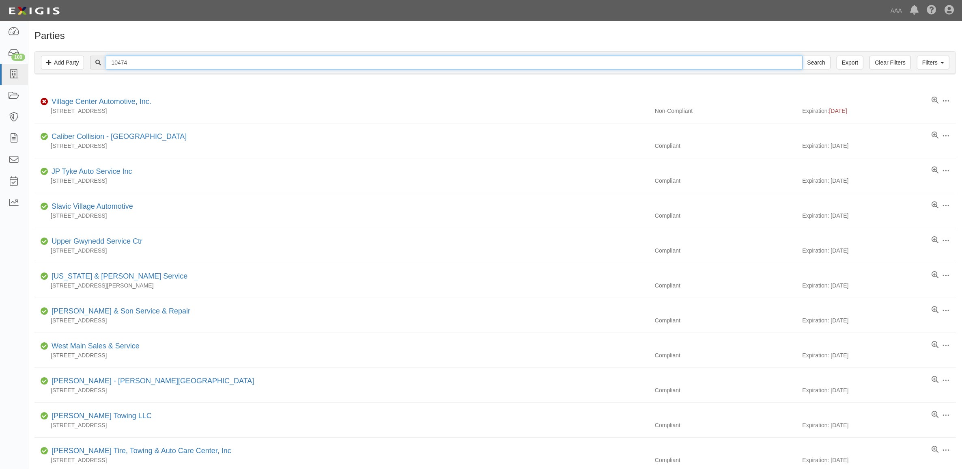
click at [188, 64] on input "10474" at bounding box center [454, 63] width 696 height 14
paste input "550323"
type input "550323"
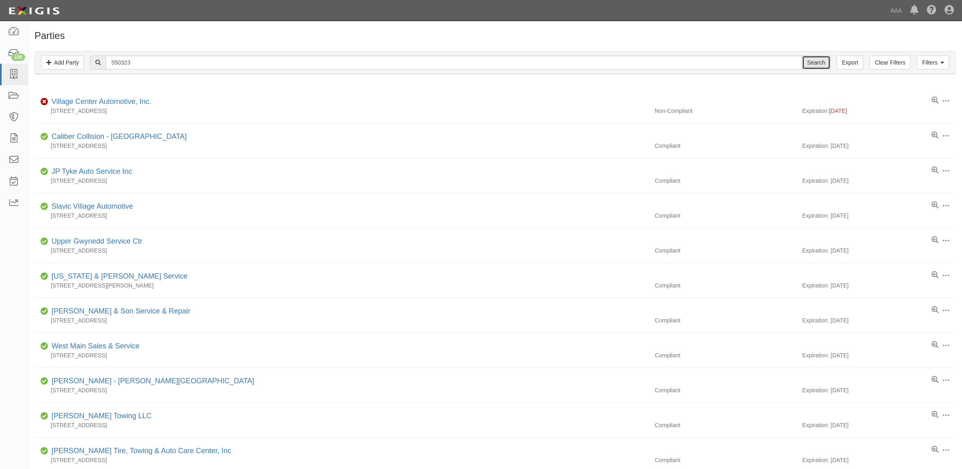
click at [821, 61] on input "Search" at bounding box center [816, 63] width 28 height 14
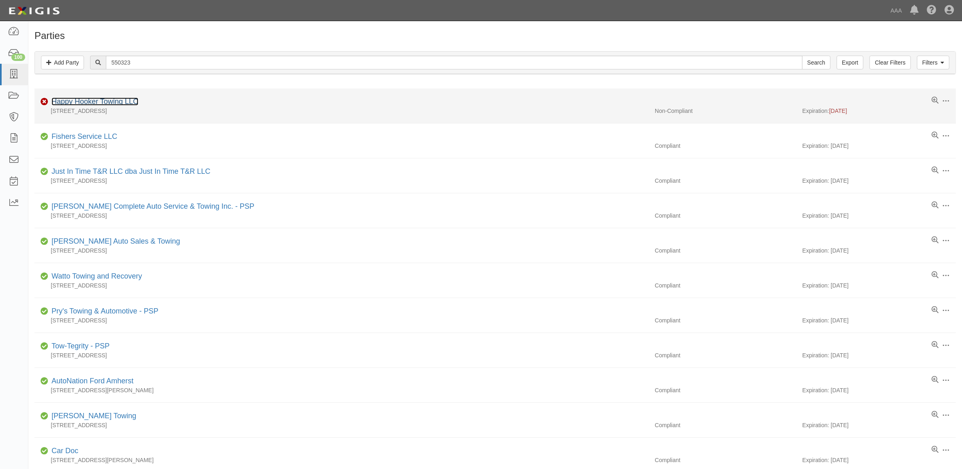
click at [115, 102] on link "Happy Hooker Towing LLC" at bounding box center [95, 101] width 87 height 8
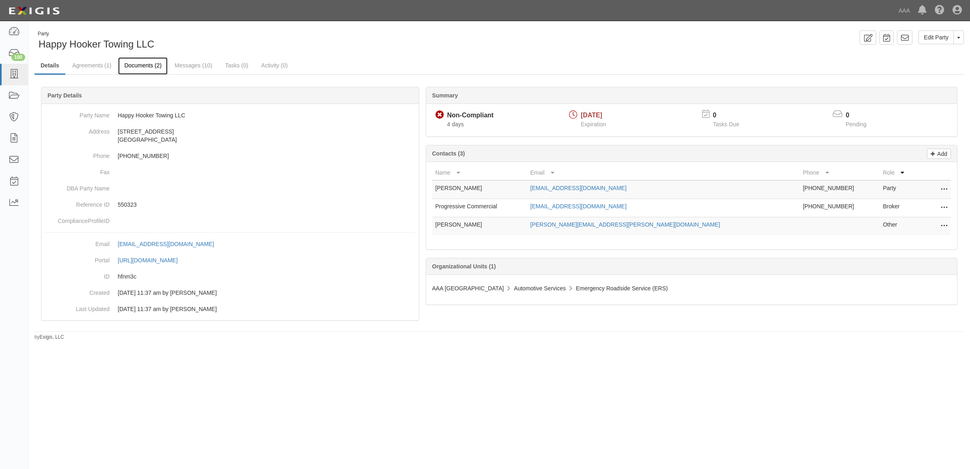
click at [138, 68] on link "Documents (2)" at bounding box center [142, 65] width 49 height 17
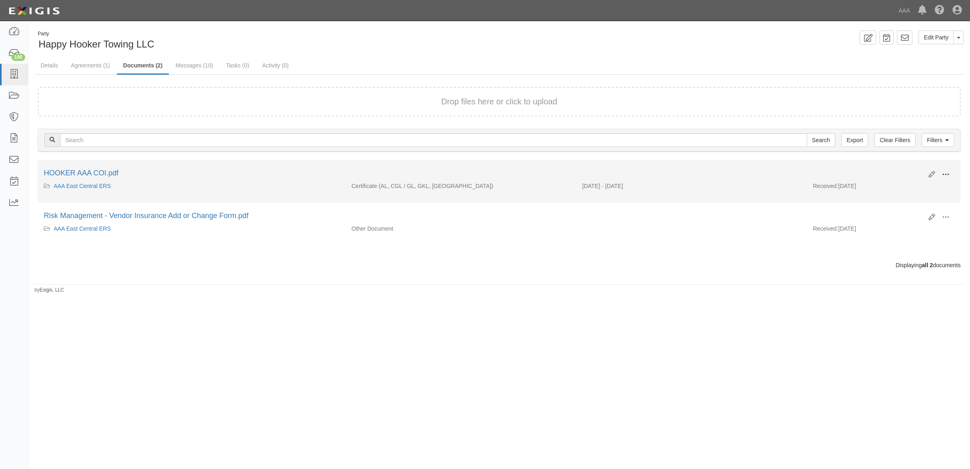
click at [944, 174] on span at bounding box center [945, 174] width 7 height 7
click at [929, 182] on link "View" at bounding box center [906, 186] width 64 height 15
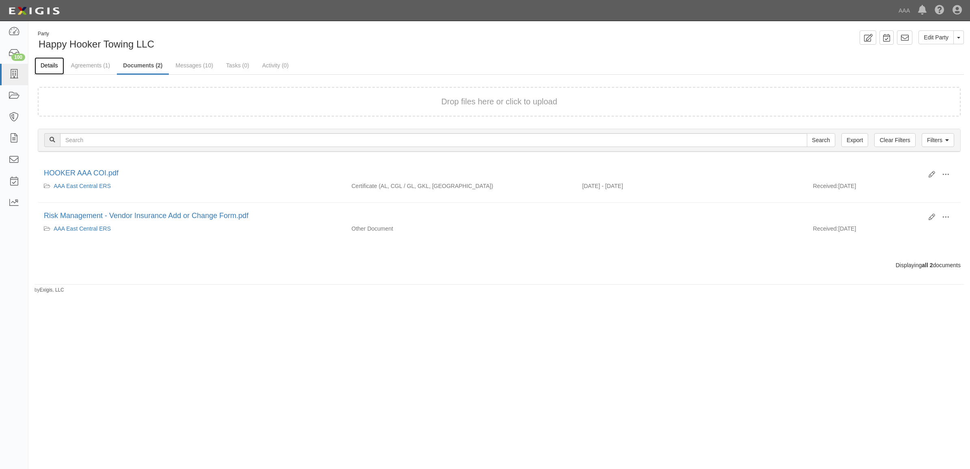
click at [47, 64] on link "Details" at bounding box center [49, 65] width 30 height 17
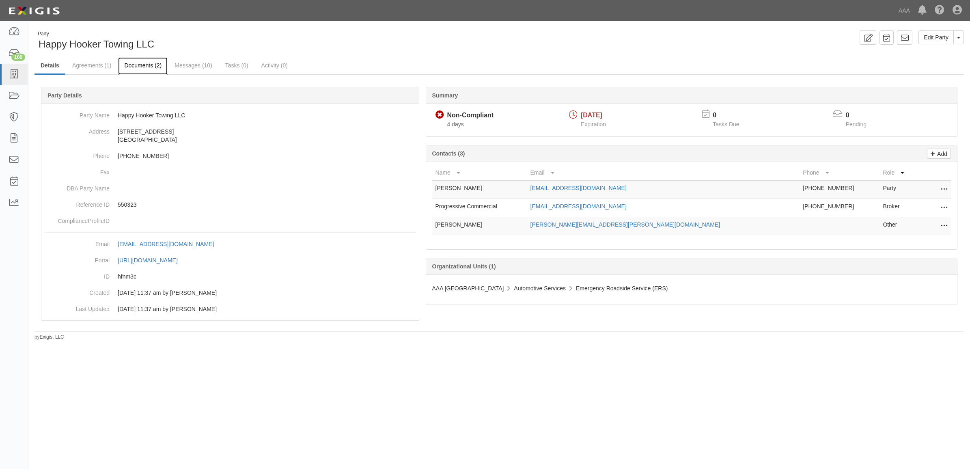
drag, startPoint x: 146, startPoint y: 59, endPoint x: 151, endPoint y: 61, distance: 5.3
click at [146, 59] on link "Documents (2)" at bounding box center [142, 65] width 49 height 17
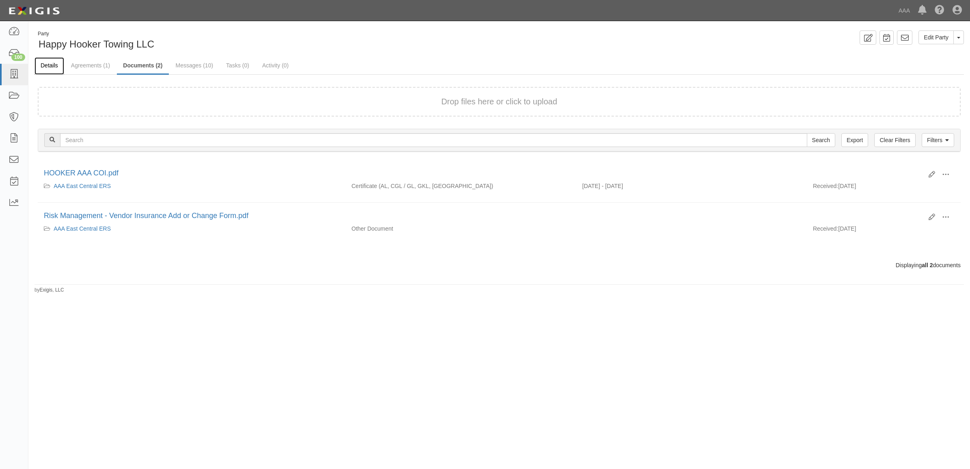
click at [47, 65] on link "Details" at bounding box center [49, 65] width 30 height 17
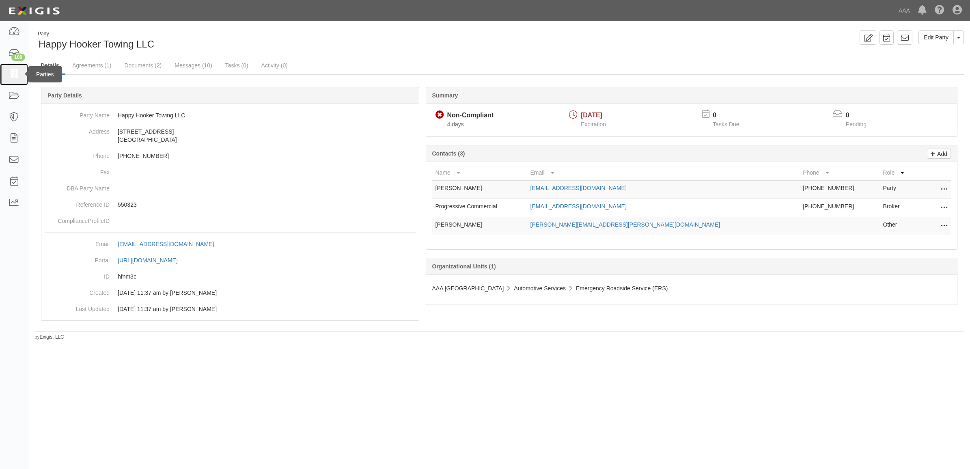
click at [15, 68] on link at bounding box center [14, 75] width 28 height 22
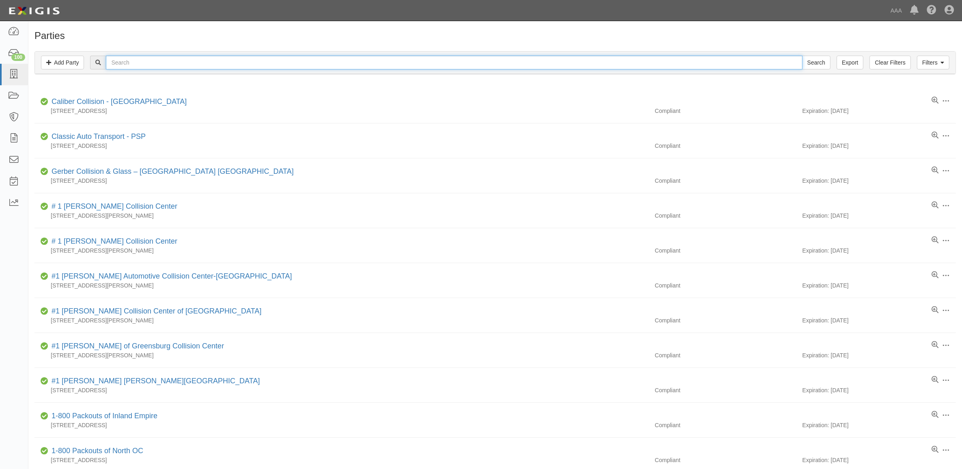
click at [213, 65] on input "text" at bounding box center [454, 63] width 696 height 14
paste input "550542"
type input "550542"
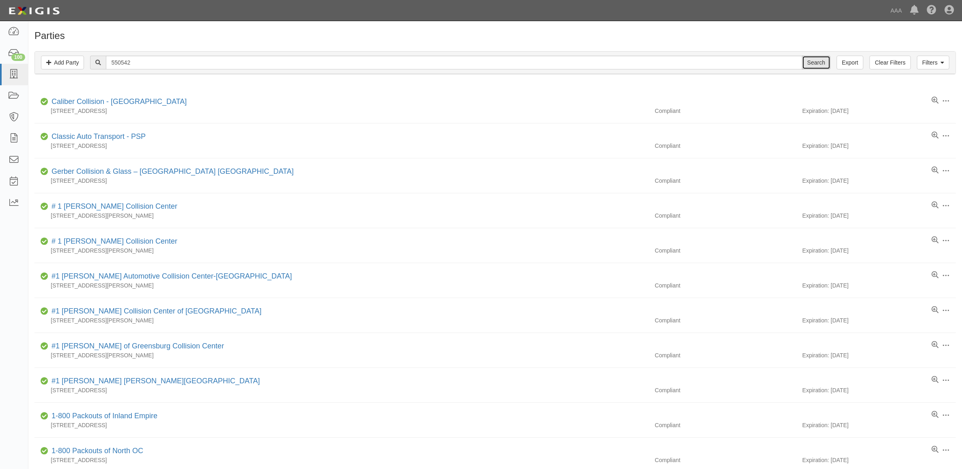
click at [809, 59] on input "Search" at bounding box center [816, 63] width 28 height 14
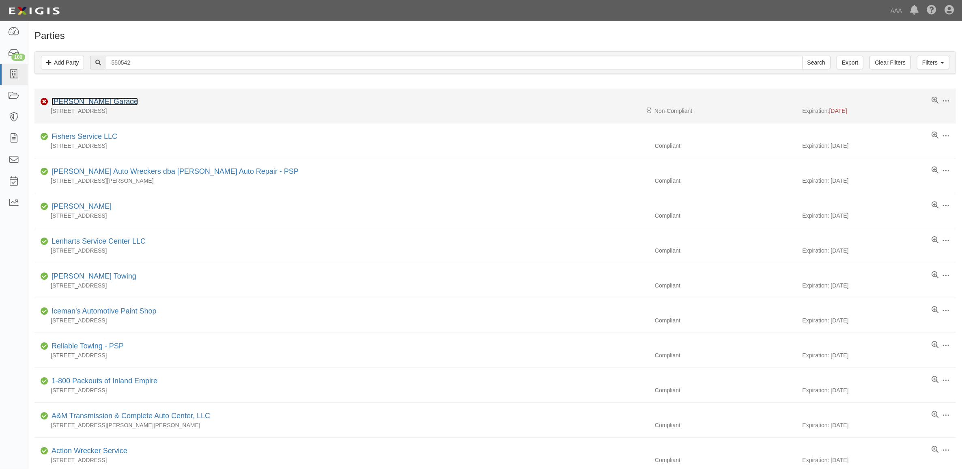
click at [78, 99] on link "[PERSON_NAME] Garage" at bounding box center [95, 101] width 86 height 8
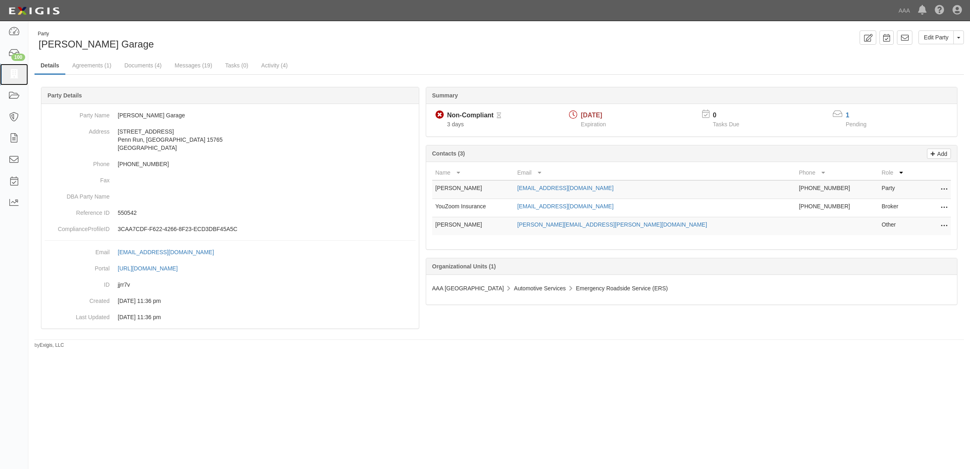
drag, startPoint x: 15, startPoint y: 74, endPoint x: 48, endPoint y: 84, distance: 34.2
click at [15, 74] on icon at bounding box center [13, 74] width 11 height 9
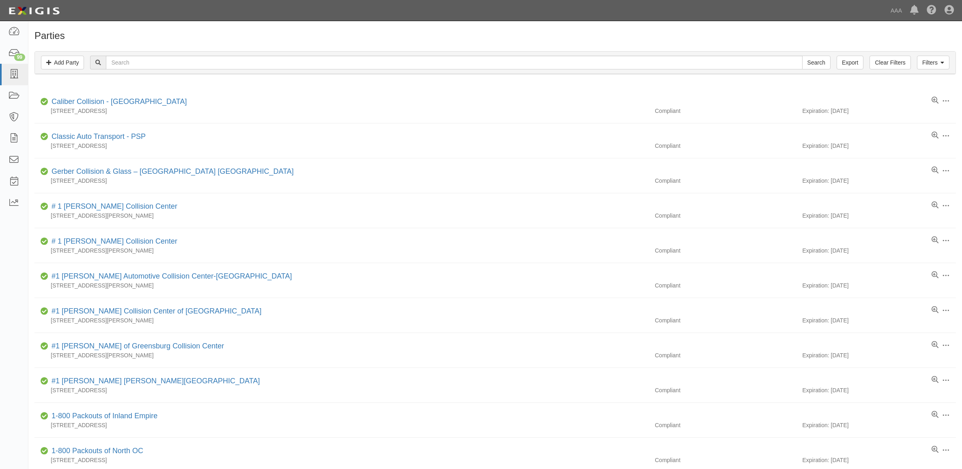
click at [148, 64] on input "text" at bounding box center [454, 63] width 696 height 14
type input "23113"
click at [812, 66] on input "Search" at bounding box center [816, 63] width 28 height 14
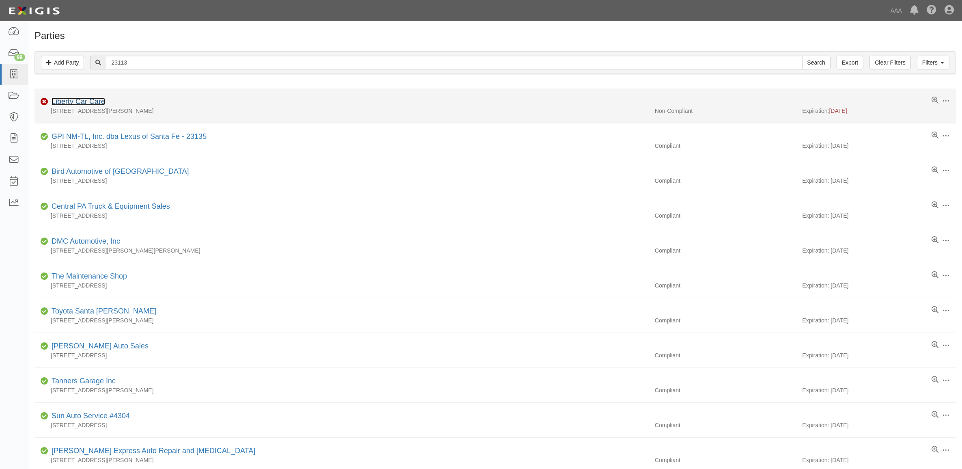
click at [92, 105] on link "Liberty Car Care" at bounding box center [79, 101] width 54 height 8
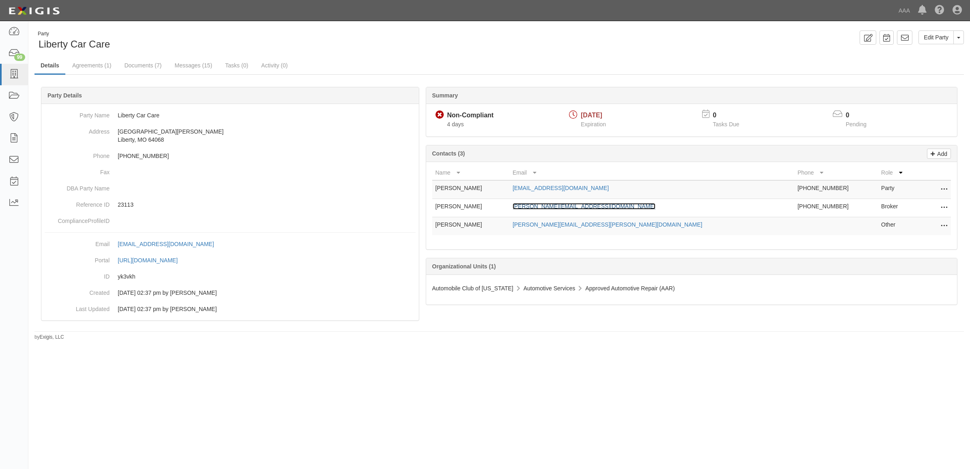
click at [590, 205] on link "[PERSON_NAME][EMAIL_ADDRESS][DOMAIN_NAME]" at bounding box center [583, 206] width 143 height 6
click at [148, 61] on link "Documents (7)" at bounding box center [142, 65] width 49 height 17
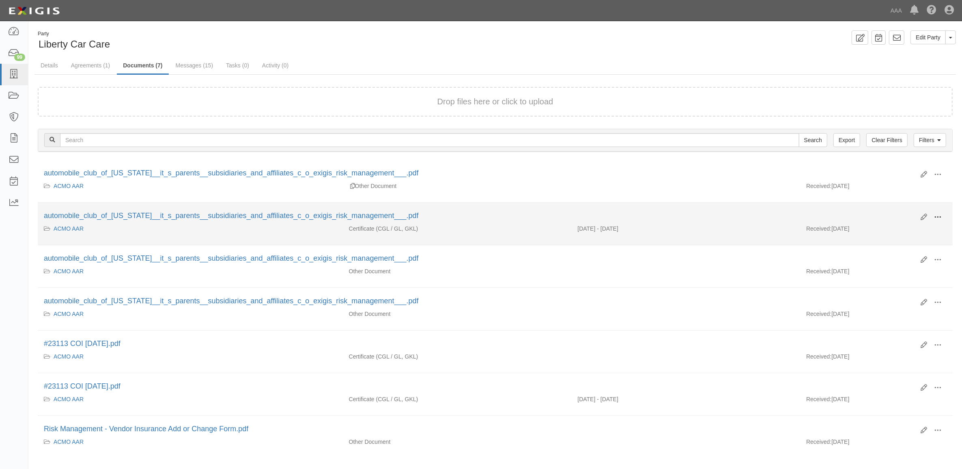
click at [939, 216] on span at bounding box center [937, 216] width 7 height 7
click at [907, 226] on link "View" at bounding box center [898, 228] width 64 height 15
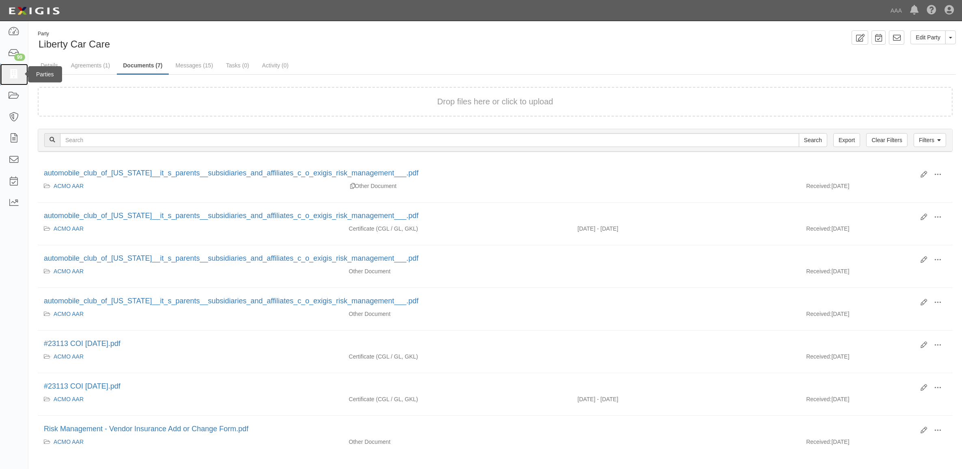
click at [15, 77] on icon at bounding box center [13, 74] width 11 height 9
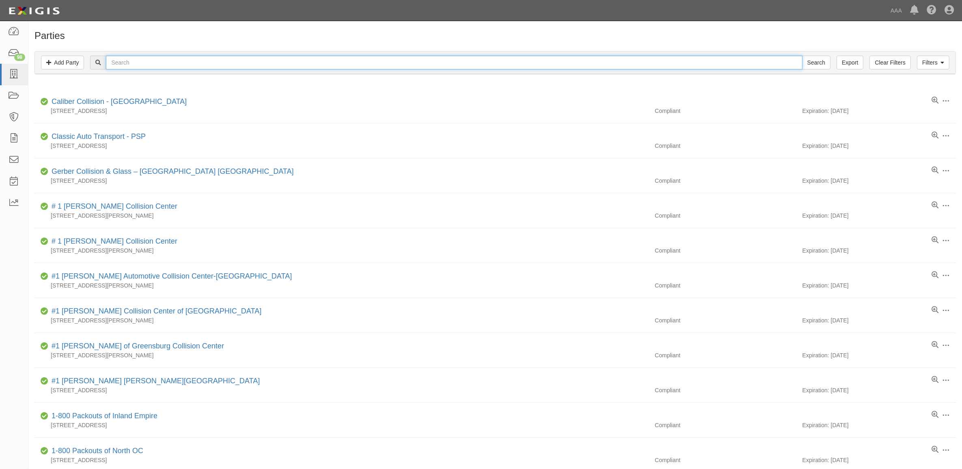
click at [167, 68] on input "text" at bounding box center [454, 63] width 696 height 14
paste input "365395"
type input "365395"
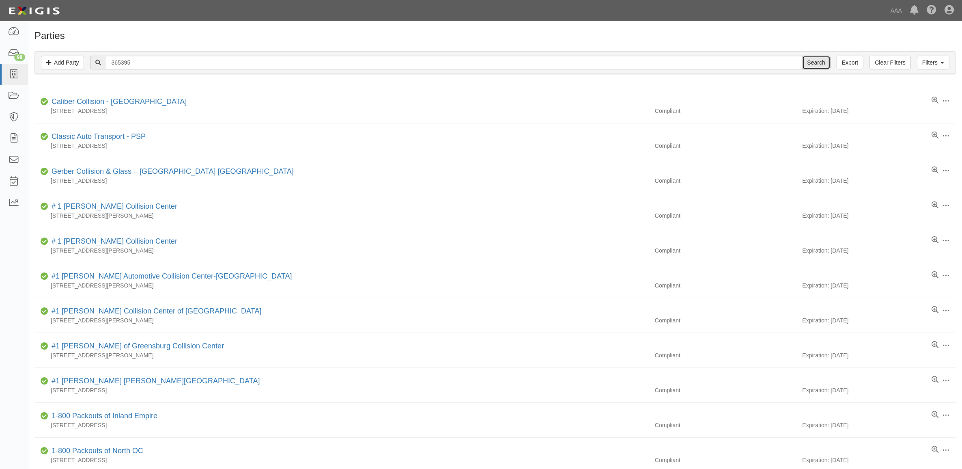
click at [811, 63] on input "Search" at bounding box center [816, 63] width 28 height 14
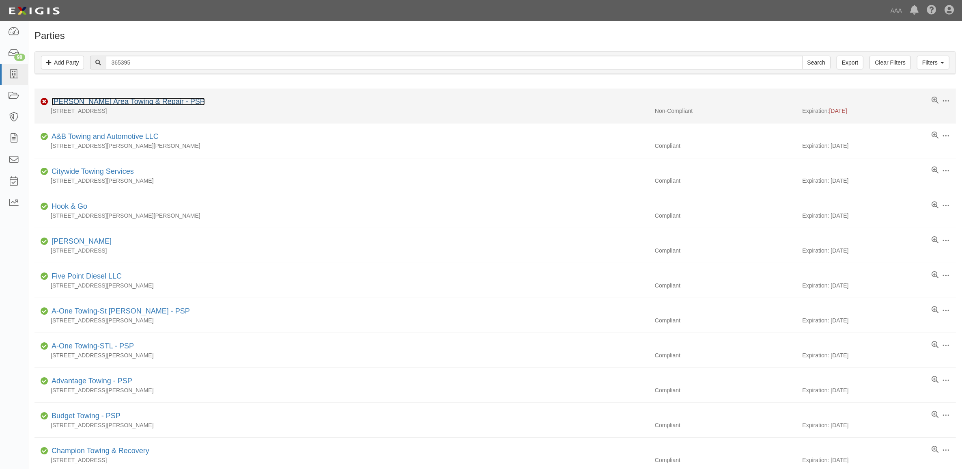
click at [125, 98] on link "[PERSON_NAME] Area Towing & Repair - PSP" at bounding box center [128, 101] width 153 height 8
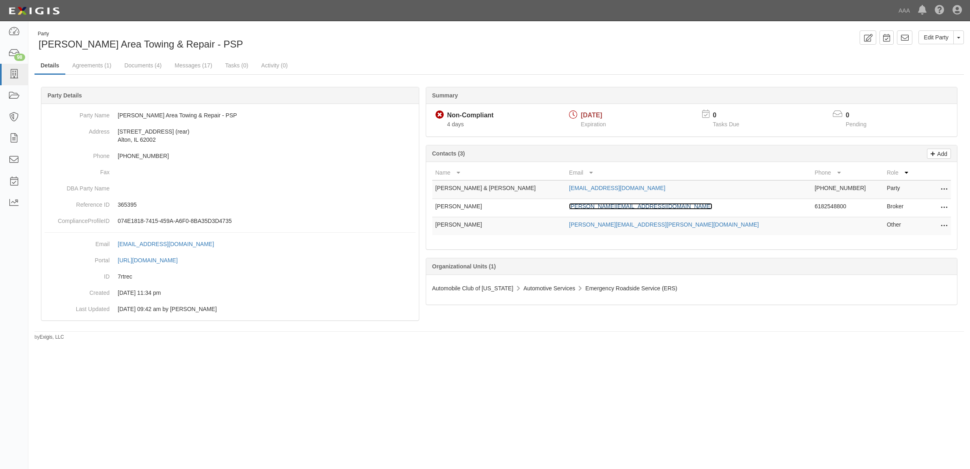
click at [609, 208] on link "[PERSON_NAME][EMAIL_ADDRESS][DOMAIN_NAME]" at bounding box center [640, 206] width 143 height 6
click at [128, 60] on link "Documents (4)" at bounding box center [142, 65] width 49 height 17
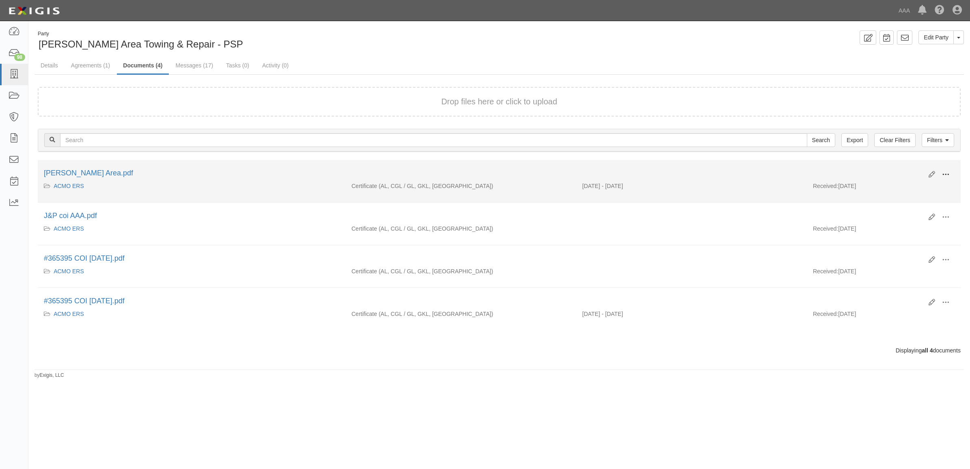
click at [944, 173] on span at bounding box center [945, 174] width 7 height 7
click at [927, 180] on link "View" at bounding box center [906, 186] width 64 height 15
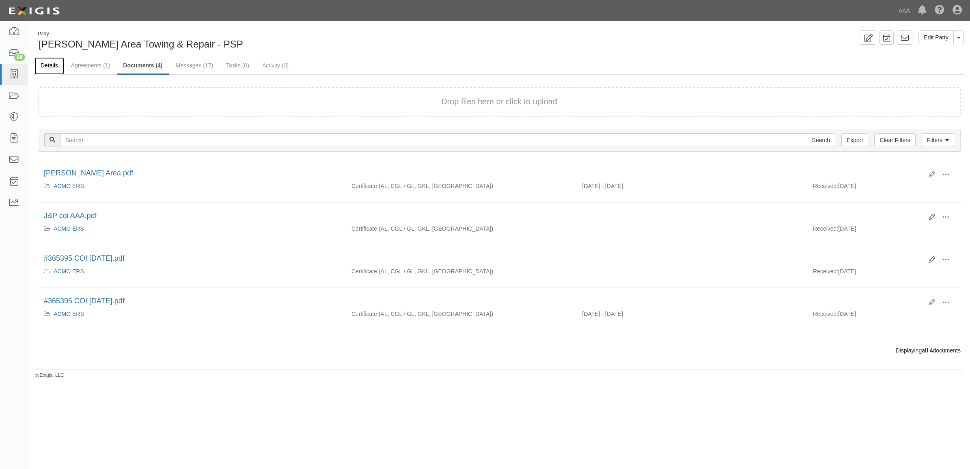
click at [55, 65] on link "Details" at bounding box center [49, 65] width 30 height 17
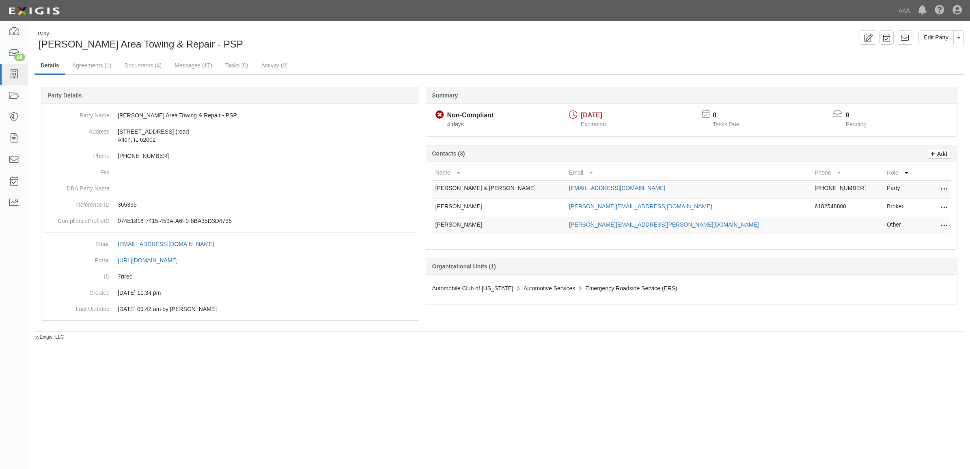
click at [940, 206] on icon at bounding box center [943, 207] width 6 height 11
click at [924, 206] on link "Edit" at bounding box center [915, 205] width 64 height 15
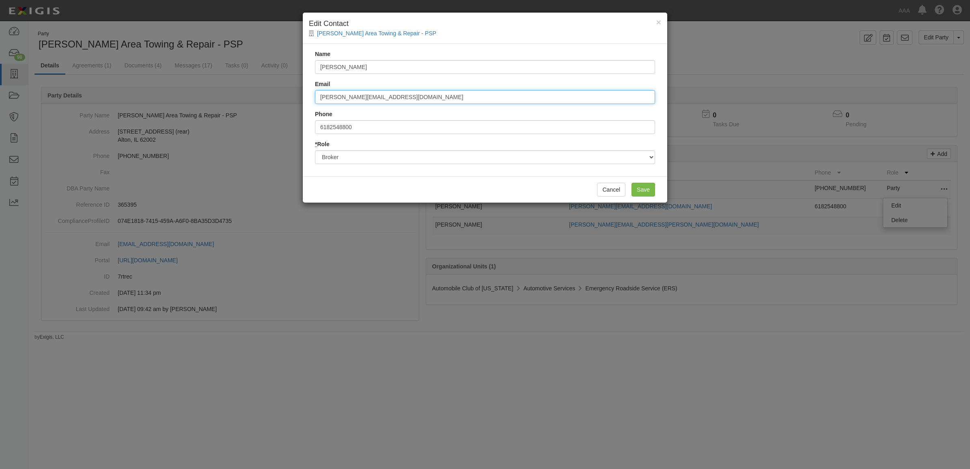
click at [353, 95] on input "nick_secureinssurance@outlook.com" at bounding box center [485, 97] width 340 height 14
type input "nick_secureinsurance@outlook.com"
click at [642, 187] on input "Save" at bounding box center [643, 190] width 24 height 14
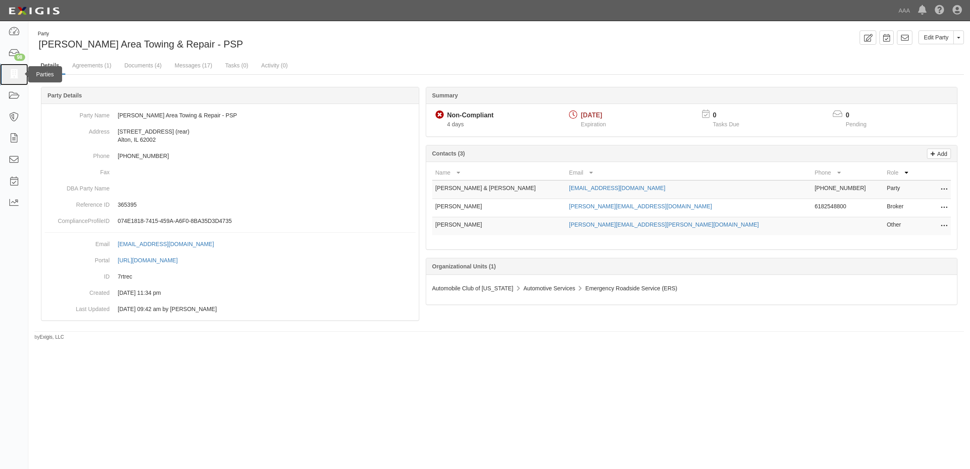
click at [19, 76] on icon at bounding box center [13, 74] width 11 height 9
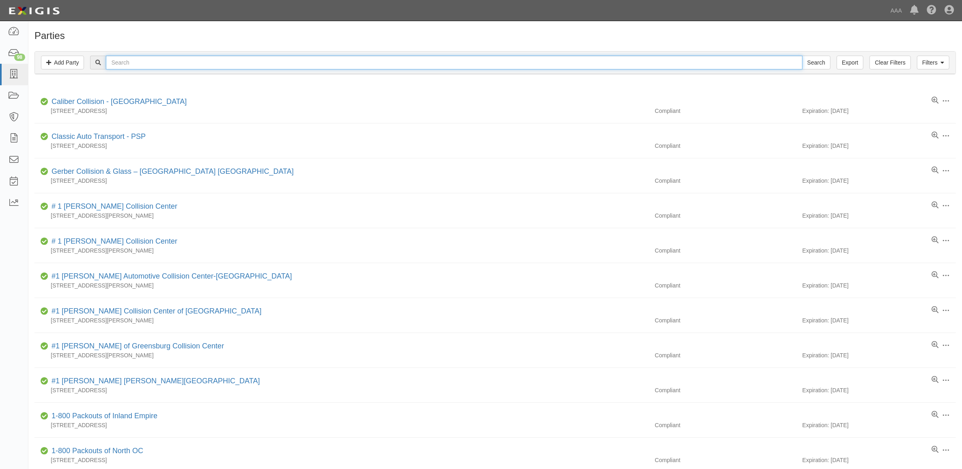
click at [246, 59] on input "text" at bounding box center [454, 63] width 696 height 14
paste input "366202"
type input "366202"
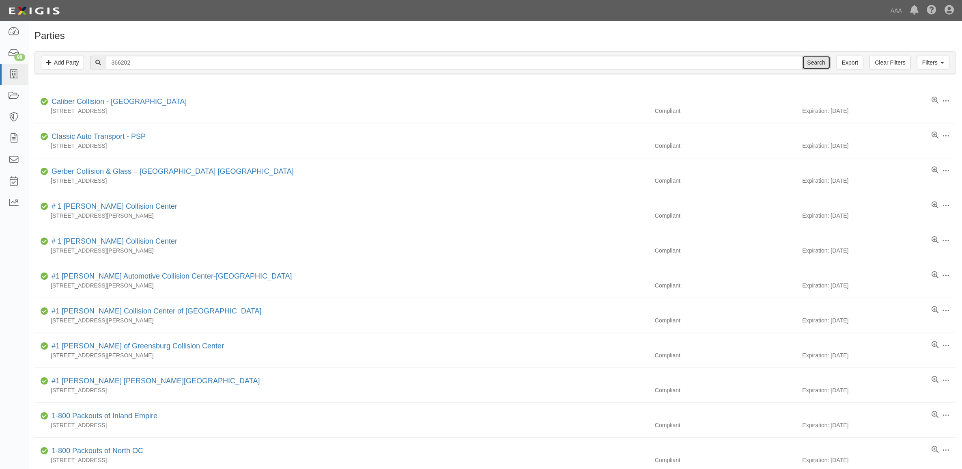
click at [814, 65] on input "Search" at bounding box center [816, 63] width 28 height 14
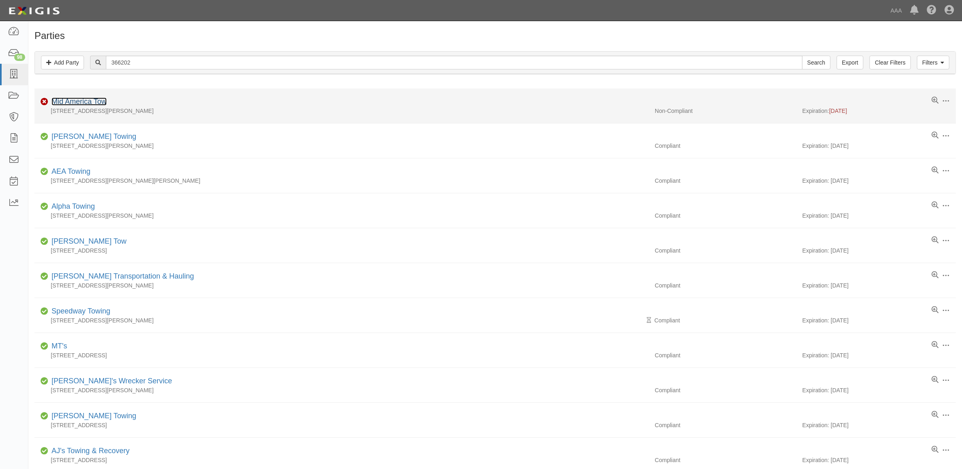
click at [98, 104] on link "Mid America Tow" at bounding box center [79, 101] width 55 height 8
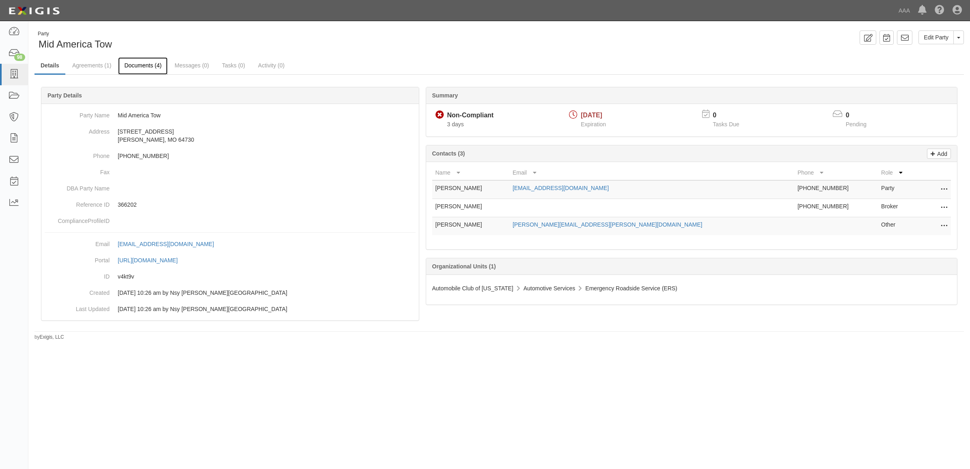
click at [157, 69] on link "Documents (4)" at bounding box center [142, 65] width 49 height 17
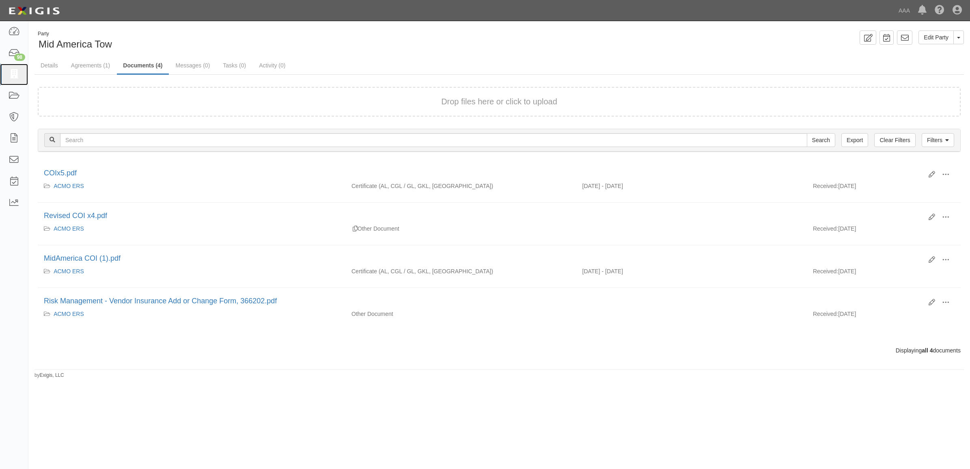
drag, startPoint x: 10, startPoint y: 80, endPoint x: 33, endPoint y: 105, distance: 34.5
click at [10, 80] on link at bounding box center [14, 75] width 28 height 22
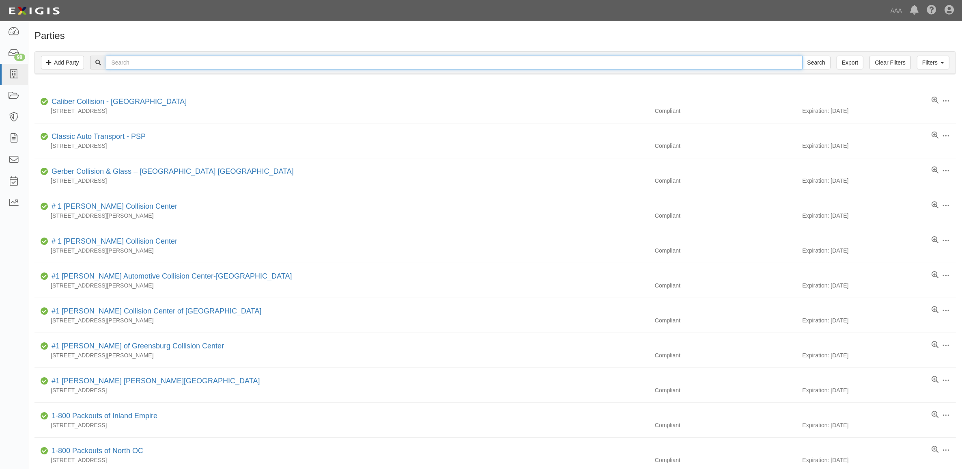
click at [206, 62] on input "text" at bounding box center [454, 63] width 696 height 14
paste input "366202"
type input "366202"
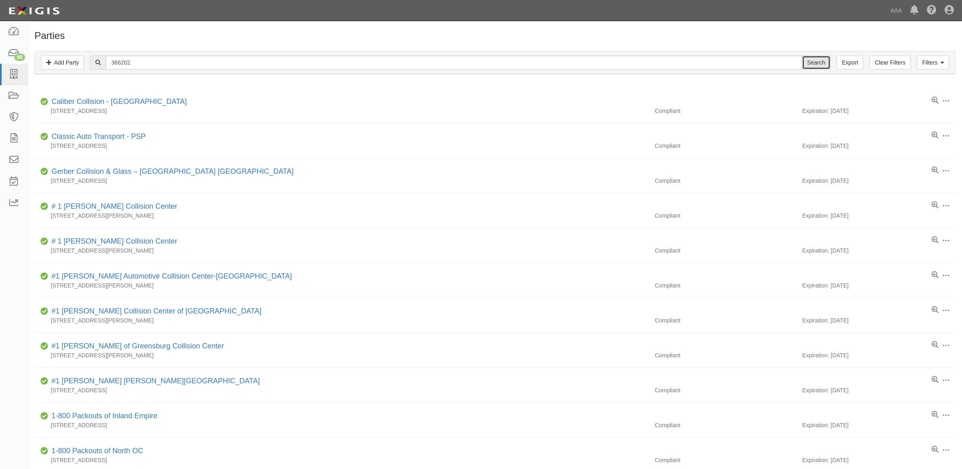
click at [818, 64] on input "Search" at bounding box center [816, 63] width 28 height 14
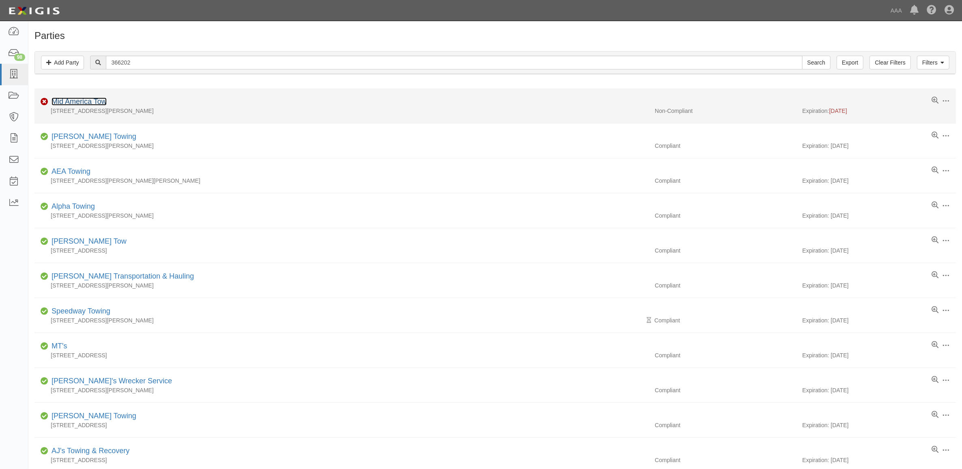
click at [98, 104] on link "Mid America Tow" at bounding box center [79, 101] width 55 height 8
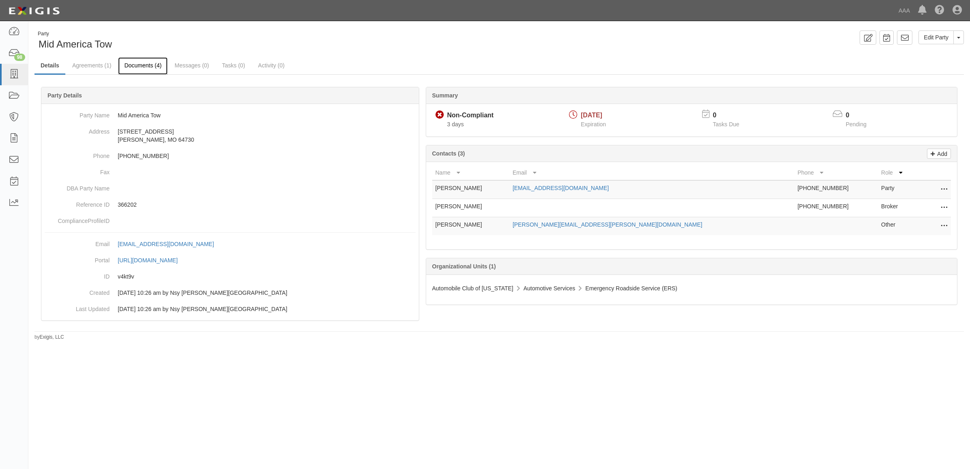
click at [131, 63] on link "Documents (4)" at bounding box center [142, 65] width 49 height 17
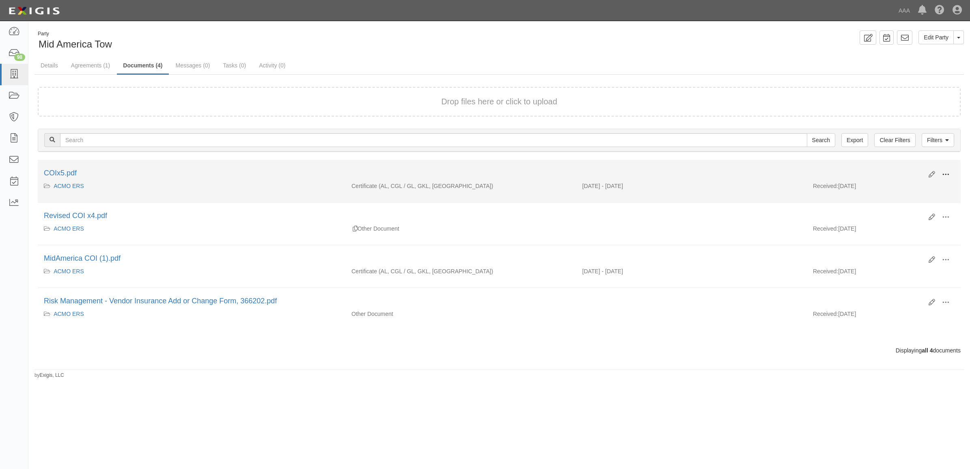
click at [946, 171] on span at bounding box center [945, 174] width 7 height 7
click at [913, 183] on link "View" at bounding box center [906, 186] width 64 height 15
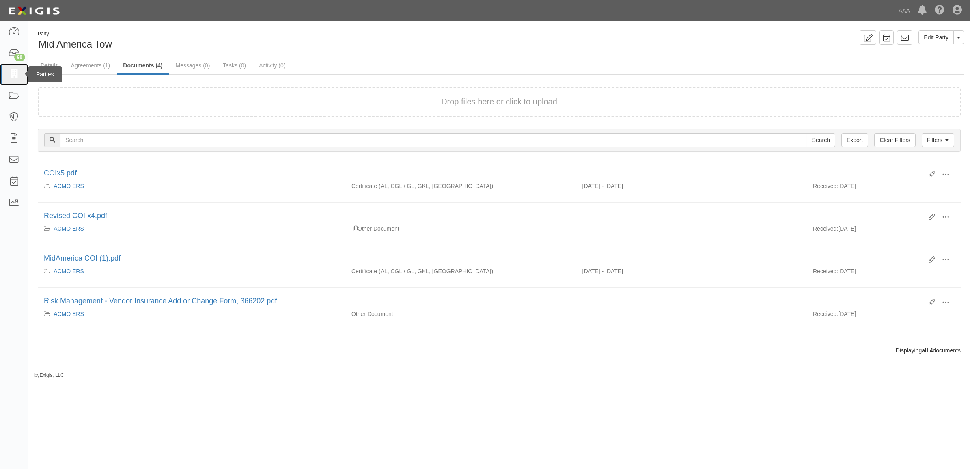
click at [13, 81] on link at bounding box center [14, 75] width 28 height 22
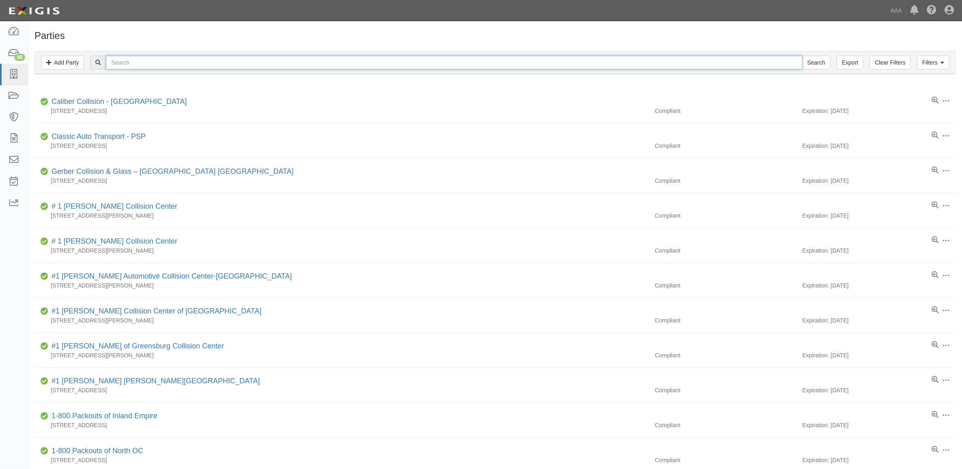
click at [256, 58] on input "text" at bounding box center [454, 63] width 696 height 14
paste input "144417"
type input "144417"
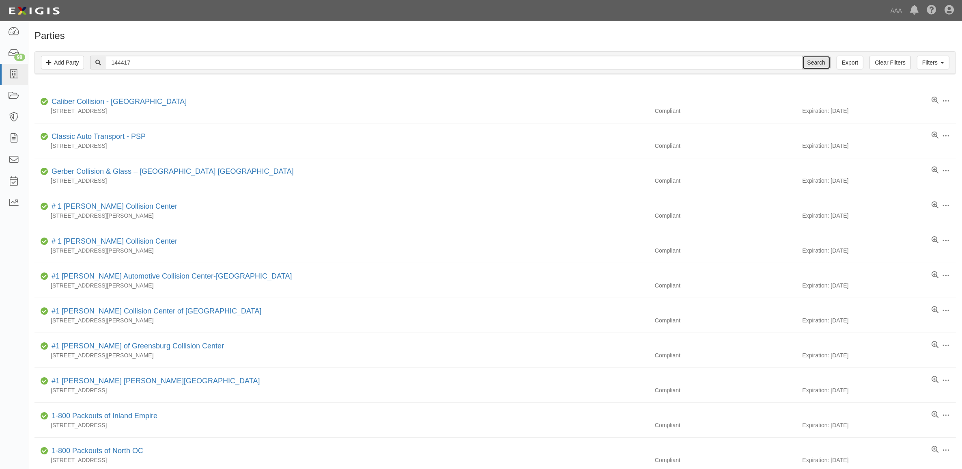
click at [804, 64] on input "Search" at bounding box center [816, 63] width 28 height 14
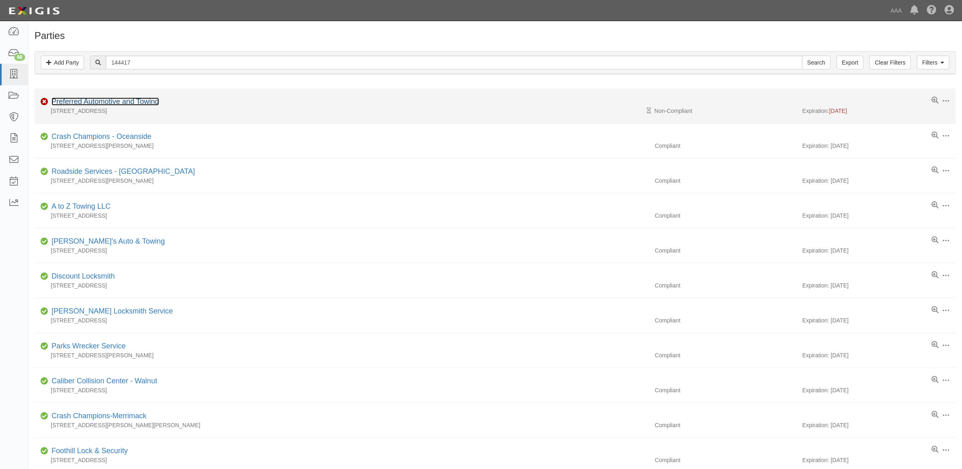
click at [111, 100] on link "Preferred Automotive and Towing" at bounding box center [106, 101] width 108 height 8
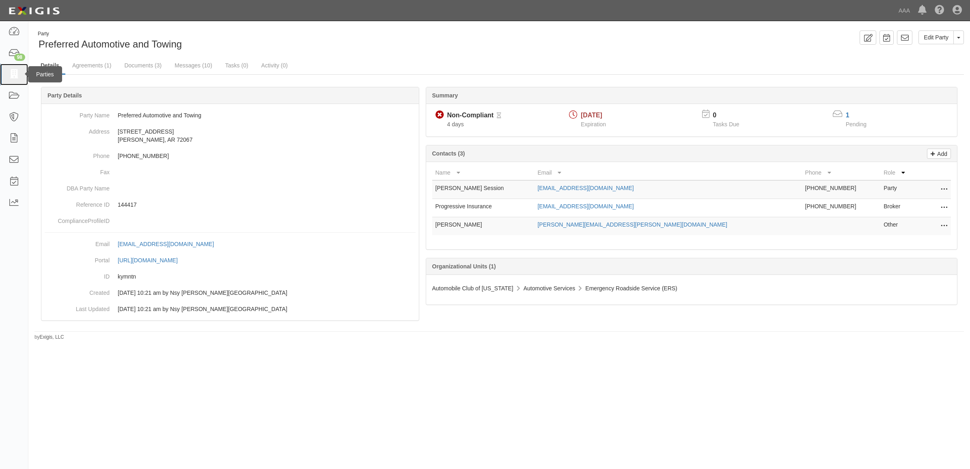
click at [15, 80] on link at bounding box center [14, 75] width 28 height 22
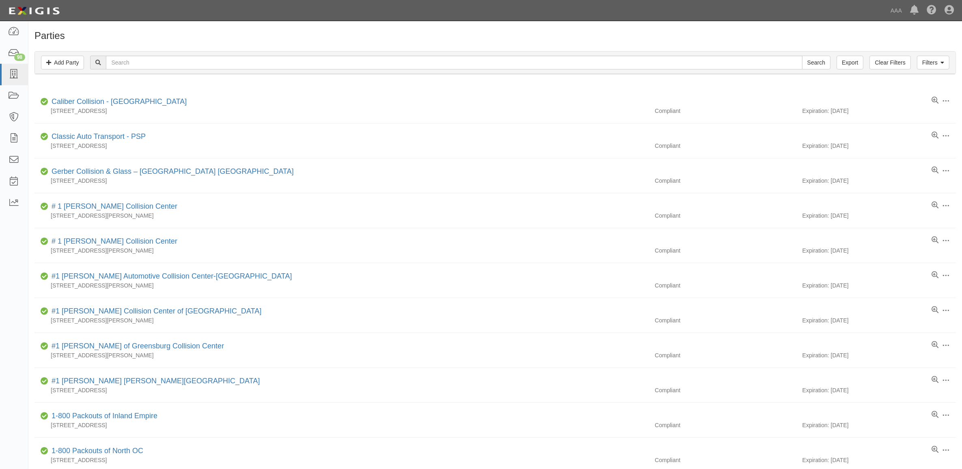
click at [197, 53] on div "Filters Add Party Clear Filters Export Search Filters" at bounding box center [495, 63] width 920 height 22
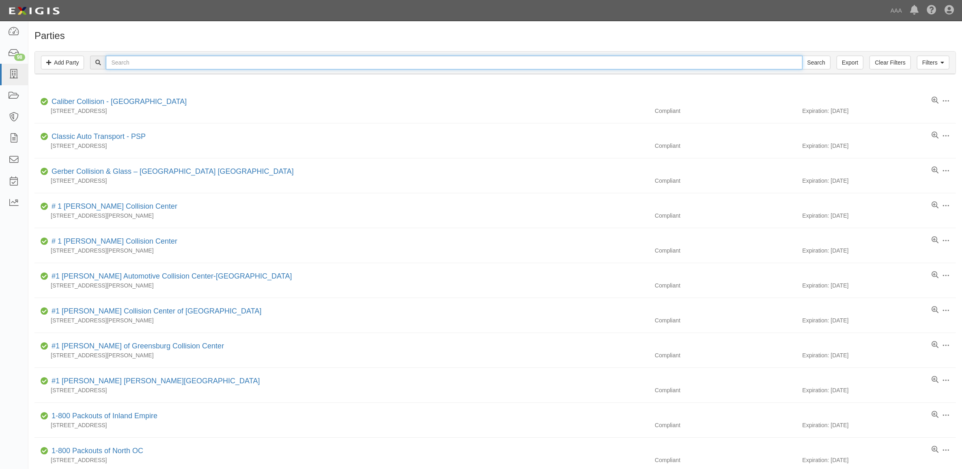
click at [199, 63] on input "text" at bounding box center [454, 63] width 696 height 14
paste input "CC184029"
type input "CC184029"
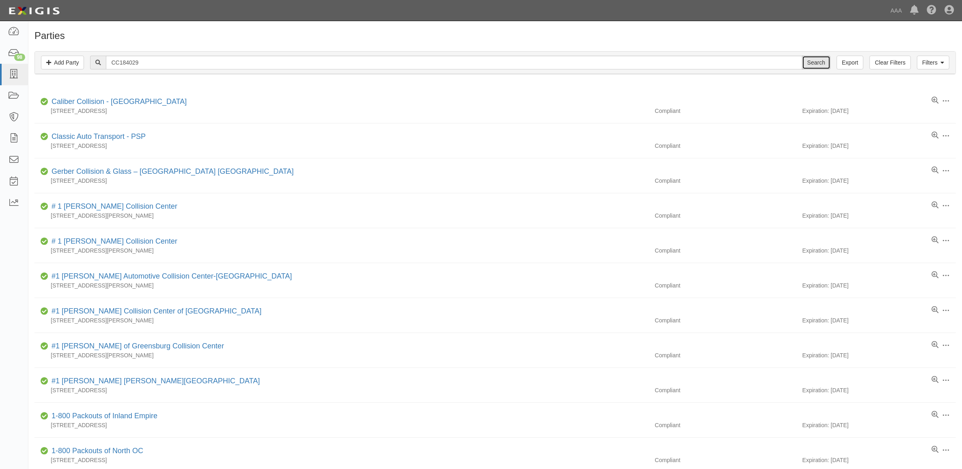
click at [826, 65] on input "Search" at bounding box center [816, 63] width 28 height 14
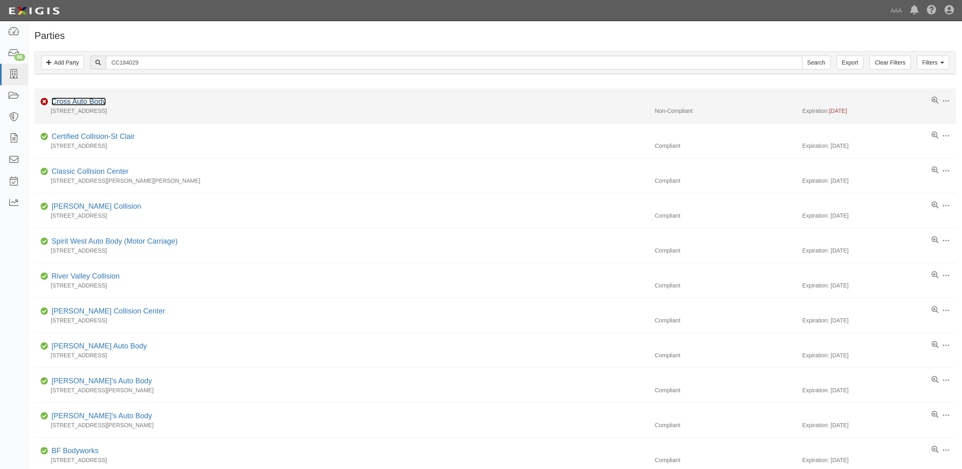
click at [89, 101] on link "Cross Auto Body" at bounding box center [79, 101] width 54 height 8
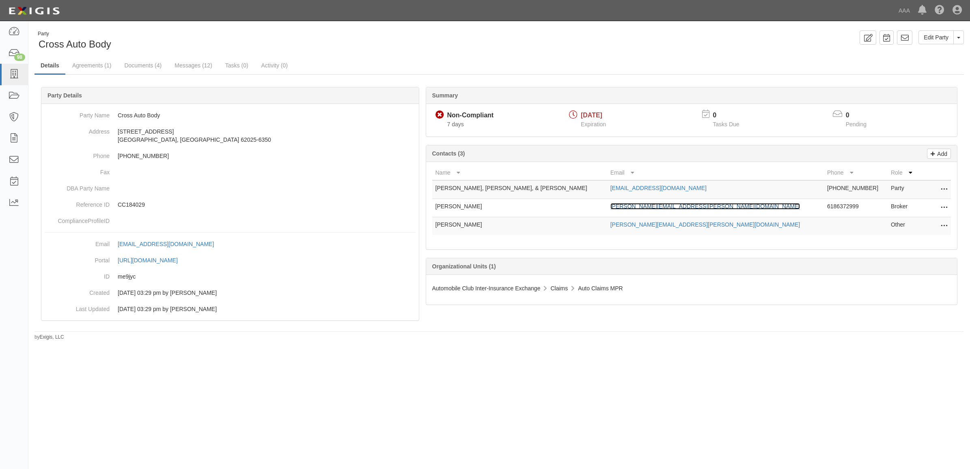
click at [640, 206] on link "[PERSON_NAME][EMAIL_ADDRESS][PERSON_NAME][DOMAIN_NAME]" at bounding box center [705, 206] width 190 height 6
drag, startPoint x: 139, startPoint y: 63, endPoint x: 178, endPoint y: 86, distance: 45.8
click at [139, 63] on link "Documents (4)" at bounding box center [142, 65] width 49 height 16
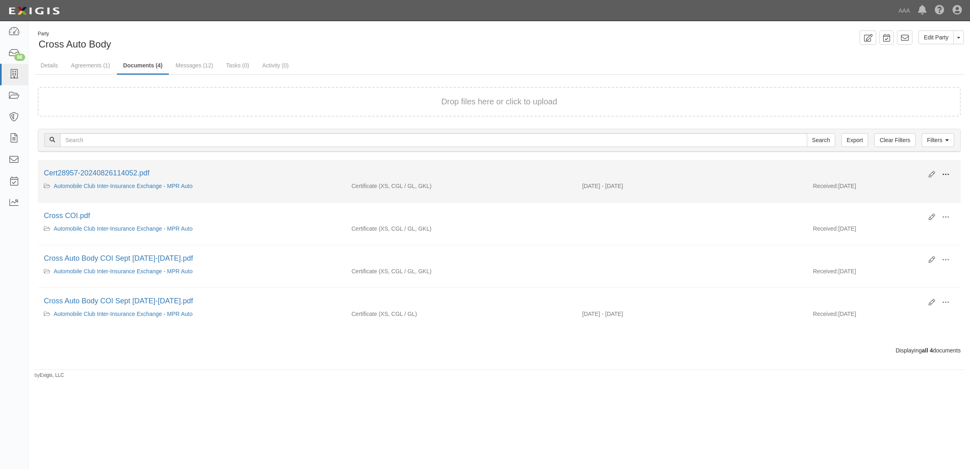
click at [946, 173] on span at bounding box center [945, 174] width 7 height 7
click at [925, 185] on link "View" at bounding box center [906, 186] width 64 height 15
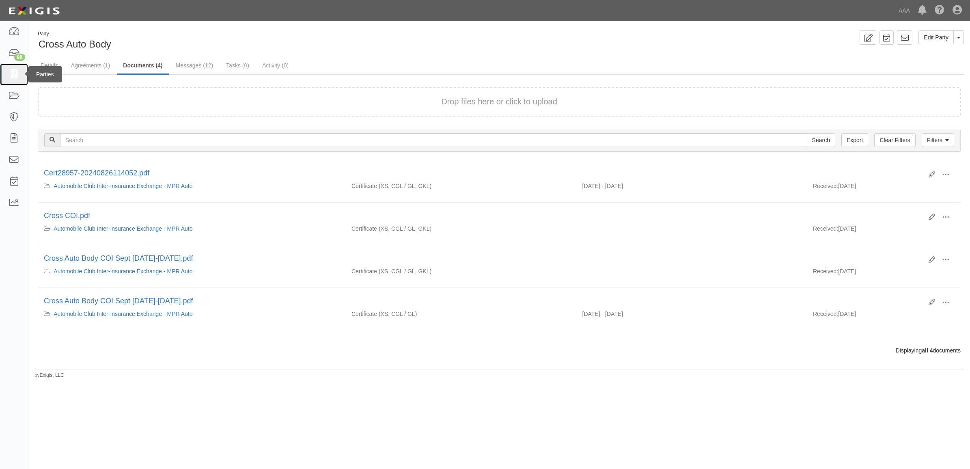
click at [13, 72] on icon at bounding box center [13, 74] width 11 height 9
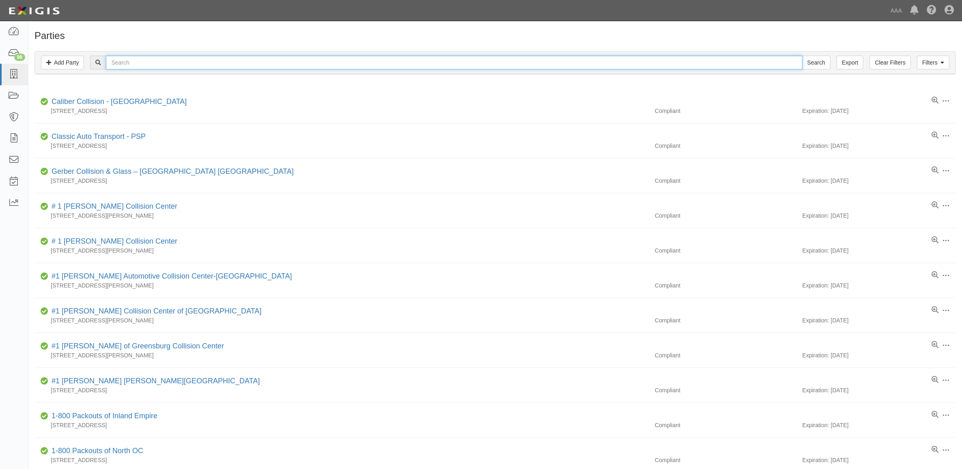
click at [181, 59] on input "text" at bounding box center [454, 63] width 696 height 14
paste input "CC192958"
type input "CC192958"
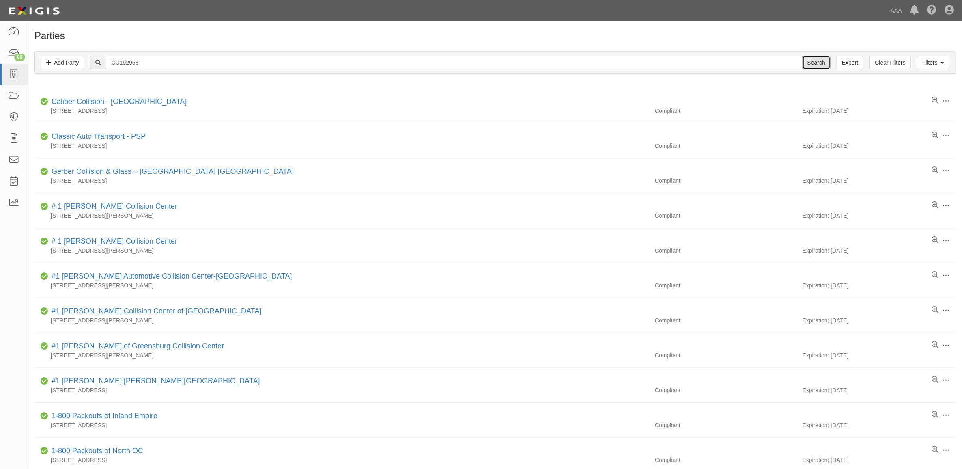
click at [824, 59] on input "Search" at bounding box center [816, 63] width 28 height 14
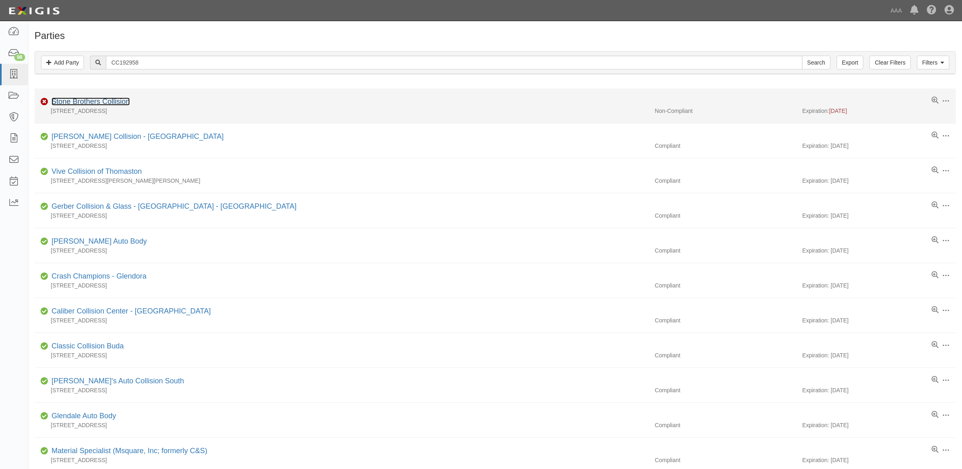
click at [86, 103] on link "Stone Brothers Collision" at bounding box center [91, 101] width 78 height 8
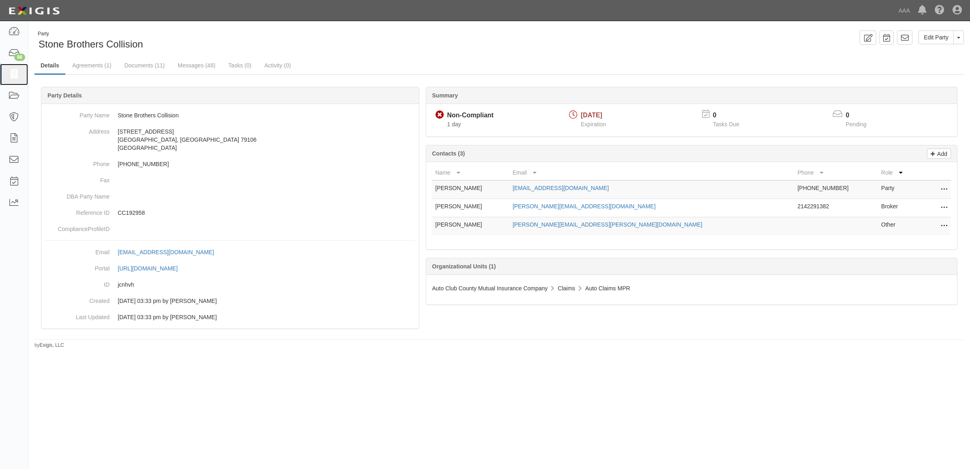
drag, startPoint x: 11, startPoint y: 72, endPoint x: 41, endPoint y: 85, distance: 33.2
click at [11, 72] on icon at bounding box center [13, 74] width 11 height 9
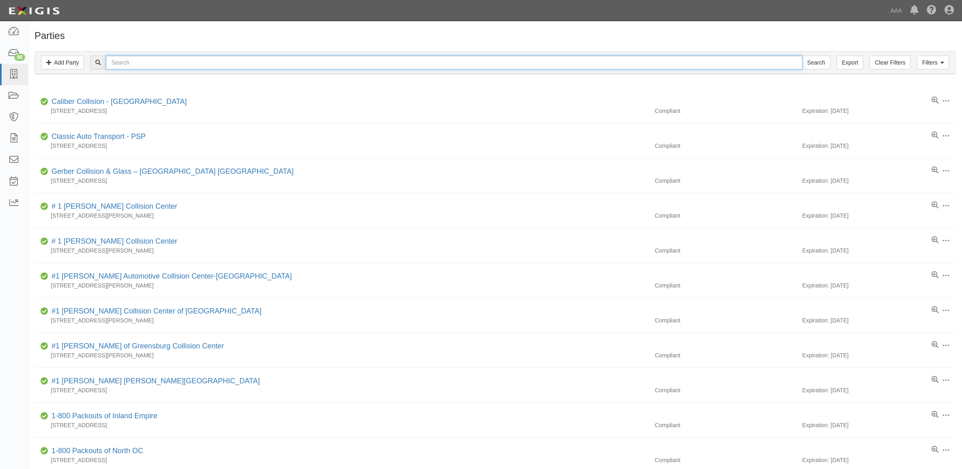
click at [186, 66] on input "text" at bounding box center [454, 63] width 696 height 14
paste input "365395"
type input "365395"
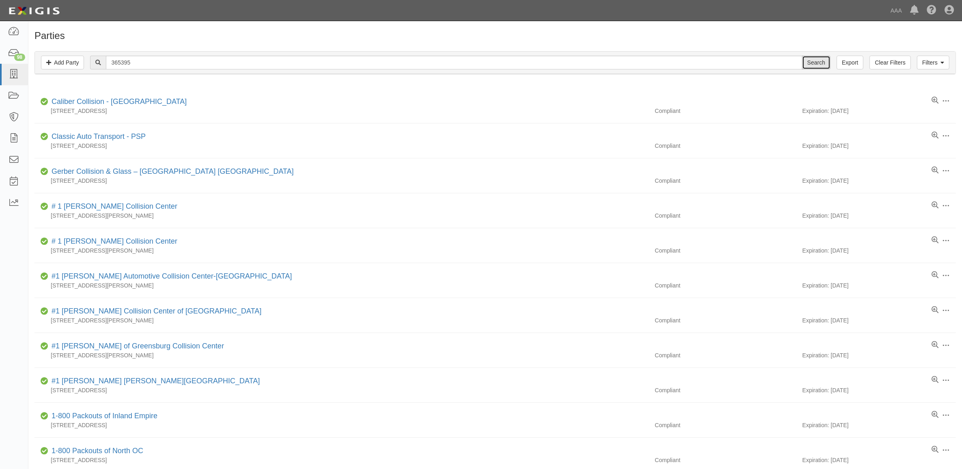
click at [822, 56] on input "Search" at bounding box center [816, 63] width 28 height 14
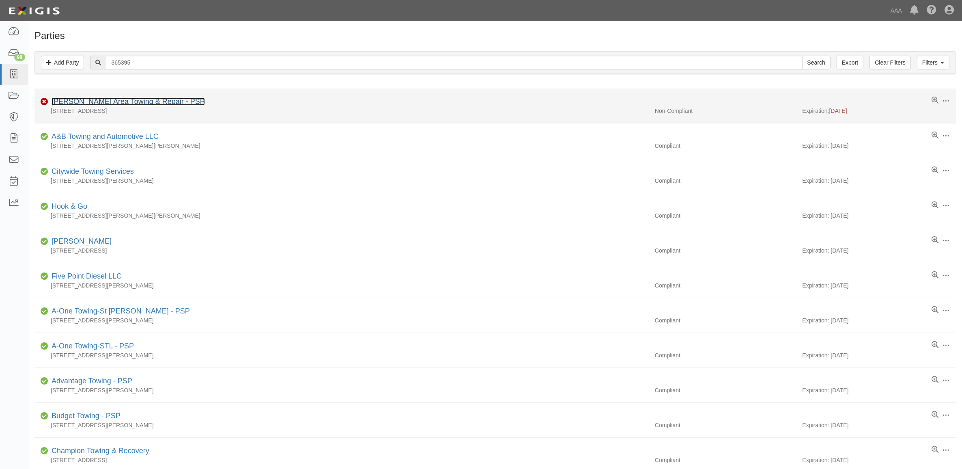
click at [118, 103] on link "[PERSON_NAME] Area Towing & Repair - PSP" at bounding box center [128, 101] width 153 height 8
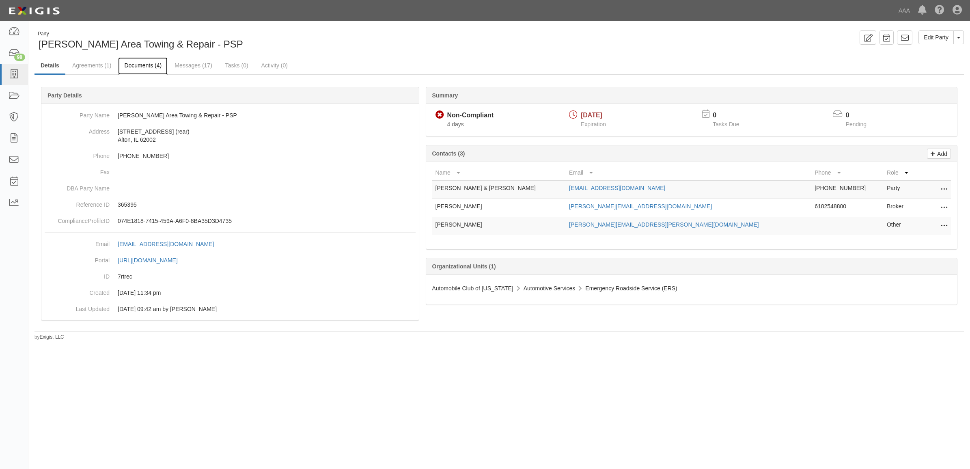
click at [139, 67] on link "Documents (4)" at bounding box center [142, 65] width 49 height 17
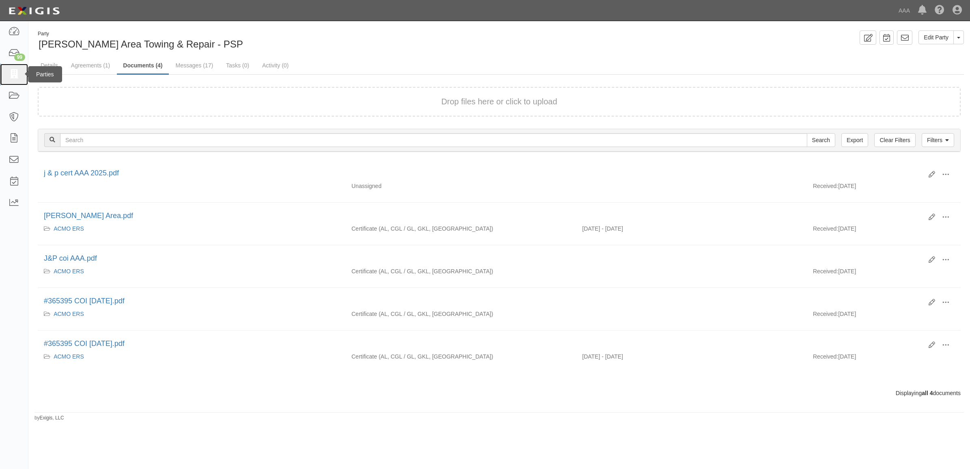
click at [13, 77] on icon at bounding box center [13, 74] width 11 height 9
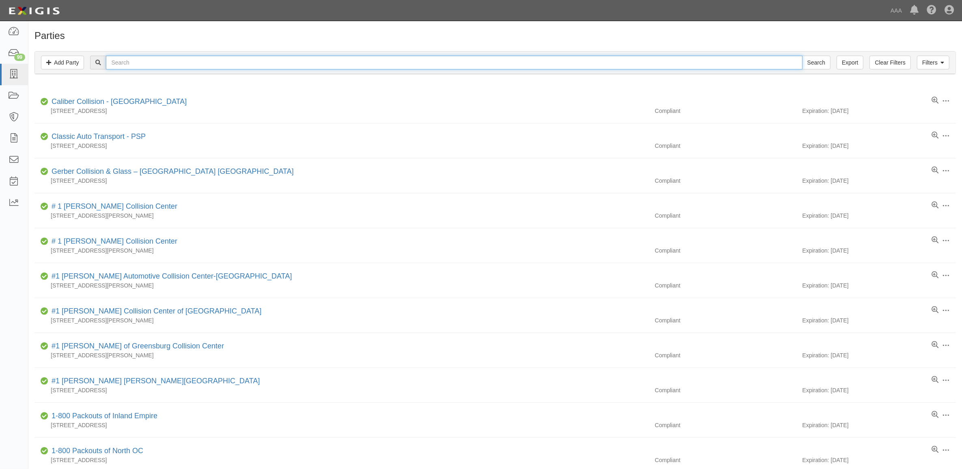
click at [148, 66] on input "text" at bounding box center [454, 63] width 696 height 14
type input "366202"
click at [802, 56] on input "Search" at bounding box center [816, 63] width 28 height 14
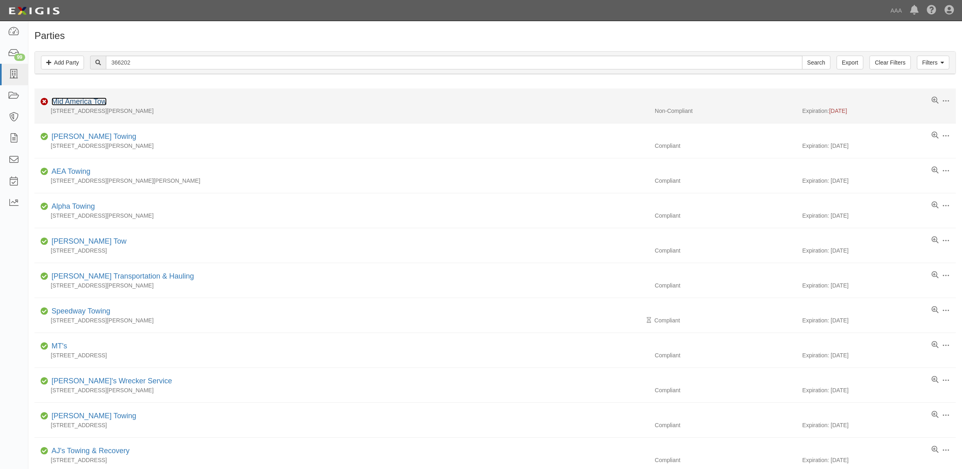
click at [91, 102] on link "Mid America Tow" at bounding box center [79, 101] width 55 height 8
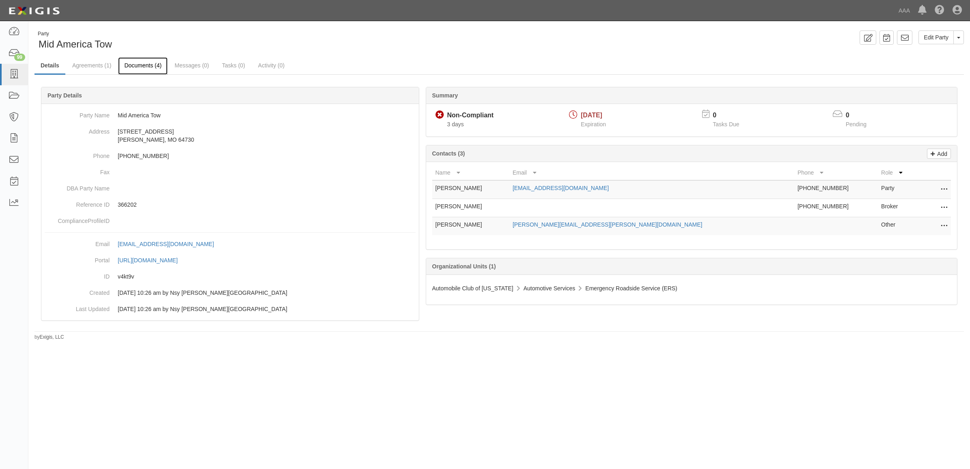
click at [147, 66] on link "Documents (4)" at bounding box center [142, 65] width 49 height 17
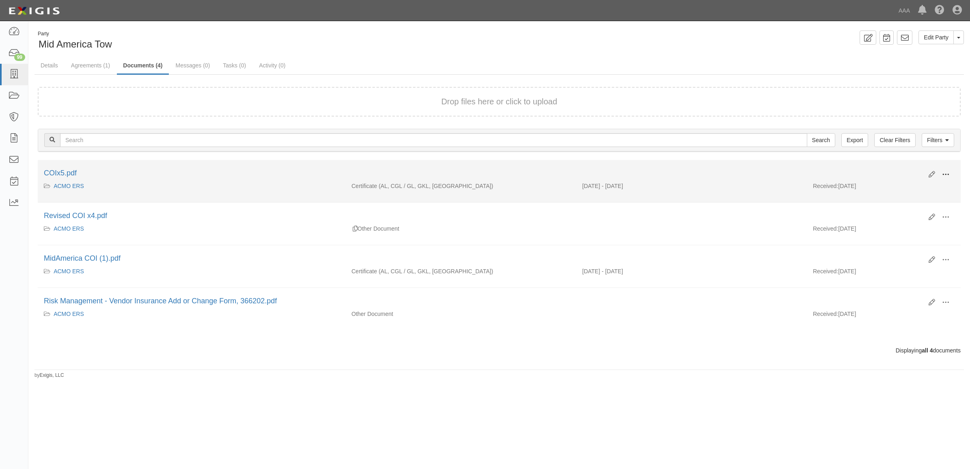
click at [946, 173] on span at bounding box center [945, 174] width 7 height 7
click at [917, 181] on link "View" at bounding box center [906, 186] width 64 height 15
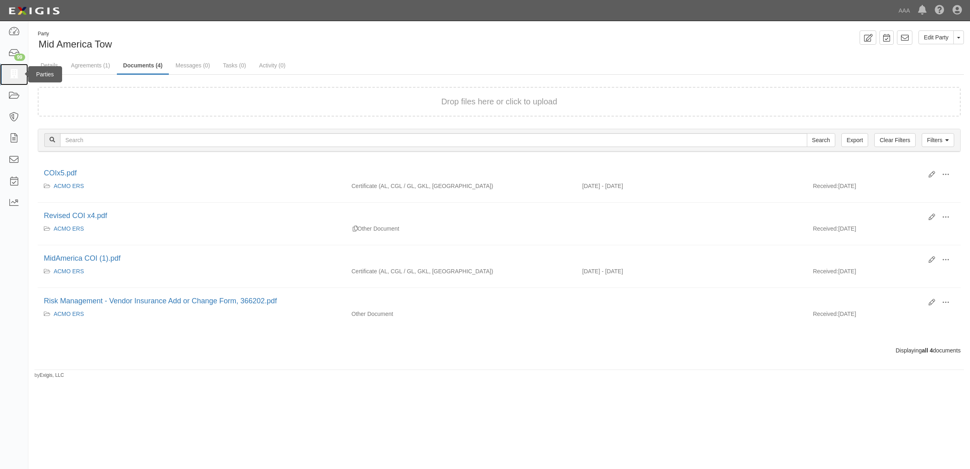
click at [16, 71] on icon at bounding box center [13, 74] width 11 height 9
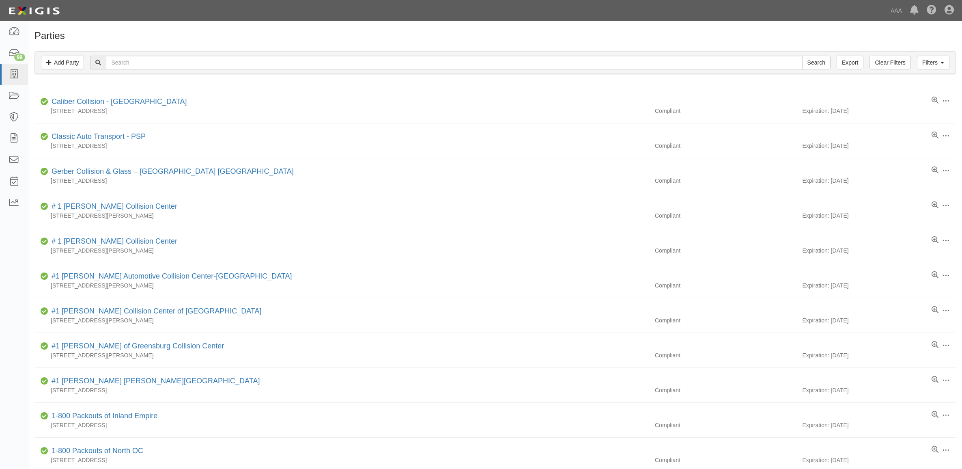
click at [128, 64] on input "text" at bounding box center [454, 63] width 696 height 14
type input "248643"
click at [802, 56] on input "Search" at bounding box center [816, 63] width 28 height 14
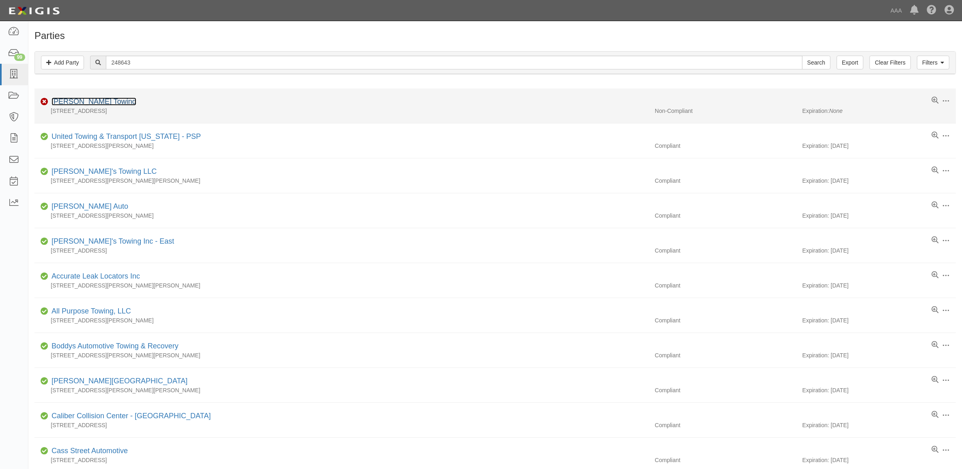
click at [92, 102] on link "Whaley's Towing" at bounding box center [94, 101] width 85 height 8
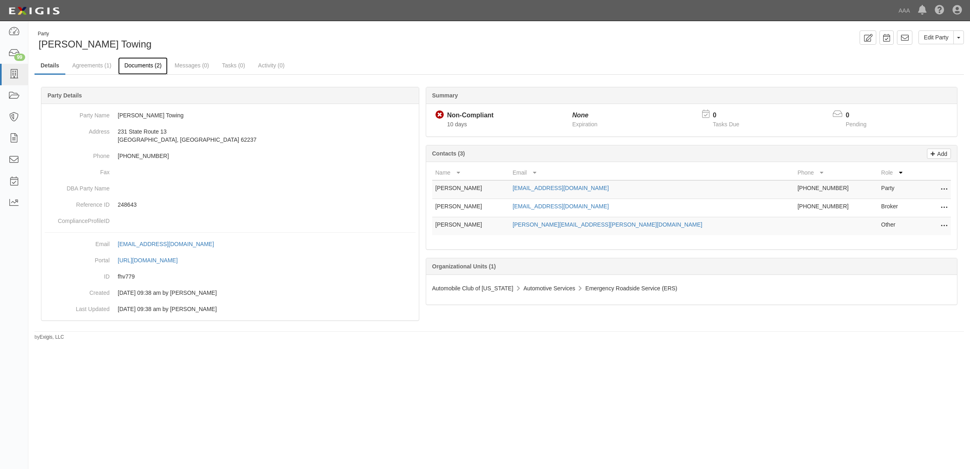
click at [148, 63] on link "Documents (2)" at bounding box center [142, 65] width 49 height 17
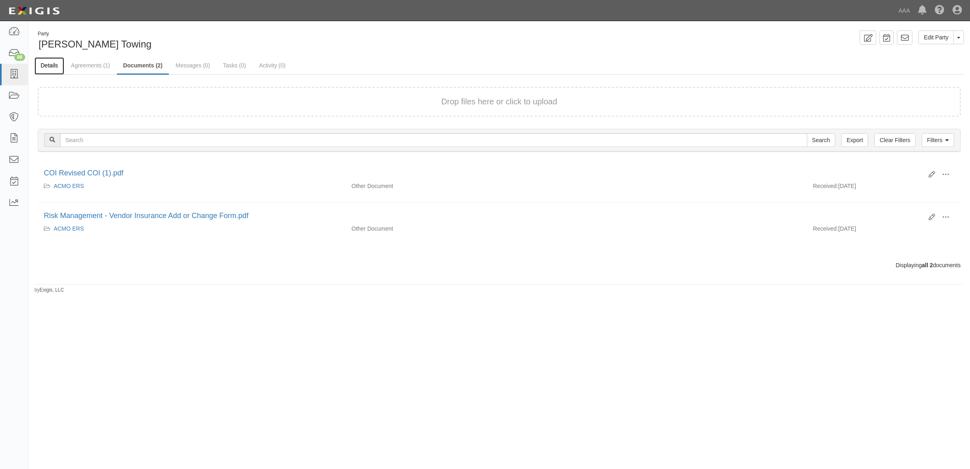
click at [52, 64] on link "Details" at bounding box center [49, 65] width 30 height 17
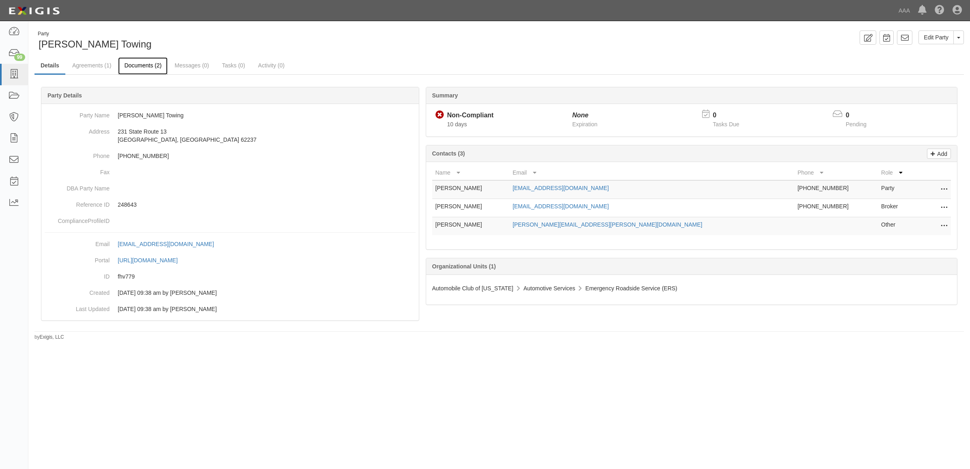
click at [155, 66] on link "Documents (2)" at bounding box center [142, 65] width 49 height 17
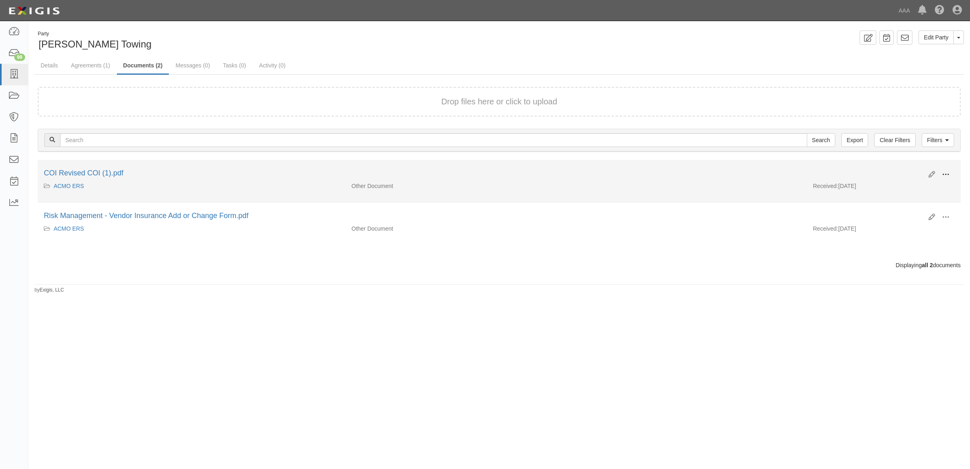
click at [944, 173] on span at bounding box center [945, 174] width 7 height 7
click at [918, 183] on link "View" at bounding box center [906, 186] width 64 height 15
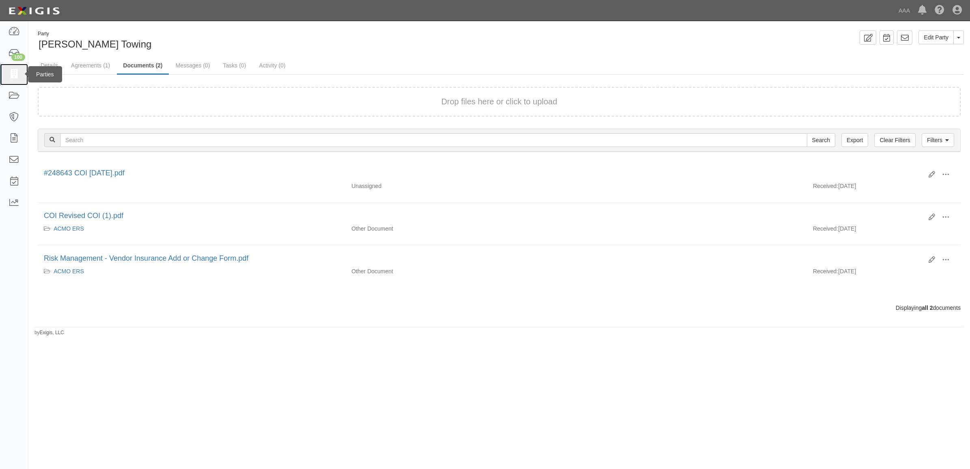
click at [17, 73] on icon at bounding box center [13, 74] width 11 height 9
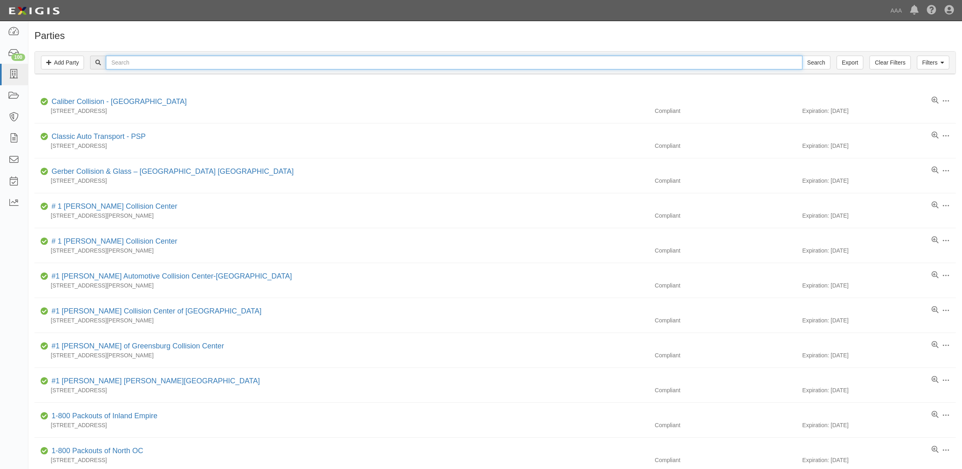
click at [164, 65] on input "text" at bounding box center [454, 63] width 696 height 14
type input "22509"
click at [802, 56] on input "Search" at bounding box center [816, 63] width 28 height 14
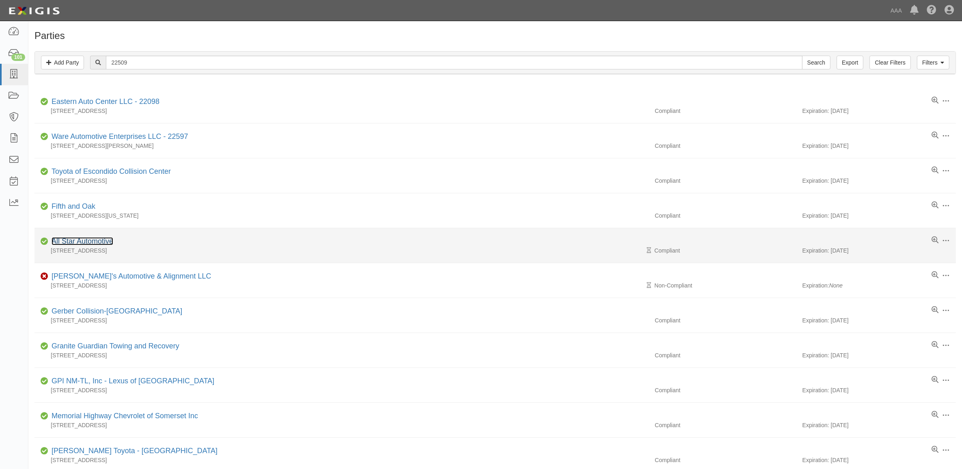
click at [110, 240] on link "All Star Automotive" at bounding box center [83, 241] width 62 height 8
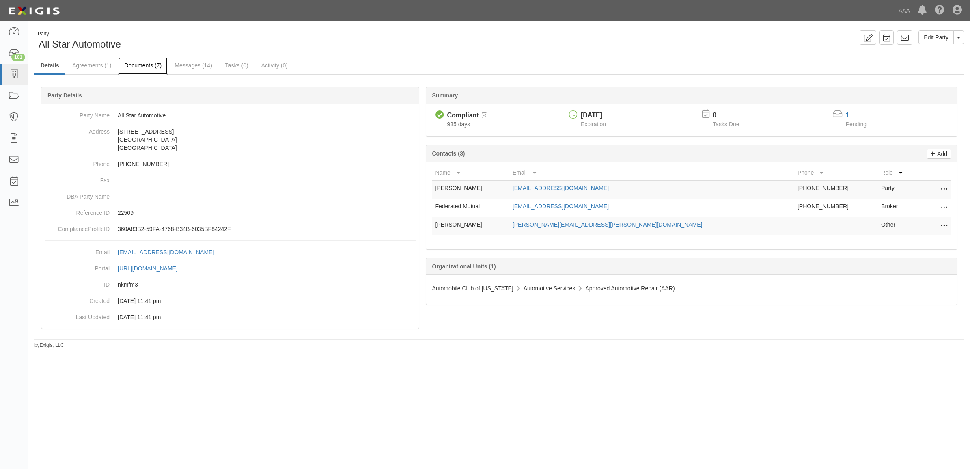
click at [132, 65] on link "Documents (7)" at bounding box center [142, 65] width 49 height 17
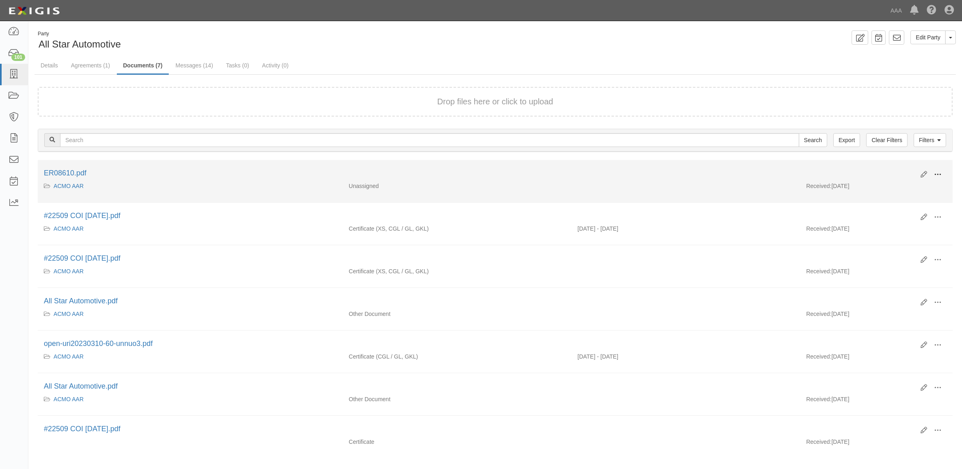
click at [937, 174] on span at bounding box center [937, 174] width 7 height 7
click at [907, 183] on link "View" at bounding box center [898, 186] width 64 height 15
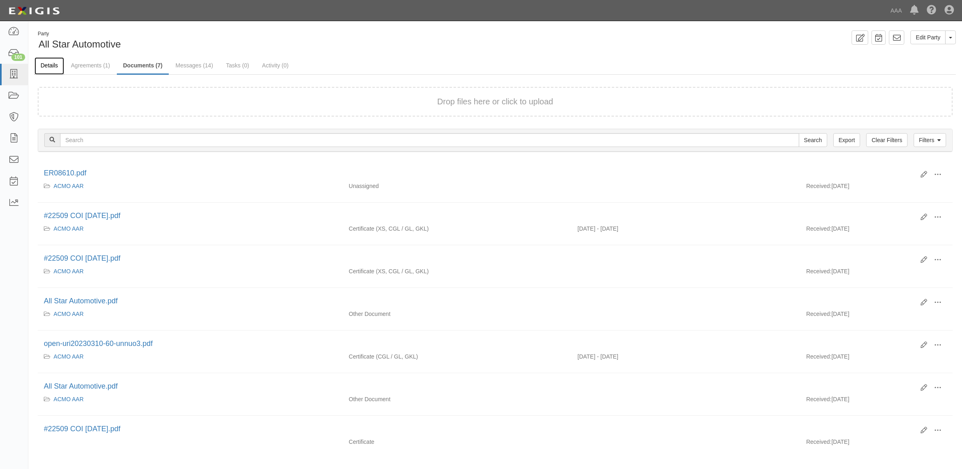
drag, startPoint x: 57, startPoint y: 63, endPoint x: 51, endPoint y: 67, distance: 7.0
click at [57, 63] on link "Details" at bounding box center [49, 65] width 30 height 17
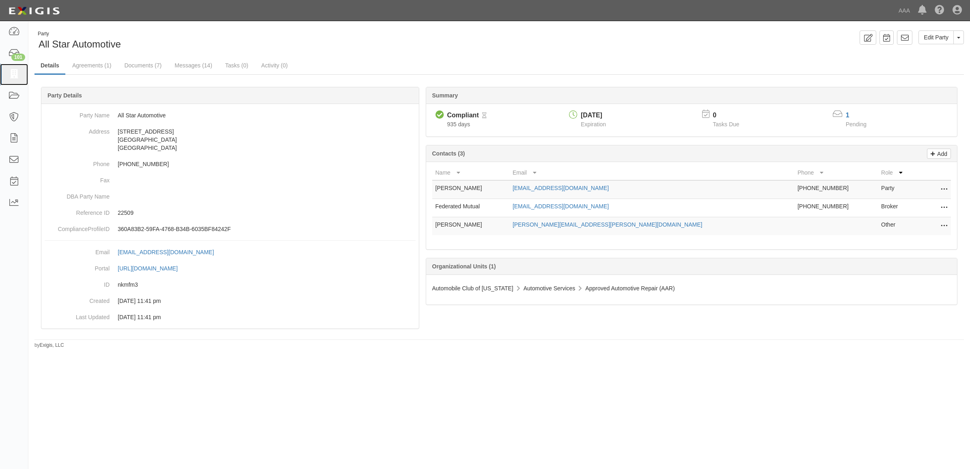
drag, startPoint x: 21, startPoint y: 74, endPoint x: 84, endPoint y: 92, distance: 65.9
click at [21, 74] on link at bounding box center [14, 75] width 28 height 22
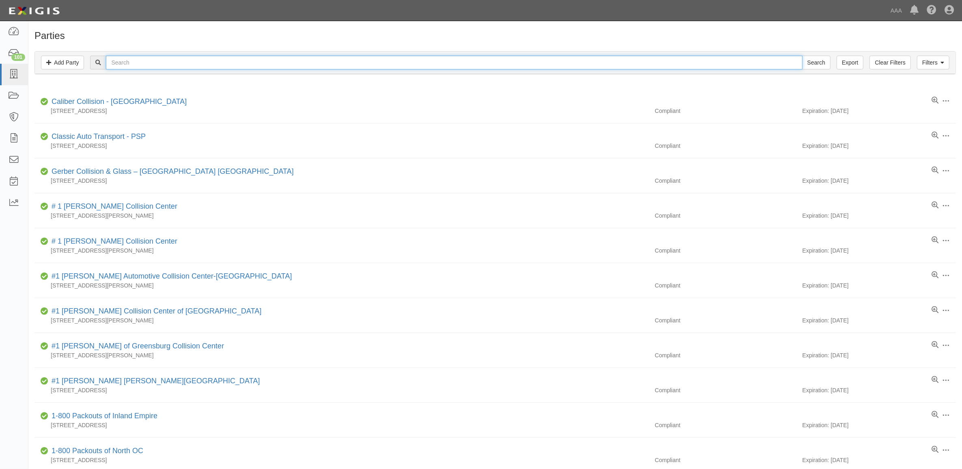
click at [169, 61] on input "text" at bounding box center [454, 63] width 696 height 14
paste input "144165"
type input "144165"
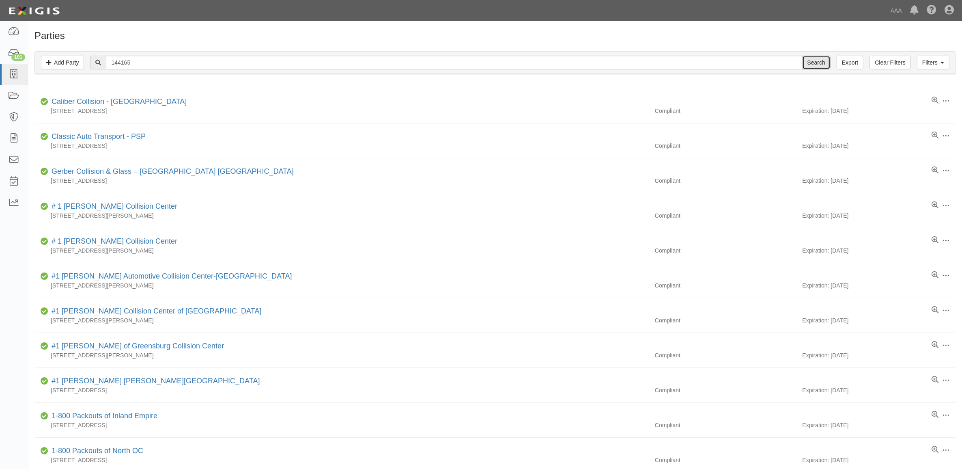
click at [818, 65] on input "Search" at bounding box center [816, 63] width 28 height 14
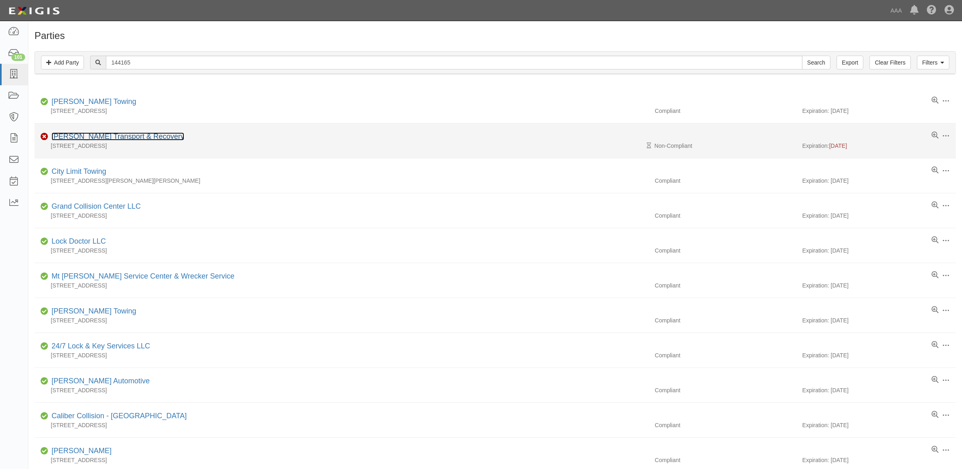
click at [81, 134] on link "[PERSON_NAME] Transport & Recovery" at bounding box center [118, 136] width 133 height 8
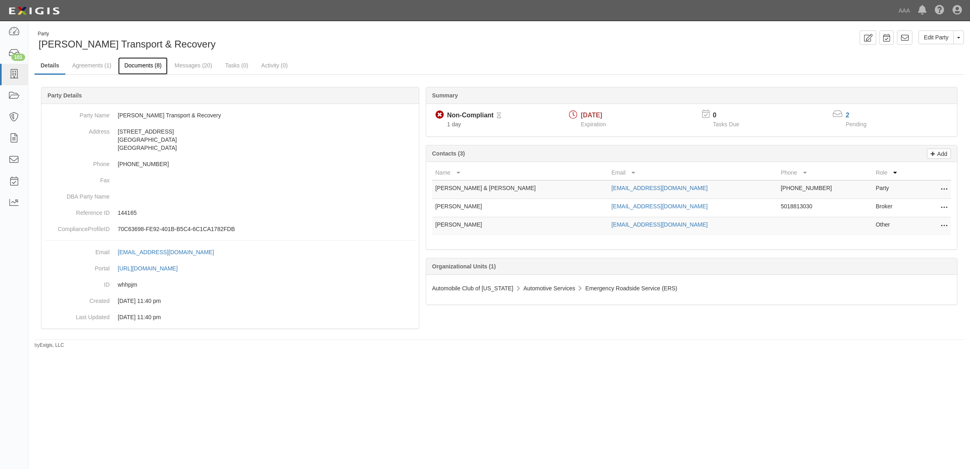
click at [147, 68] on link "Documents (8)" at bounding box center [142, 65] width 49 height 17
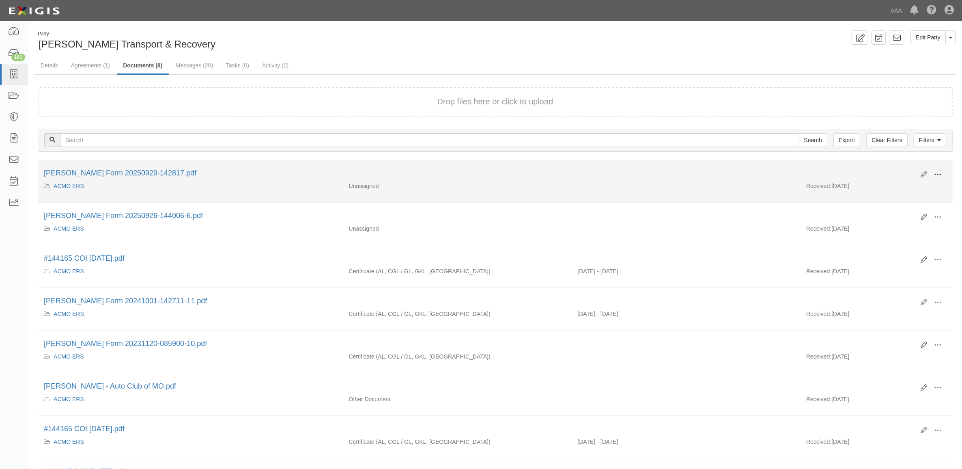
click at [940, 171] on button at bounding box center [938, 175] width 18 height 14
click at [911, 198] on link "View details" at bounding box center [898, 201] width 64 height 15
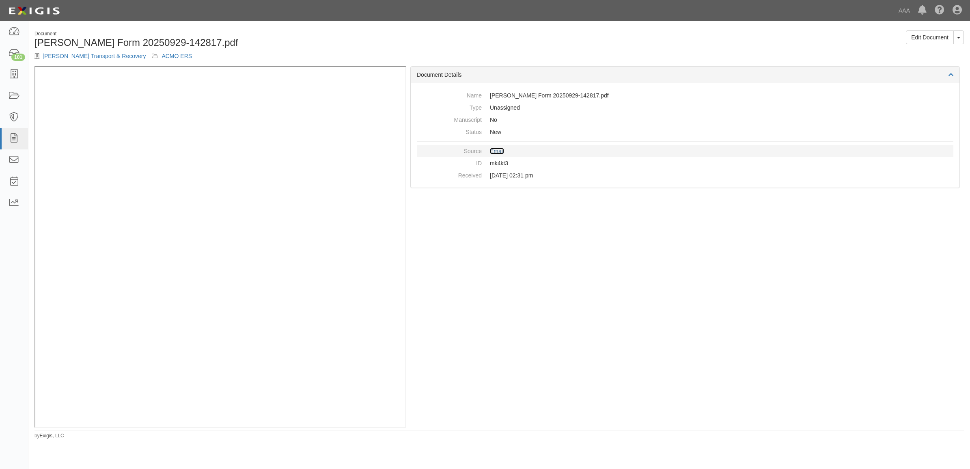
click at [500, 151] on link "Email" at bounding box center [497, 151] width 14 height 6
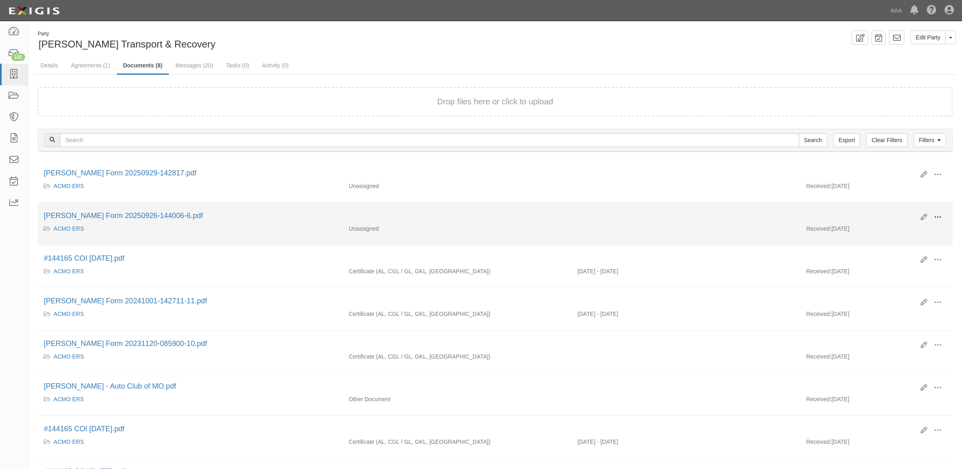
click at [936, 215] on span at bounding box center [937, 216] width 7 height 7
click at [897, 244] on link "View details" at bounding box center [898, 244] width 64 height 15
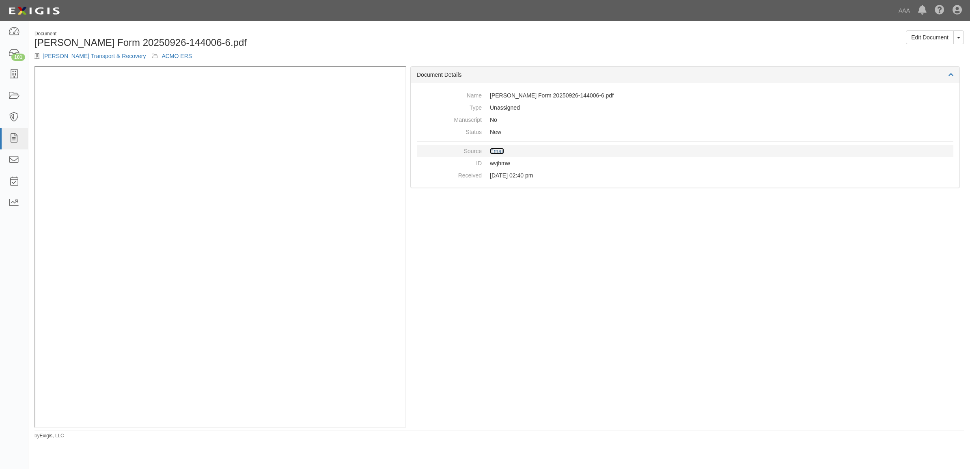
click at [495, 151] on link "Email" at bounding box center [497, 151] width 14 height 6
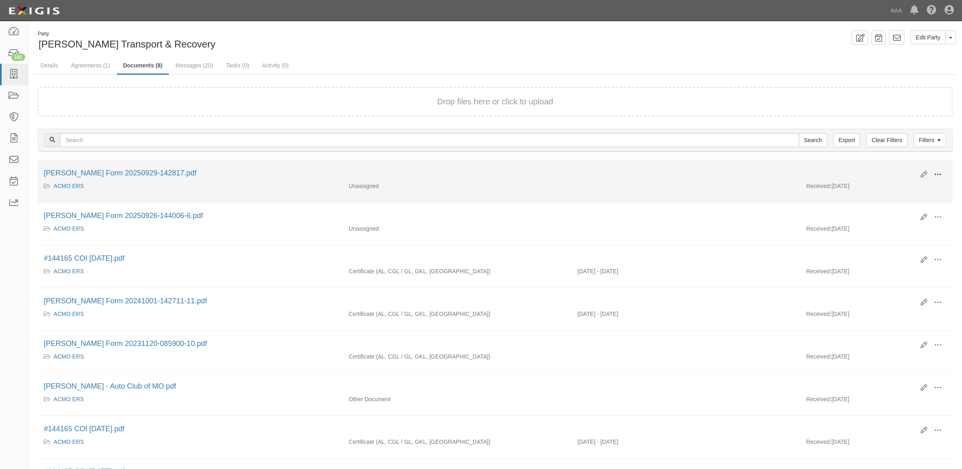
click at [934, 174] on span at bounding box center [937, 174] width 7 height 7
click at [888, 186] on link "View" at bounding box center [898, 186] width 64 height 15
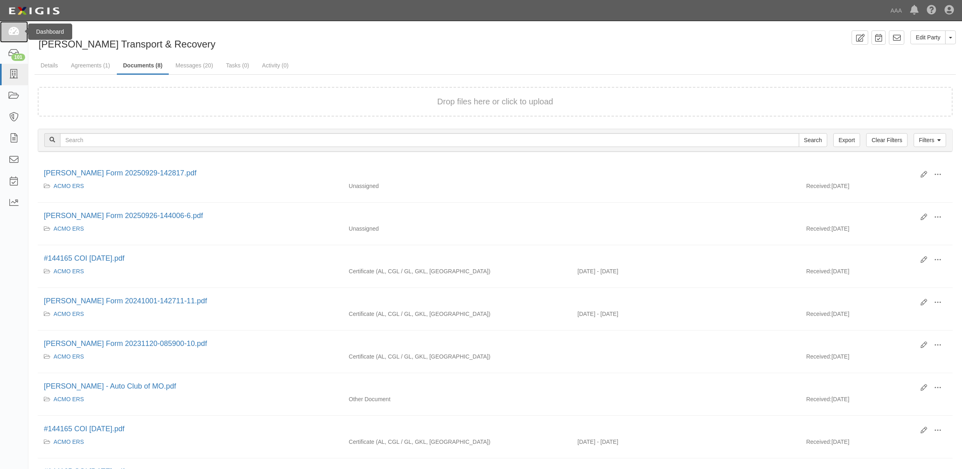
click at [15, 31] on icon at bounding box center [13, 31] width 11 height 9
